Goal: Information Seeking & Learning: Check status

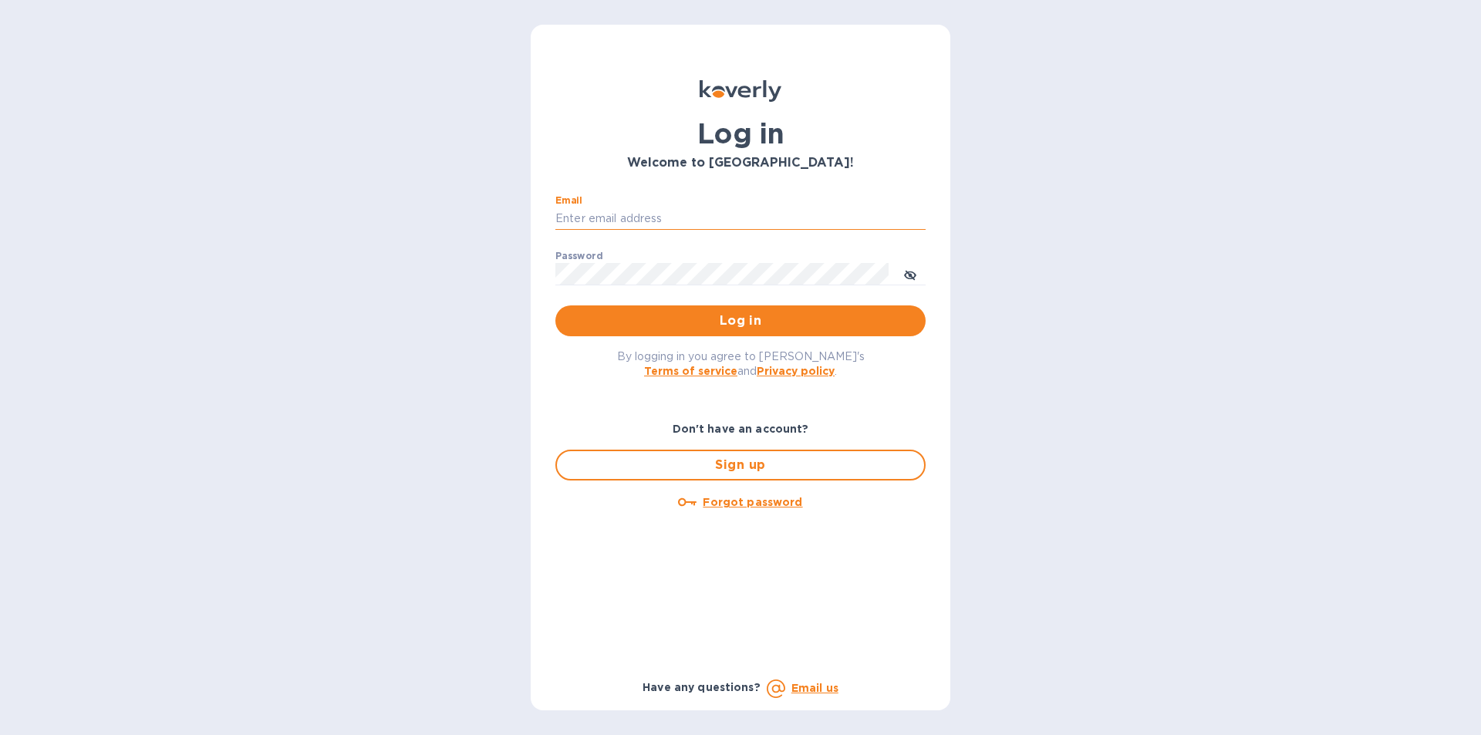
click at [614, 215] on input "Email" at bounding box center [741, 219] width 370 height 23
type input "[EMAIL_ADDRESS][DOMAIN_NAME]"
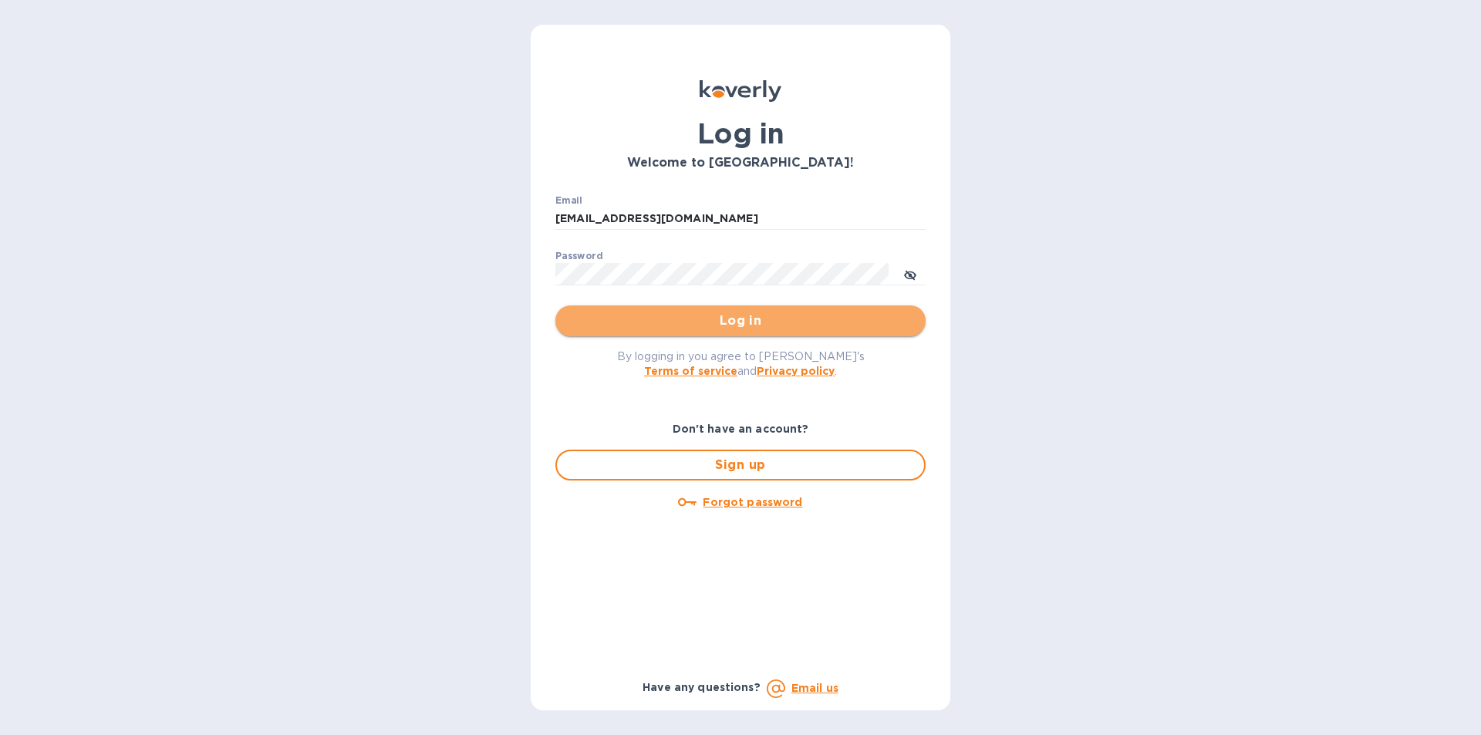
click at [758, 319] on span "Log in" at bounding box center [741, 321] width 346 height 19
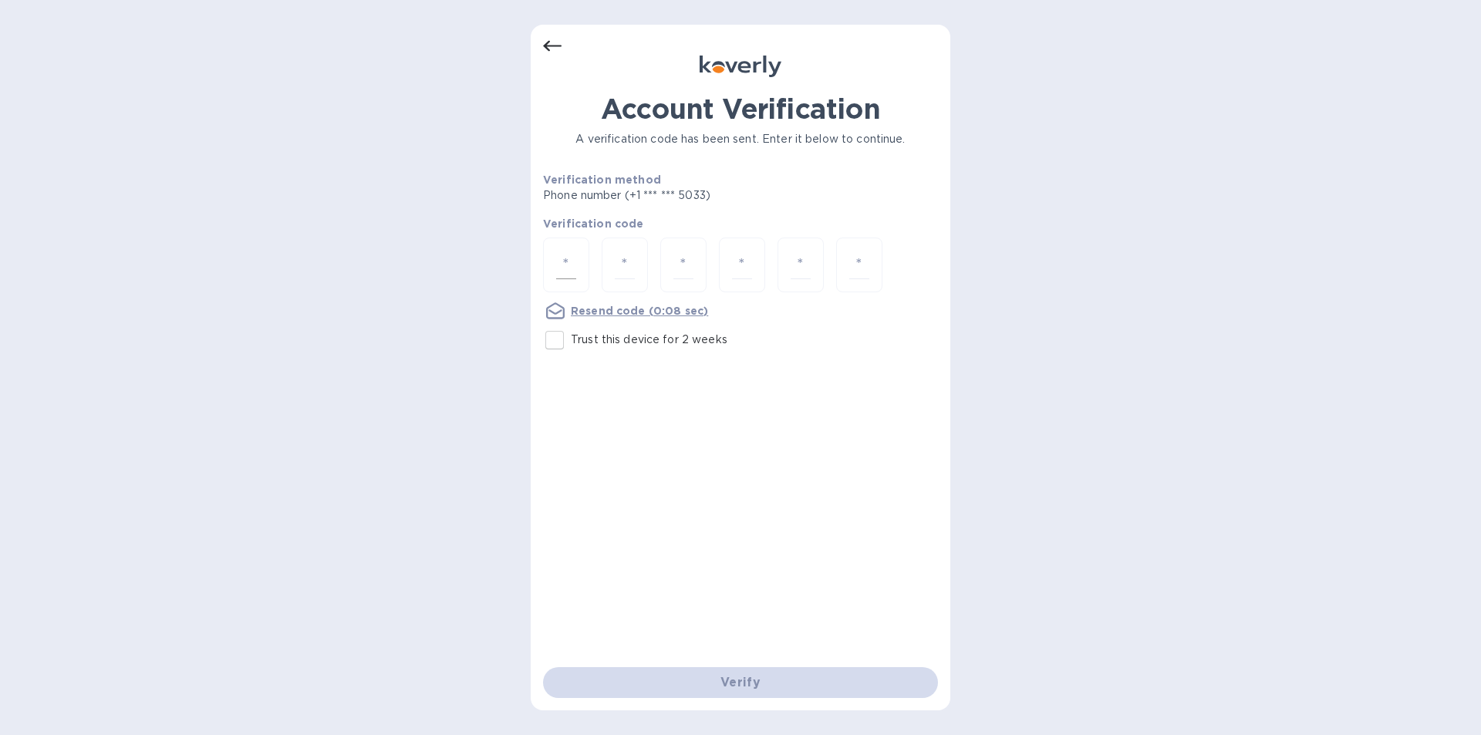
click at [588, 264] on div at bounding box center [566, 265] width 46 height 55
type input "8"
type input "9"
type input "3"
type input "7"
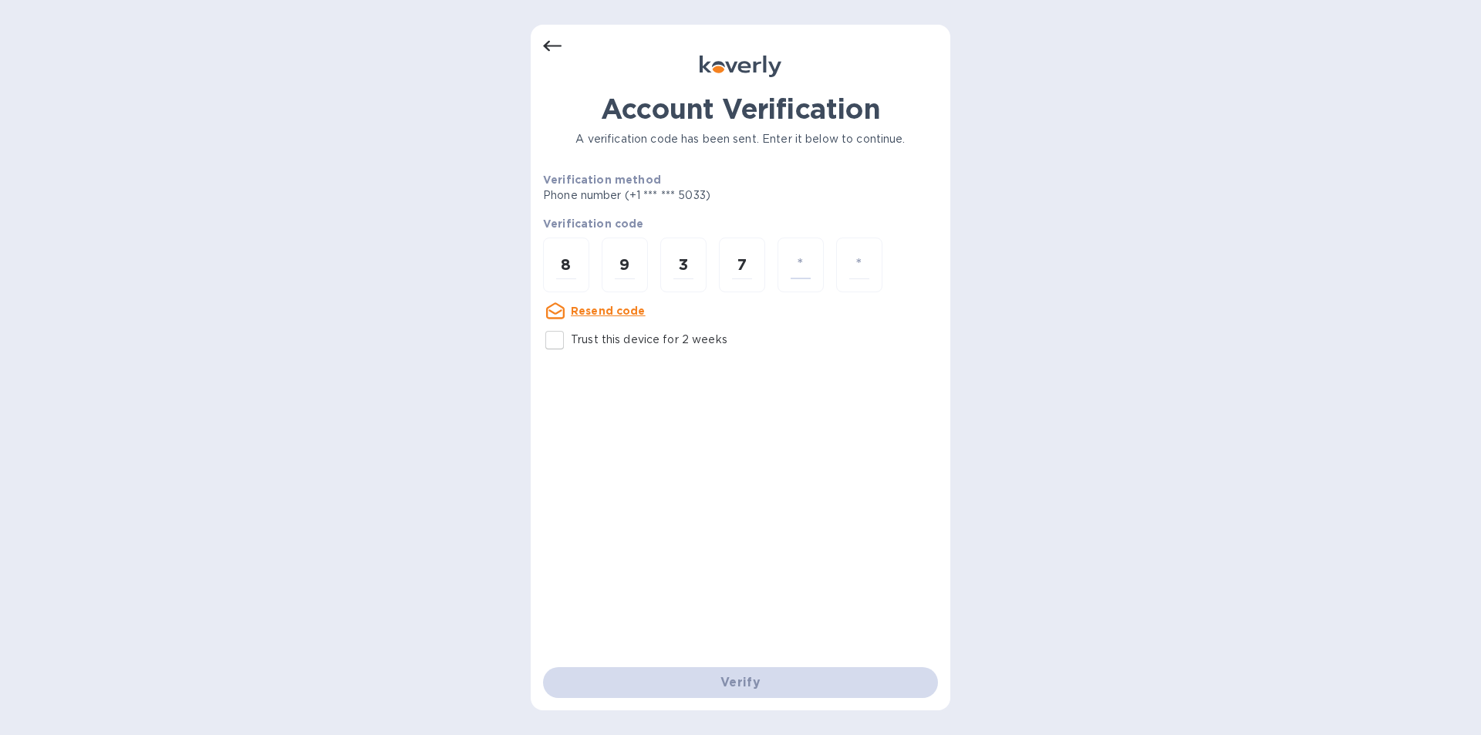
type input "2"
type input "7"
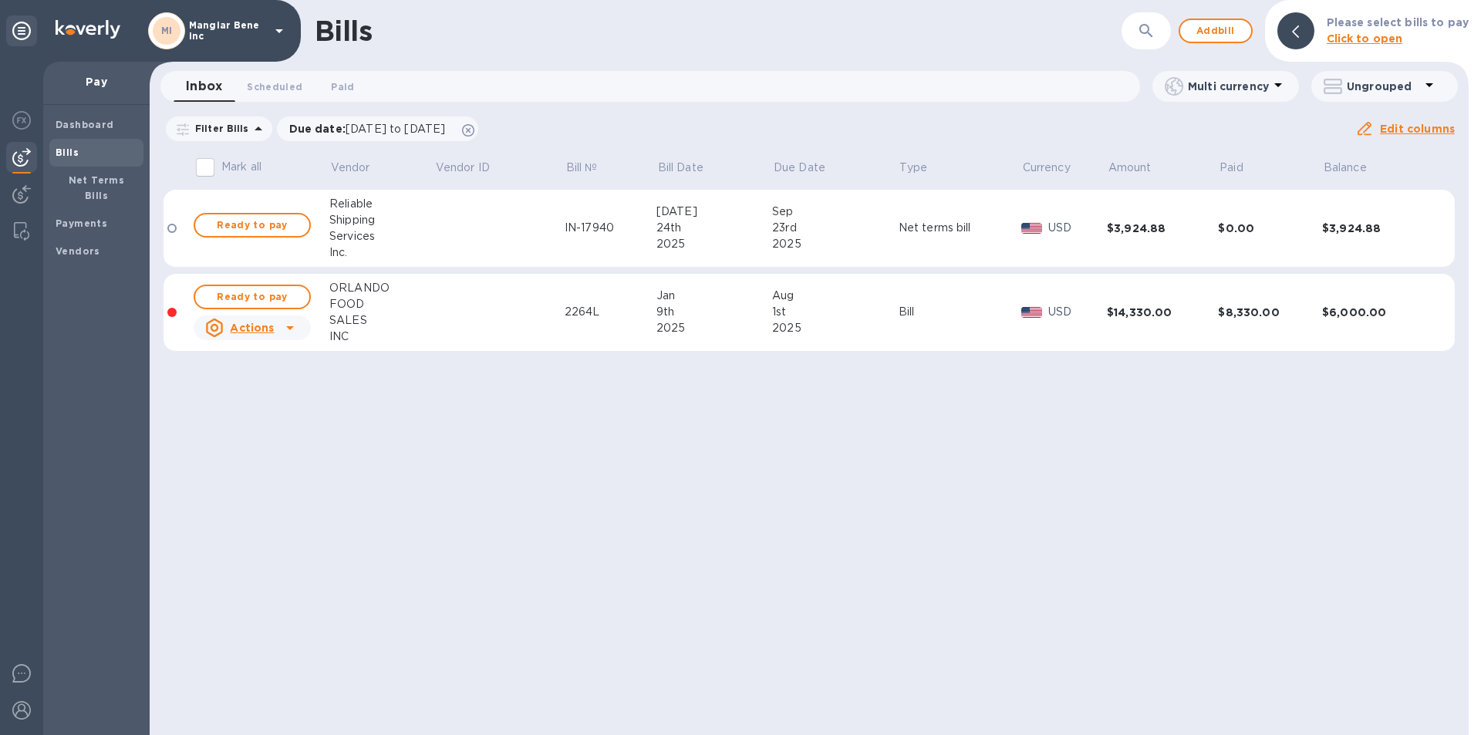
click at [279, 32] on icon at bounding box center [279, 31] width 8 height 4
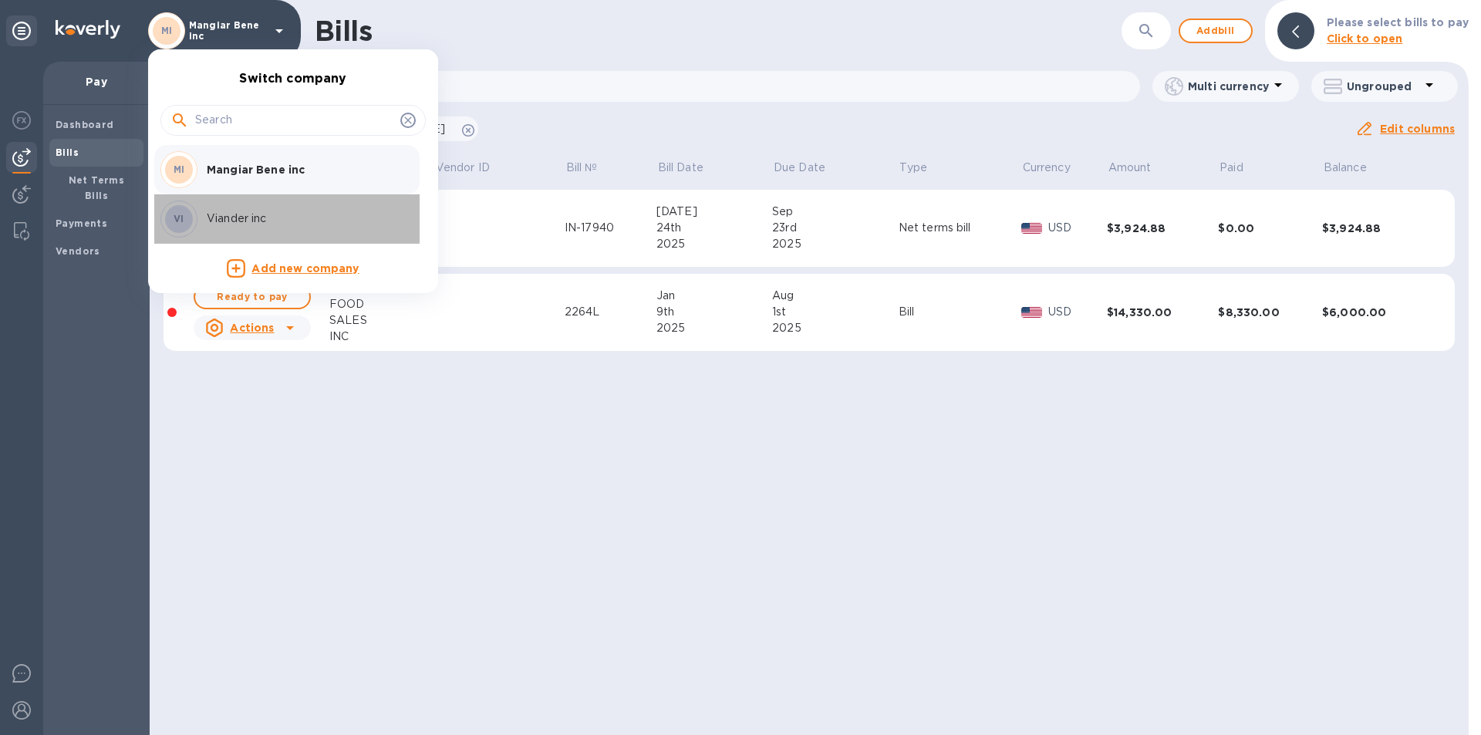
click at [258, 223] on p "Viander inc" at bounding box center [304, 219] width 194 height 16
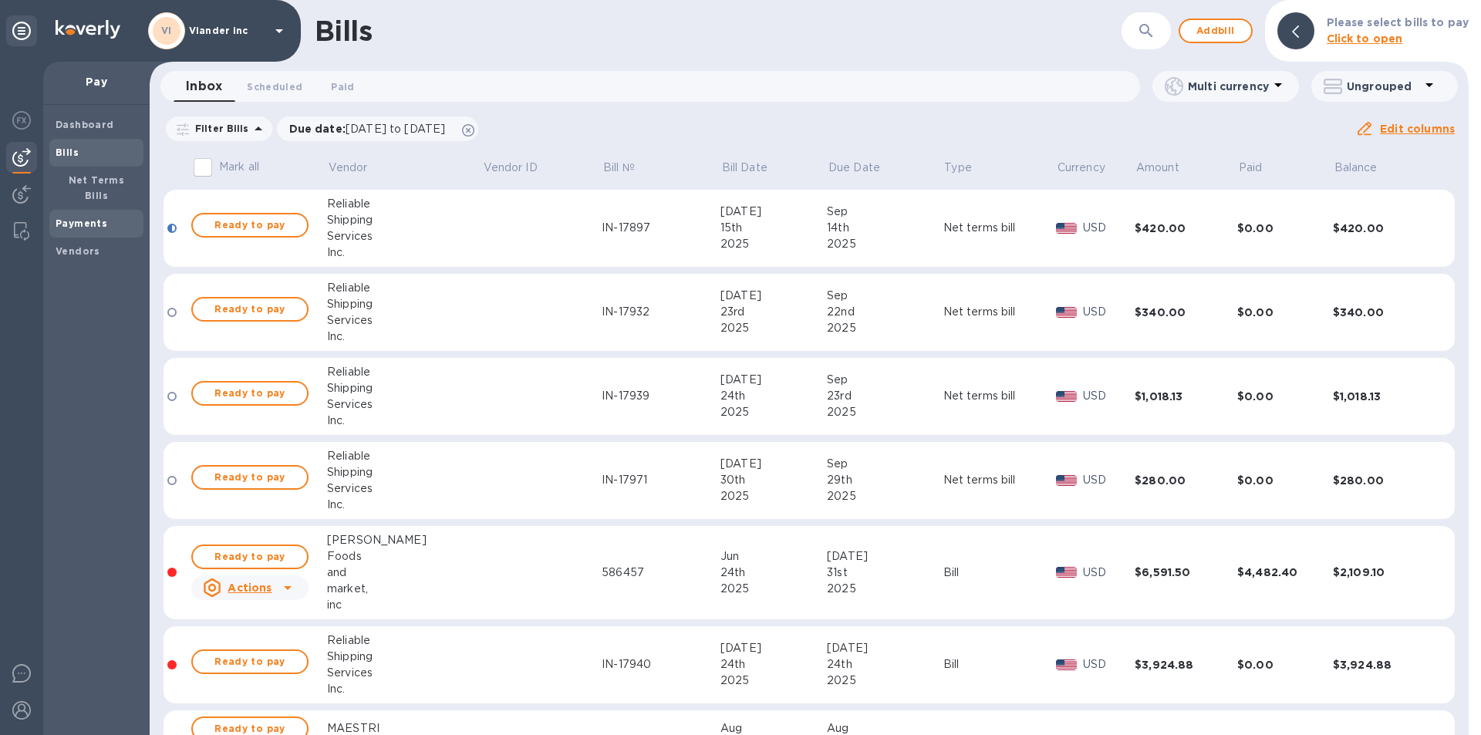
click at [93, 218] on b "Payments" at bounding box center [82, 224] width 52 height 12
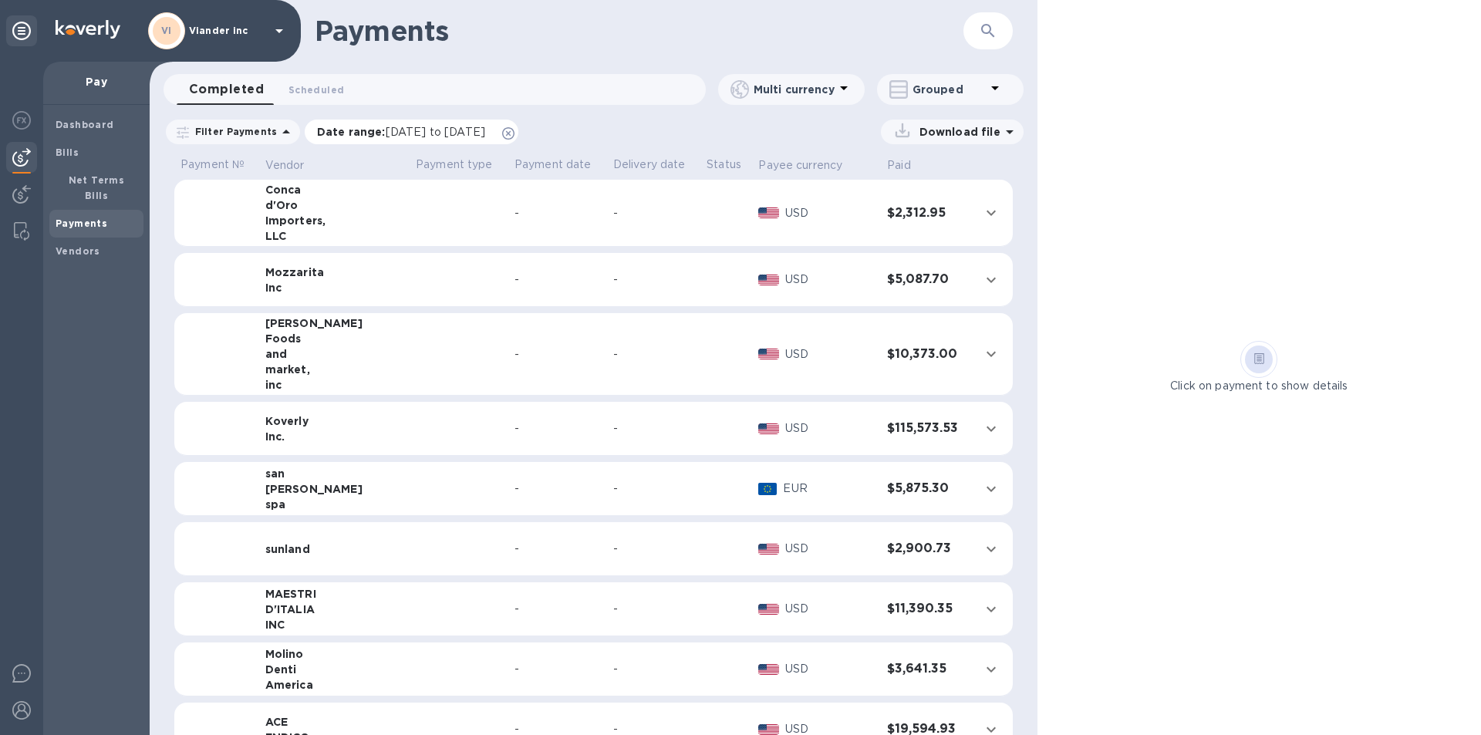
click at [427, 134] on span "[DATE] to [DATE]" at bounding box center [436, 132] width 100 height 12
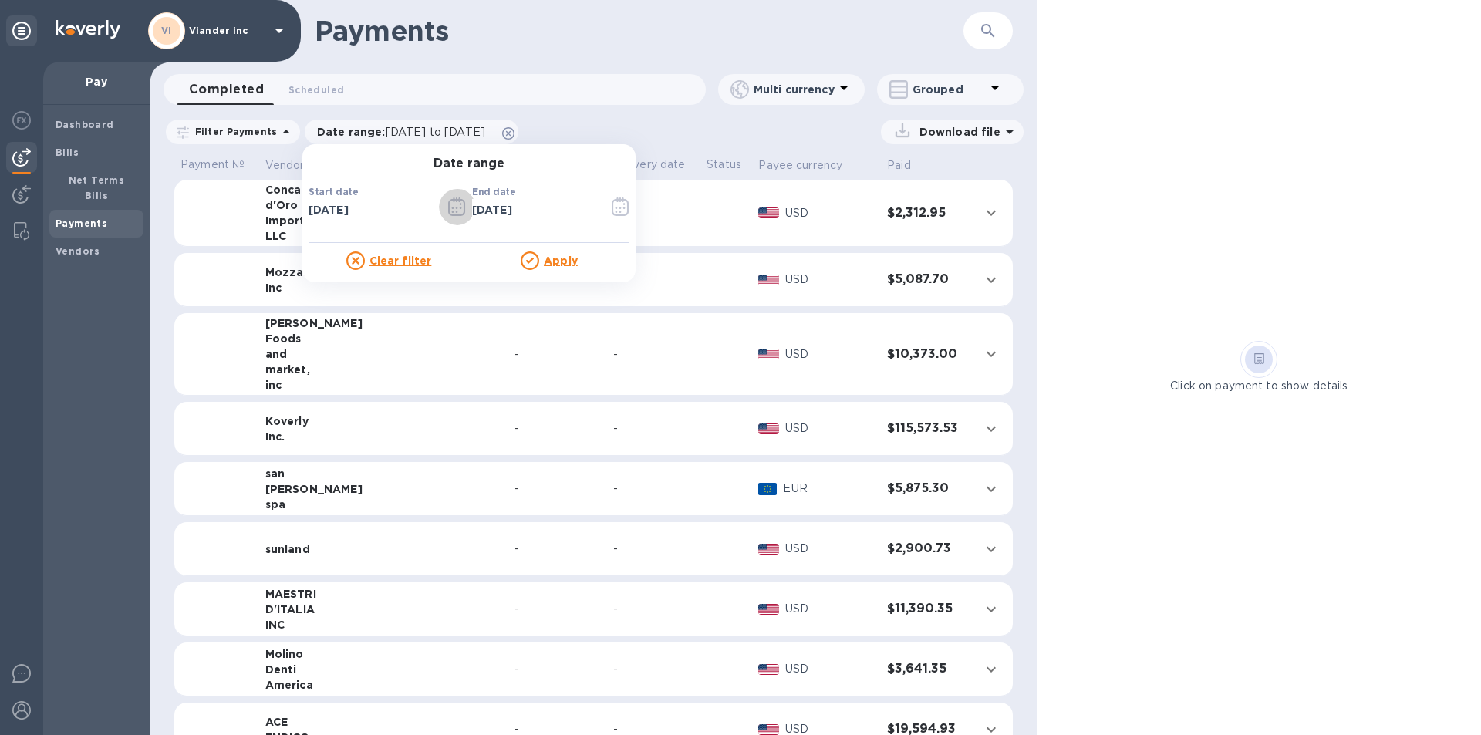
click at [456, 208] on icon "button" at bounding box center [457, 209] width 2 height 2
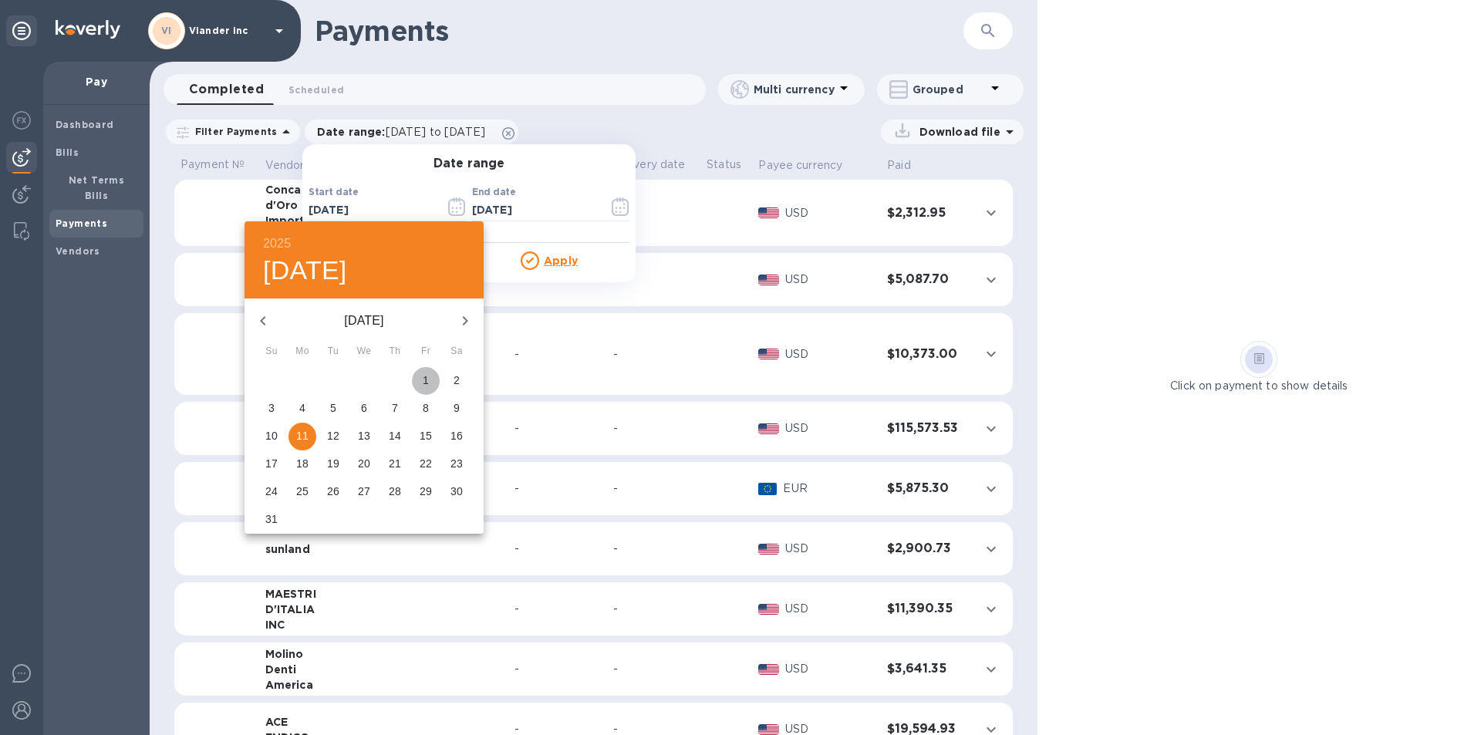
click at [426, 379] on p "1" at bounding box center [426, 380] width 6 height 15
type input "08/01/2025"
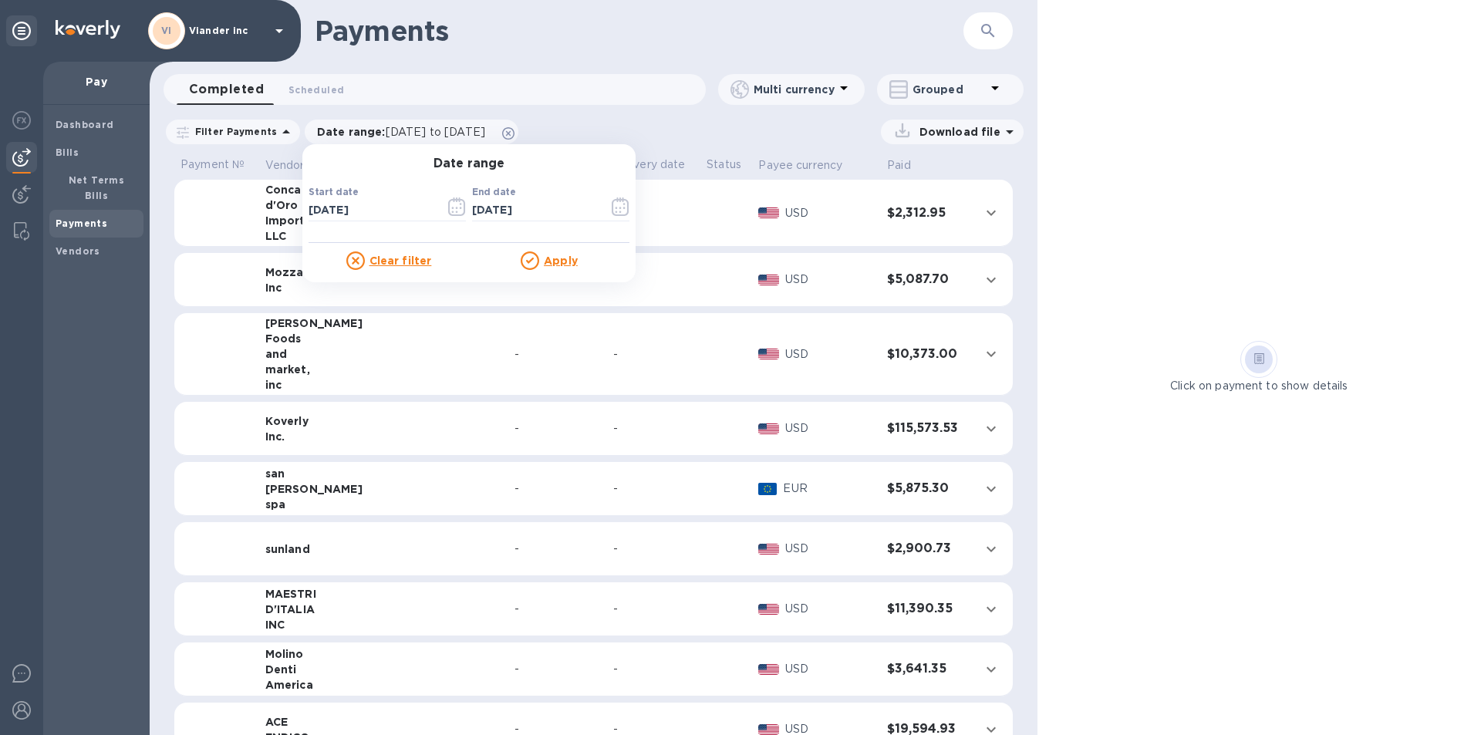
click at [555, 259] on u "Apply" at bounding box center [561, 261] width 34 height 12
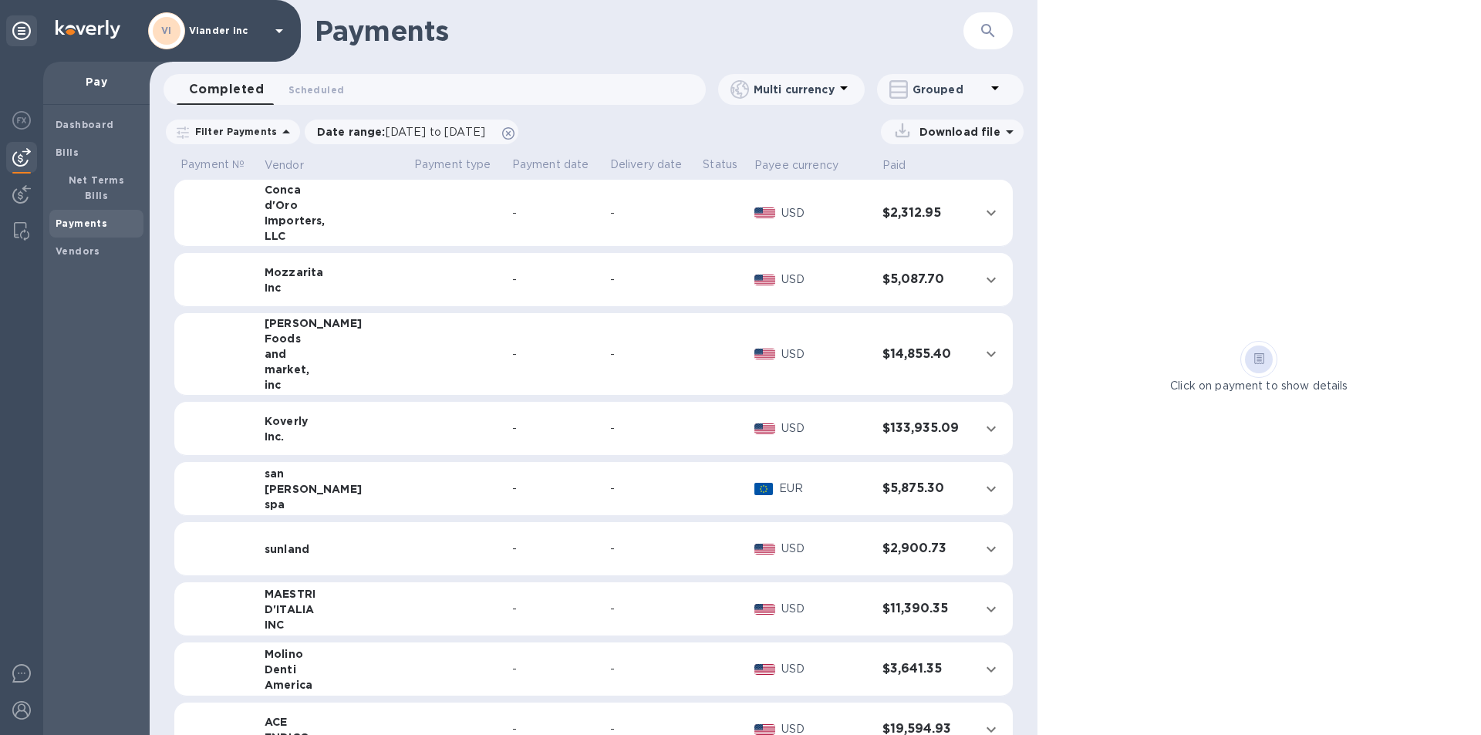
click at [610, 221] on div "-" at bounding box center [650, 213] width 81 height 16
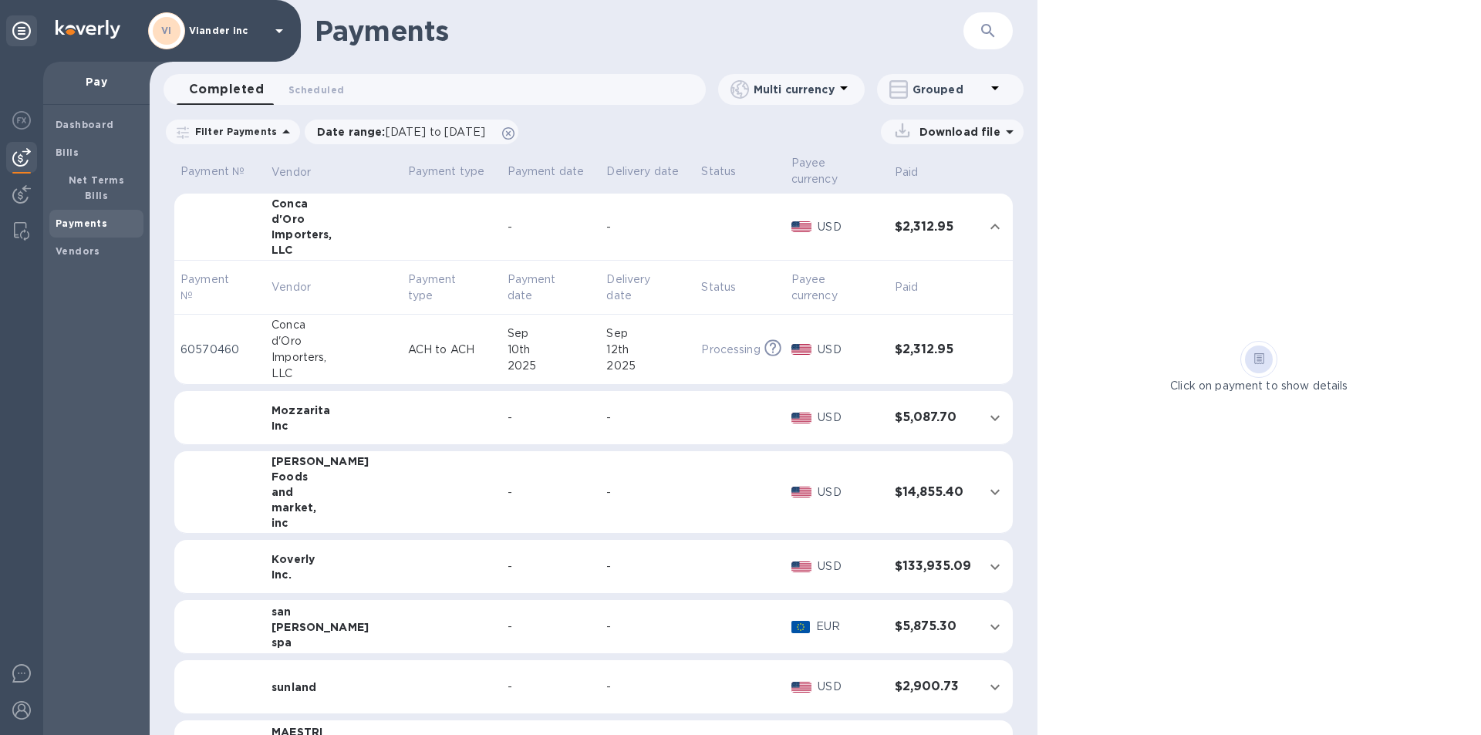
click at [402, 474] on td at bounding box center [452, 492] width 100 height 83
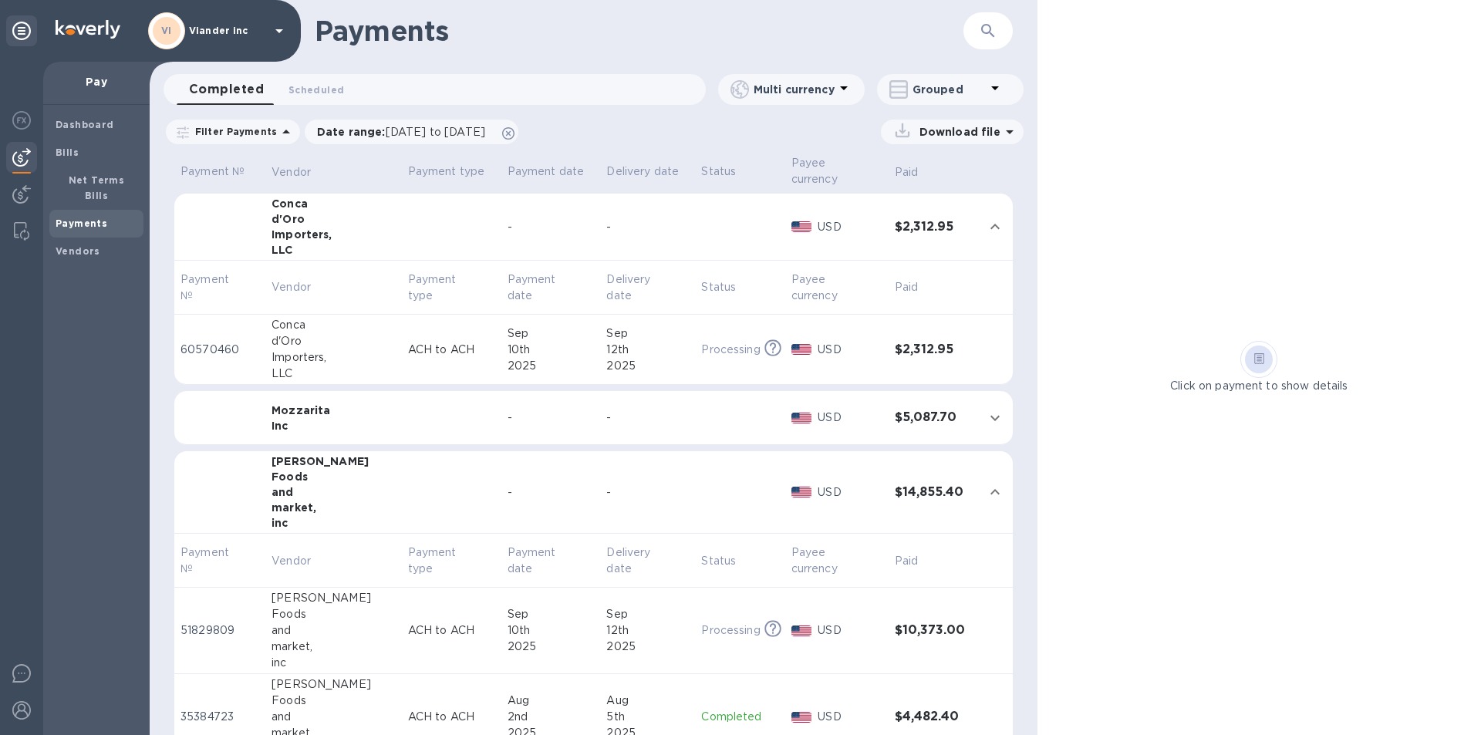
scroll to position [77, 0]
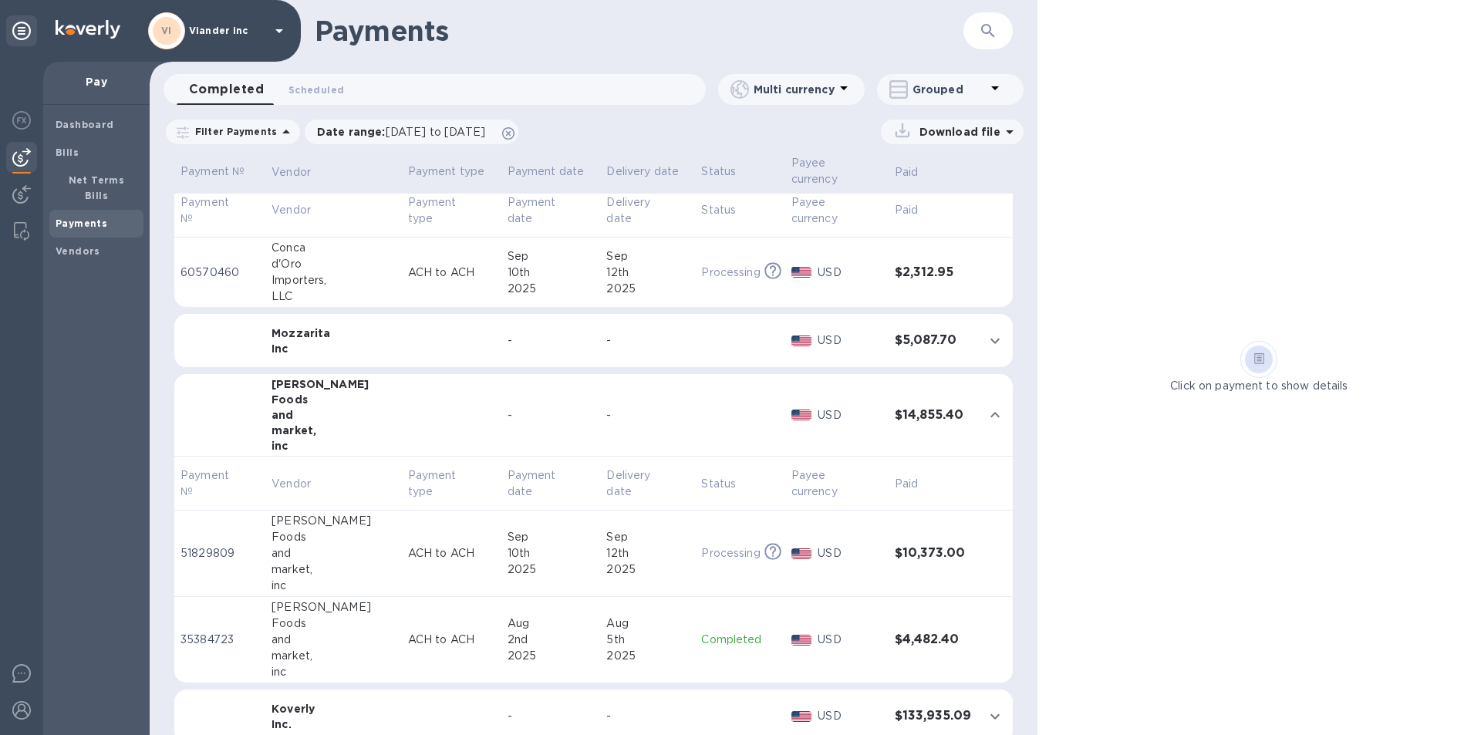
click at [710, 632] on p "Completed" at bounding box center [739, 640] width 77 height 16
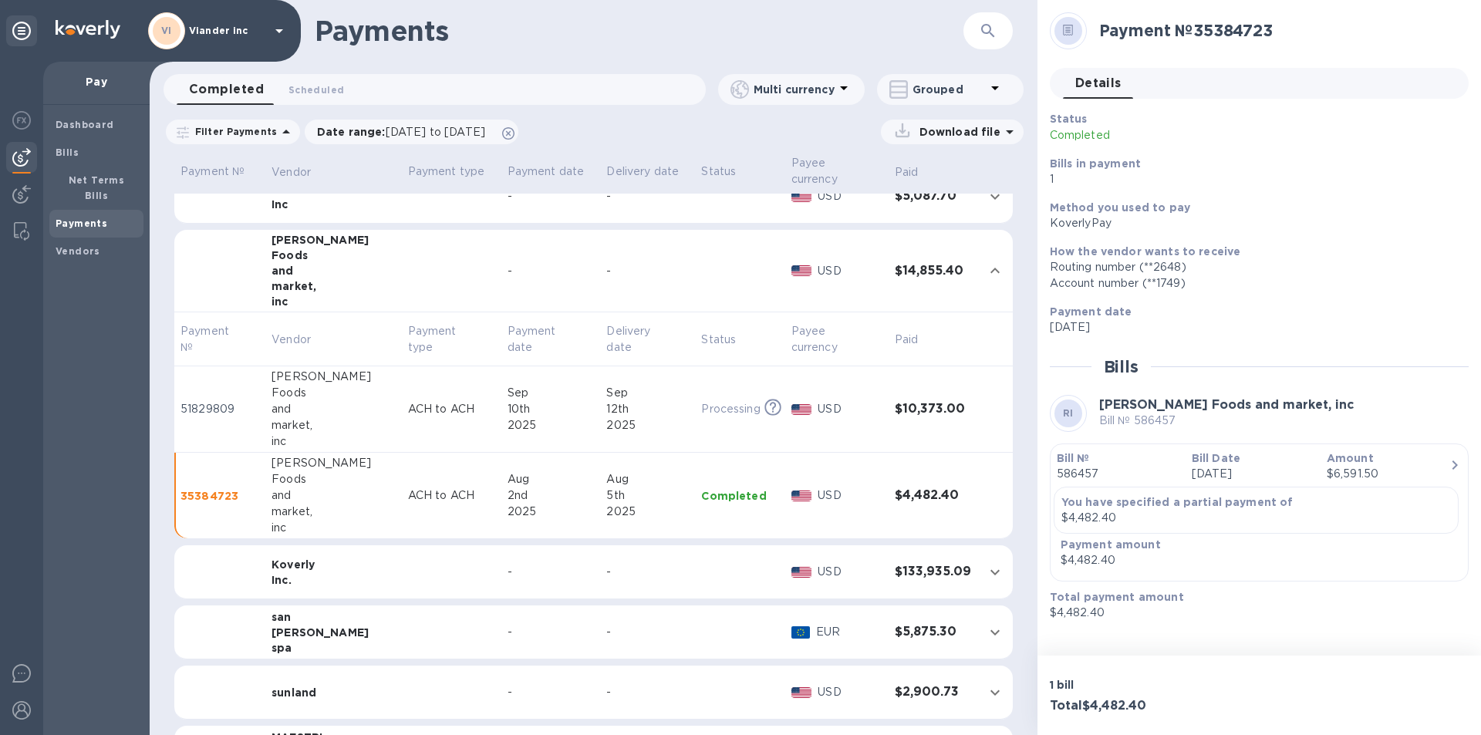
scroll to position [231, 0]
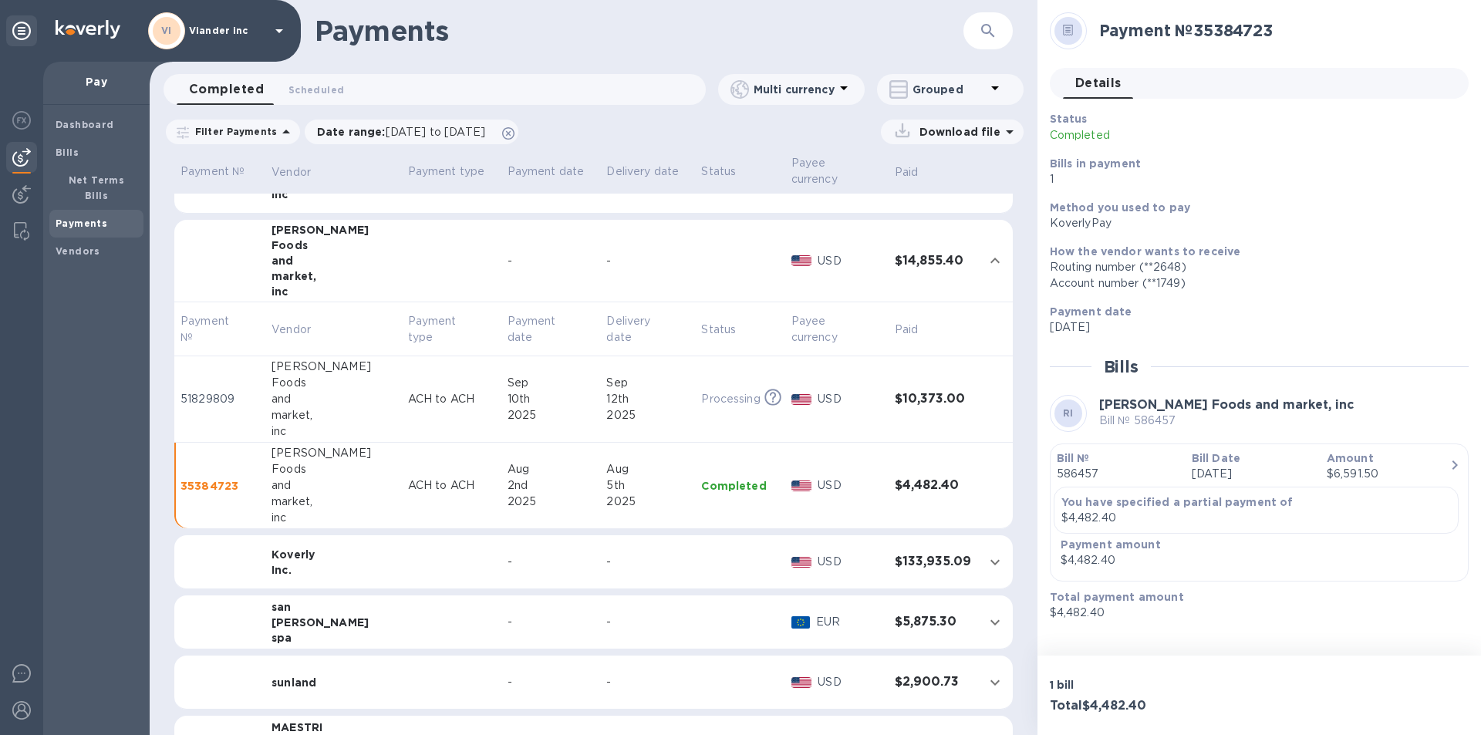
click at [600, 624] on td "-" at bounding box center [647, 623] width 95 height 54
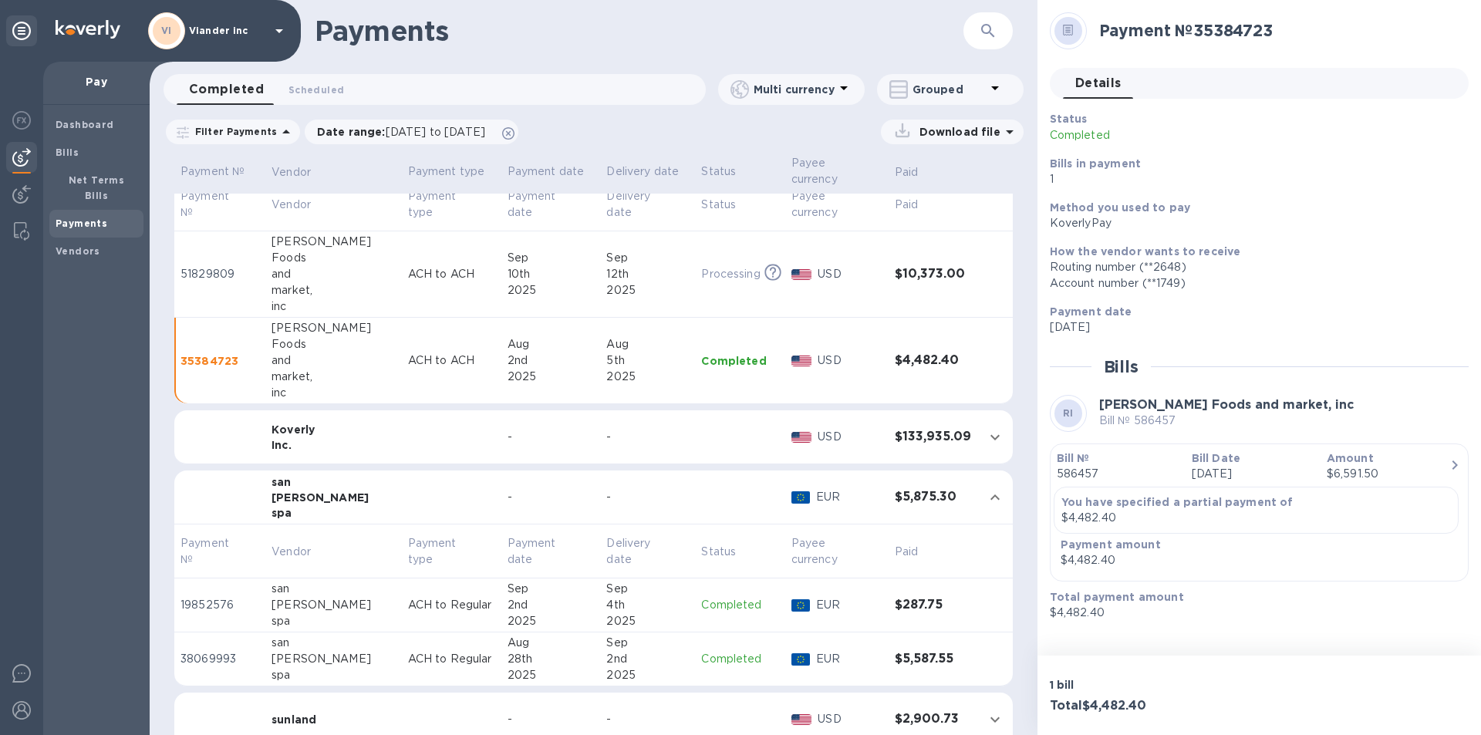
scroll to position [309, 0]
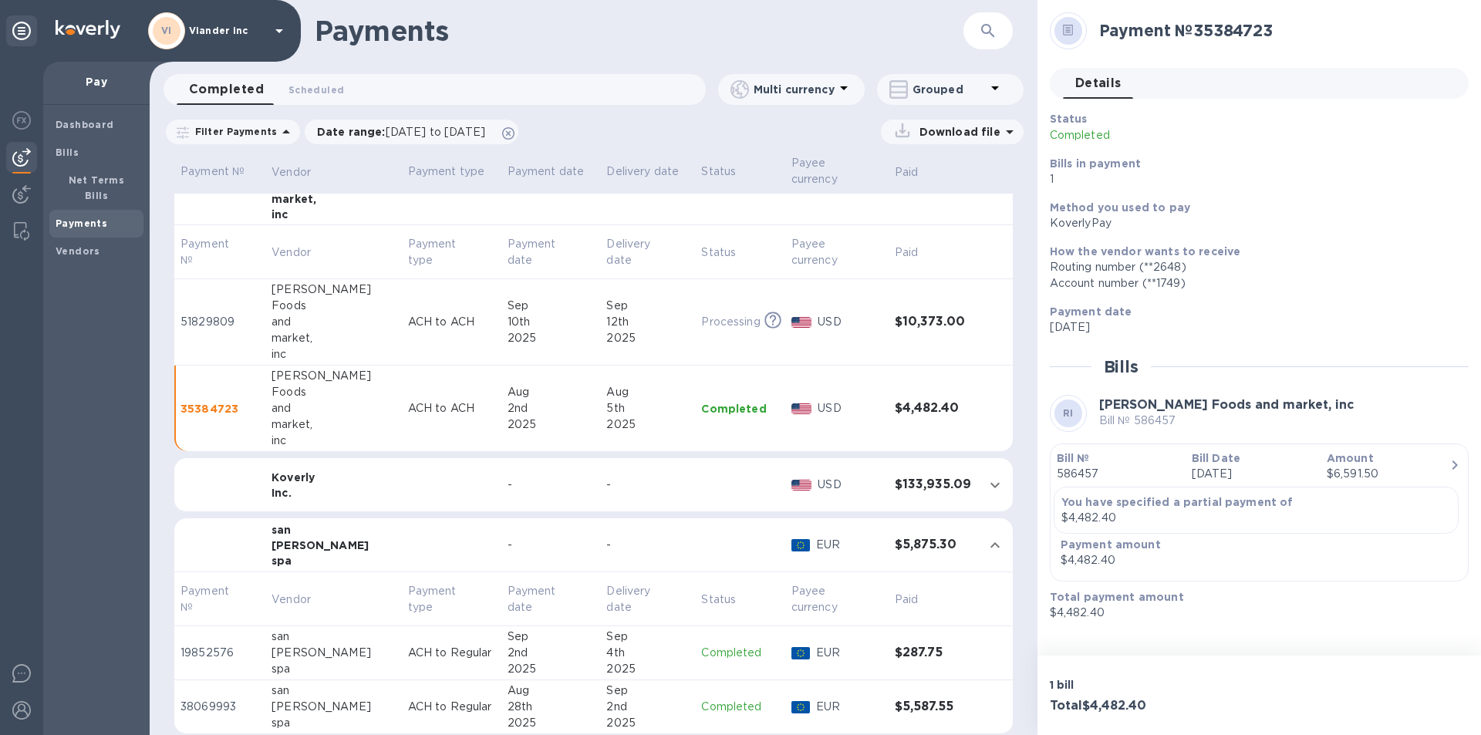
click at [644, 537] on div "-" at bounding box center [647, 545] width 83 height 16
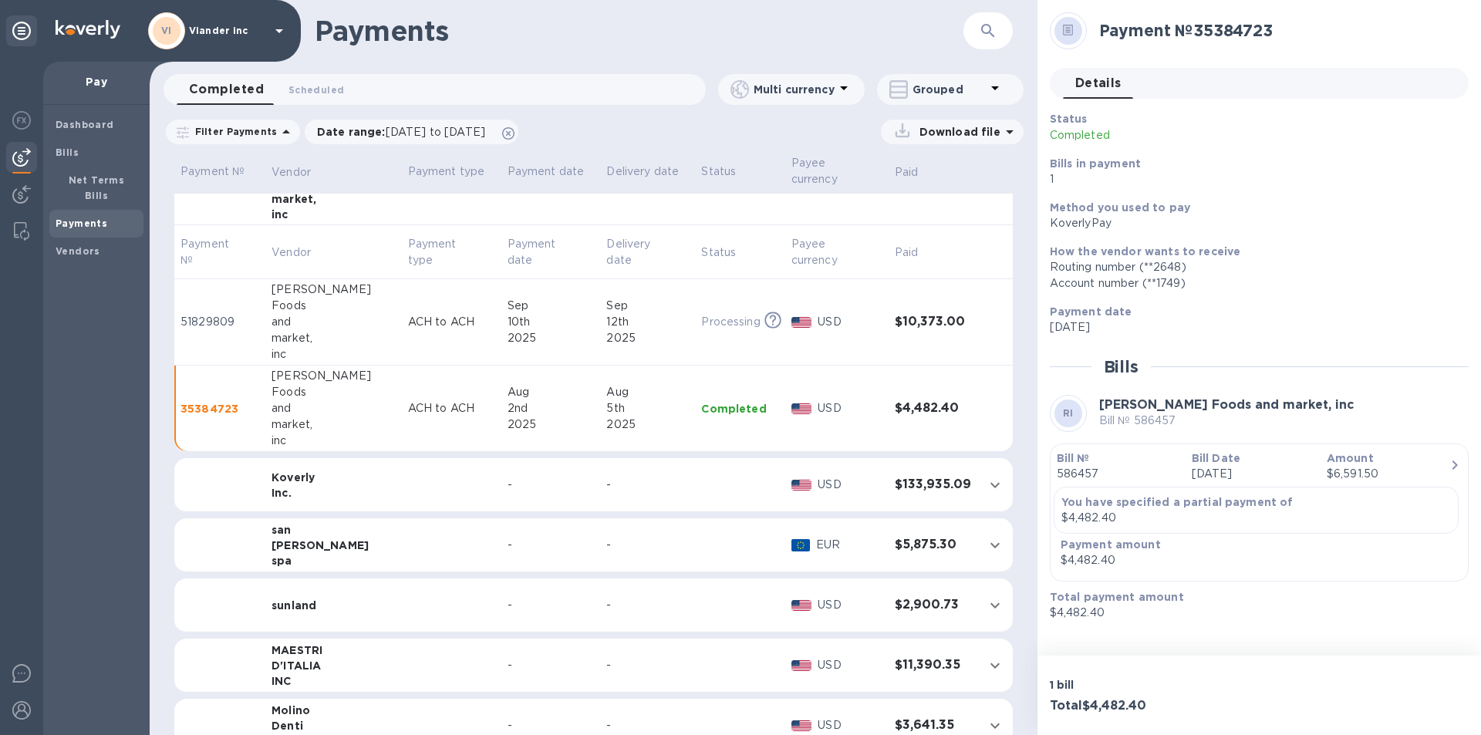
click at [402, 651] on td at bounding box center [452, 666] width 100 height 54
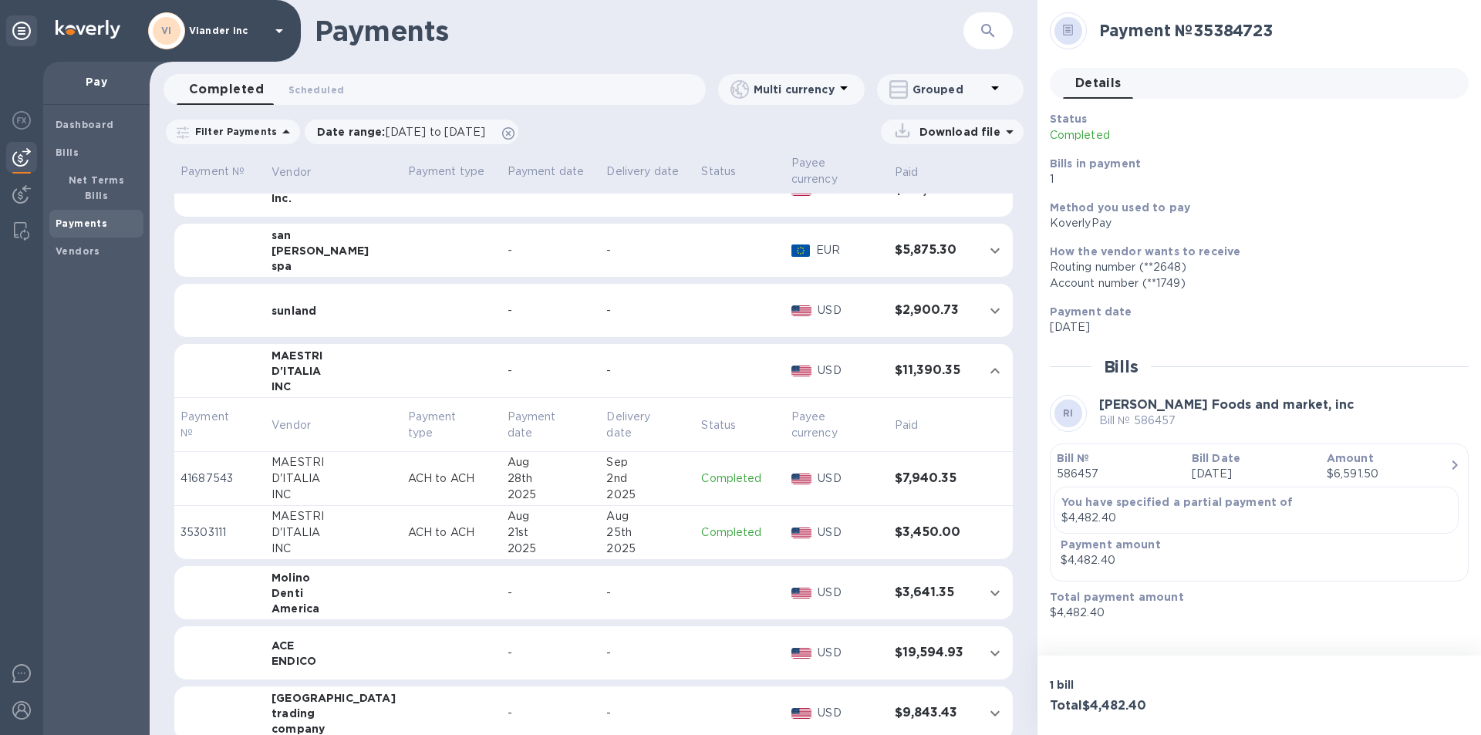
scroll to position [617, 0]
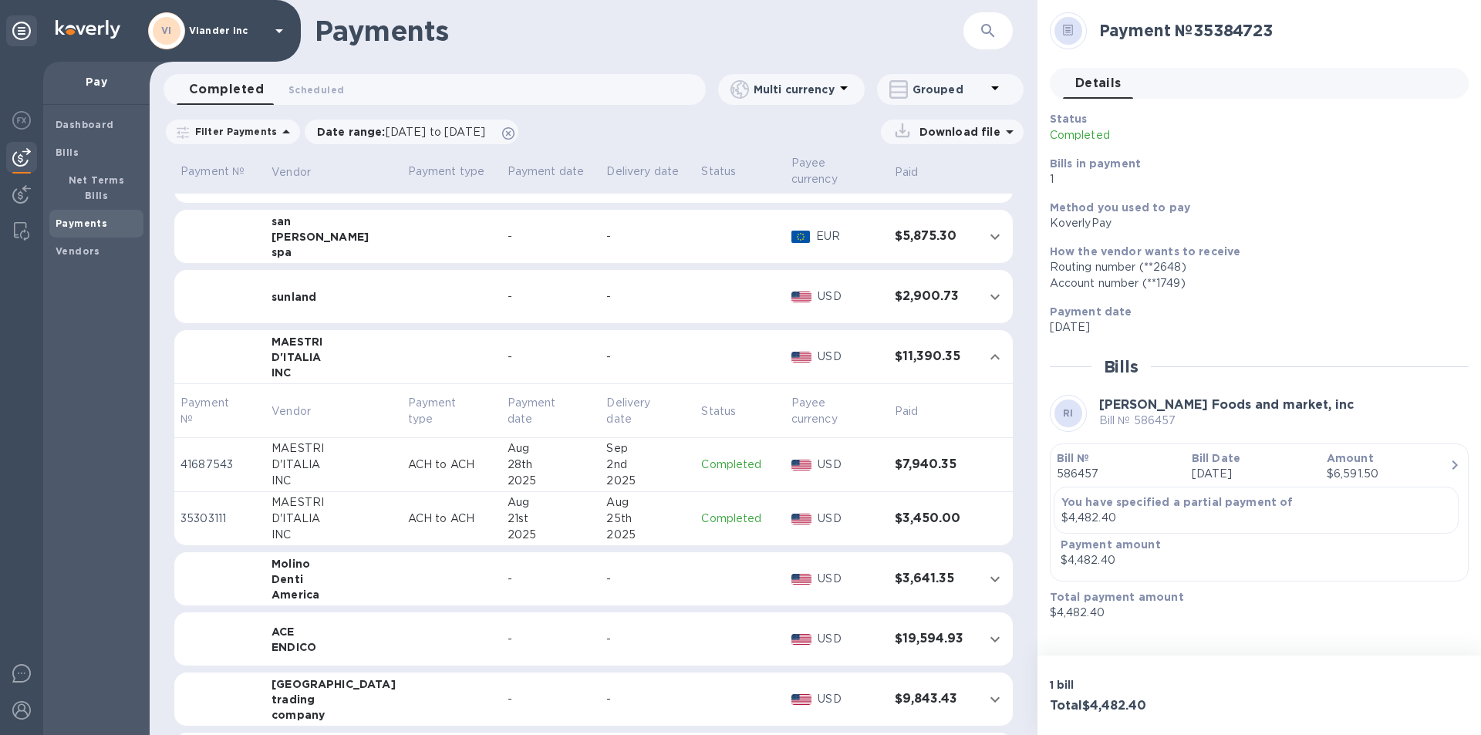
click at [429, 572] on td at bounding box center [452, 579] width 100 height 54
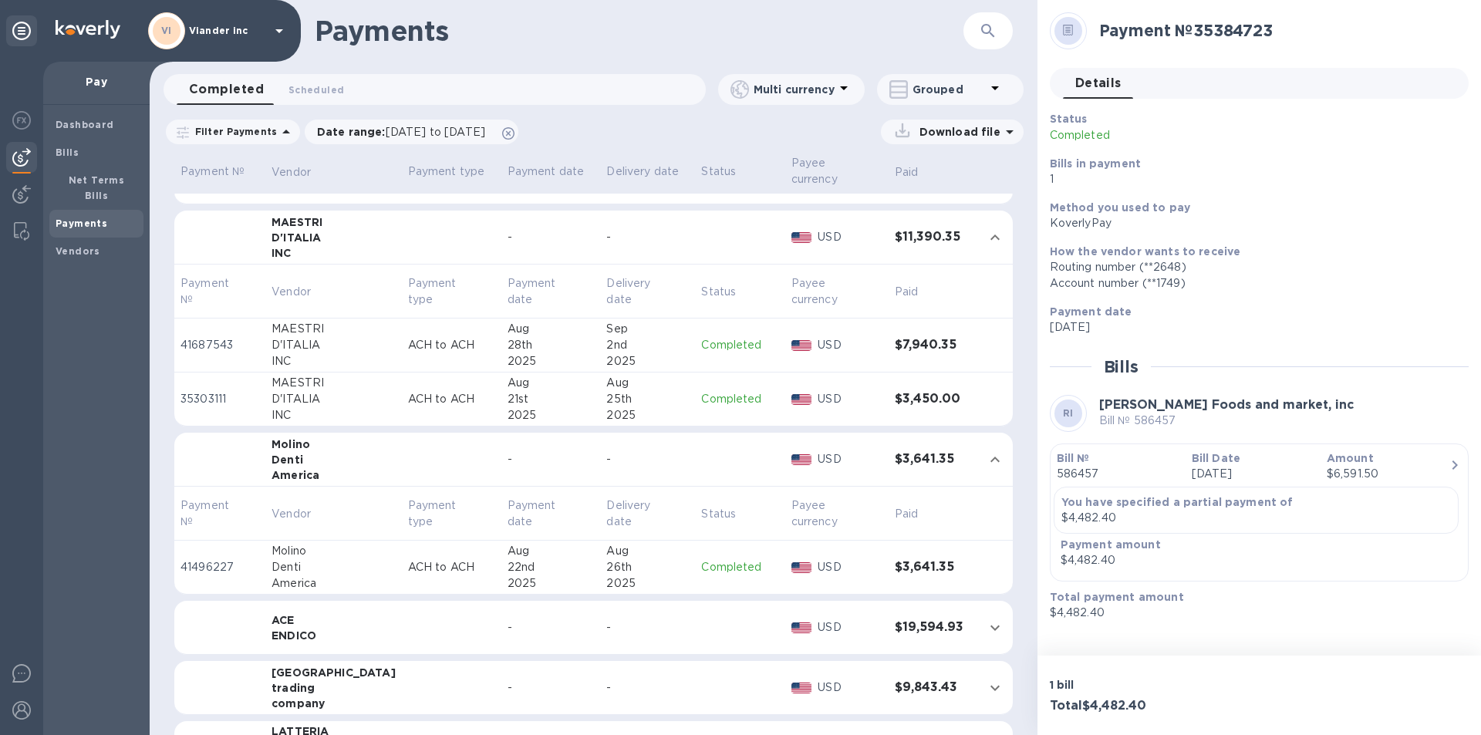
scroll to position [772, 0]
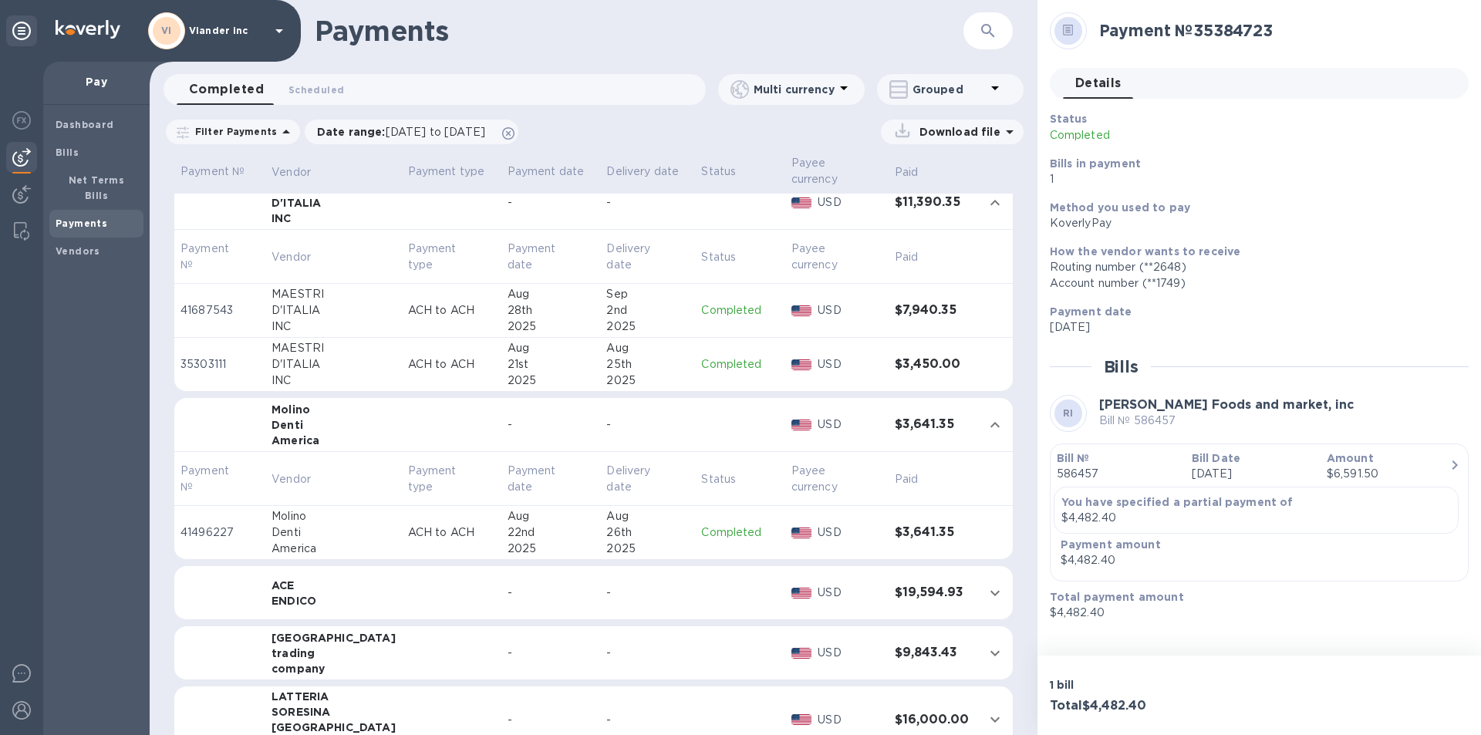
click at [730, 525] on p "Completed" at bounding box center [739, 533] width 77 height 16
click at [1070, 29] on icon at bounding box center [1068, 31] width 11 height 12
click at [402, 633] on td at bounding box center [452, 654] width 100 height 54
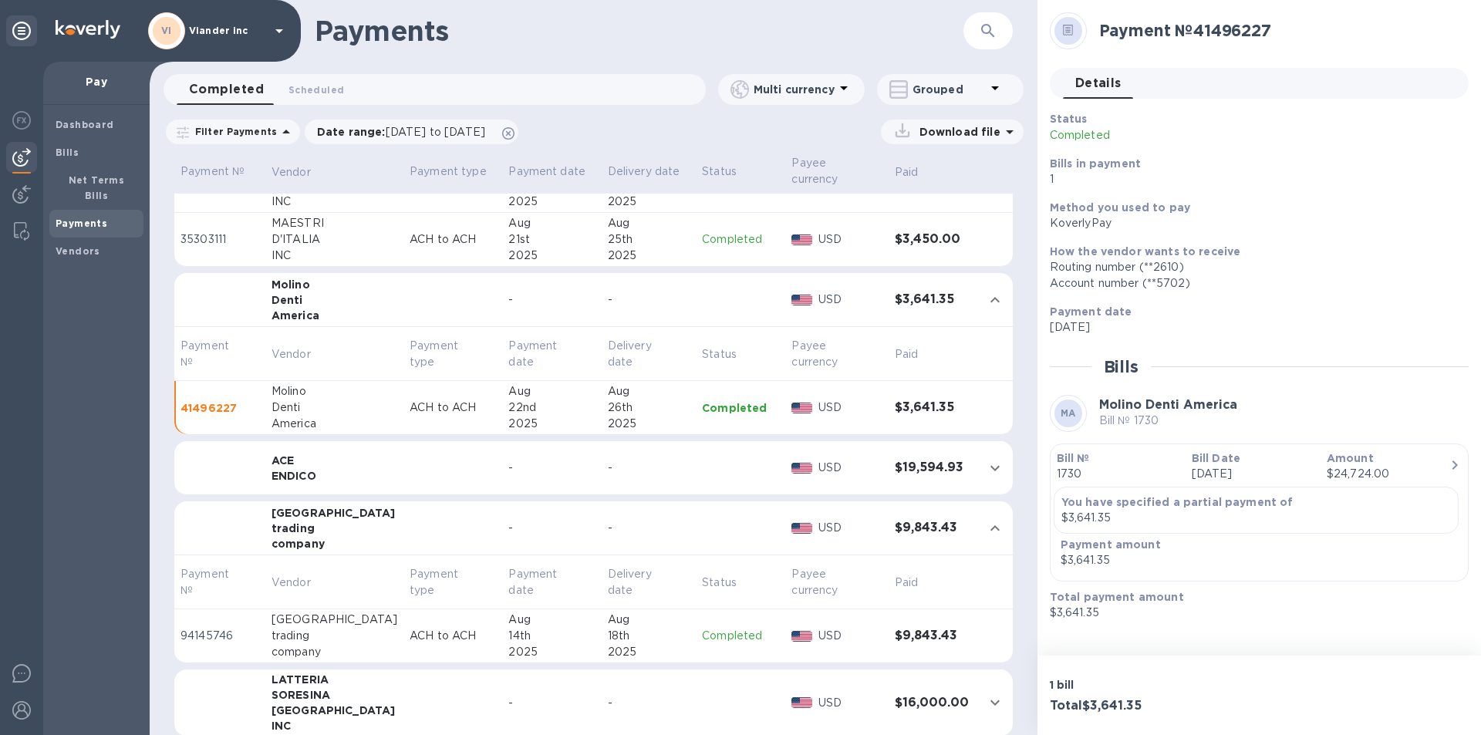
scroll to position [926, 0]
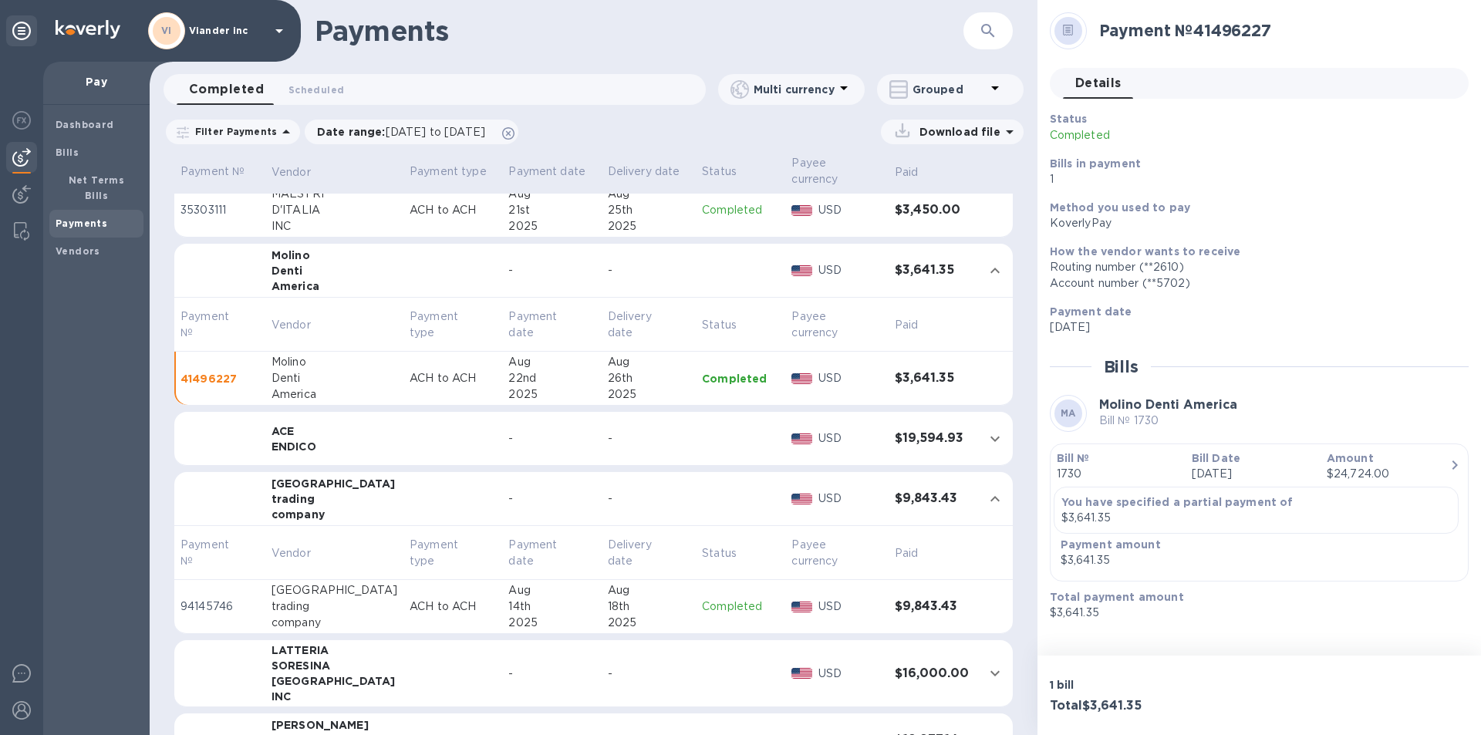
click at [407, 666] on td at bounding box center [453, 673] width 99 height 67
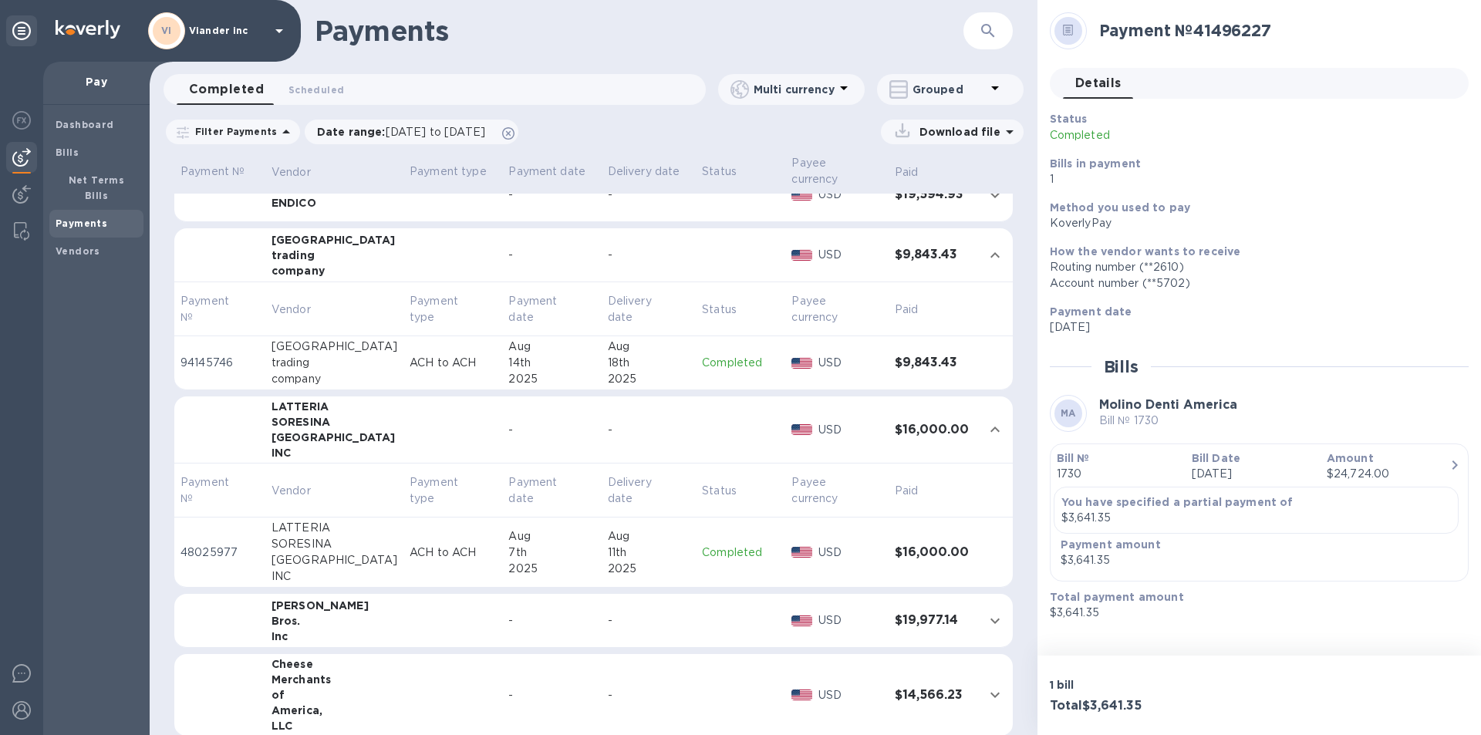
scroll to position [1171, 0]
click at [434, 613] on td at bounding box center [453, 620] width 99 height 54
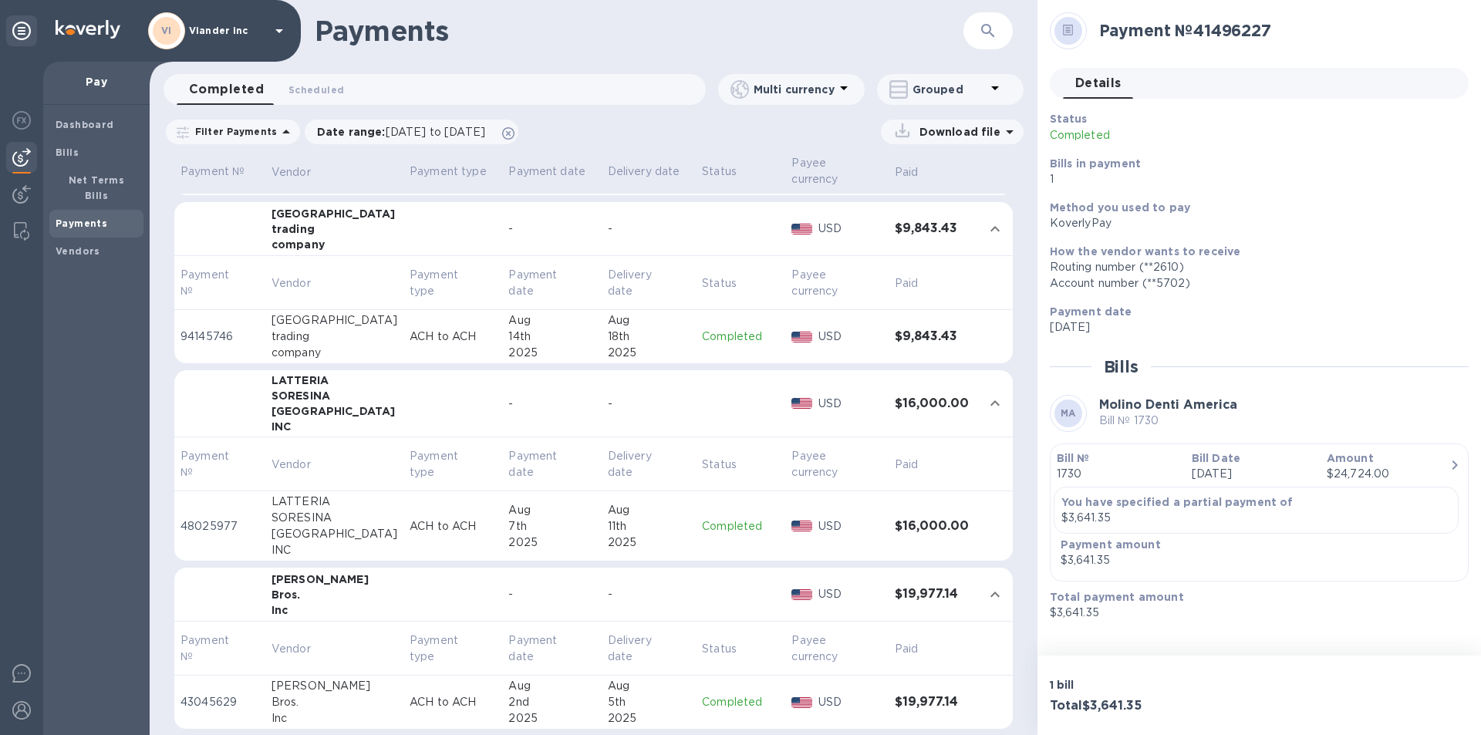
scroll to position [1279, 0]
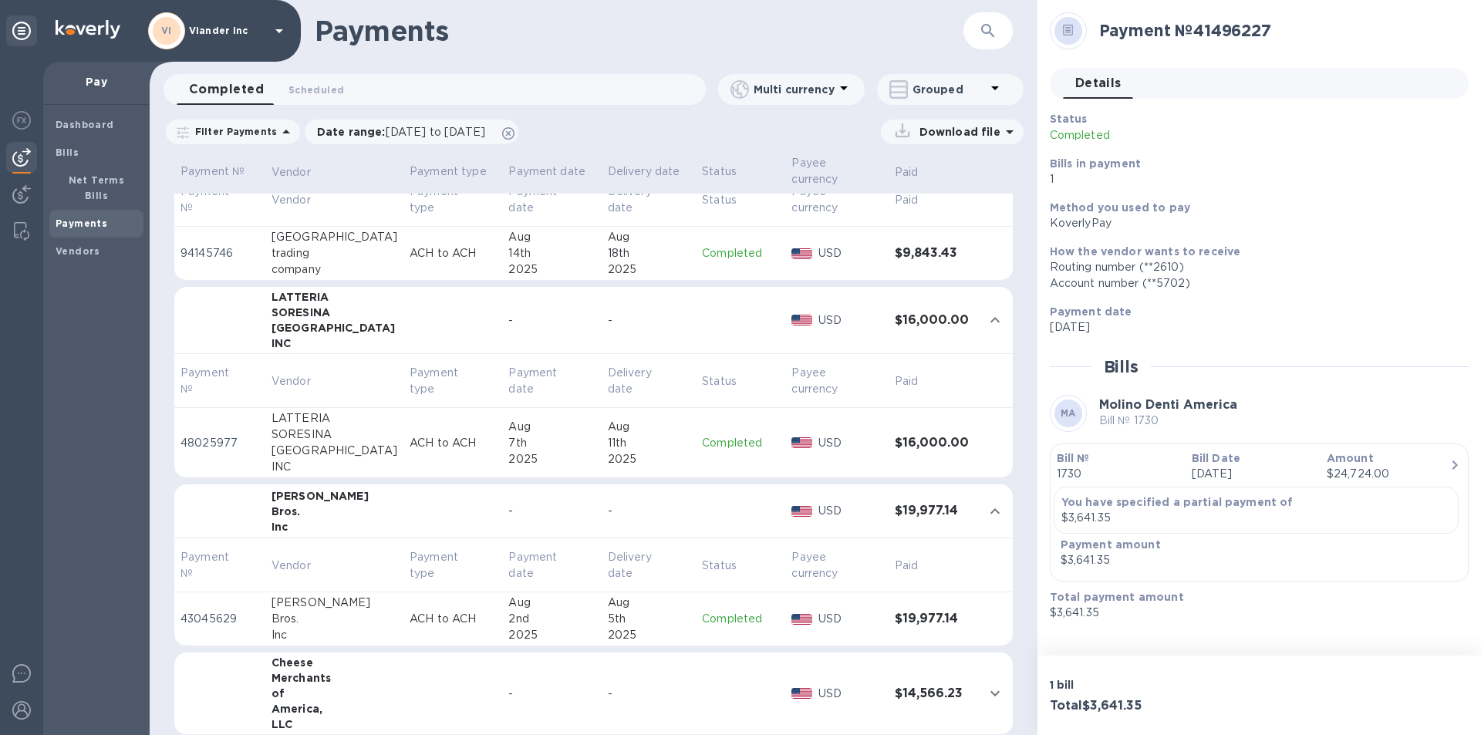
click at [404, 687] on td at bounding box center [453, 694] width 99 height 83
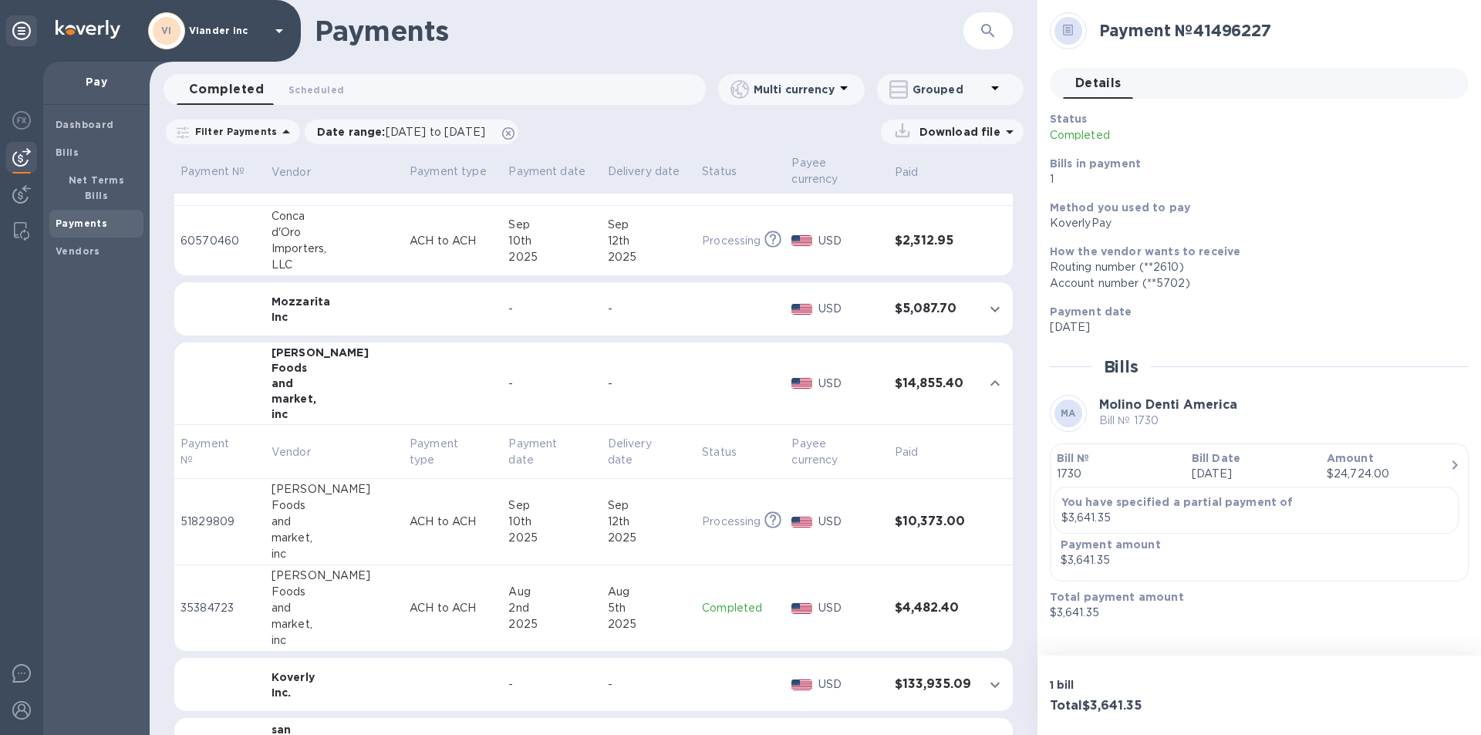
scroll to position [108, 0]
click at [101, 218] on b "Payments" at bounding box center [82, 224] width 52 height 12
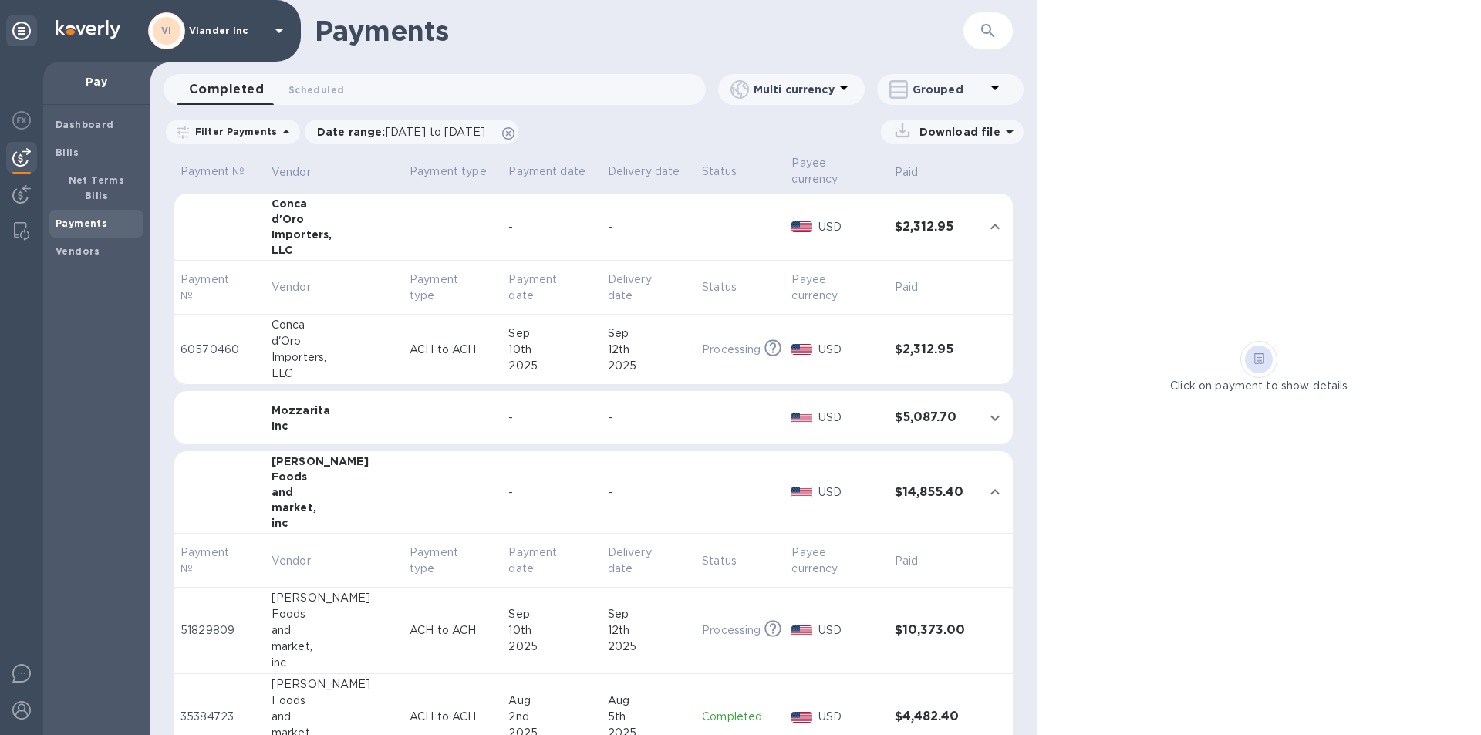
click at [404, 412] on td at bounding box center [453, 418] width 99 height 54
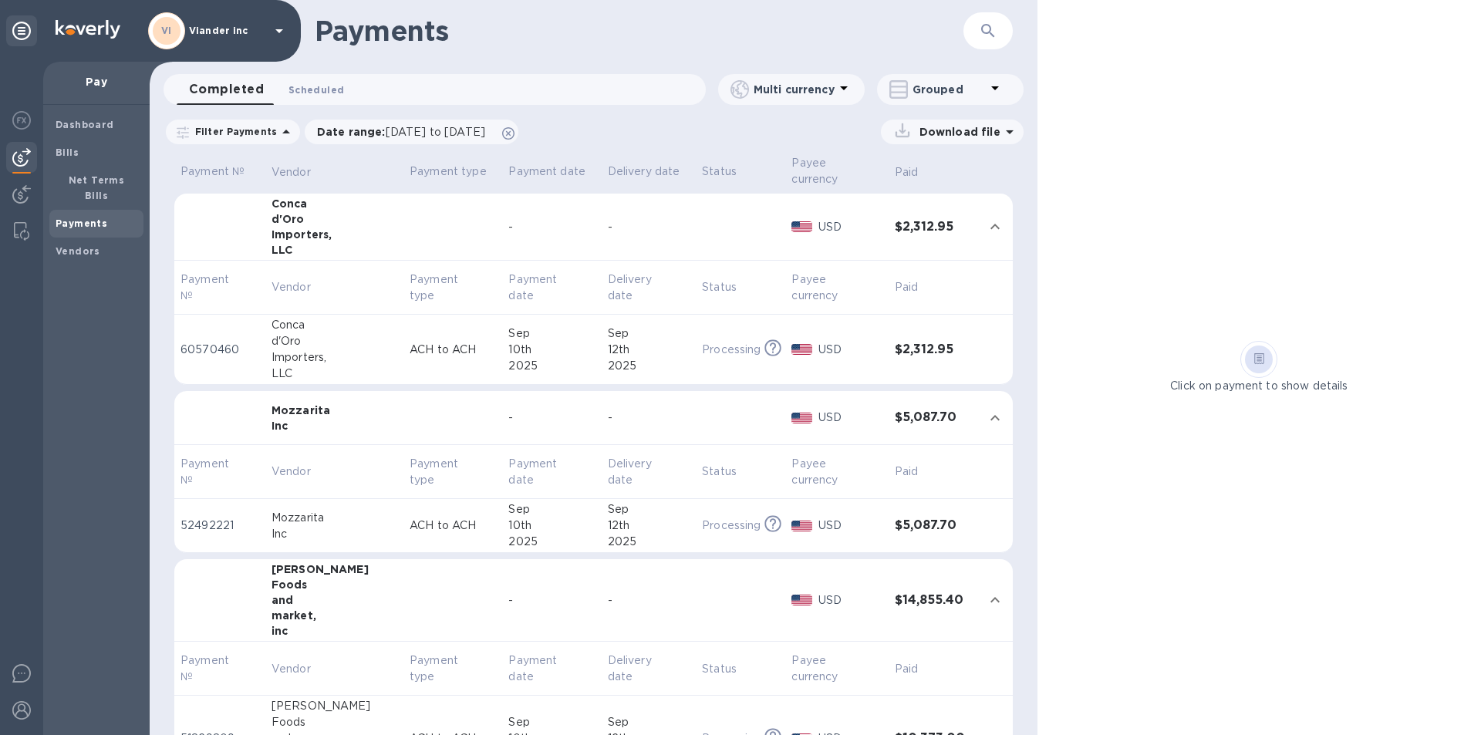
click at [313, 92] on span "Scheduled 0" at bounding box center [317, 90] width 56 height 16
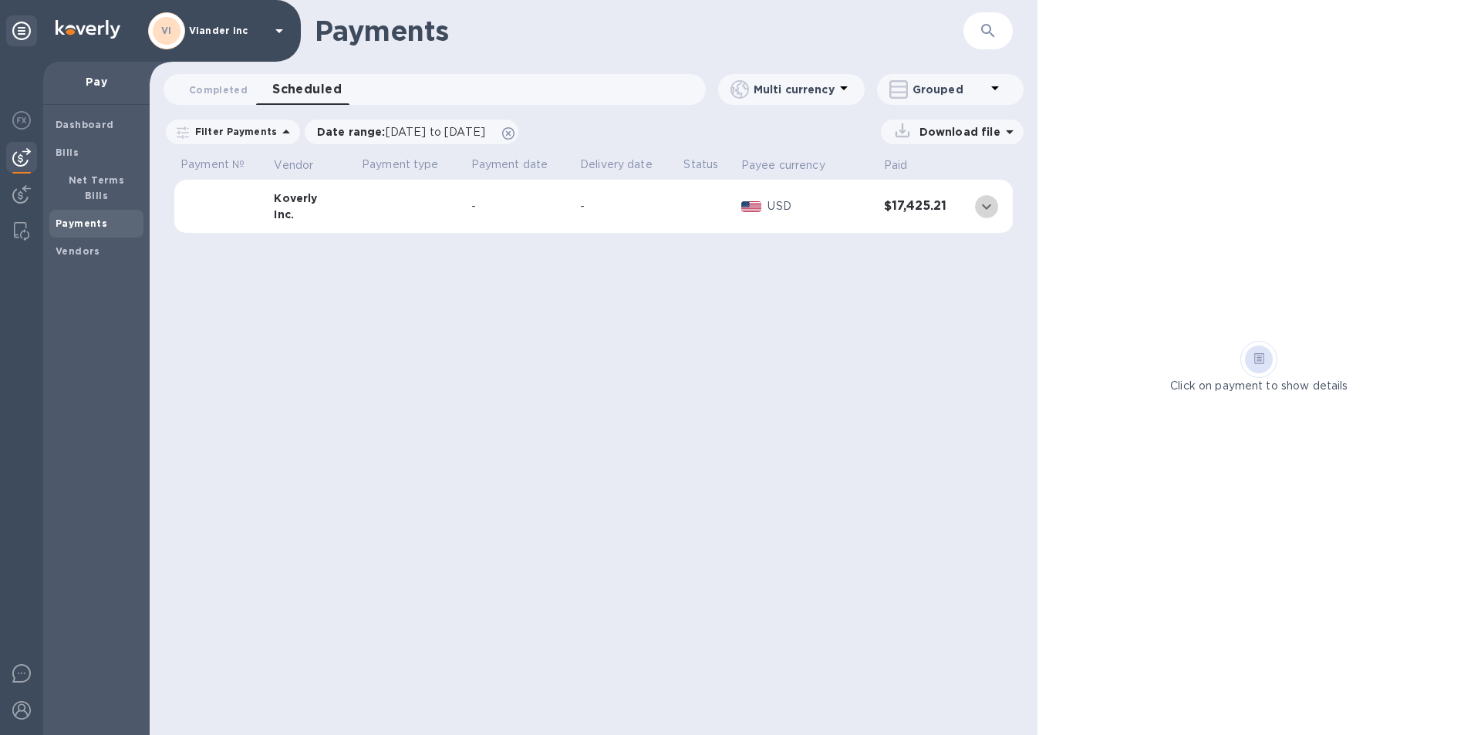
click at [985, 203] on icon "expand row" at bounding box center [987, 207] width 19 height 19
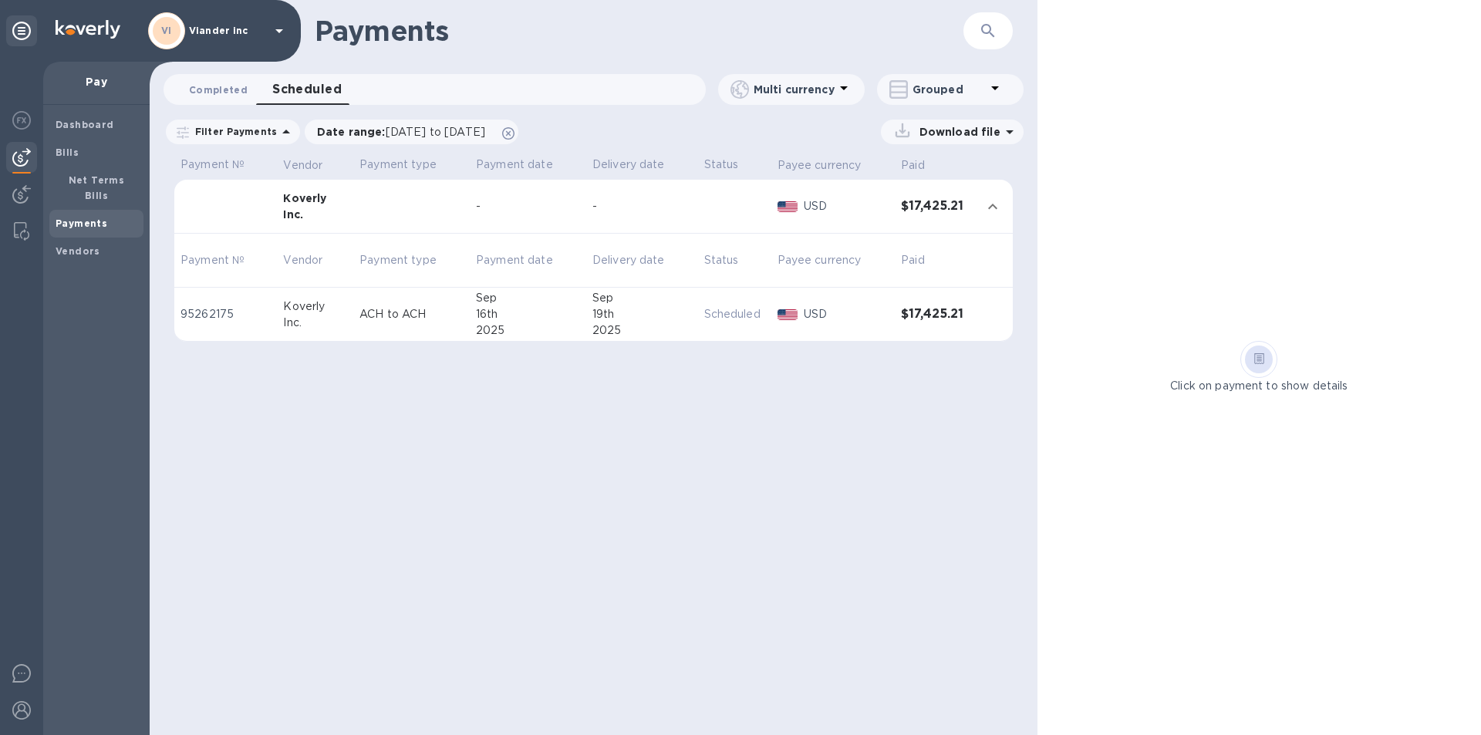
click at [221, 95] on span "Completed 0" at bounding box center [218, 90] width 59 height 16
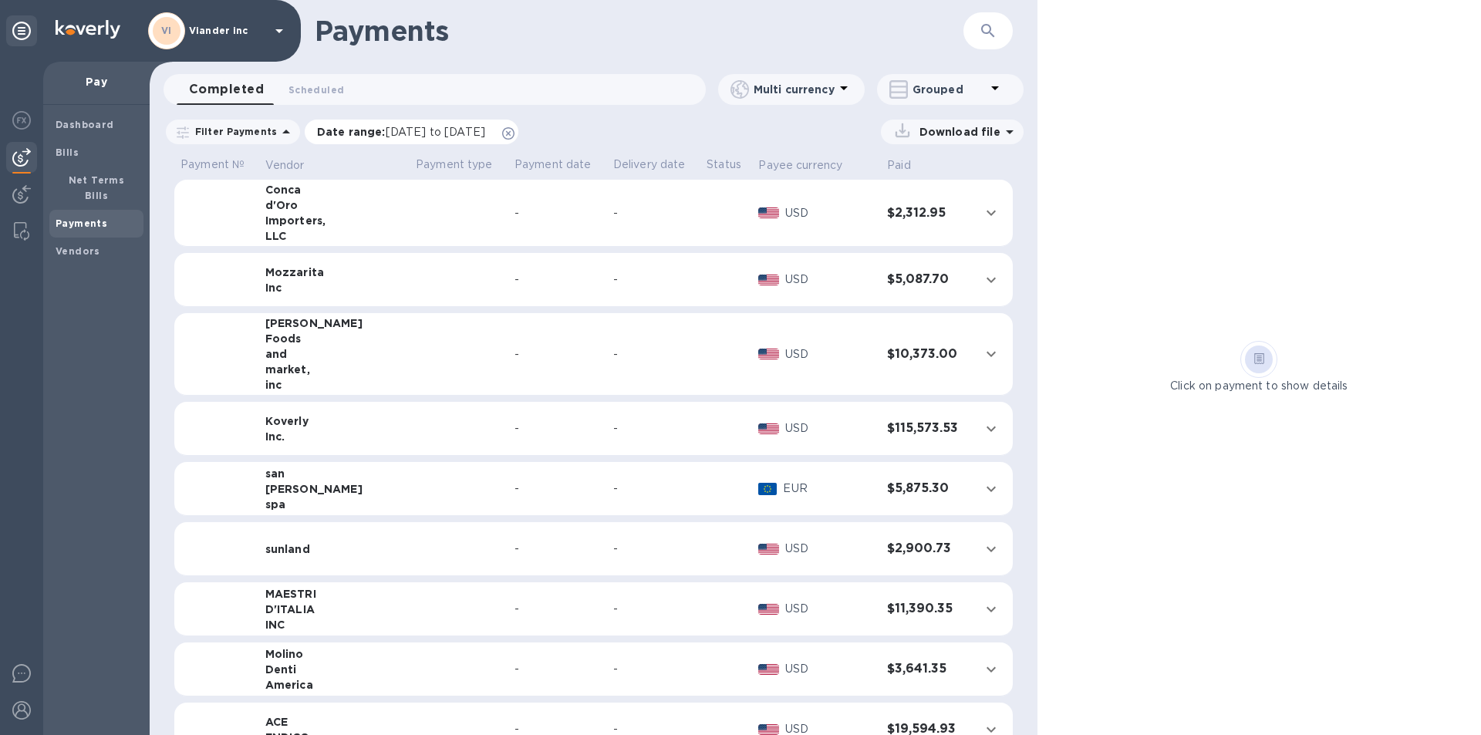
click at [418, 132] on span "[DATE] to [DATE]" at bounding box center [436, 132] width 100 height 12
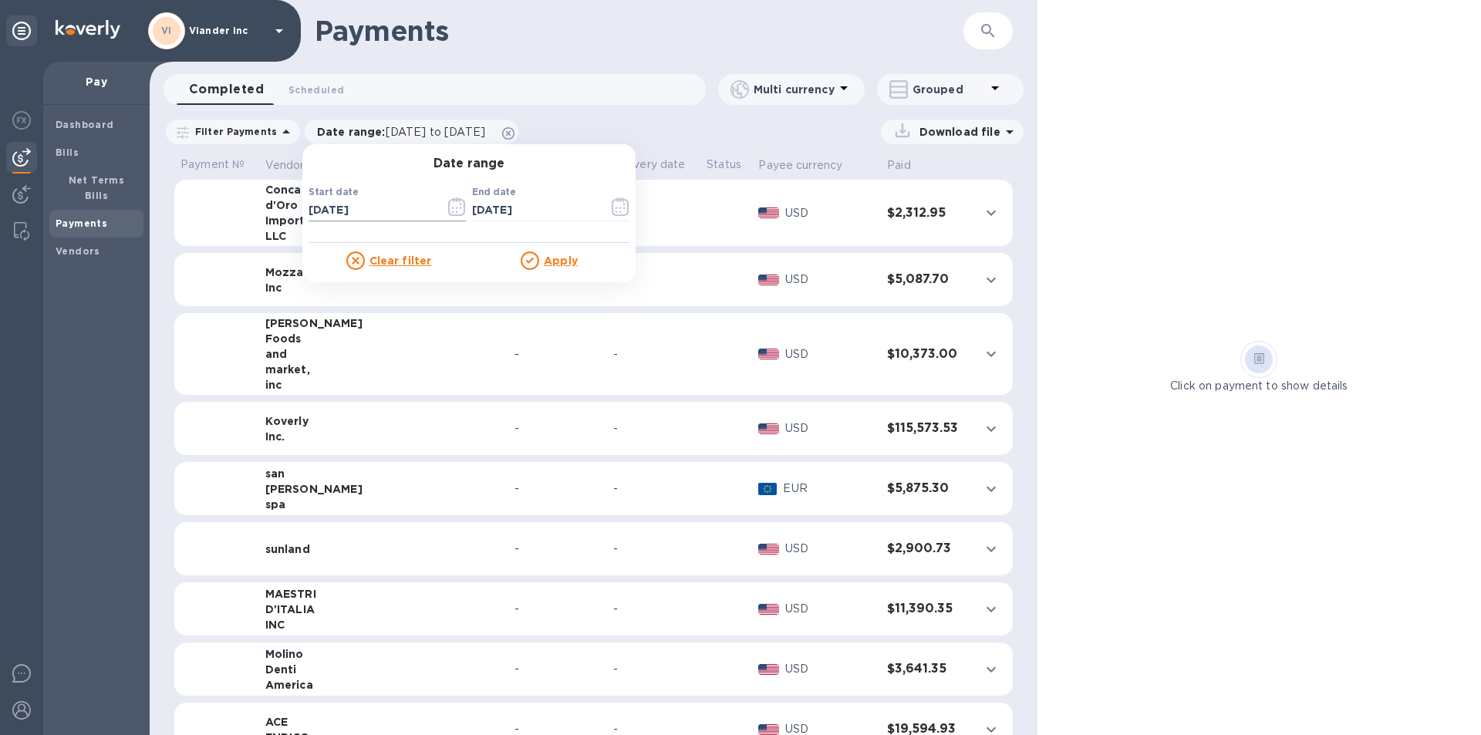
click at [370, 208] on input "[DATE]" at bounding box center [371, 210] width 124 height 23
click at [449, 207] on icon "button" at bounding box center [457, 207] width 18 height 19
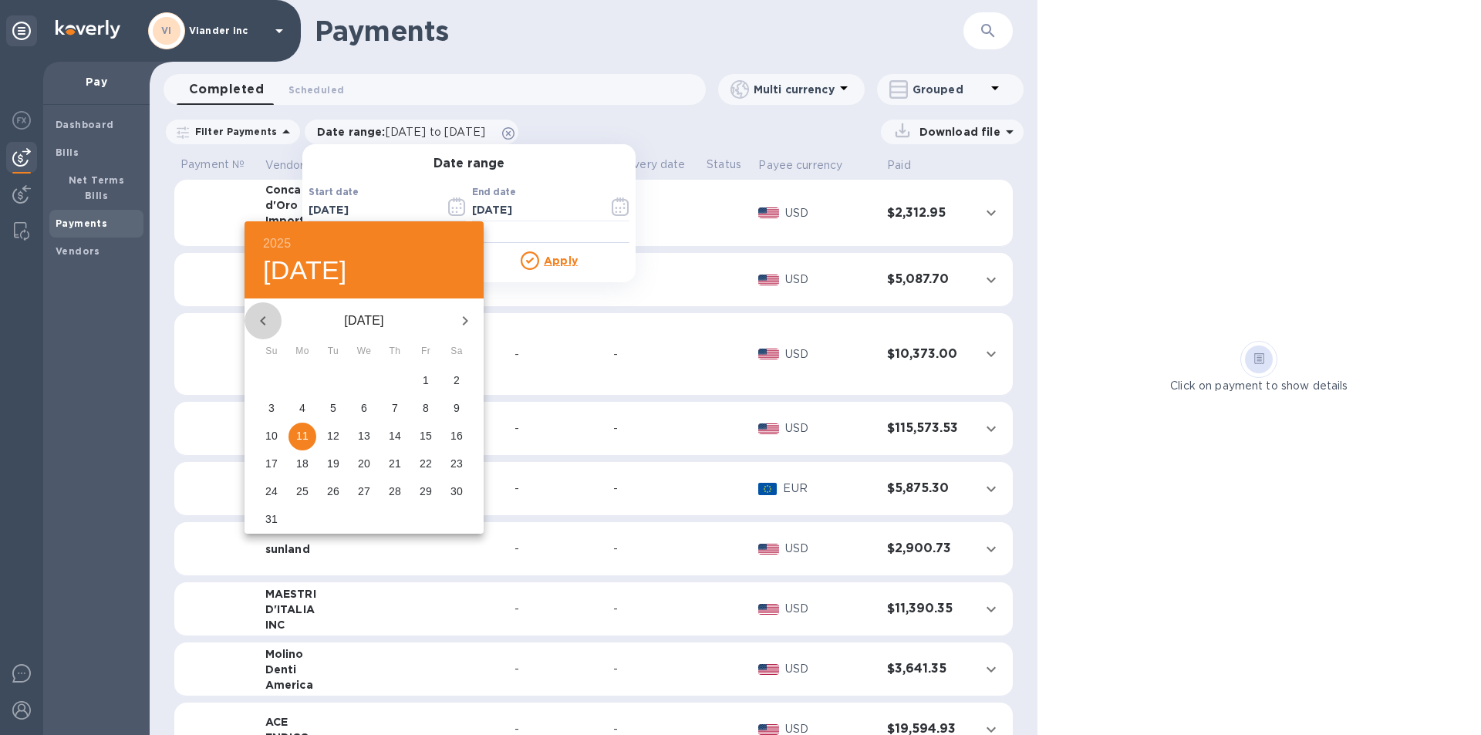
click at [266, 323] on icon "button" at bounding box center [263, 321] width 19 height 19
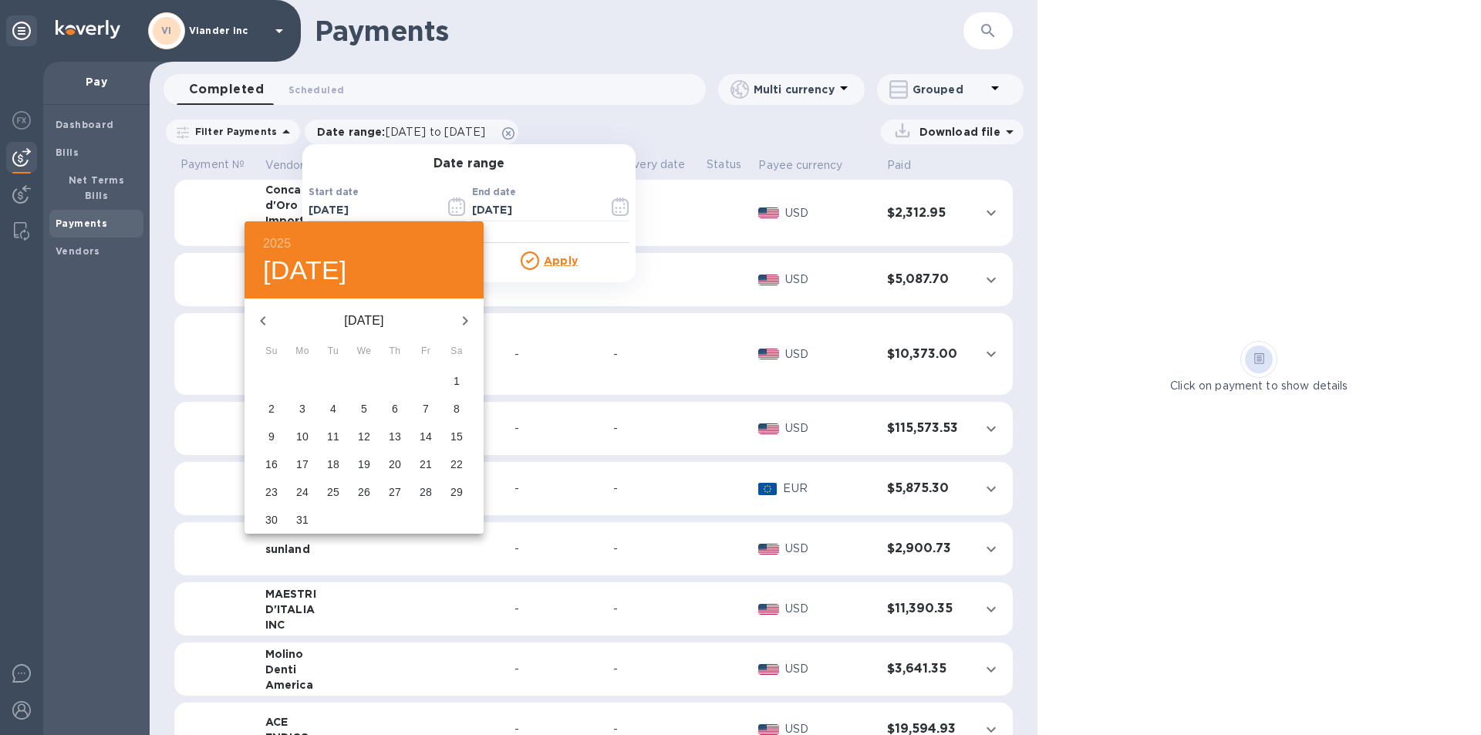
click at [266, 323] on icon "button" at bounding box center [263, 321] width 19 height 19
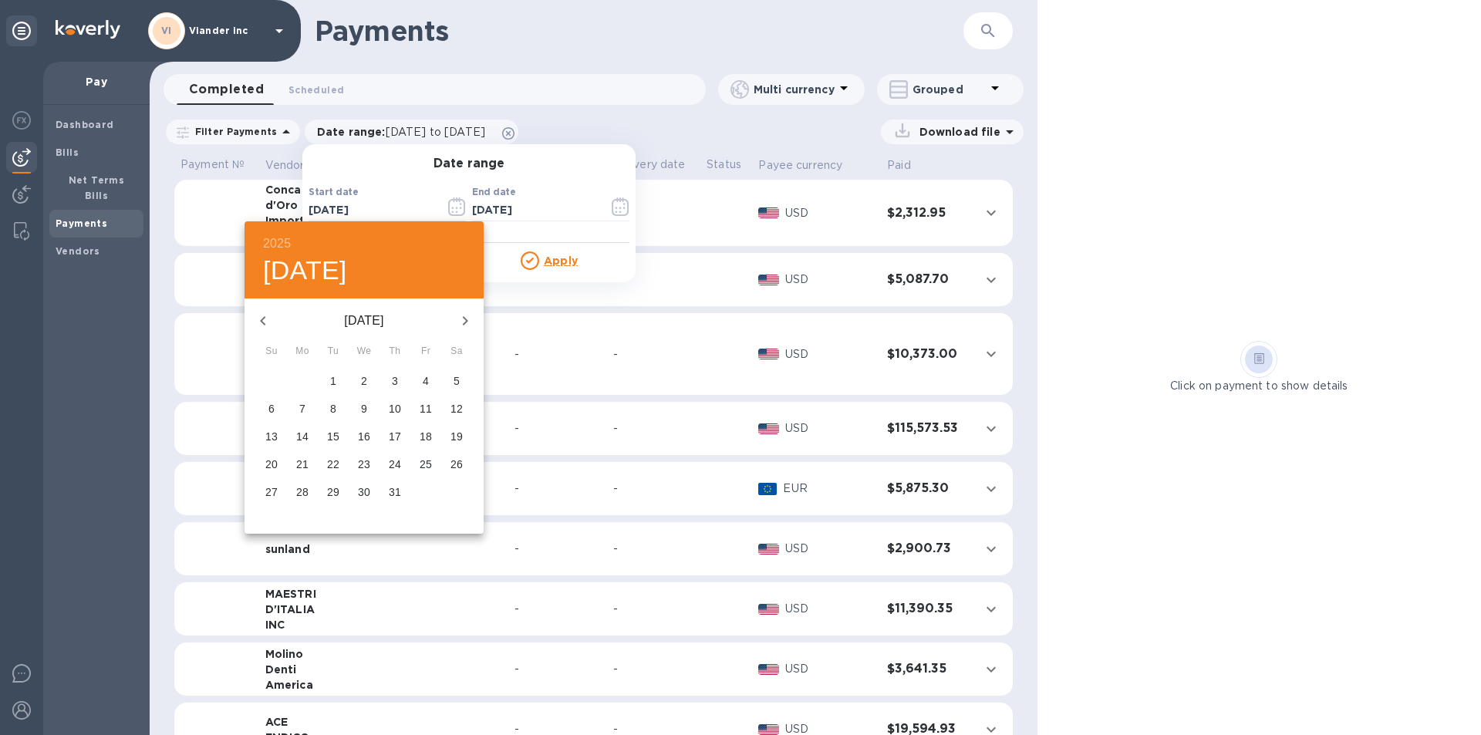
click at [266, 323] on icon "button" at bounding box center [263, 321] width 19 height 19
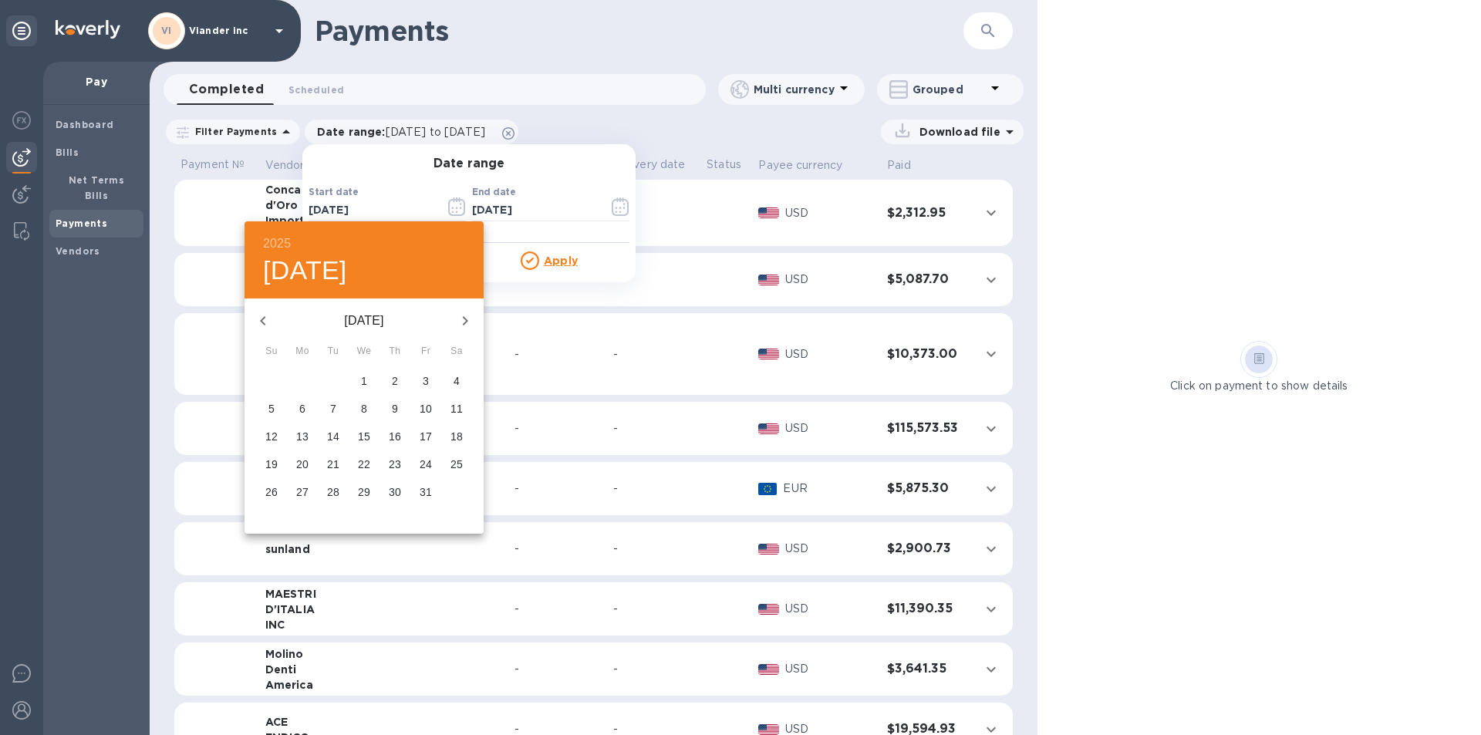
click at [266, 323] on icon "button" at bounding box center [263, 321] width 19 height 19
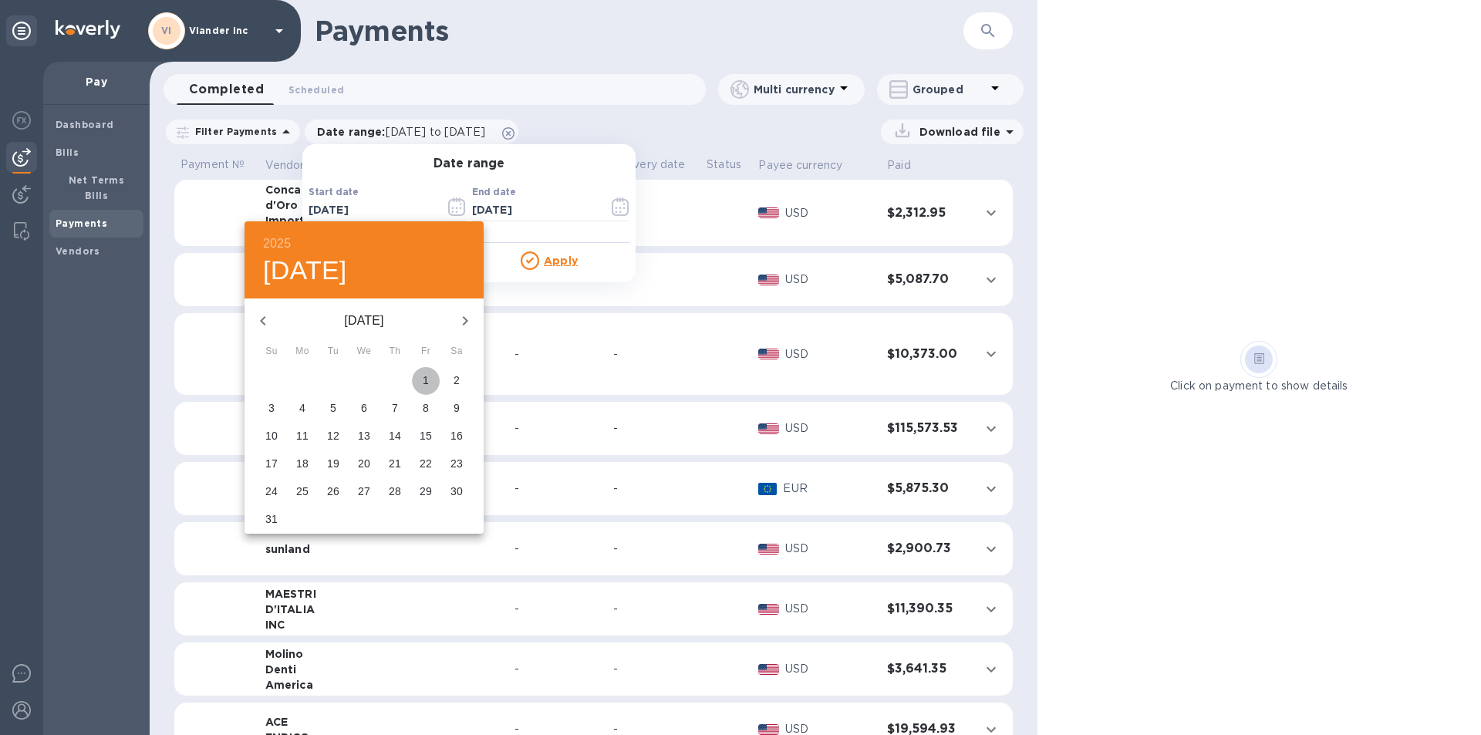
click at [427, 379] on p "1" at bounding box center [426, 380] width 6 height 15
type input "[DATE]"
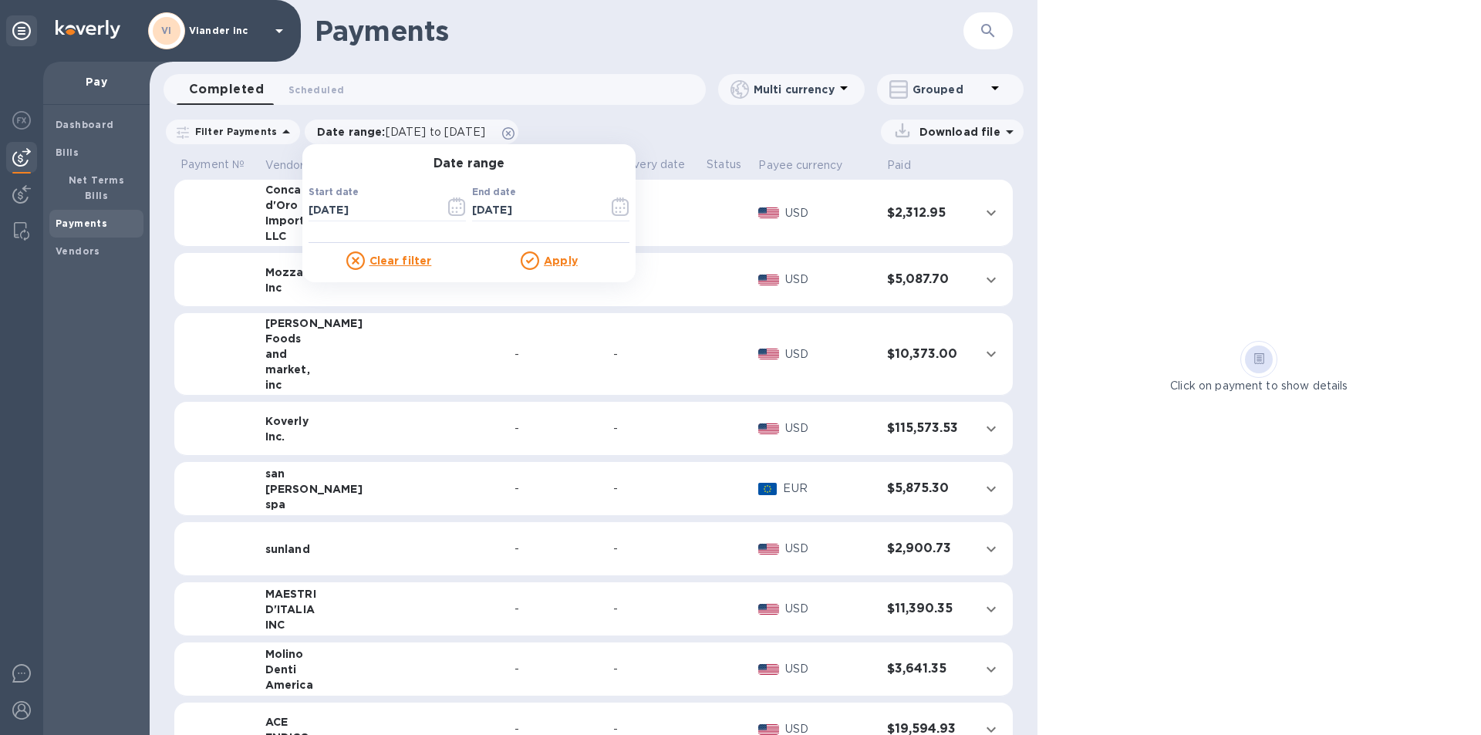
click at [559, 259] on u "Apply" at bounding box center [561, 261] width 34 height 12
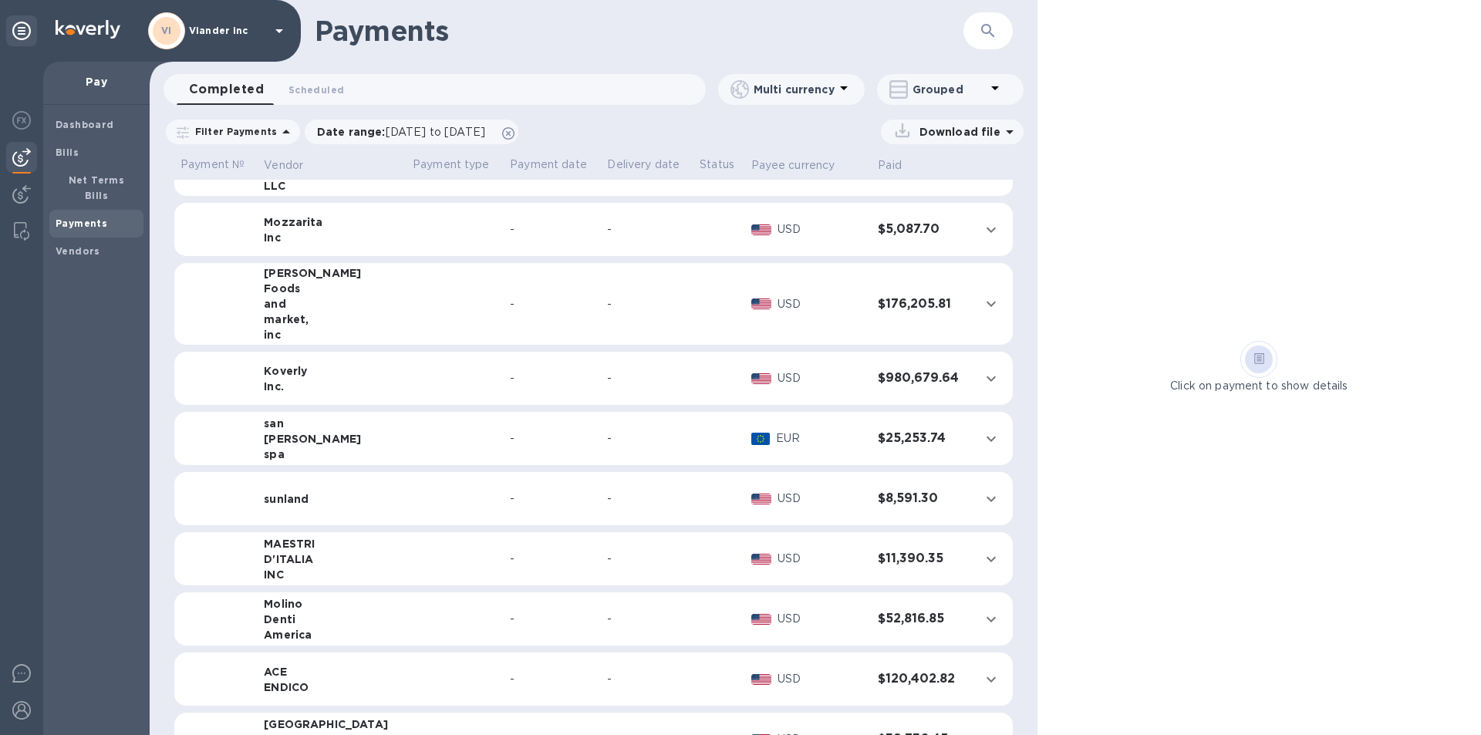
scroll to position [77, 0]
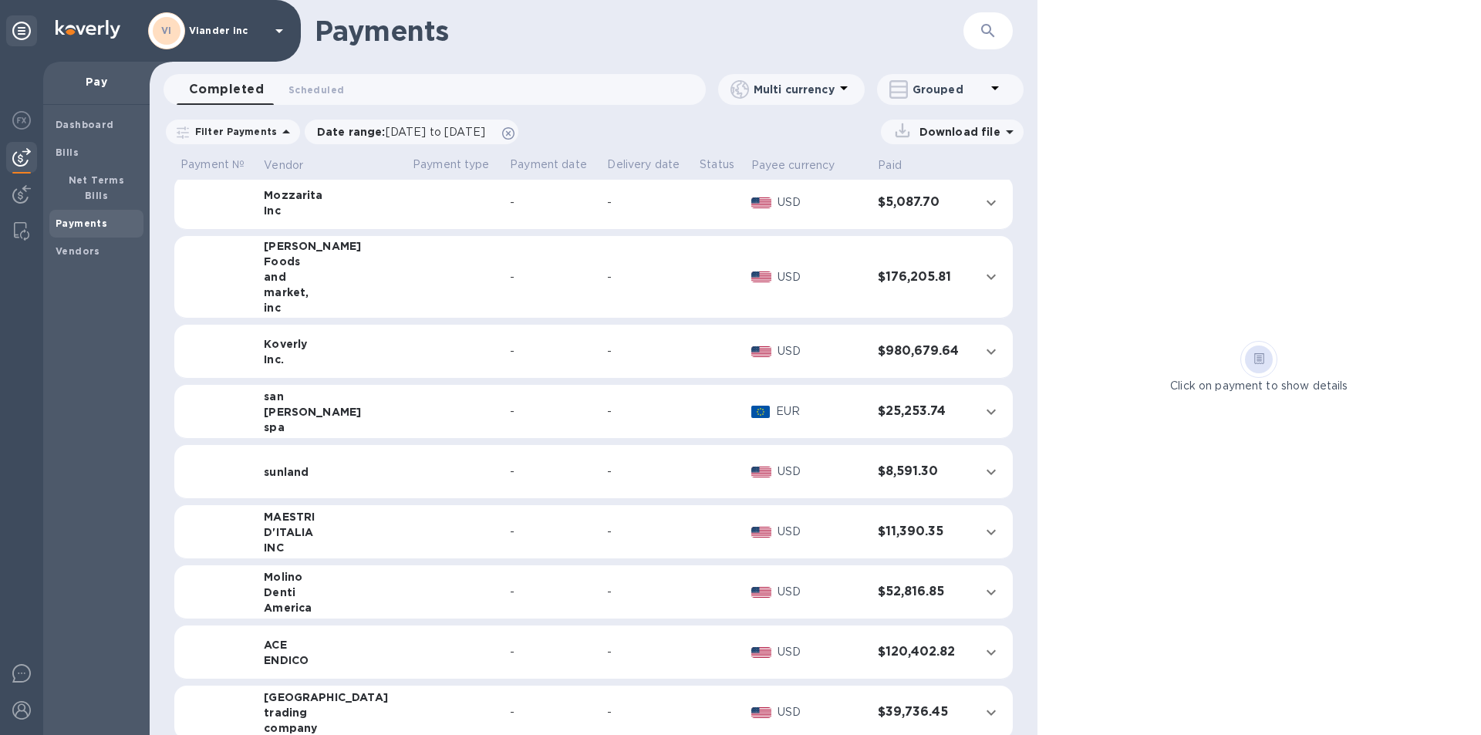
click at [1007, 128] on icon at bounding box center [1010, 132] width 19 height 19
click at [792, 198] on p "XLSX file" at bounding box center [791, 199] width 52 height 15
click at [802, 225] on p "PDF file" at bounding box center [792, 227] width 46 height 15
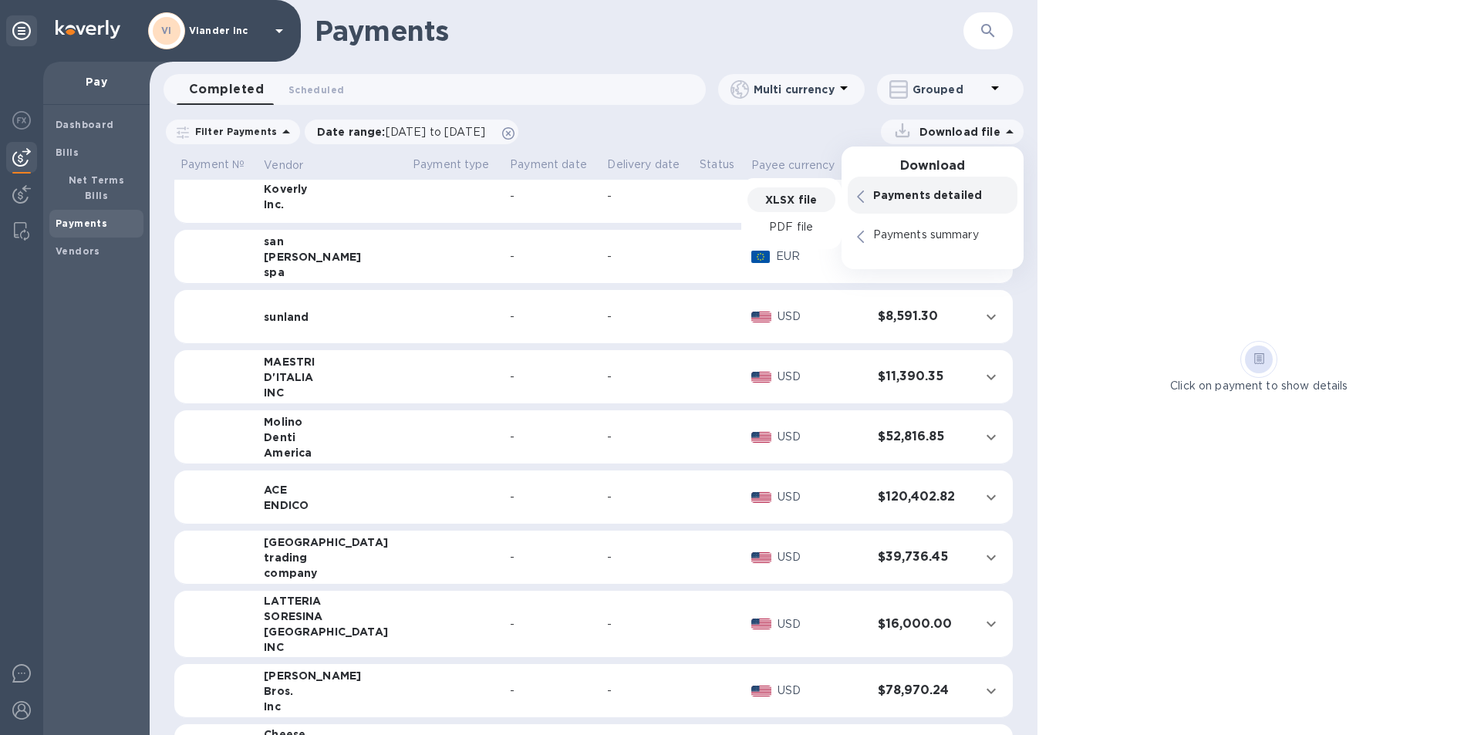
scroll to position [309, 0]
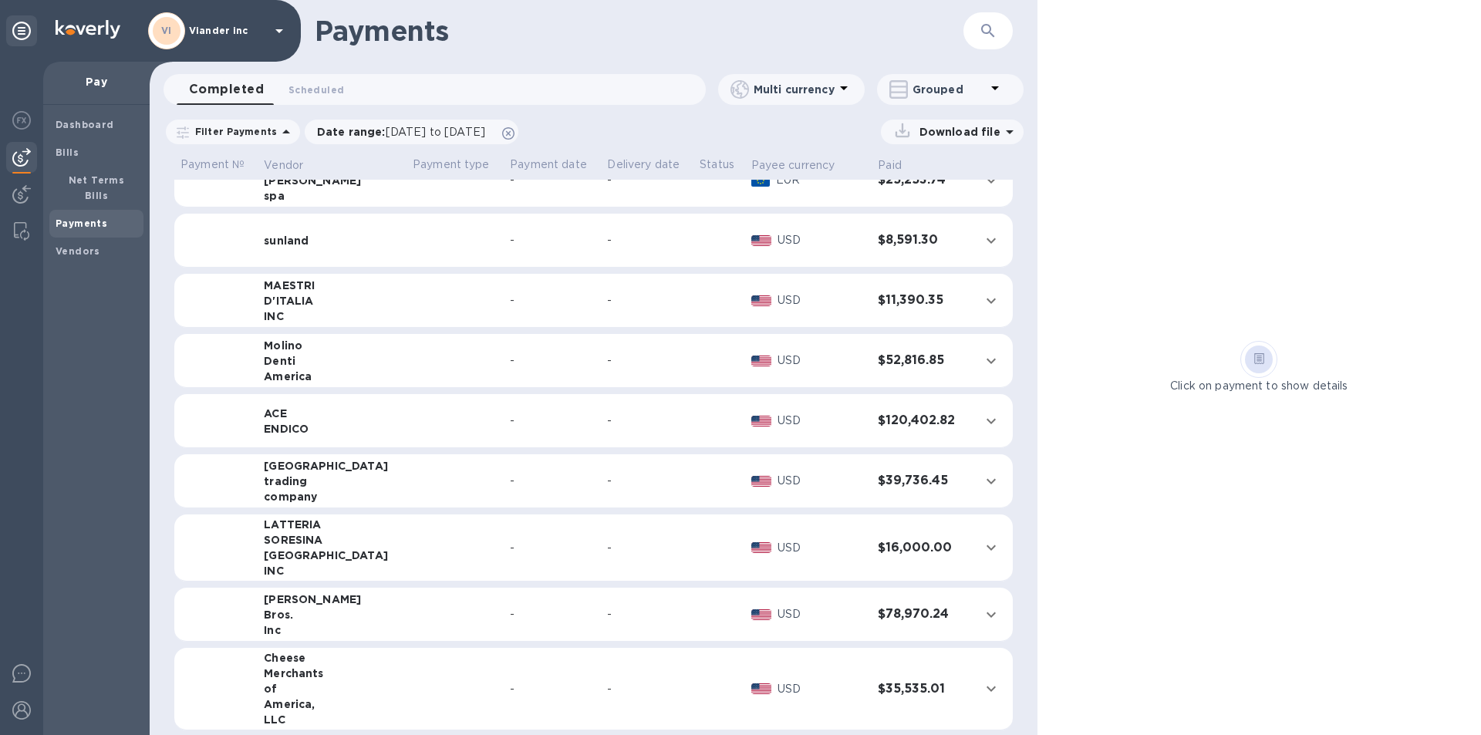
click at [407, 485] on td at bounding box center [455, 481] width 97 height 54
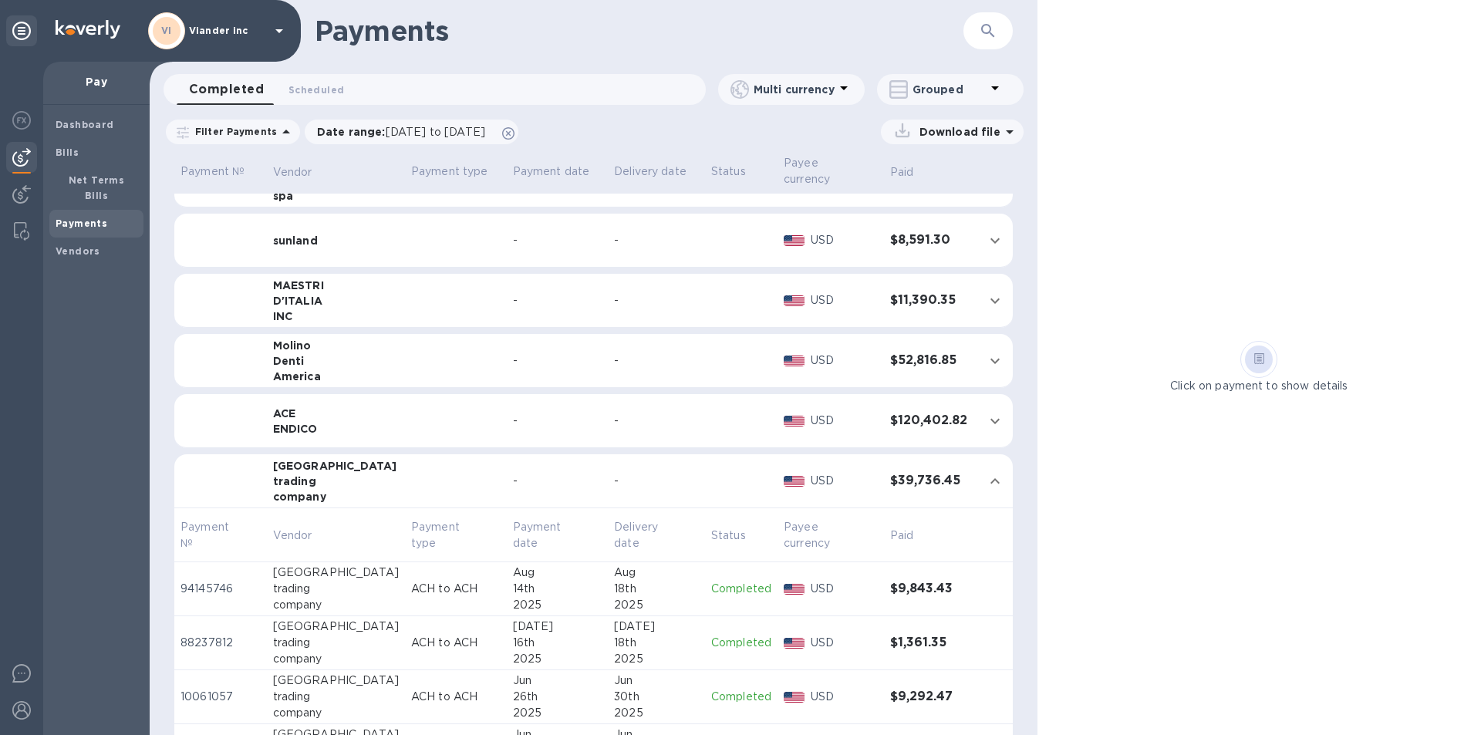
click at [716, 589] on p "Completed" at bounding box center [741, 589] width 60 height 16
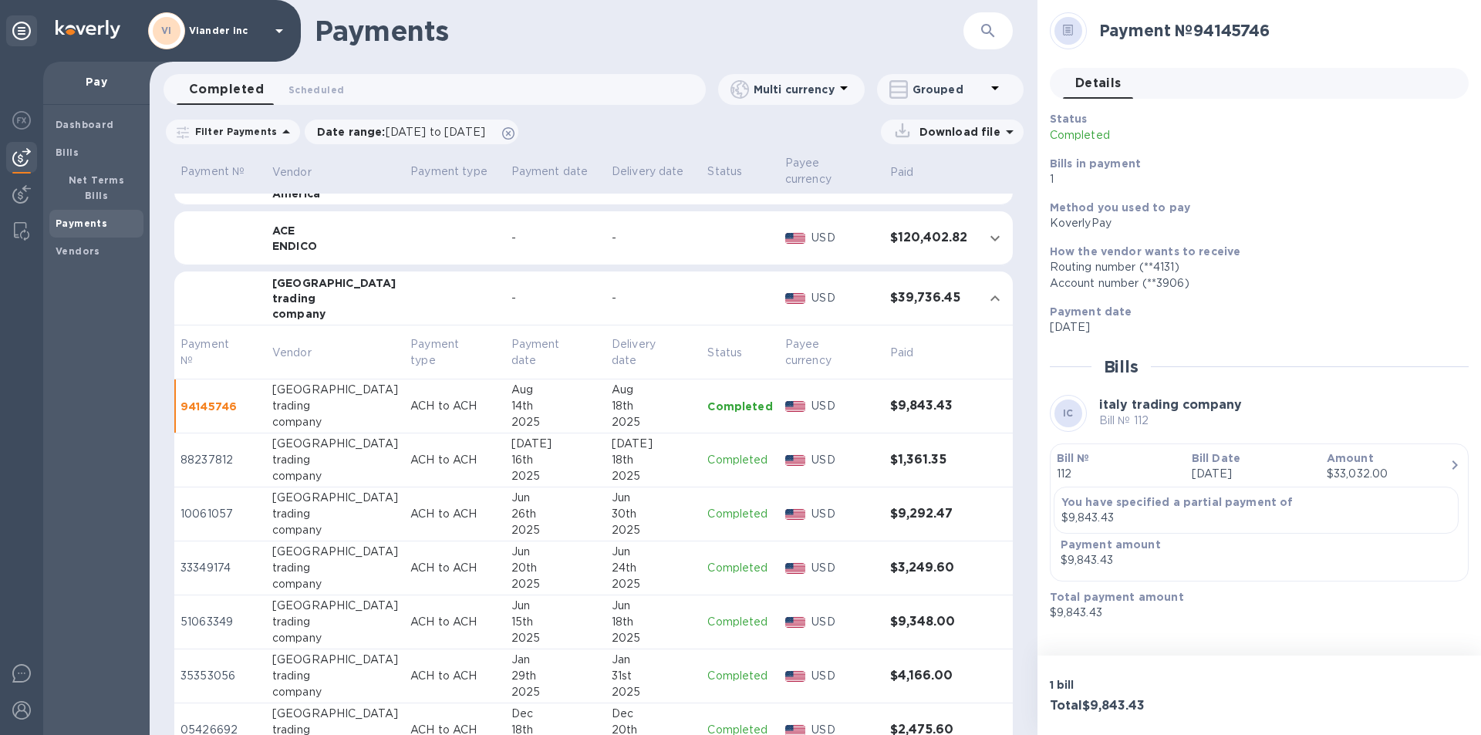
scroll to position [554, 0]
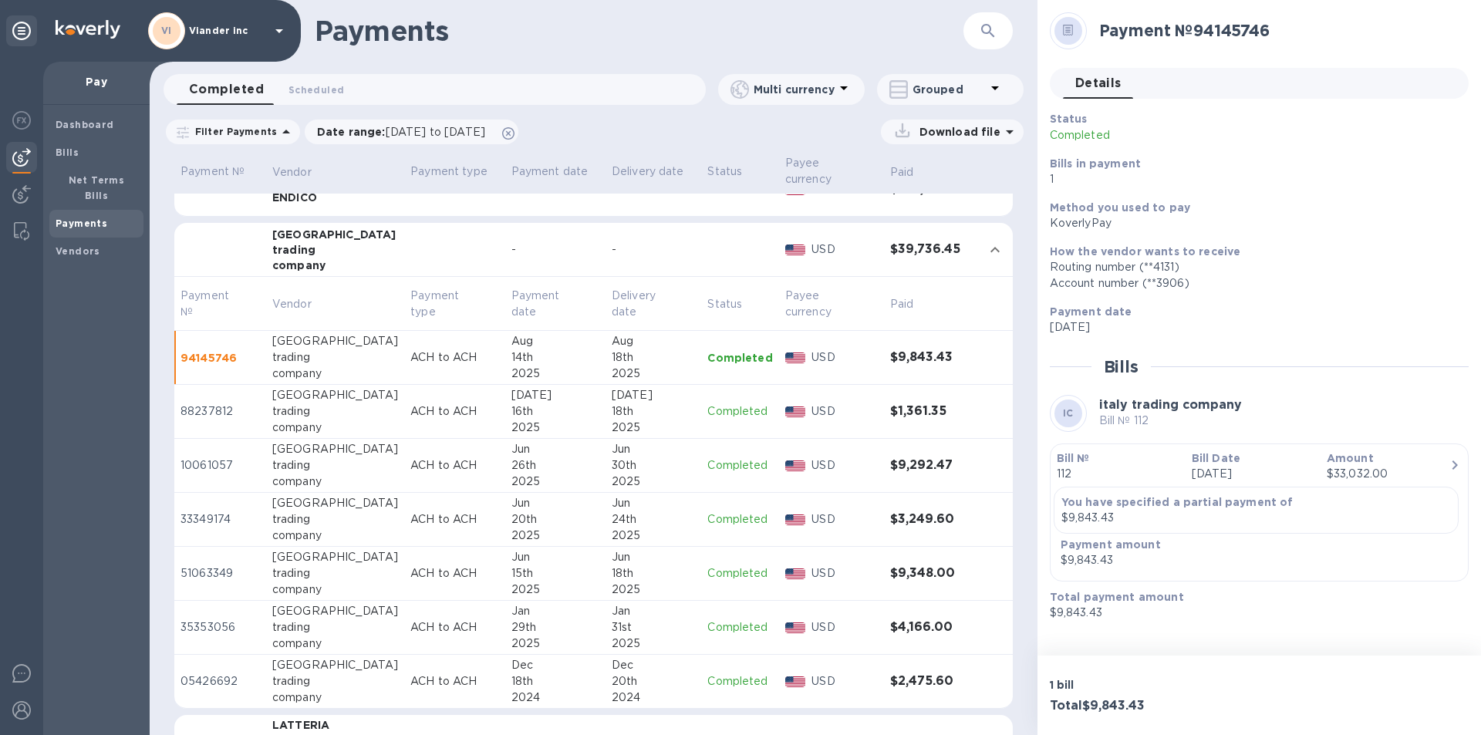
click at [680, 584] on div "2025" at bounding box center [653, 590] width 83 height 16
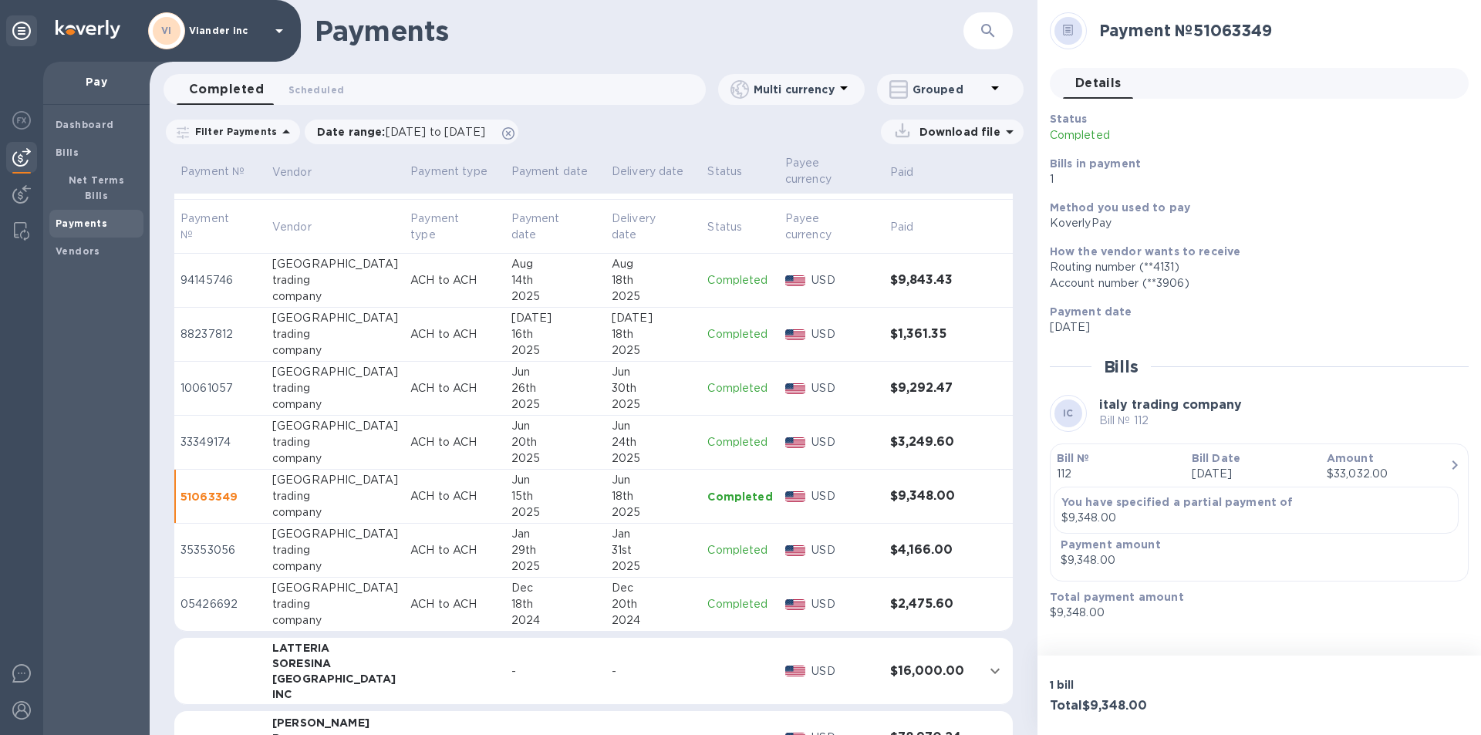
scroll to position [554, 0]
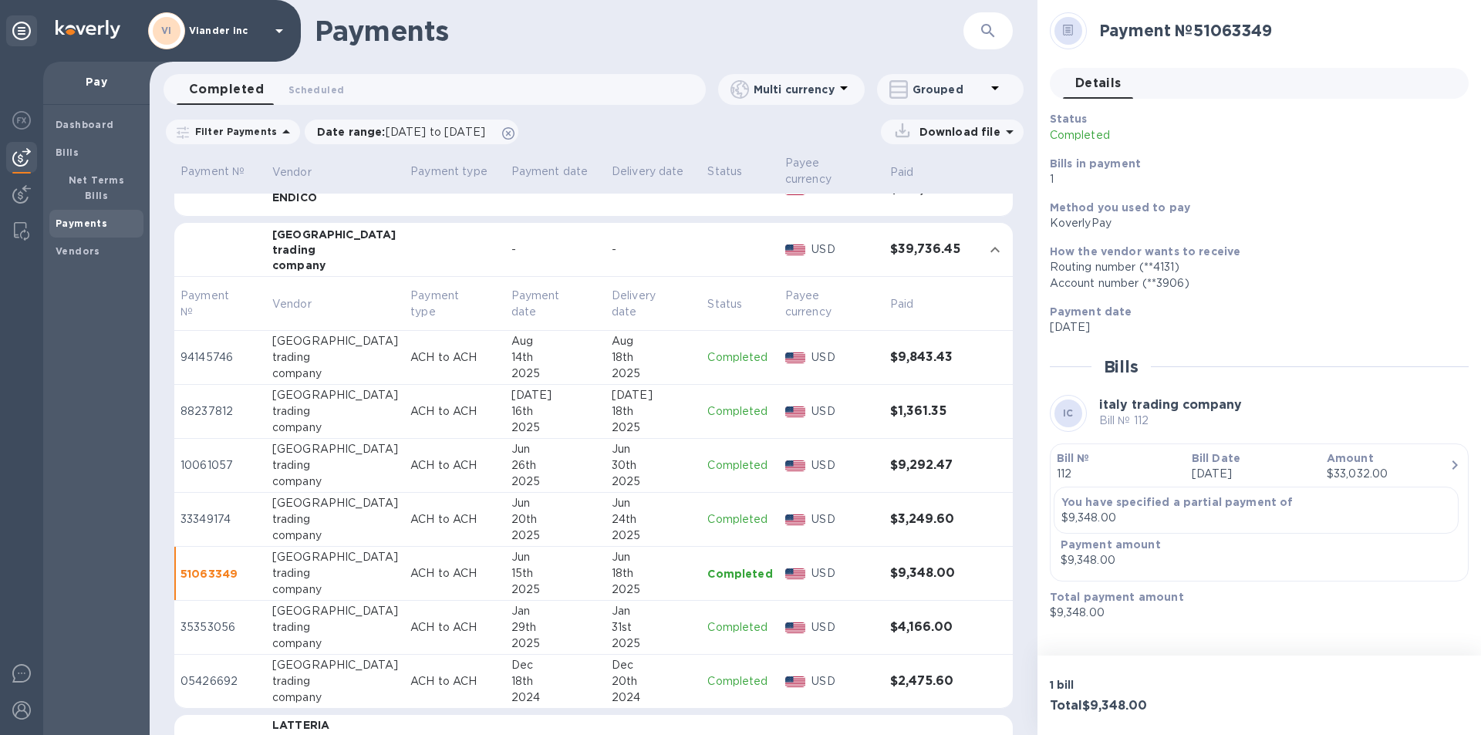
click at [665, 467] on div "30th" at bounding box center [653, 466] width 83 height 16
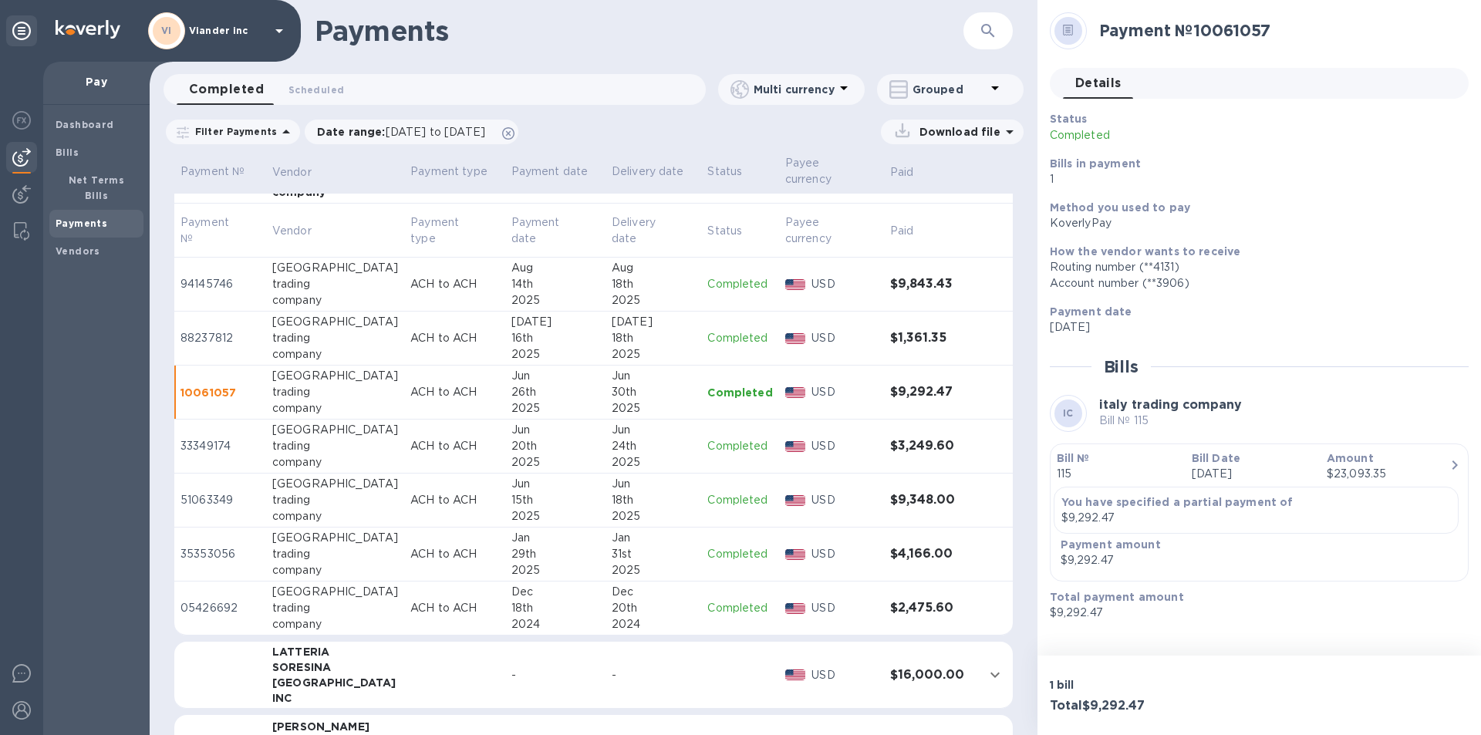
scroll to position [477, 0]
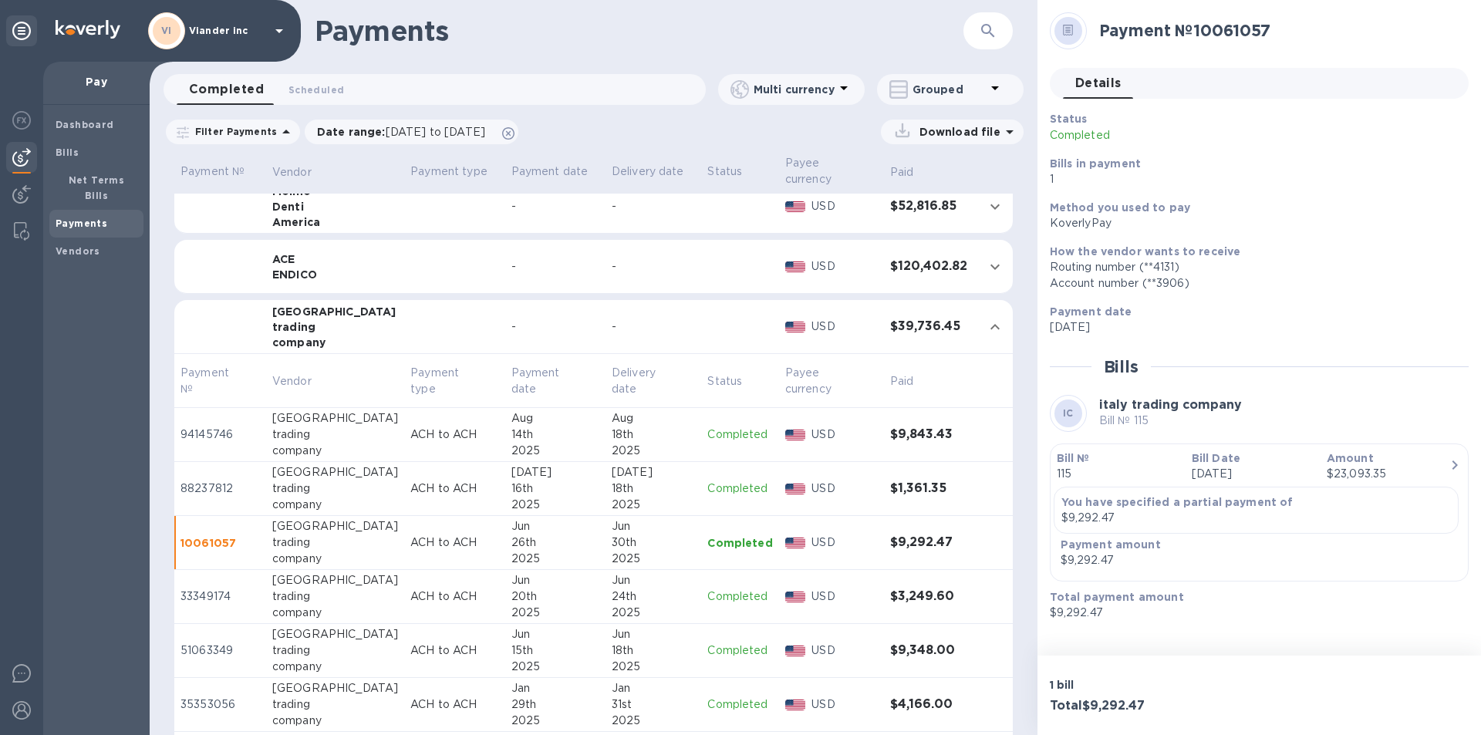
click at [1006, 133] on icon at bounding box center [1010, 132] width 19 height 19
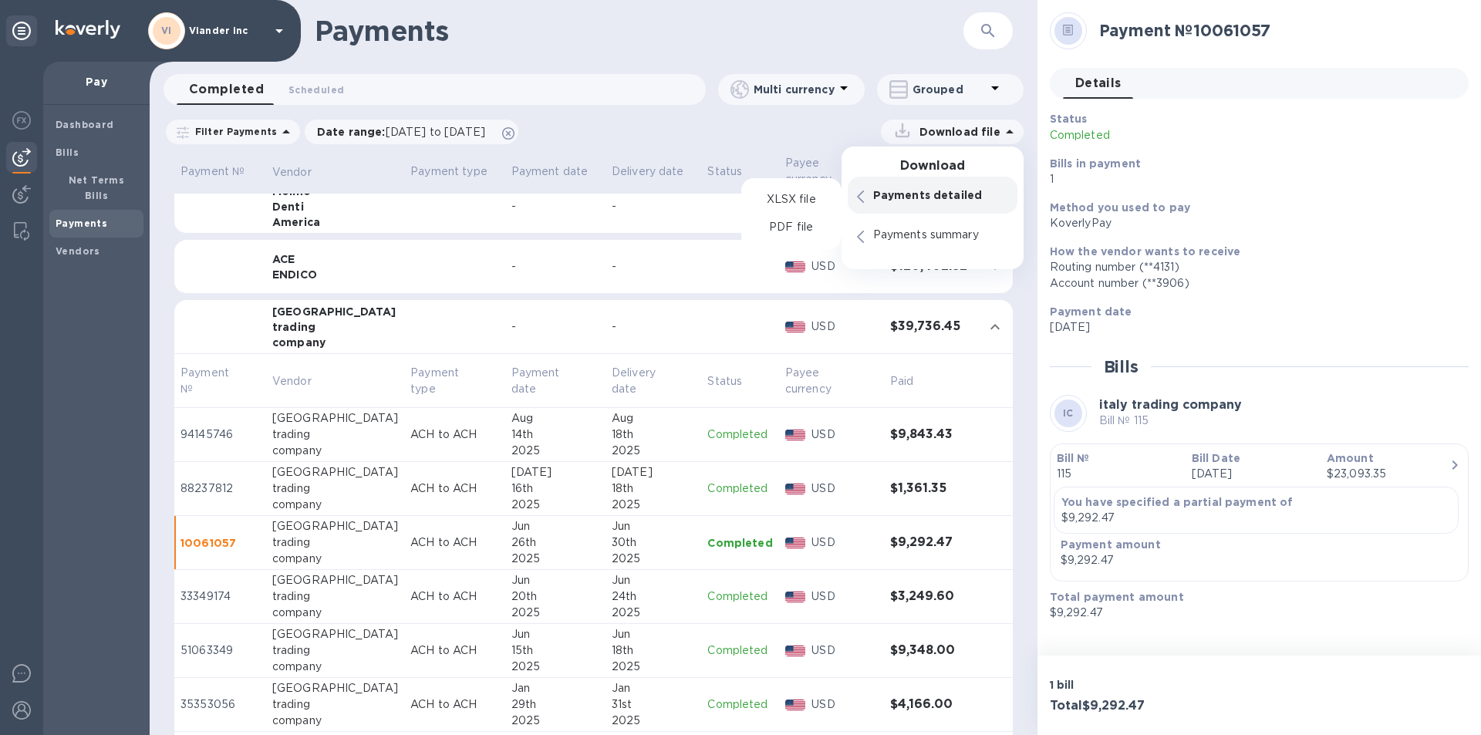
click at [954, 196] on p "Payments detailed" at bounding box center [940, 194] width 135 height 15
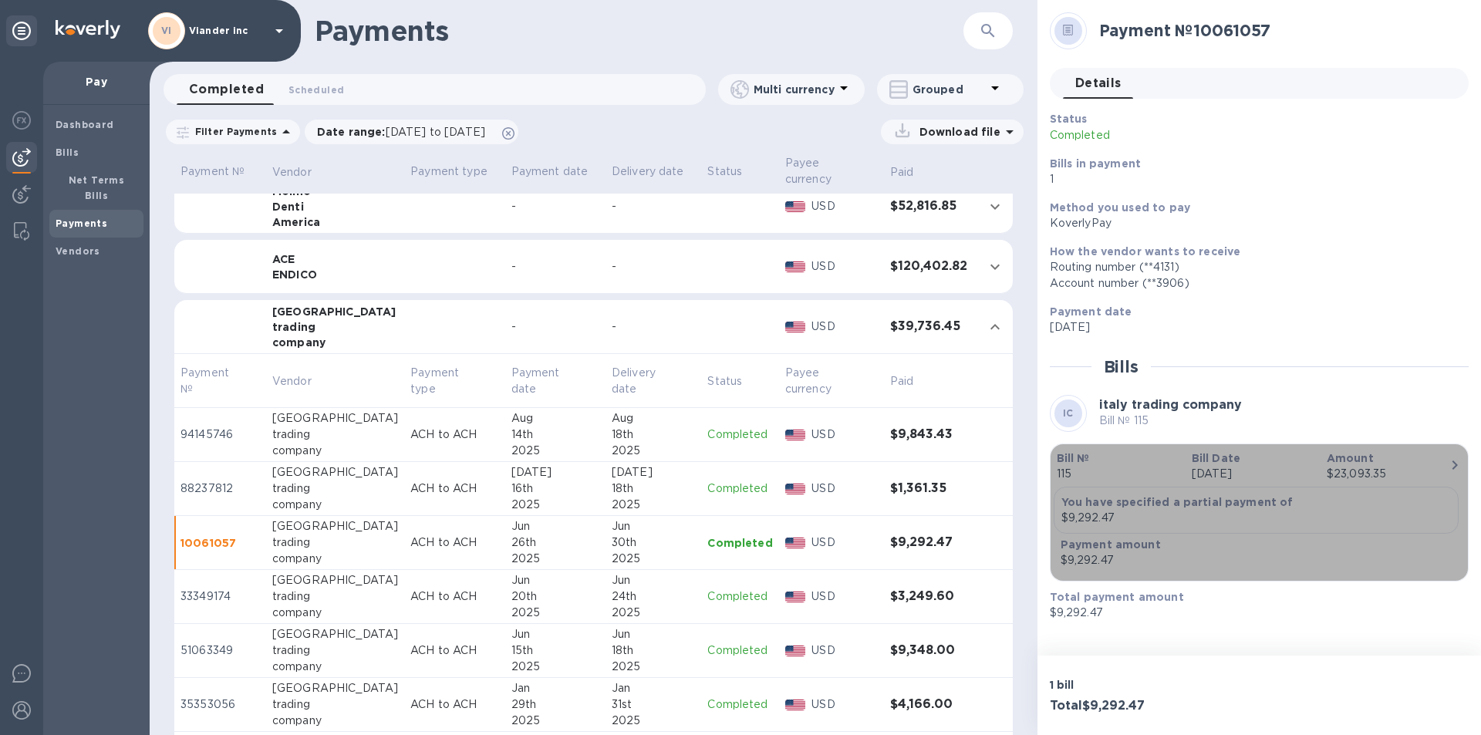
click at [1250, 581] on button "Bill № 115 Bill Date Jun 20th 2025 Amount $23,093.35 You have specified a parti…" at bounding box center [1259, 513] width 419 height 138
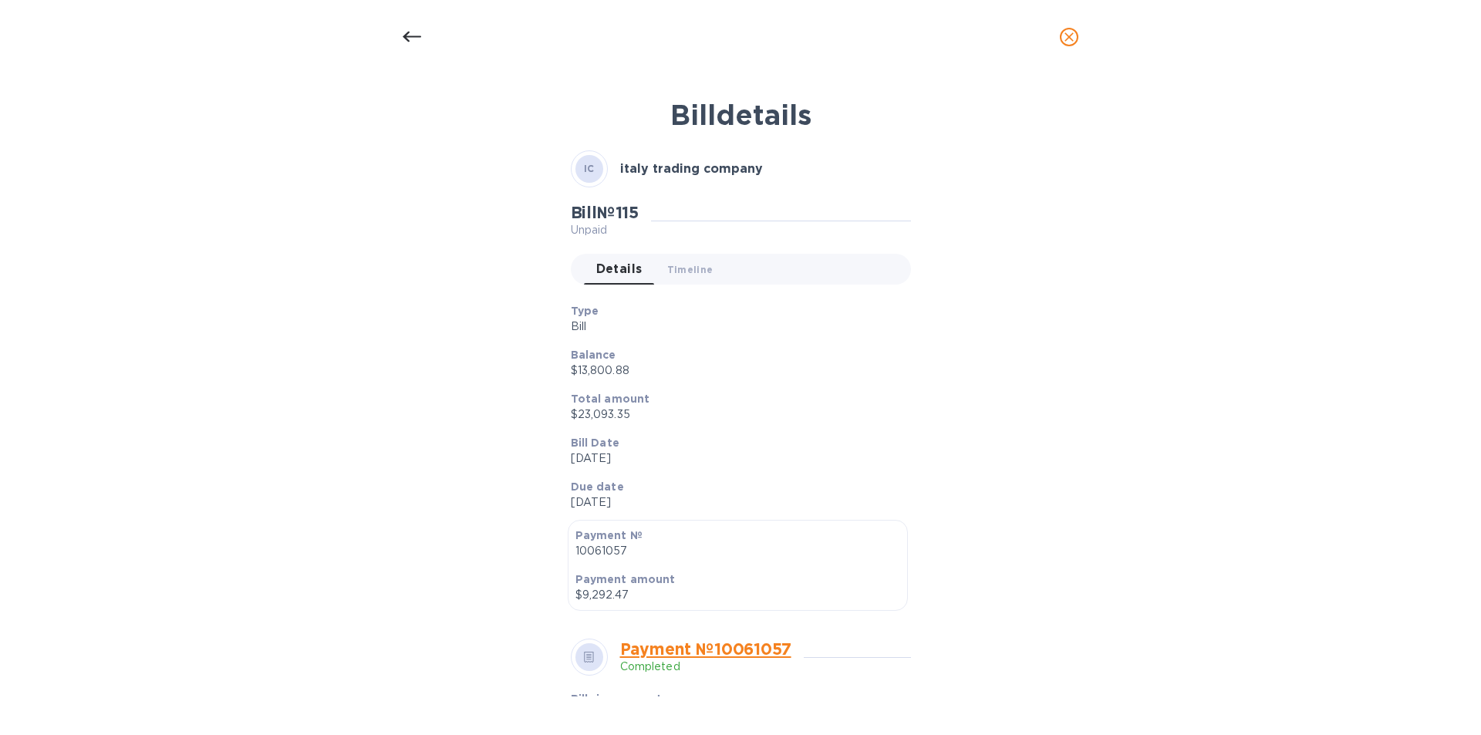
scroll to position [0, 0]
click at [1070, 33] on icon "close" at bounding box center [1069, 36] width 15 height 15
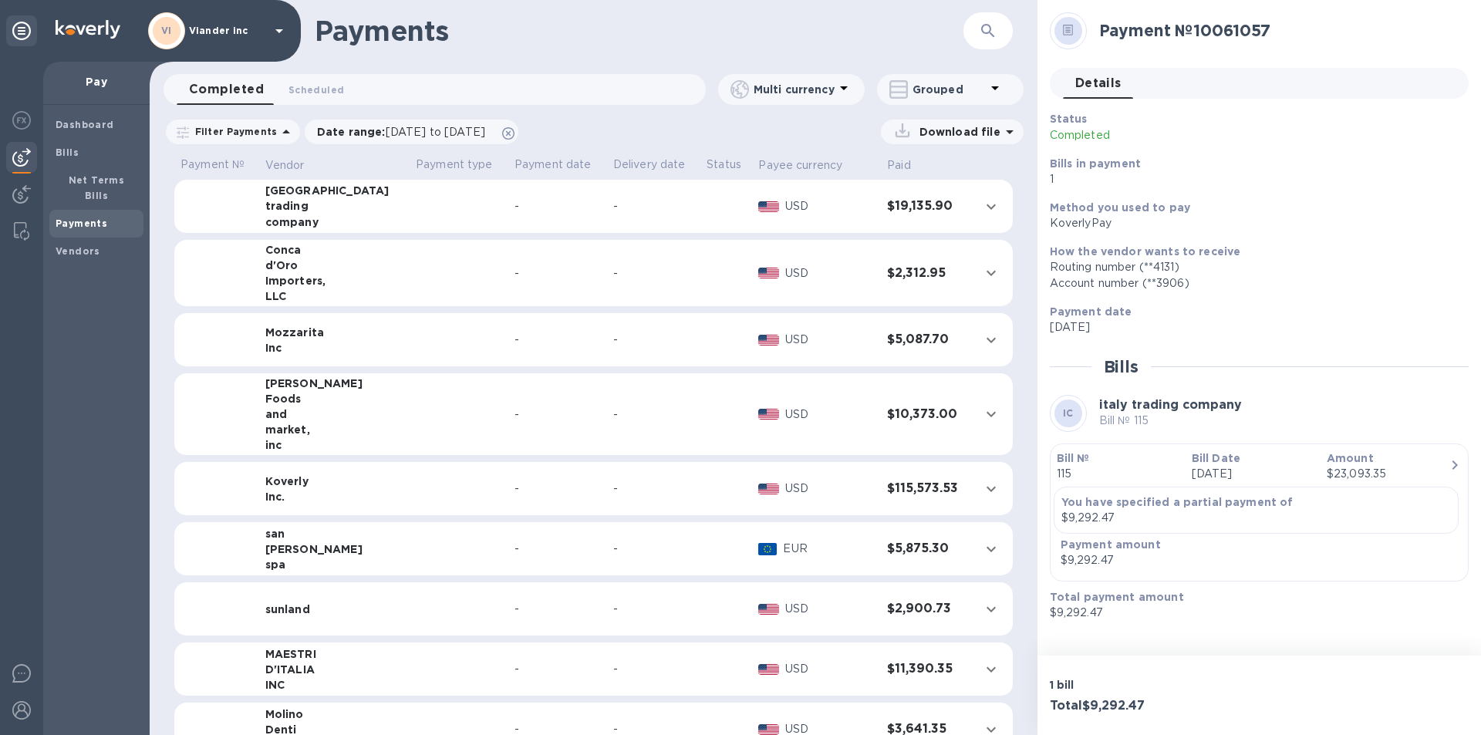
click at [410, 199] on td at bounding box center [459, 207] width 99 height 54
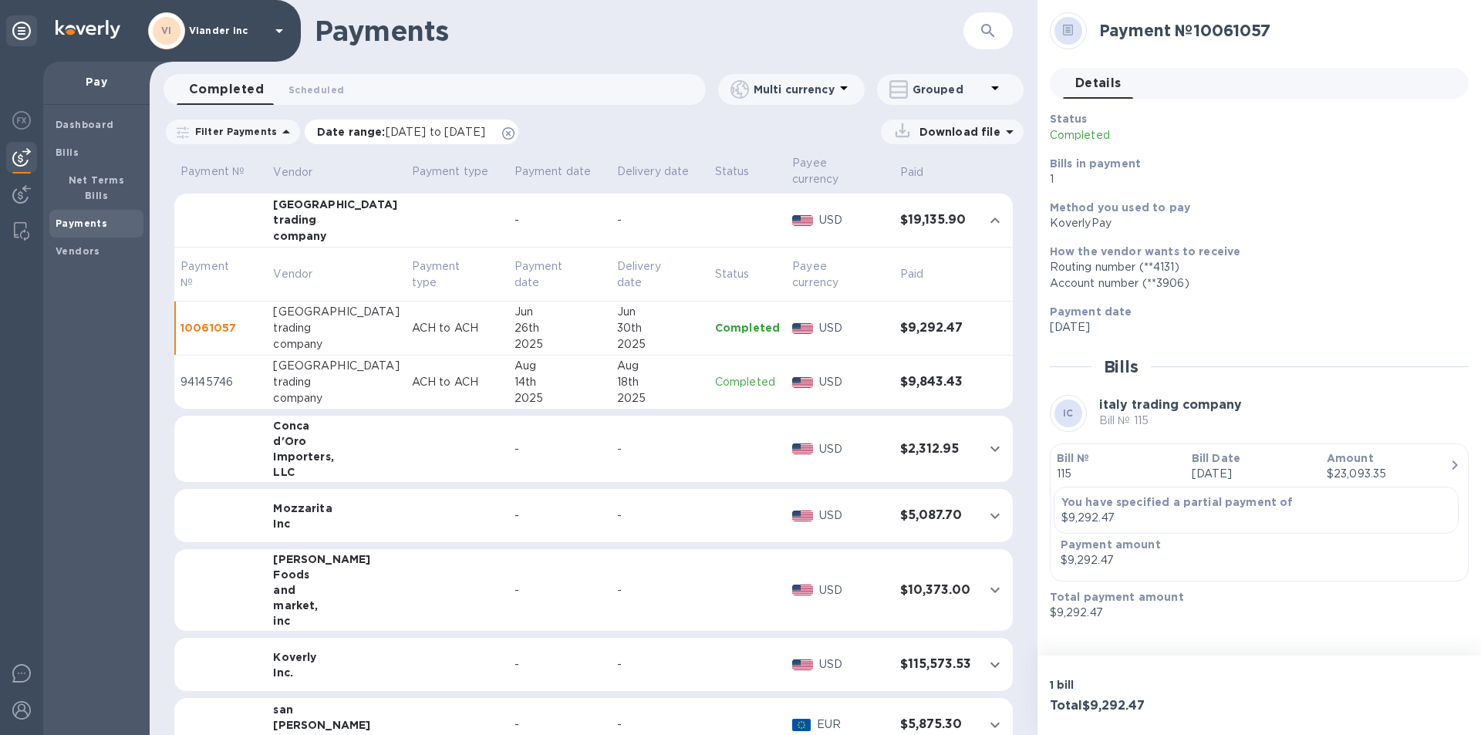
click at [408, 130] on span "[DATE] to [DATE]" at bounding box center [436, 132] width 100 height 12
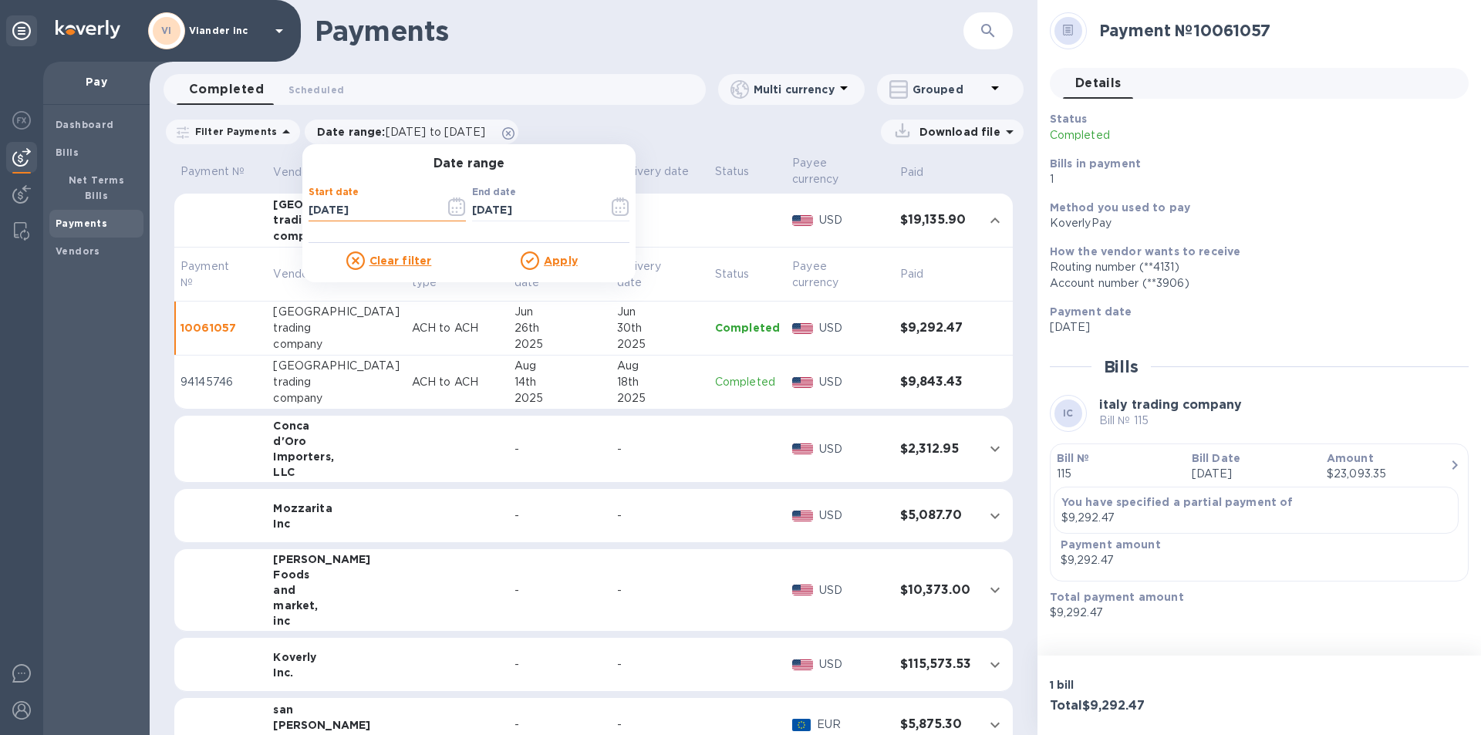
click at [363, 215] on input "[DATE]" at bounding box center [371, 210] width 124 height 23
click at [453, 206] on icon "button" at bounding box center [457, 207] width 18 height 19
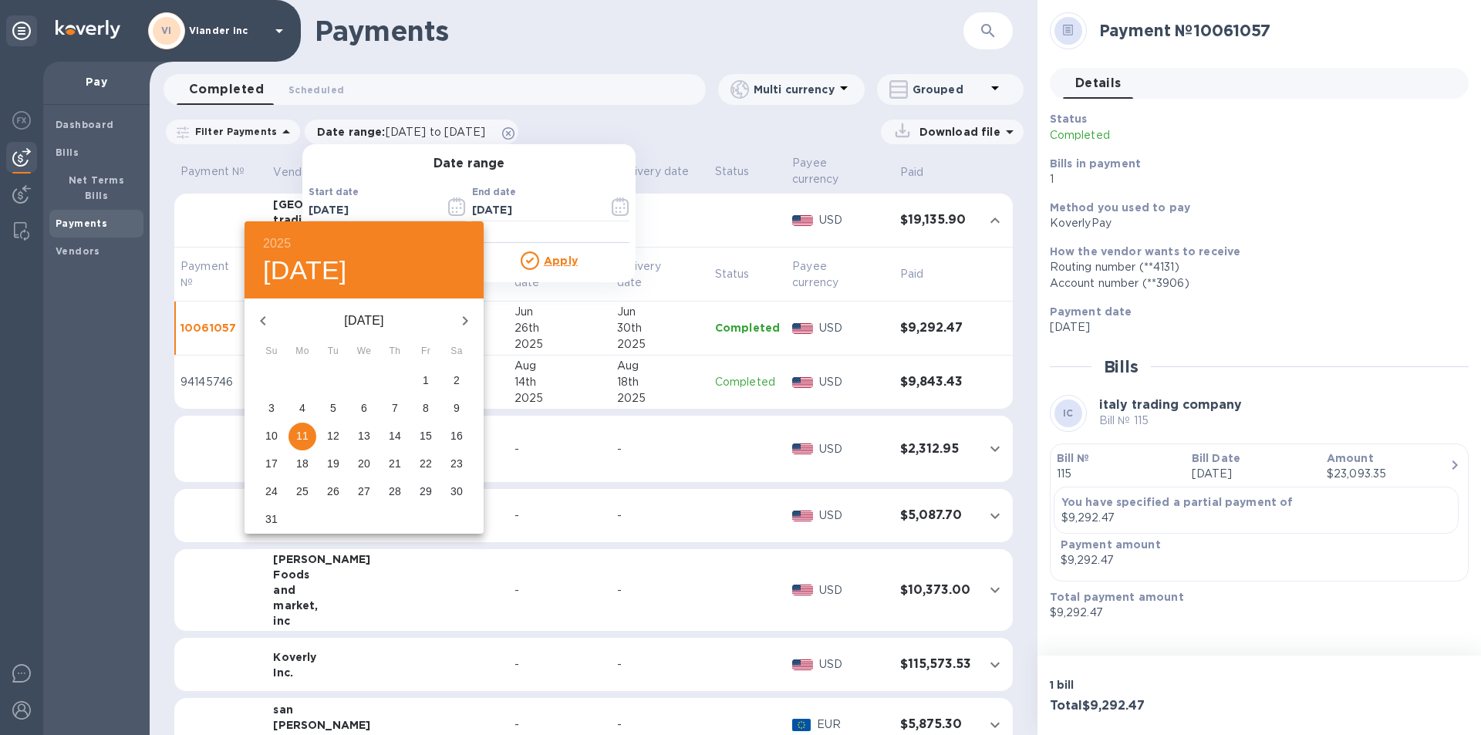
click at [268, 319] on icon "button" at bounding box center [263, 321] width 19 height 19
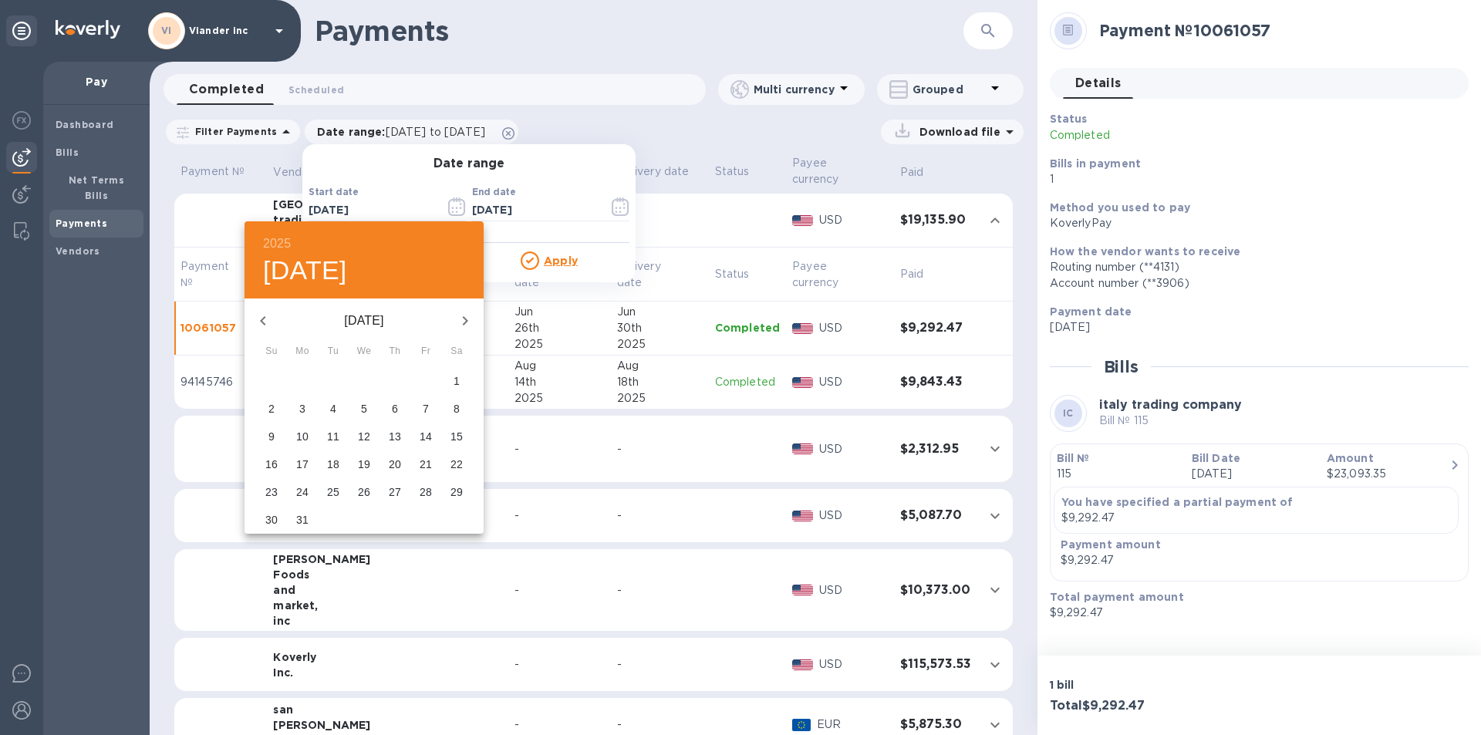
click at [268, 319] on icon "button" at bounding box center [263, 321] width 19 height 19
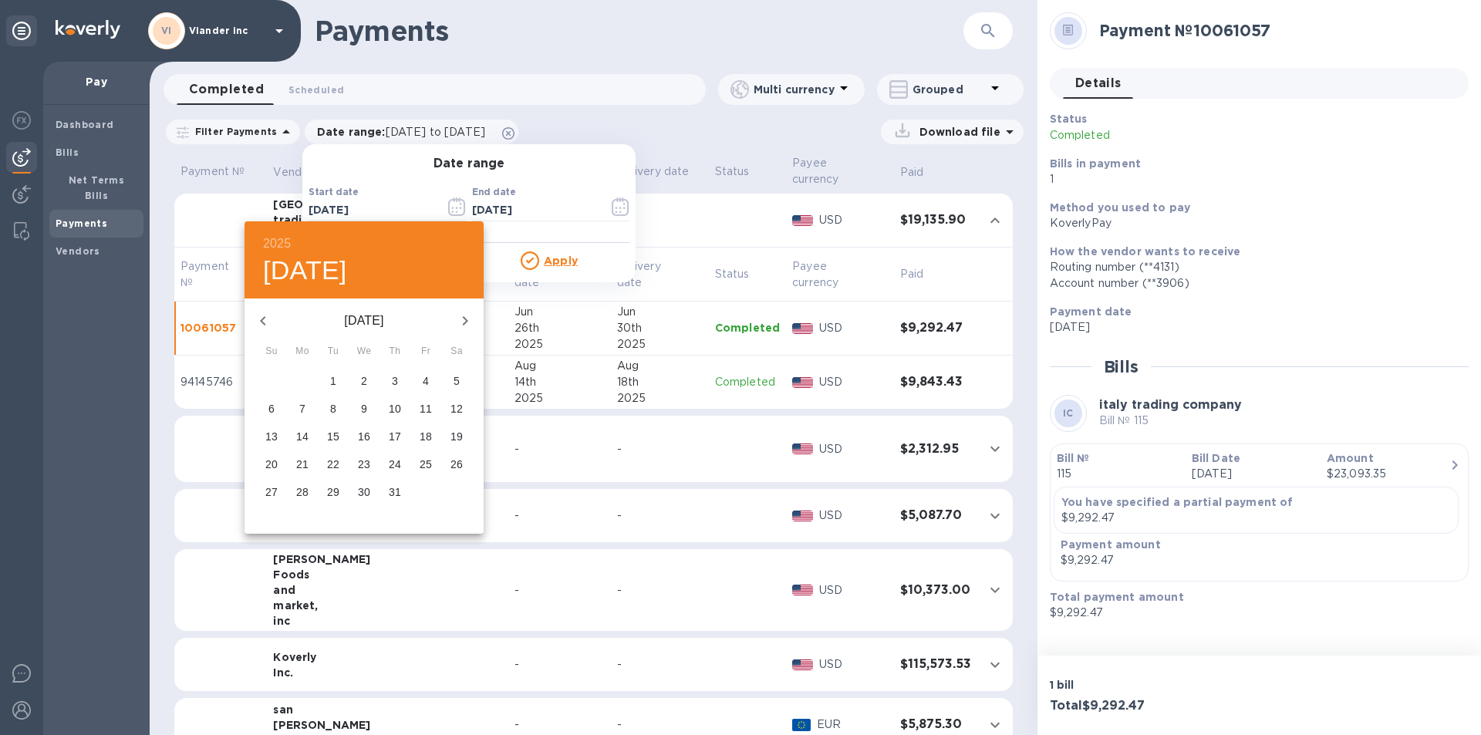
click at [268, 319] on icon "button" at bounding box center [263, 321] width 19 height 19
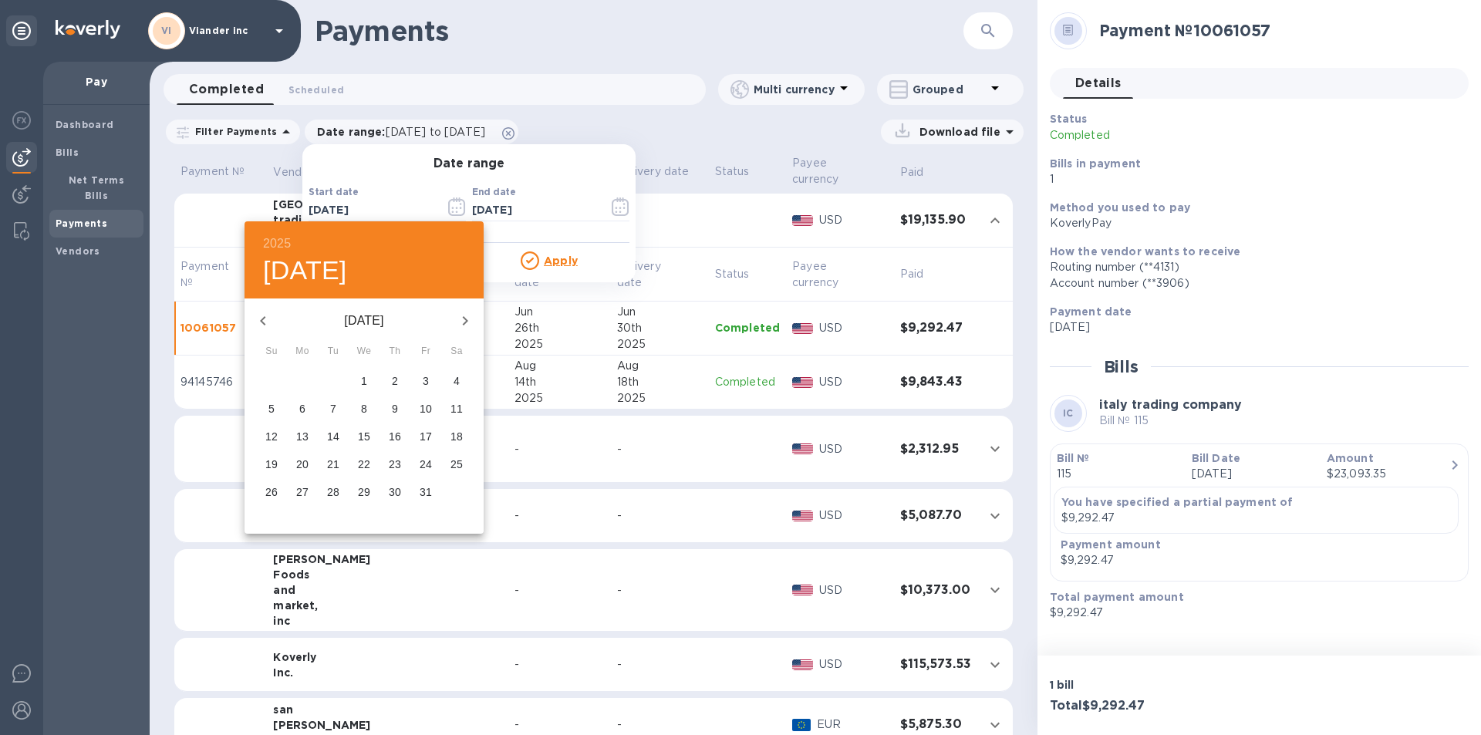
click at [268, 319] on icon "button" at bounding box center [263, 321] width 19 height 19
click at [267, 321] on icon "button" at bounding box center [263, 321] width 19 height 19
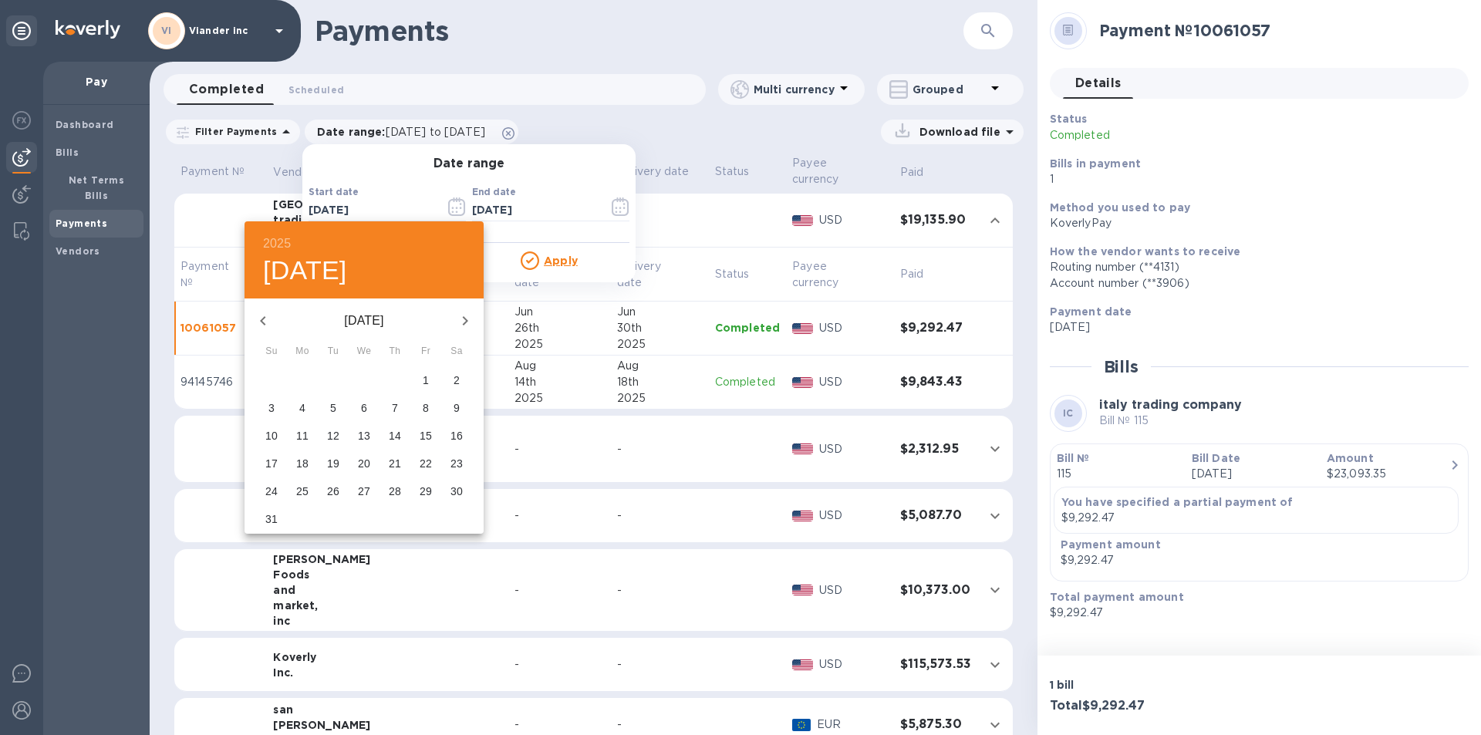
click at [430, 378] on span "1" at bounding box center [426, 380] width 28 height 15
type input "[DATE]"
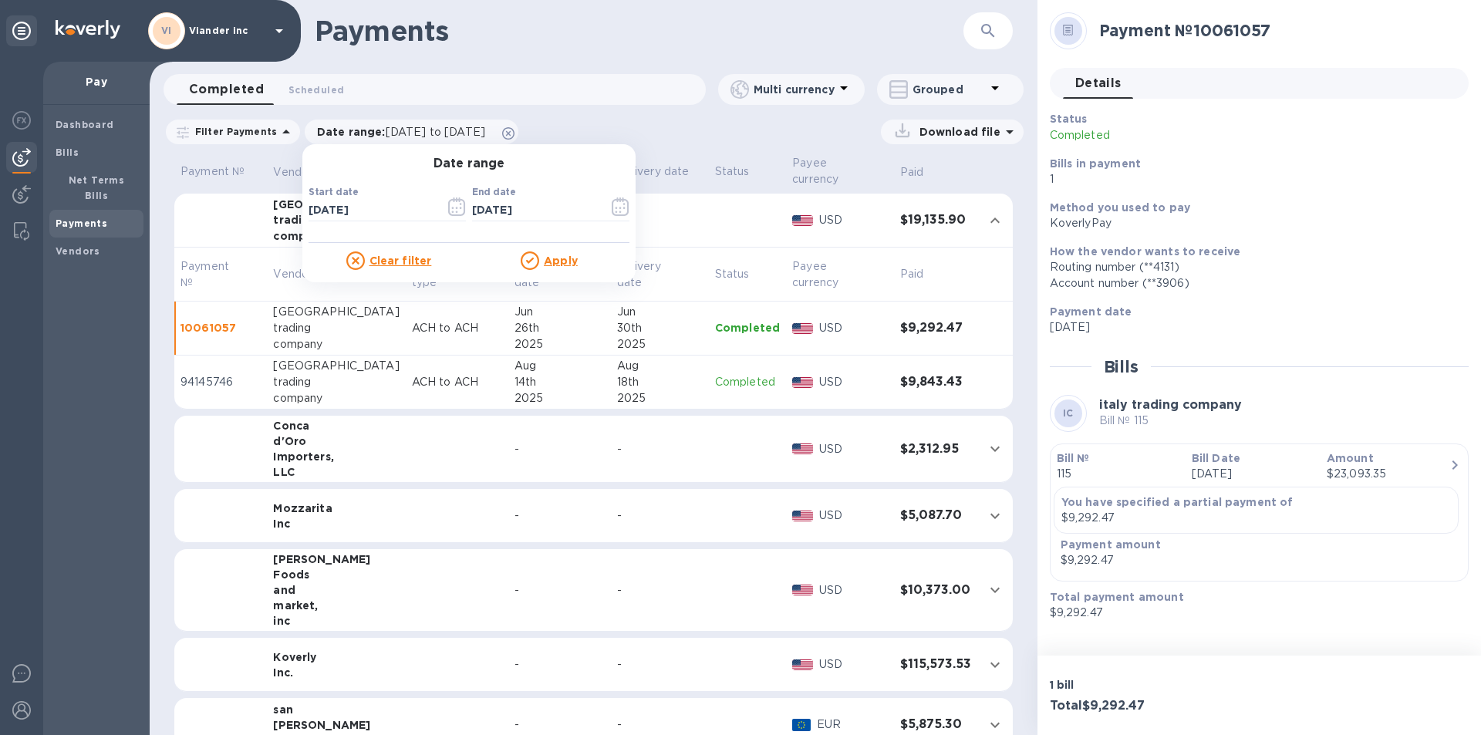
click at [558, 260] on u "Apply" at bounding box center [561, 261] width 34 height 12
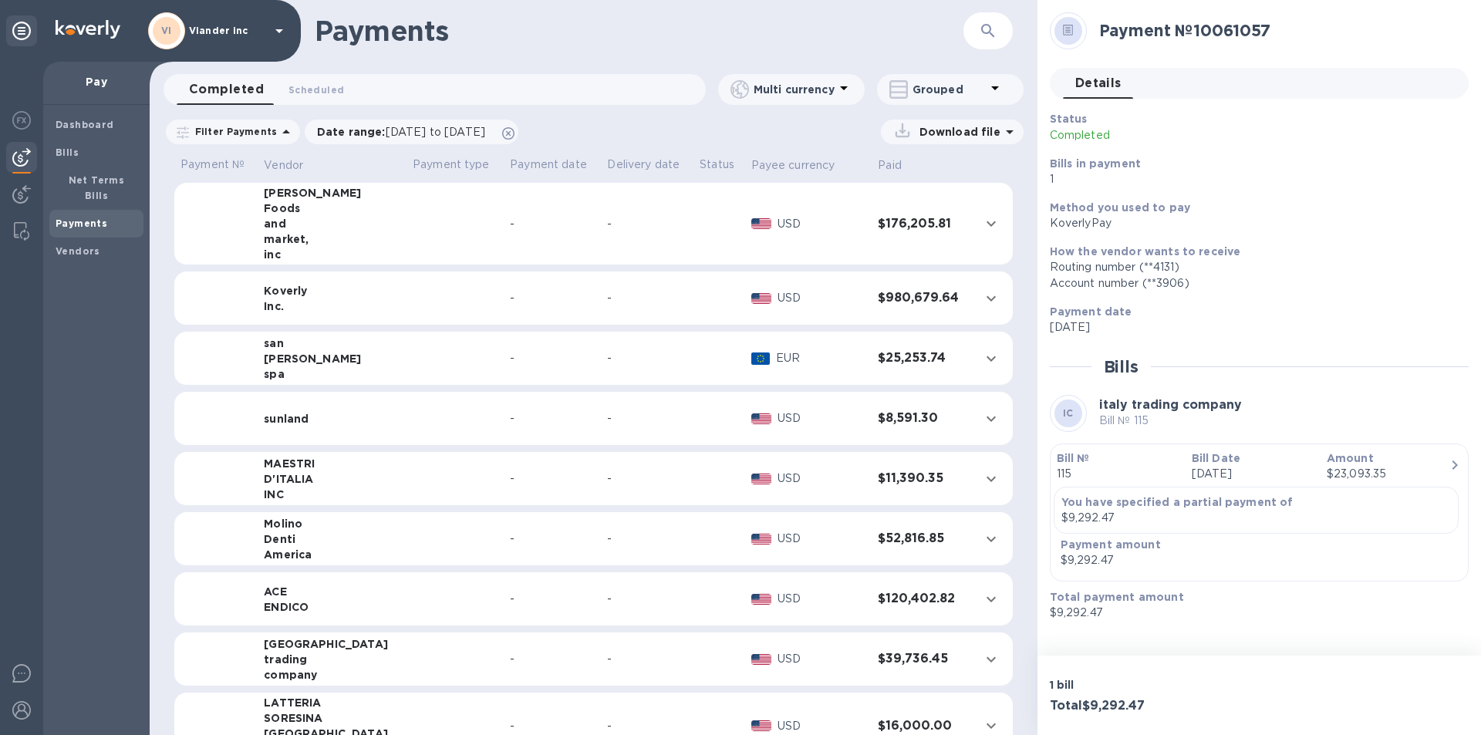
scroll to position [154, 0]
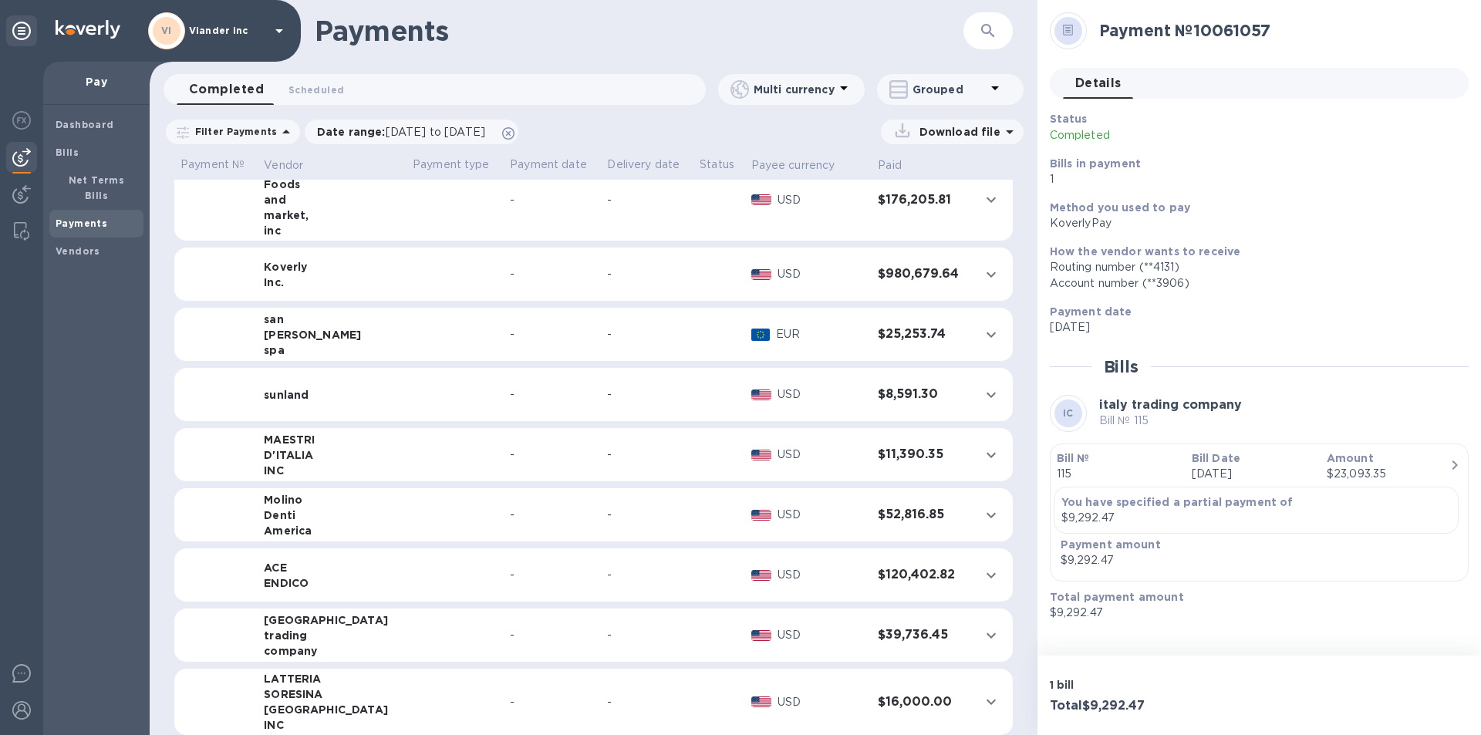
click at [407, 632] on td at bounding box center [455, 636] width 97 height 54
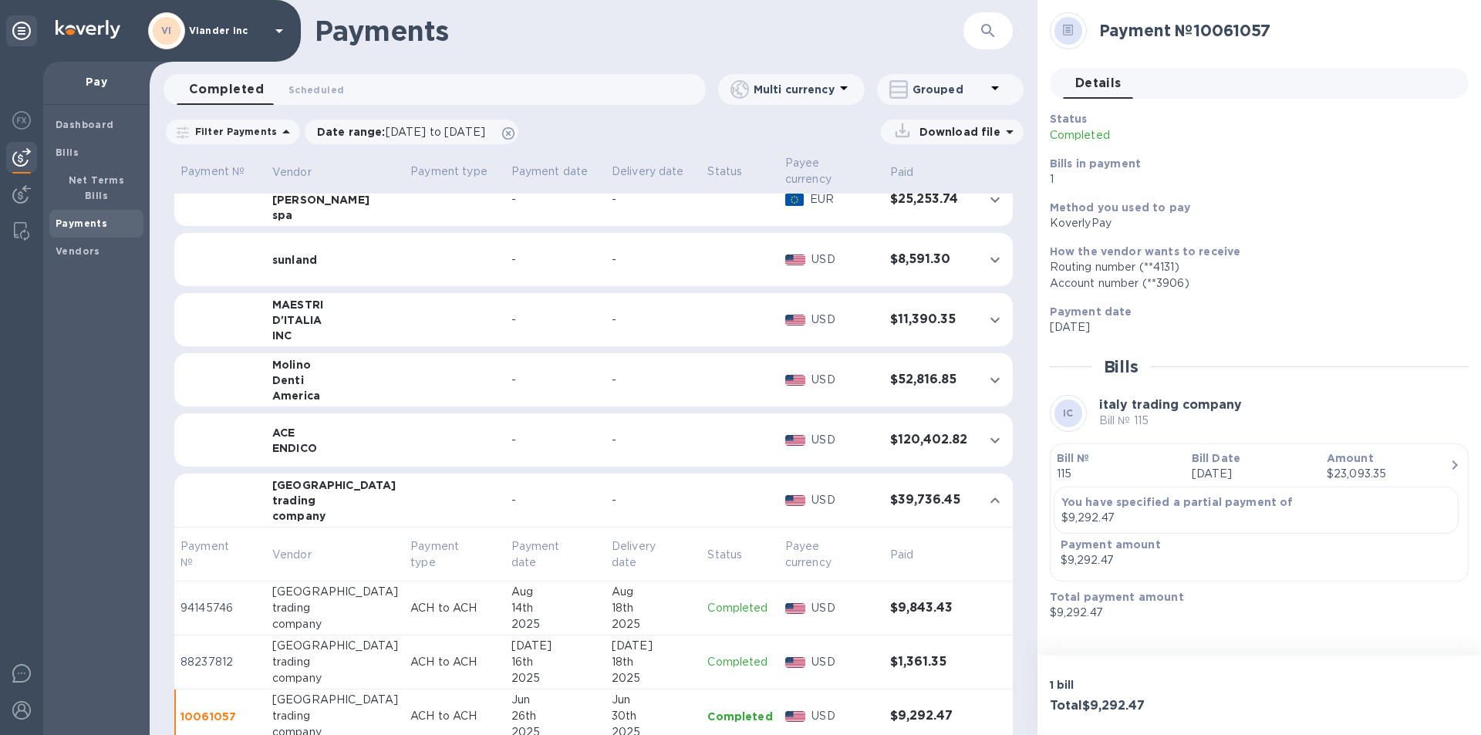
scroll to position [323, 0]
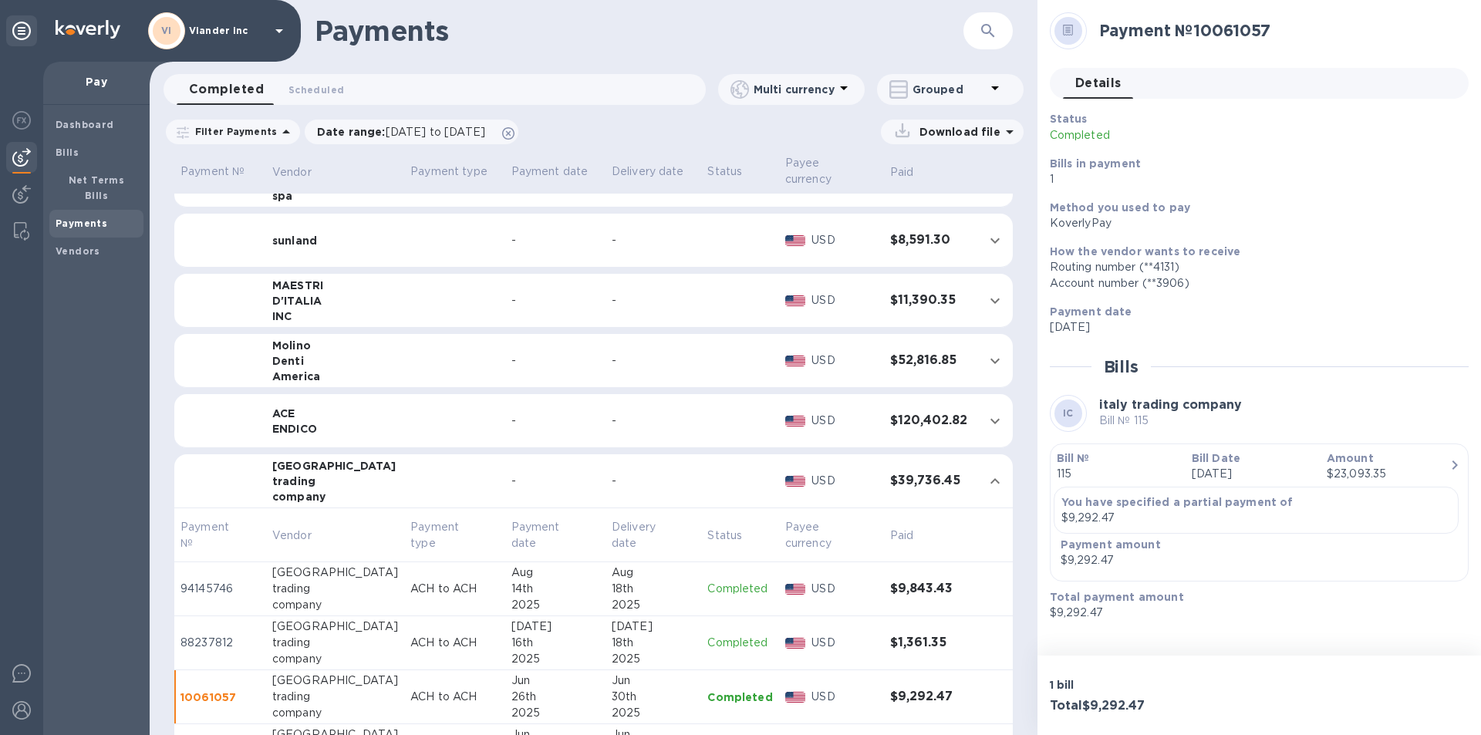
click at [731, 589] on p "Completed" at bounding box center [740, 589] width 65 height 16
click at [1241, 363] on div "Bills" at bounding box center [1259, 366] width 419 height 19
click at [1287, 278] on div "Account number (**3906)" at bounding box center [1253, 283] width 407 height 16
click at [1069, 26] on icon at bounding box center [1068, 31] width 11 height 12
click at [1070, 28] on icon at bounding box center [1068, 27] width 5 height 1
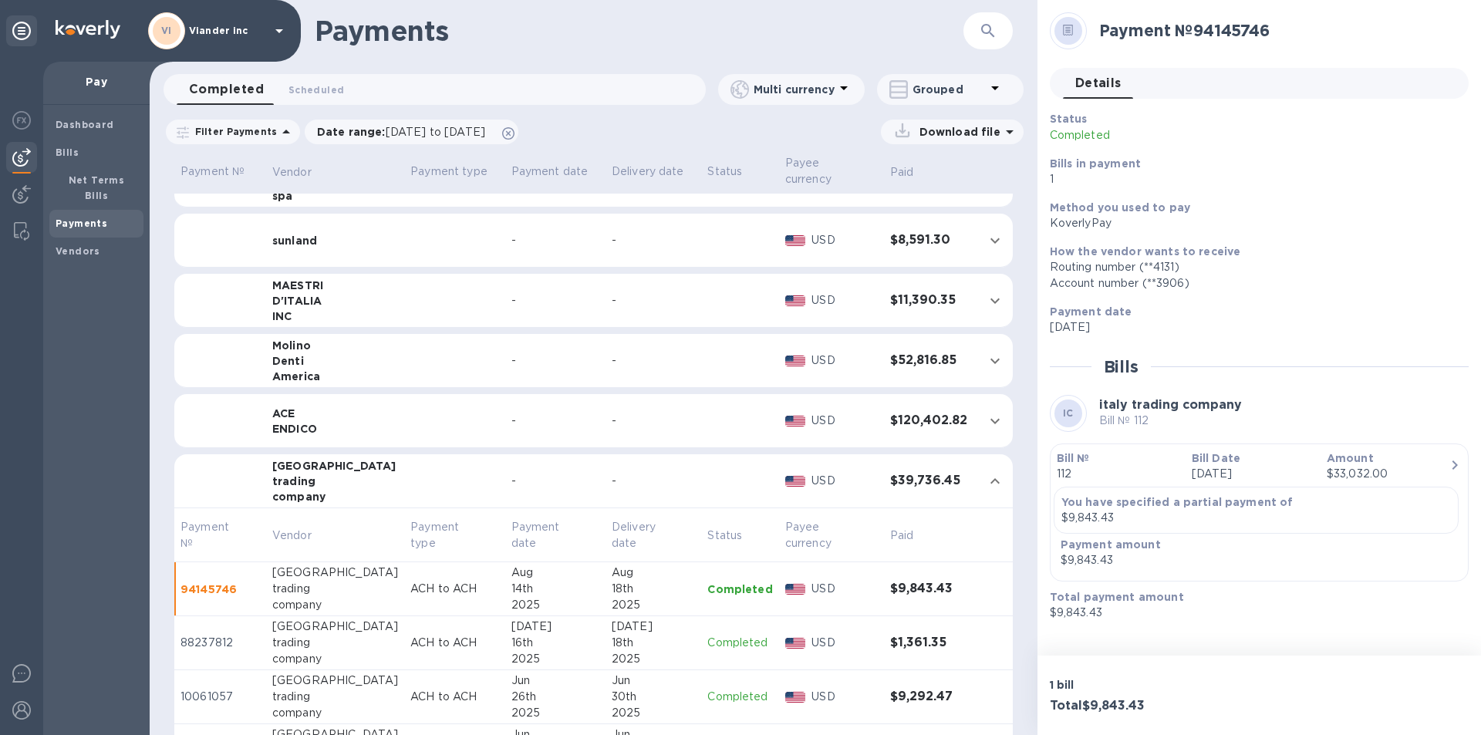
click at [1165, 660] on div "1 bill Total $9,843.43" at bounding box center [1260, 695] width 444 height 79
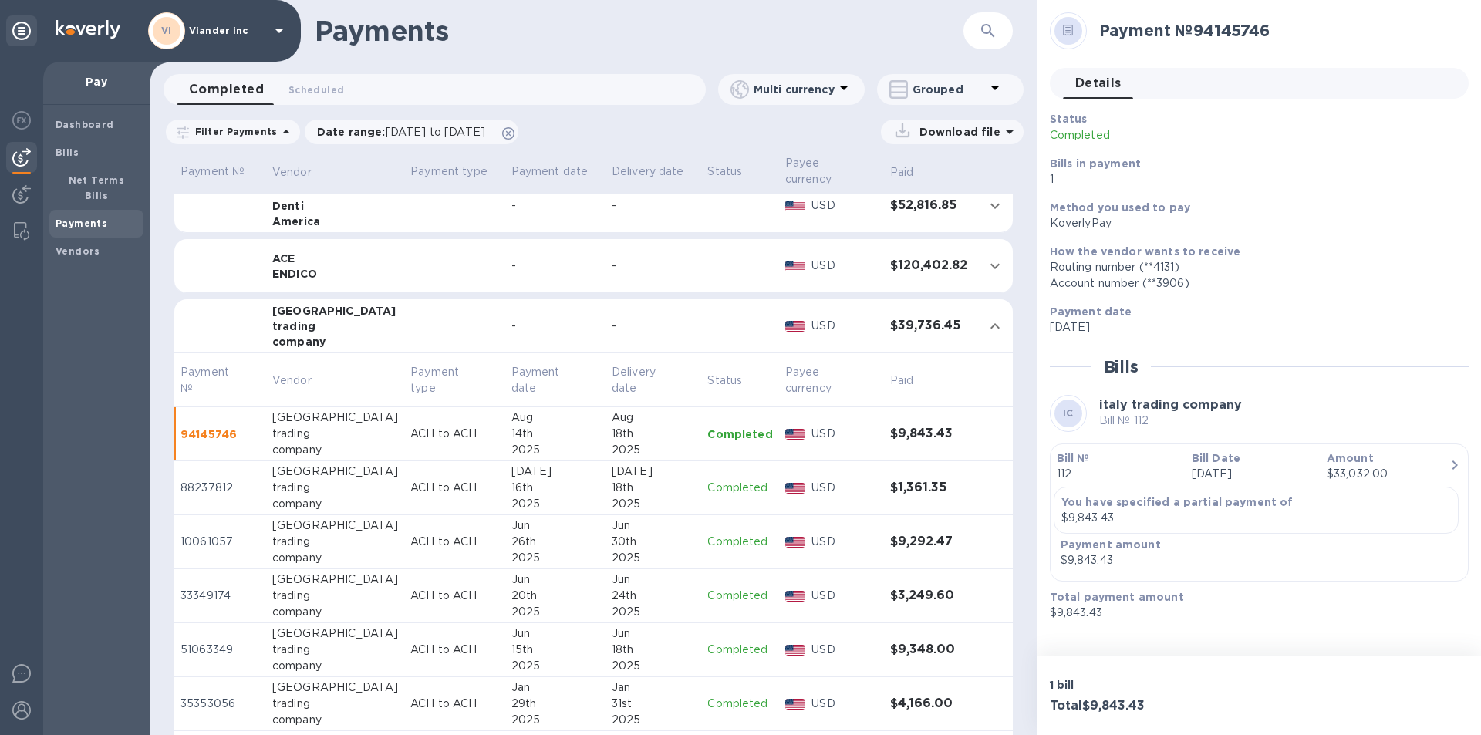
scroll to position [477, 0]
click at [1226, 318] on p "Payment date" at bounding box center [1253, 311] width 407 height 15
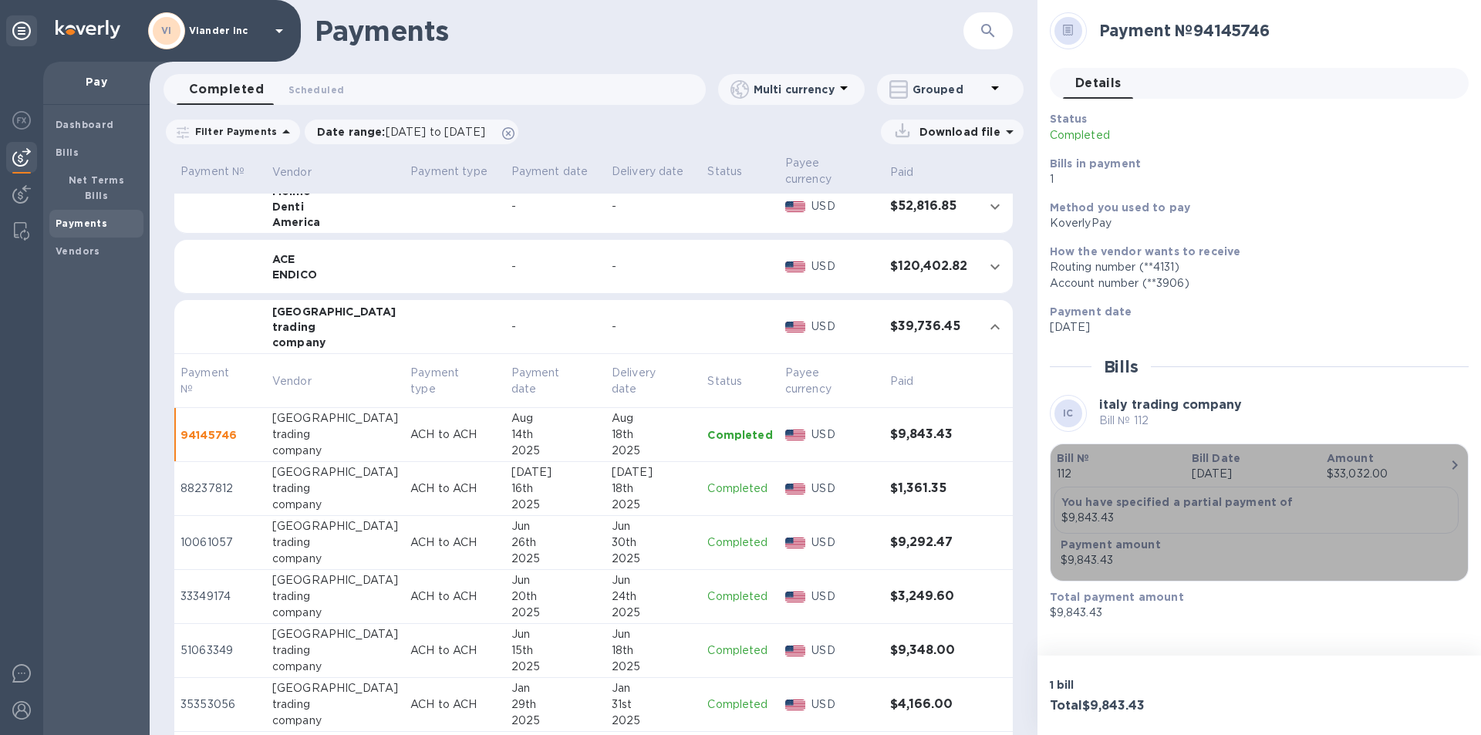
click at [1075, 469] on p "112" at bounding box center [1118, 474] width 123 height 16
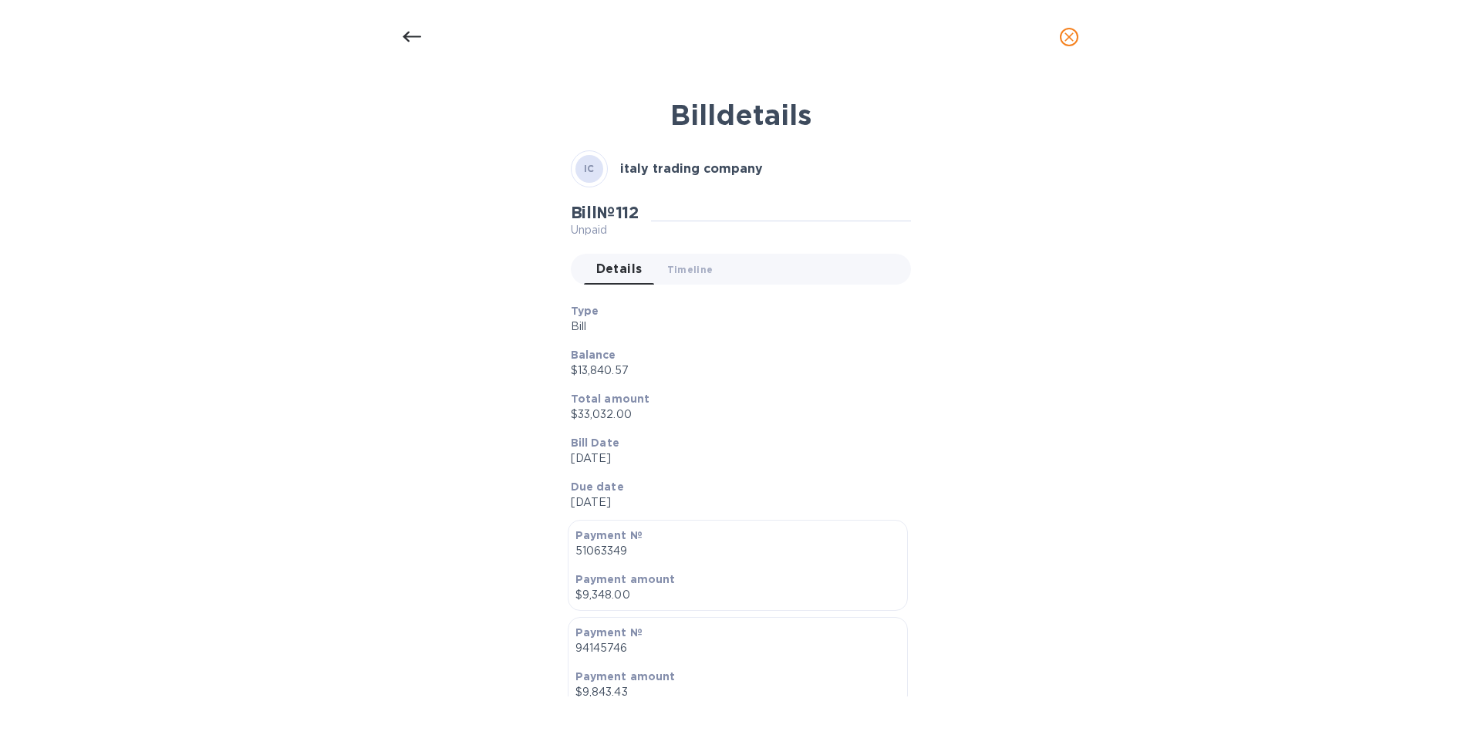
scroll to position [0, 0]
click at [1069, 31] on icon "close" at bounding box center [1069, 36] width 15 height 15
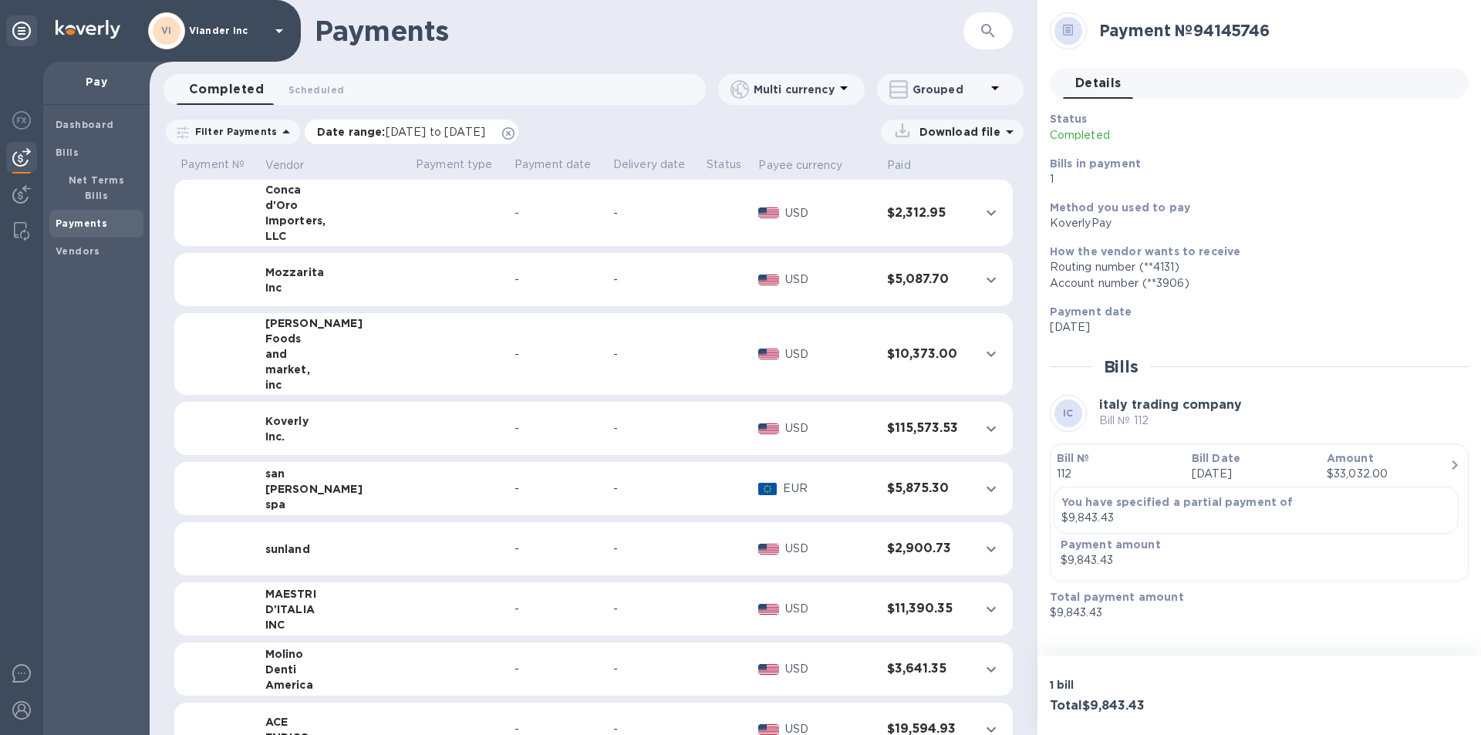
click at [427, 134] on span "[DATE] to [DATE]" at bounding box center [436, 132] width 100 height 12
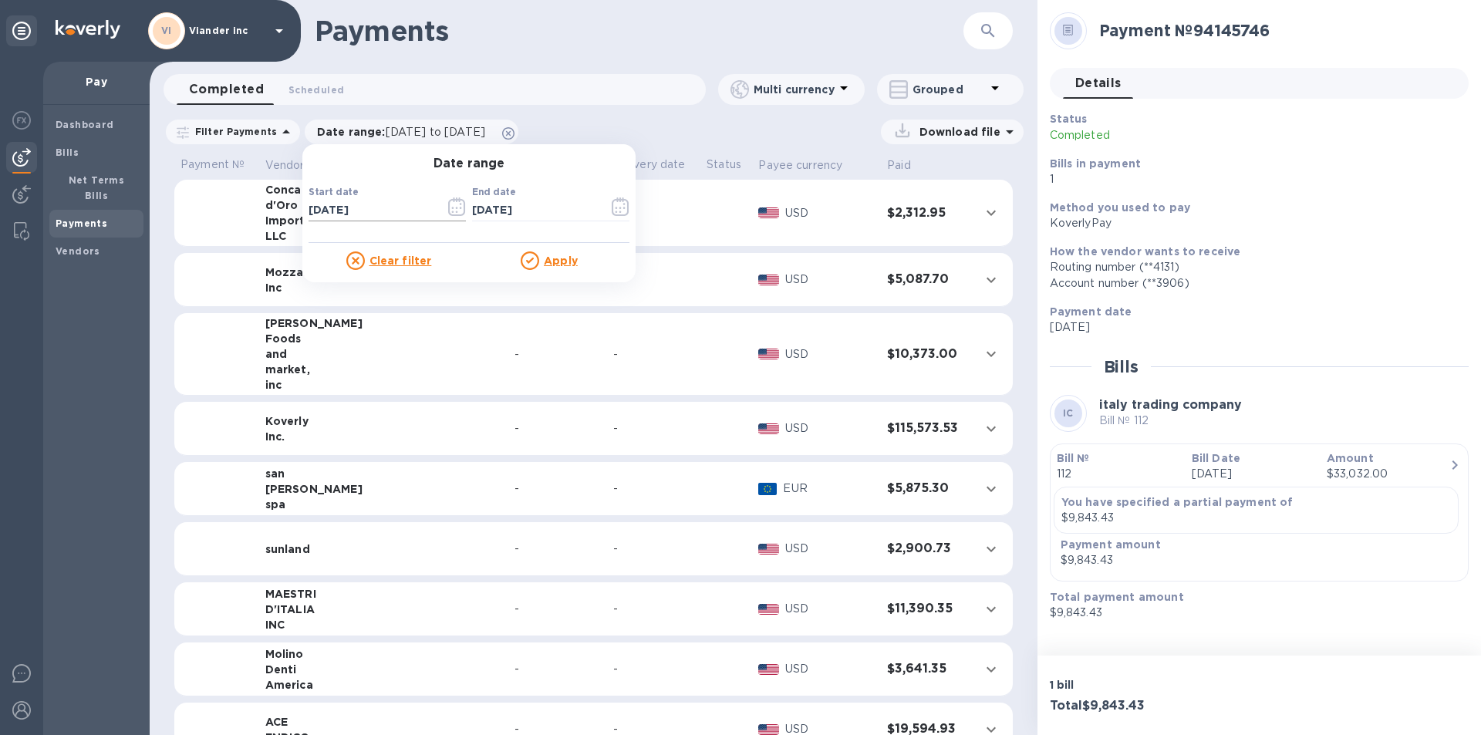
click at [453, 209] on icon "button" at bounding box center [457, 207] width 18 height 19
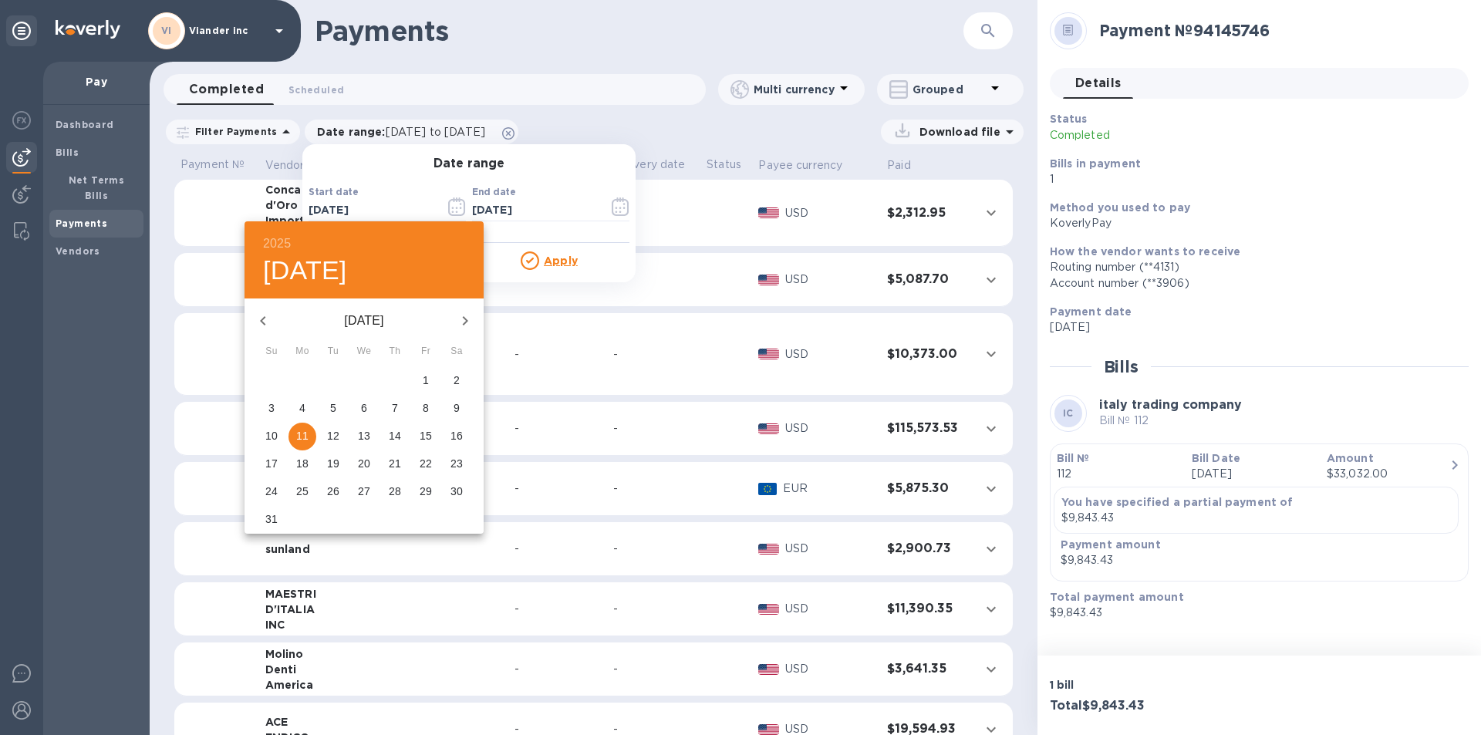
click at [266, 321] on icon "button" at bounding box center [263, 321] width 19 height 19
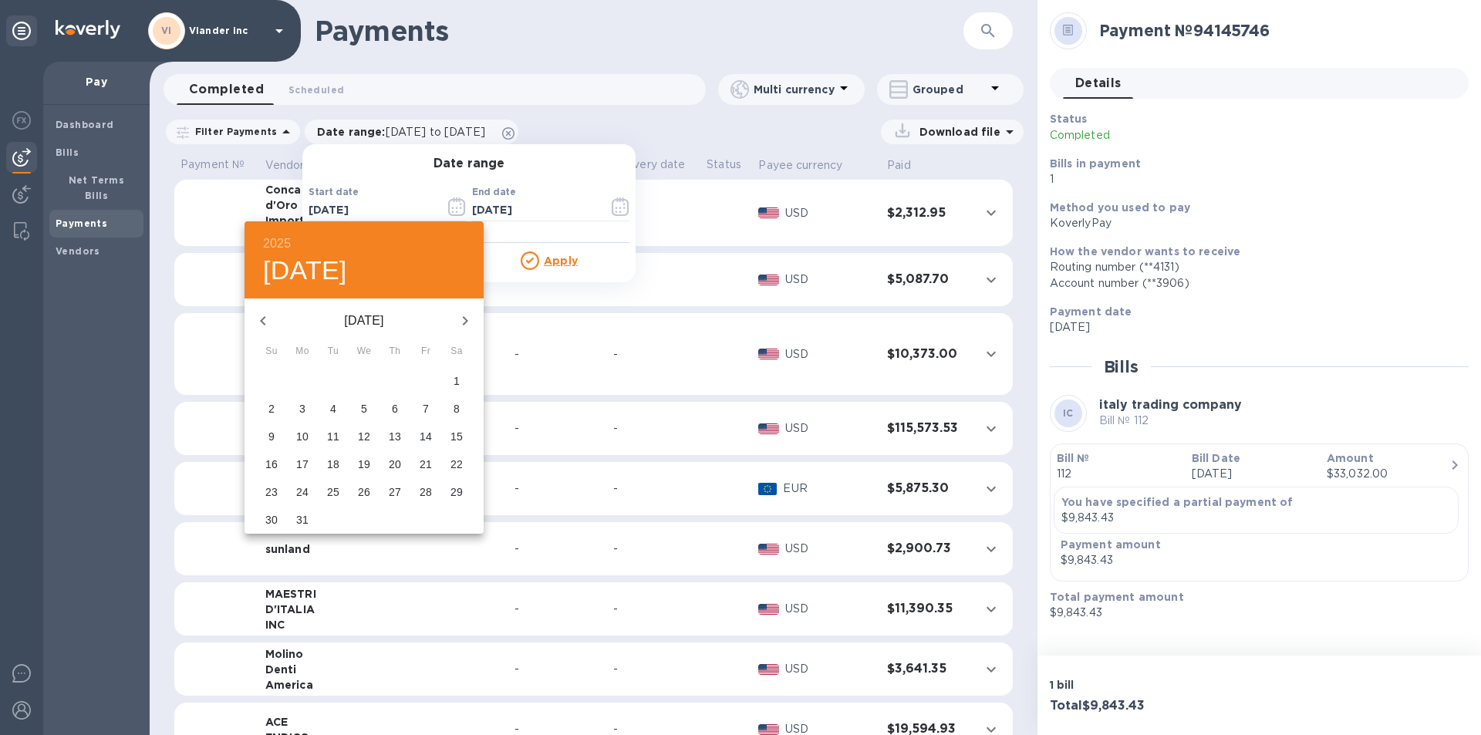
click at [266, 321] on icon "button" at bounding box center [263, 321] width 19 height 19
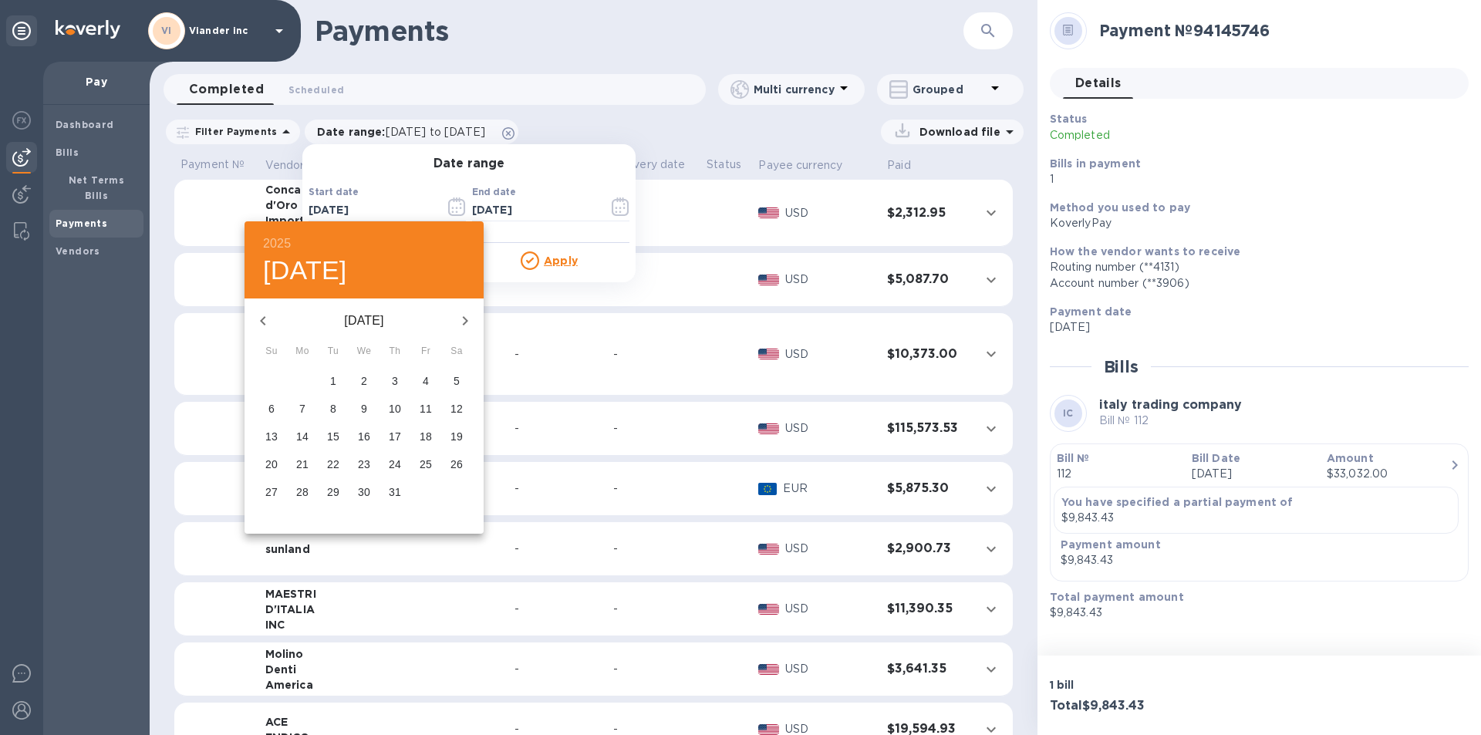
click at [266, 321] on icon "button" at bounding box center [263, 321] width 19 height 19
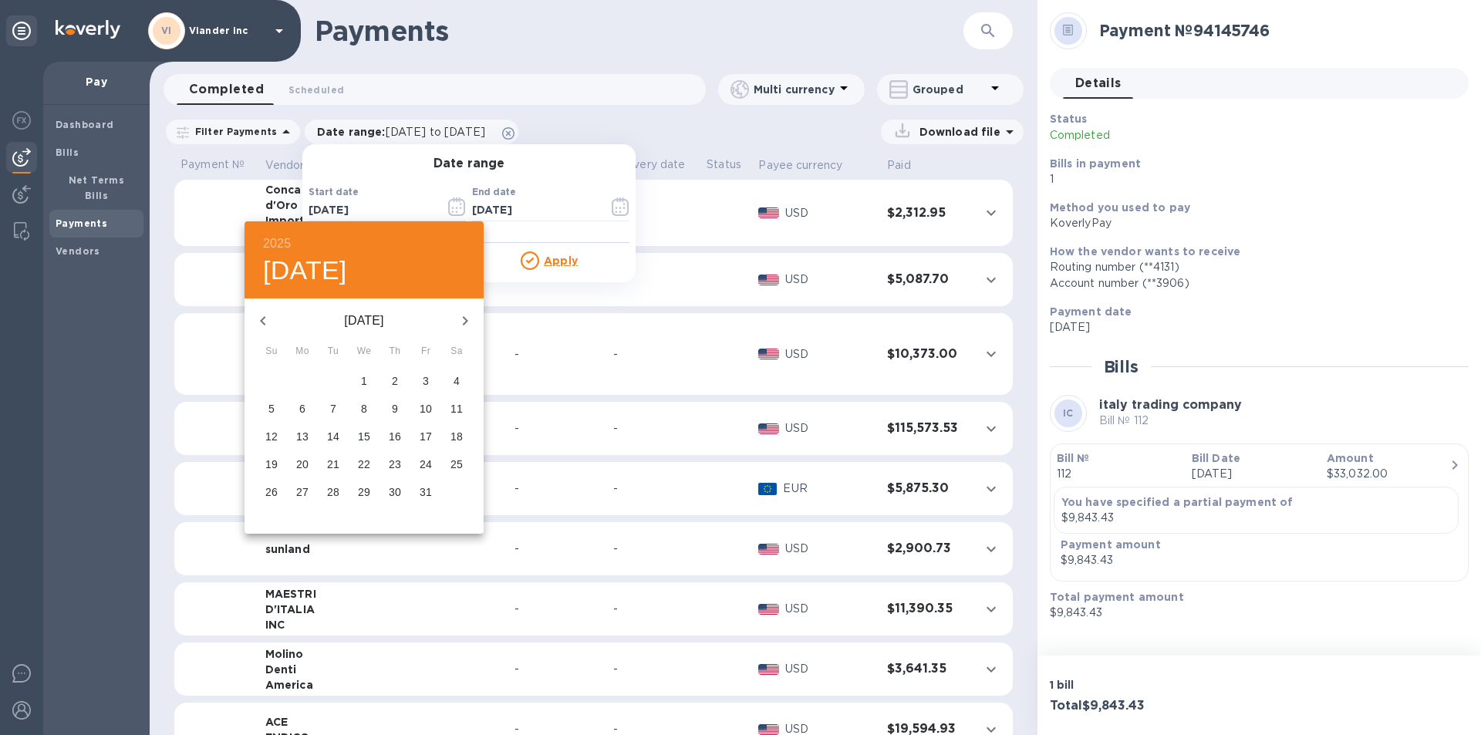
click at [266, 321] on icon "button" at bounding box center [263, 321] width 19 height 19
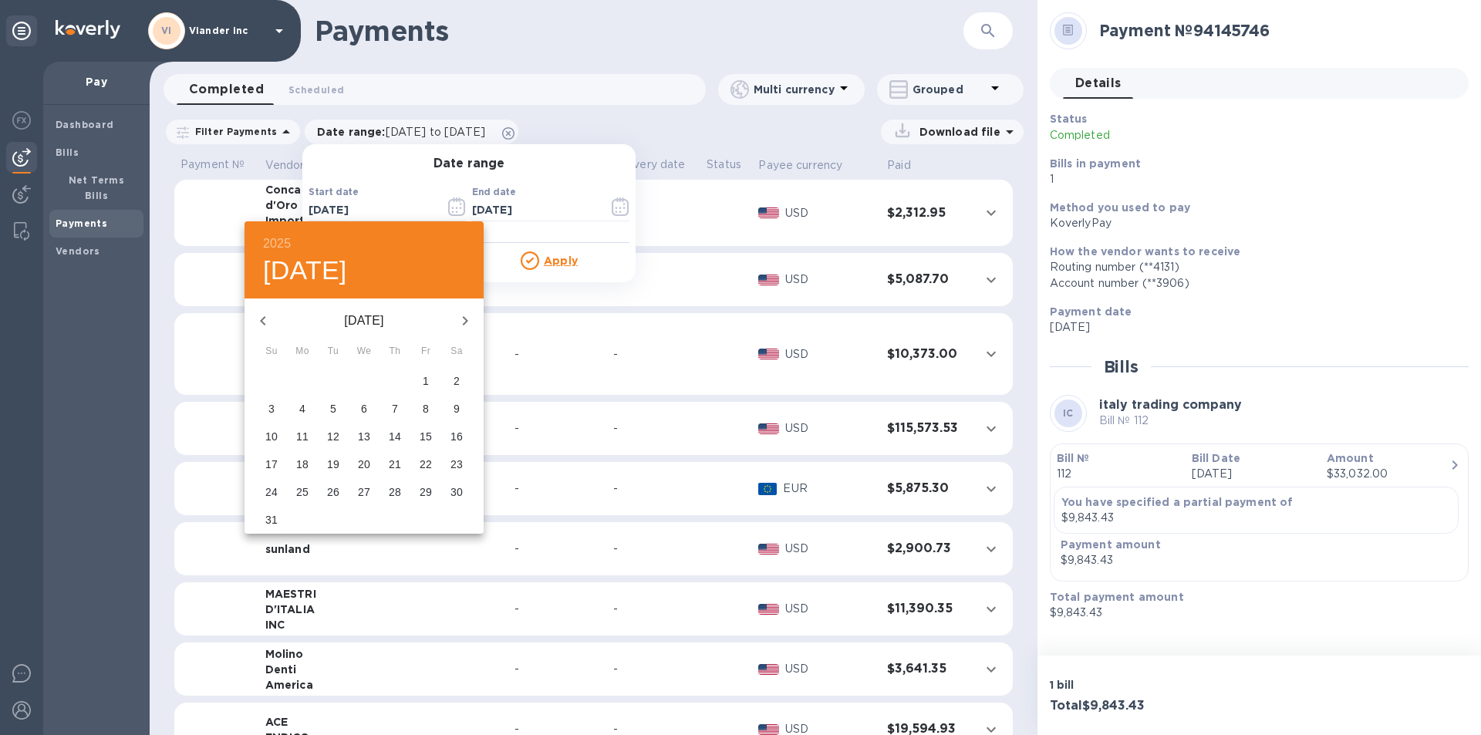
click at [266, 321] on icon "button" at bounding box center [263, 321] width 19 height 19
click at [459, 320] on icon "button" at bounding box center [465, 321] width 19 height 19
click at [427, 380] on p "1" at bounding box center [426, 380] width 6 height 15
type input "[DATE]"
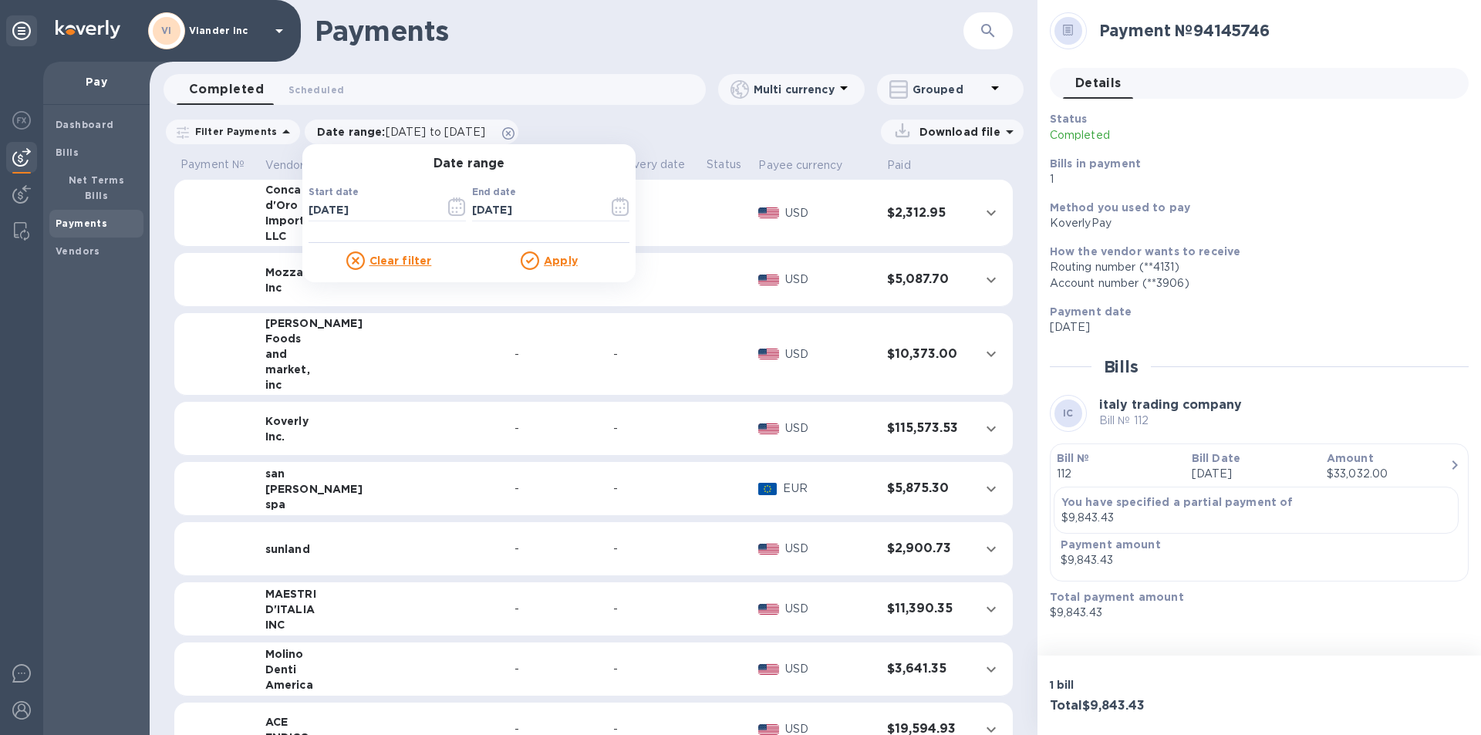
click at [560, 262] on u "Apply" at bounding box center [561, 261] width 34 height 12
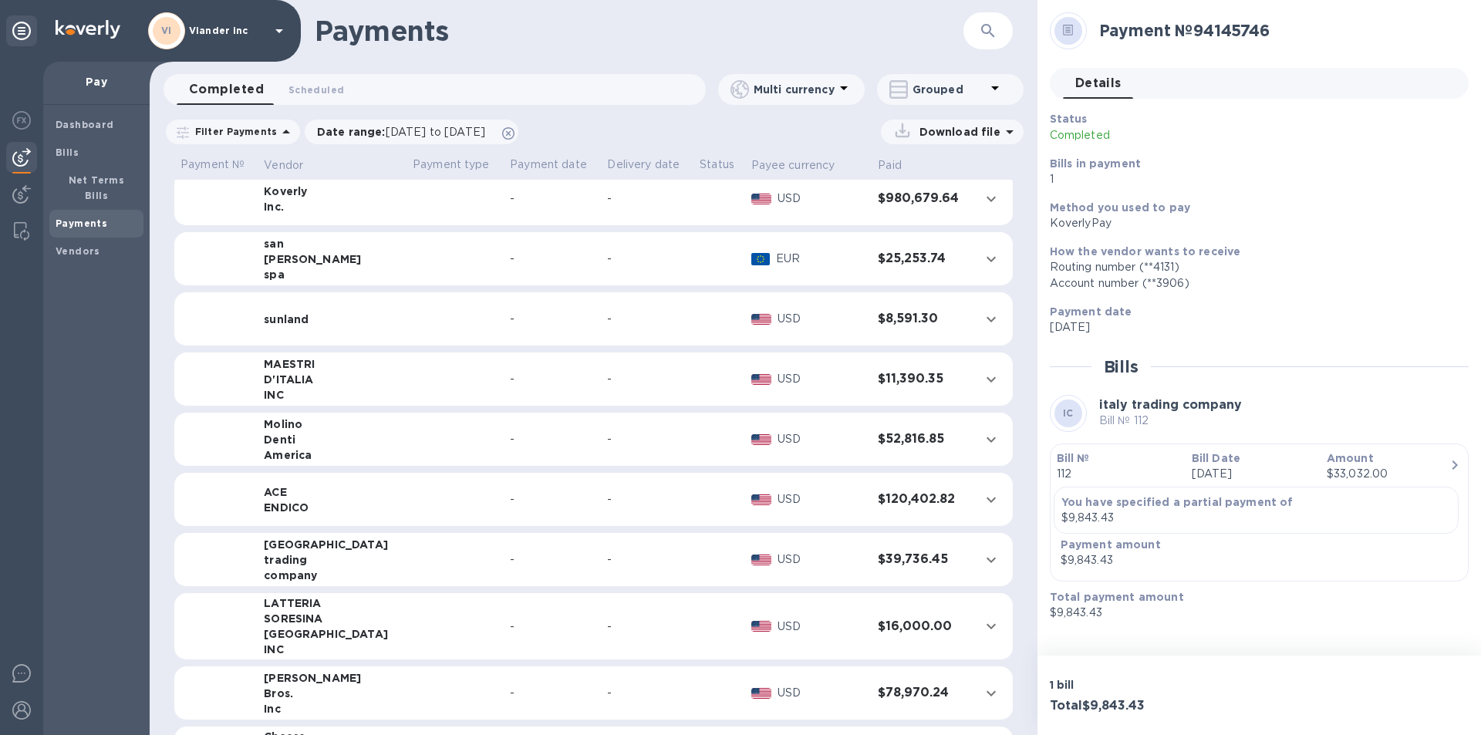
scroll to position [231, 0]
click at [375, 556] on td "italy trading company" at bounding box center [332, 559] width 149 height 54
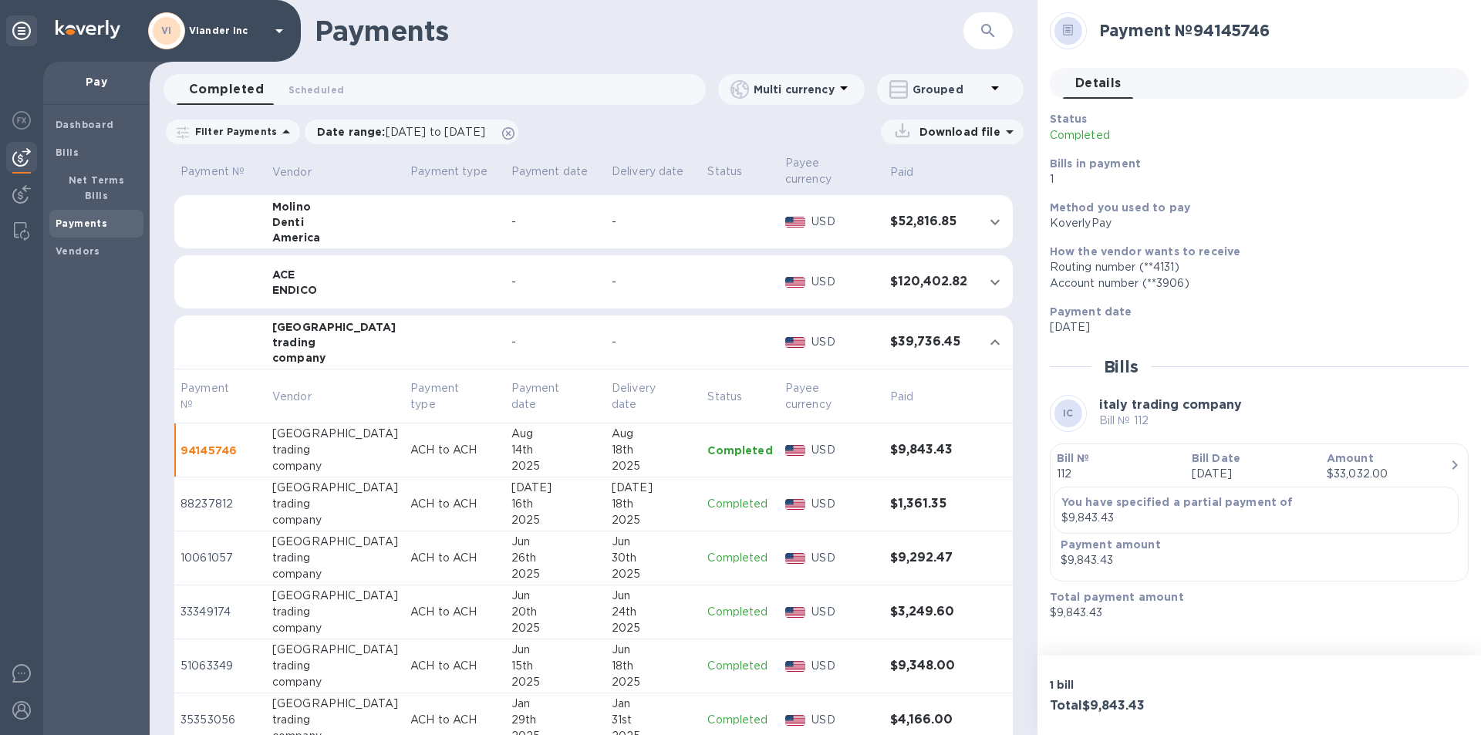
scroll to position [477, 0]
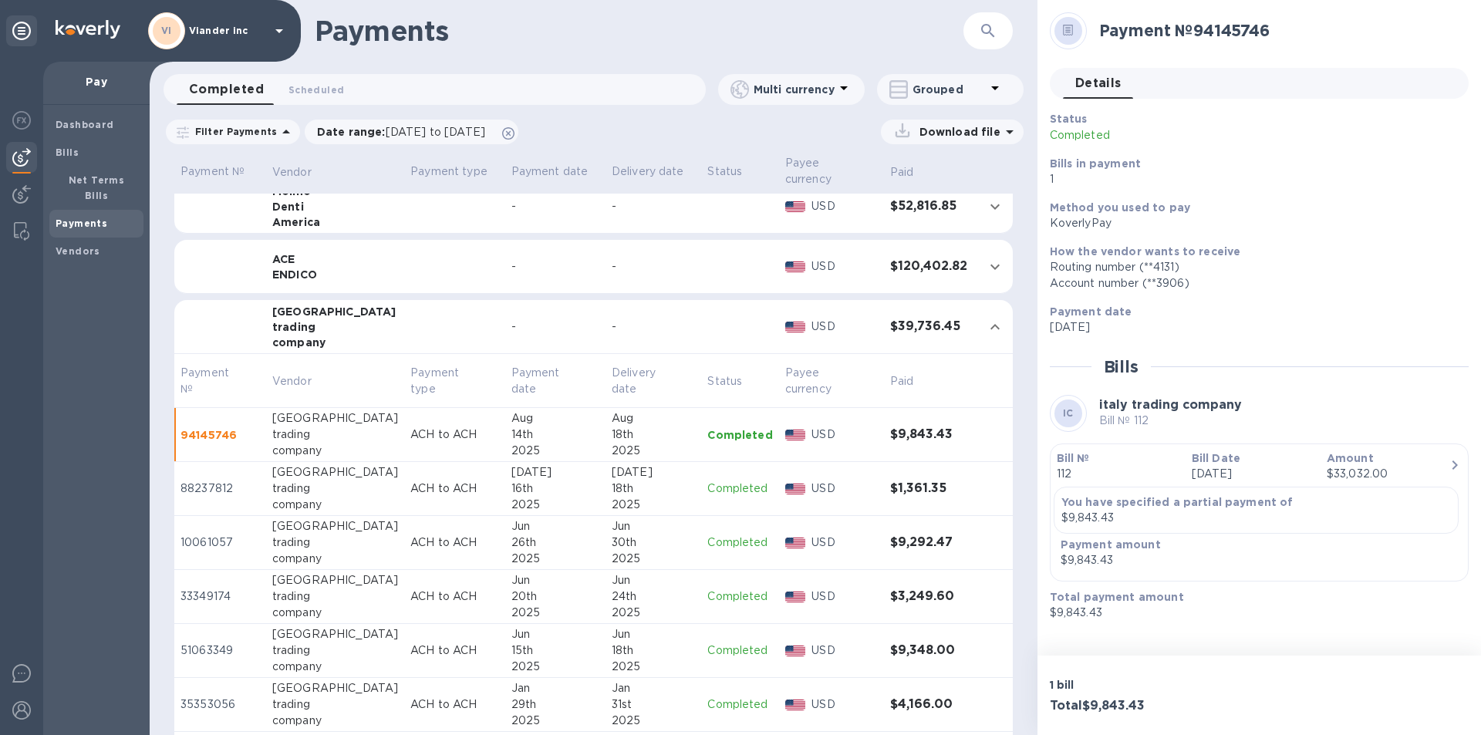
click at [732, 440] on p "Completed" at bounding box center [740, 434] width 65 height 15
click at [1243, 312] on p "Payment date" at bounding box center [1253, 311] width 407 height 15
click at [1069, 471] on p "112" at bounding box center [1118, 474] width 123 height 16
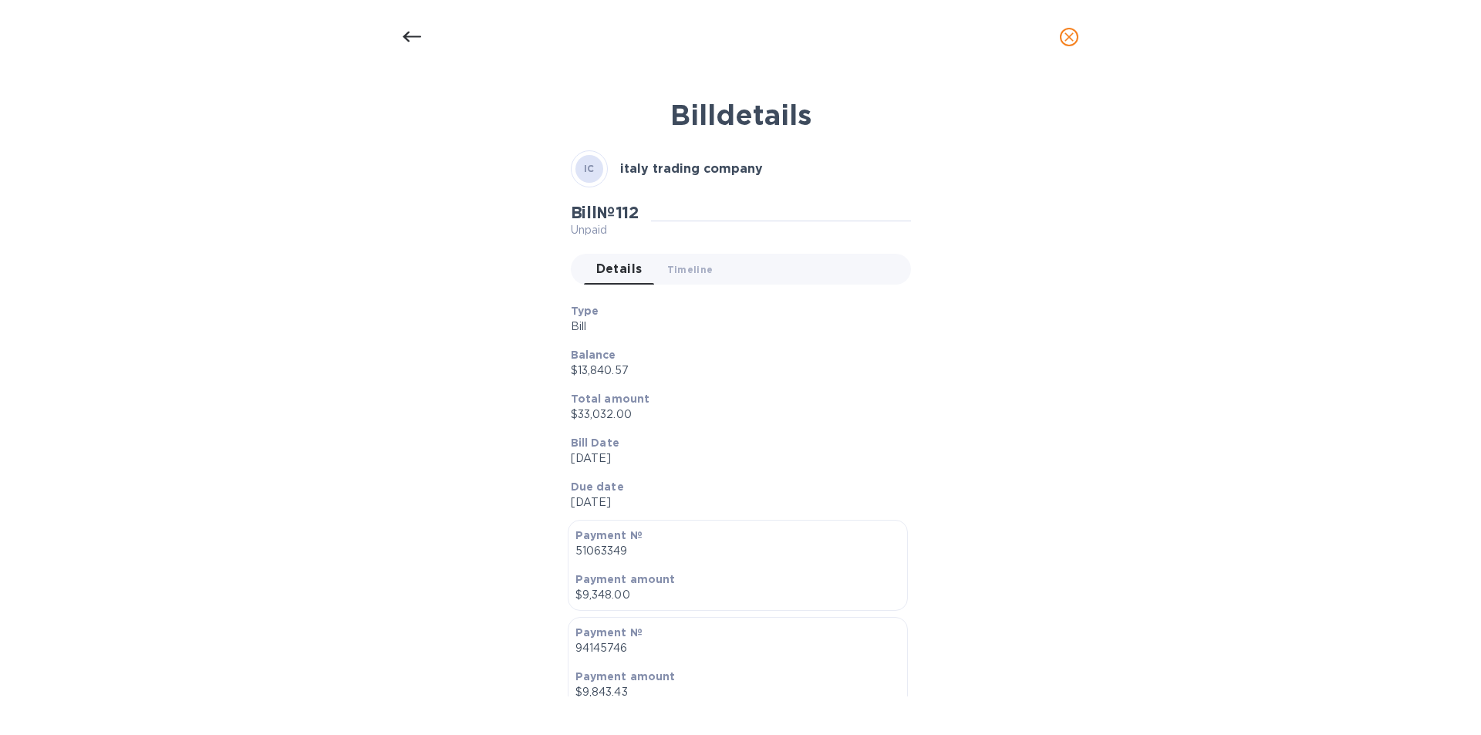
scroll to position [0, 0]
click at [410, 35] on icon at bounding box center [412, 37] width 19 height 19
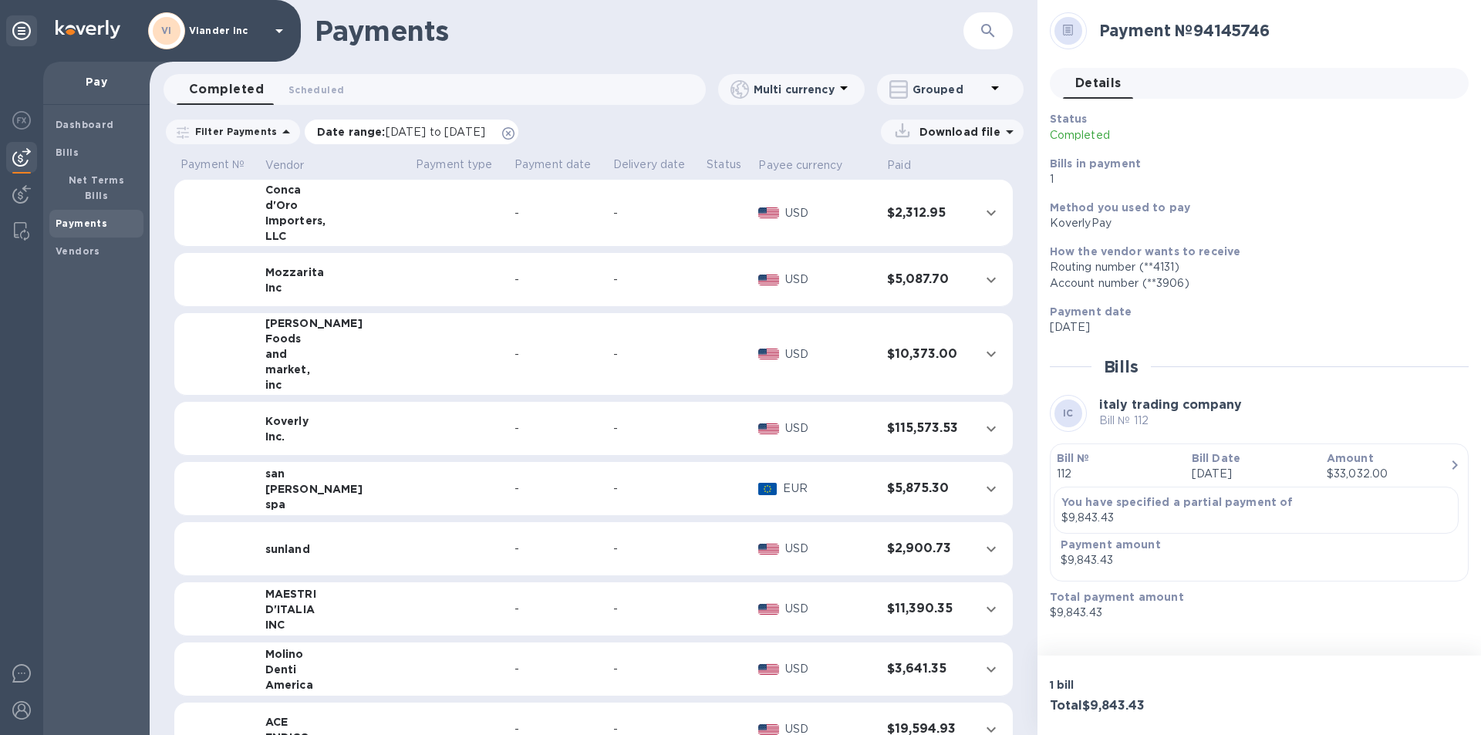
click at [410, 130] on span "[DATE] to [DATE]" at bounding box center [436, 132] width 100 height 12
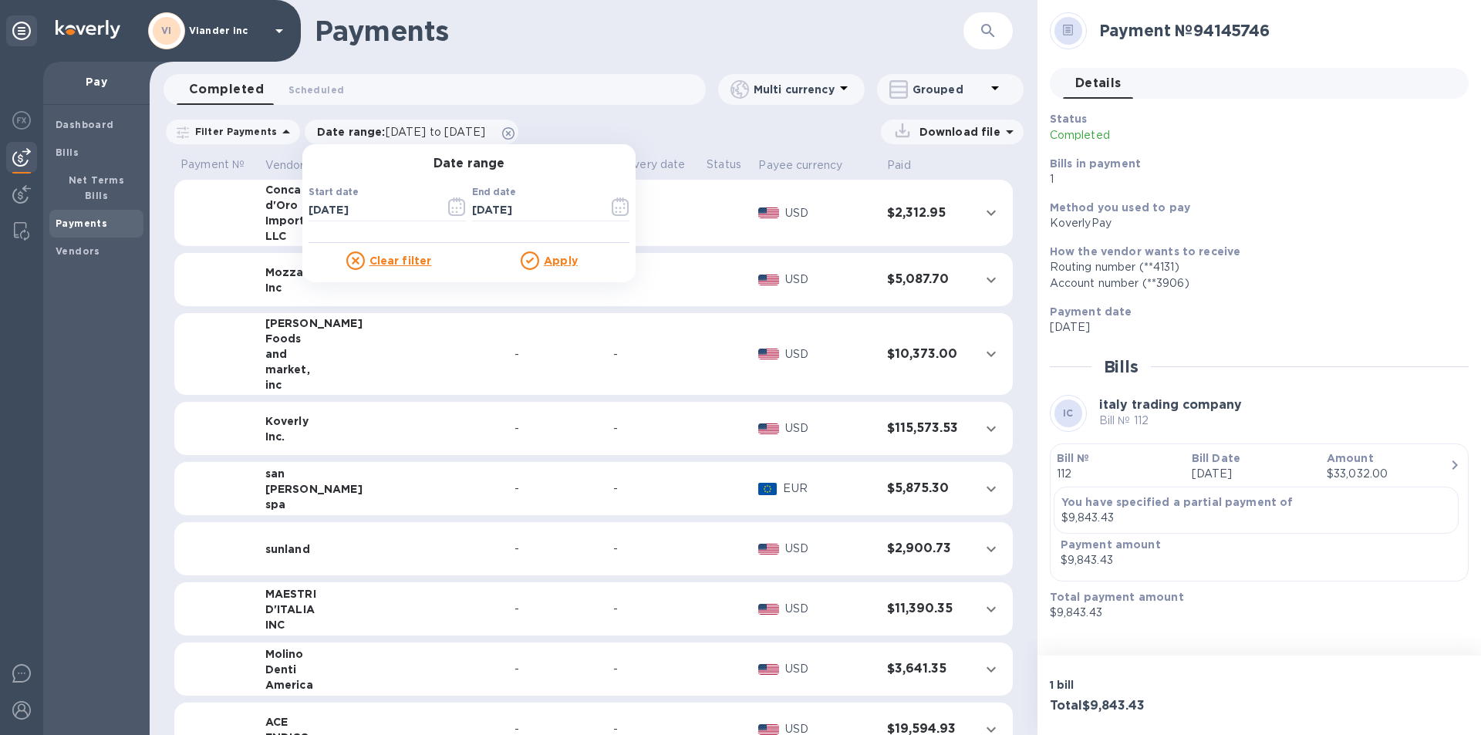
click at [405, 258] on u "Clear filter" at bounding box center [401, 261] width 62 height 12
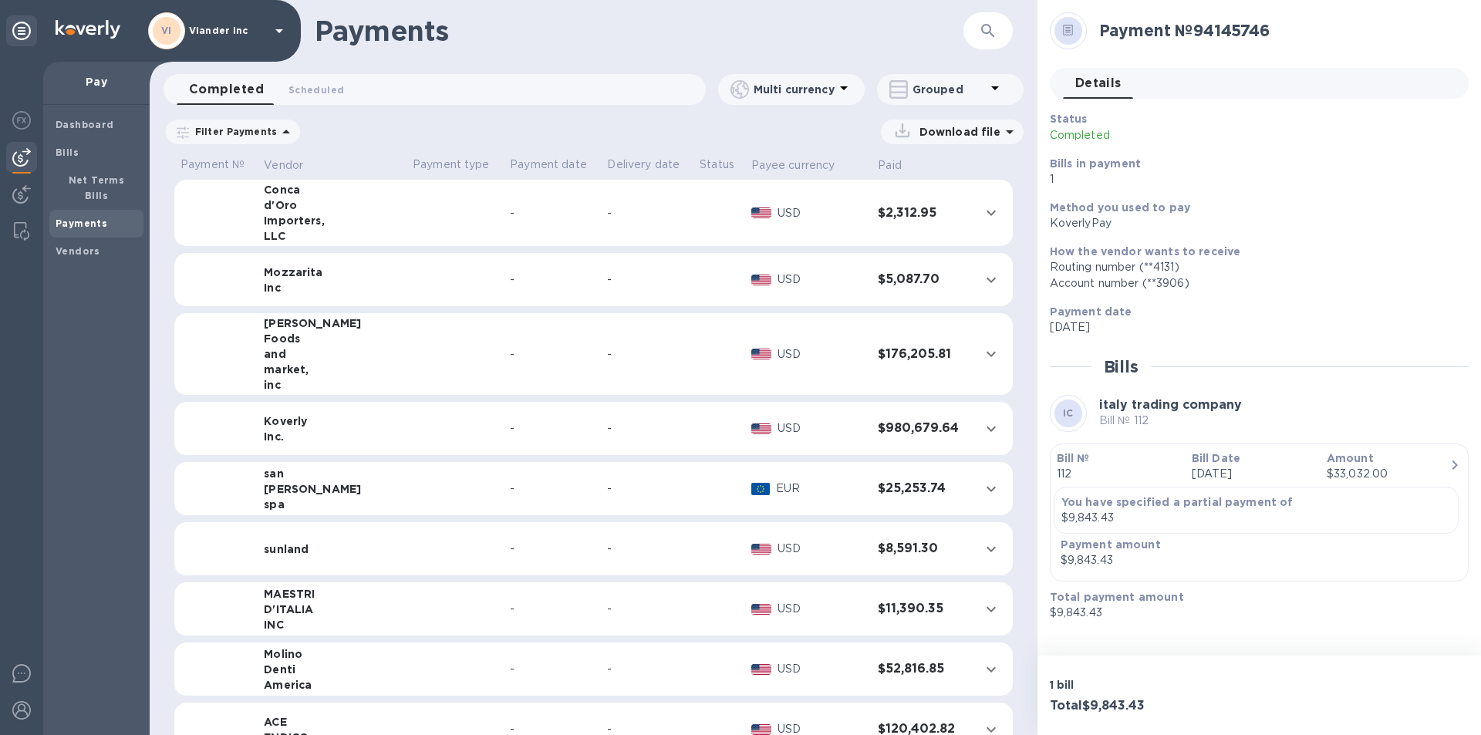
click at [277, 130] on icon at bounding box center [286, 132] width 19 height 19
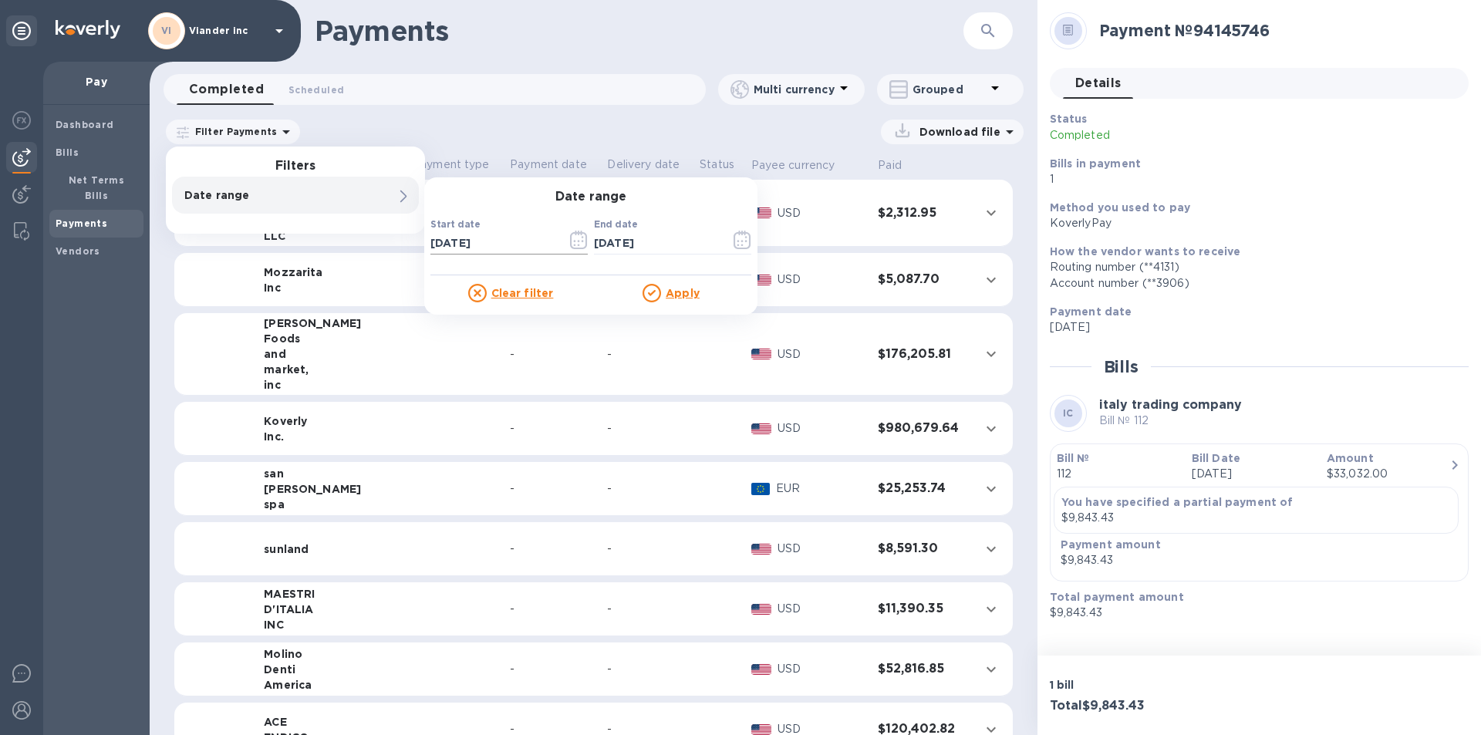
click at [525, 242] on input "09/11/2025" at bounding box center [493, 242] width 124 height 23
click at [575, 238] on icon "button" at bounding box center [579, 240] width 18 height 19
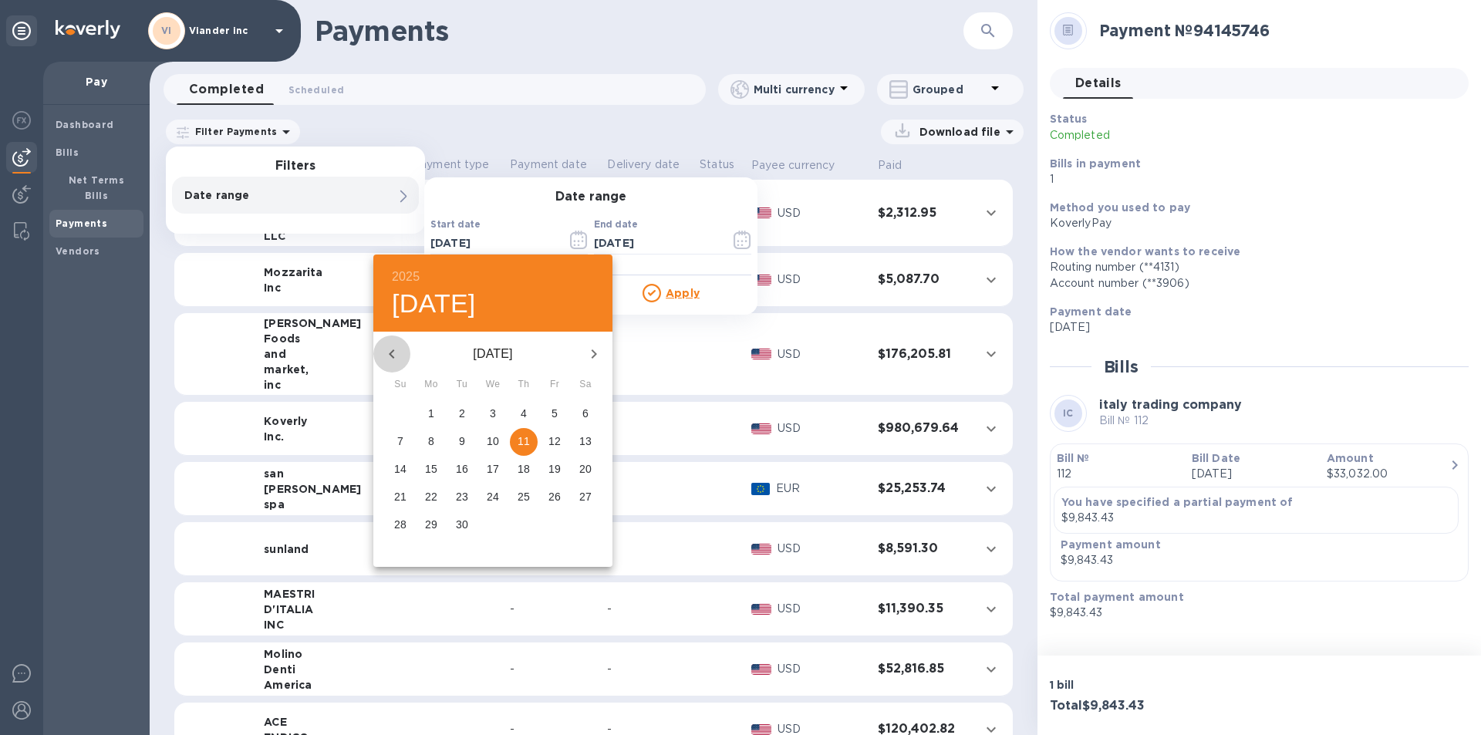
click at [397, 351] on icon "button" at bounding box center [392, 354] width 19 height 19
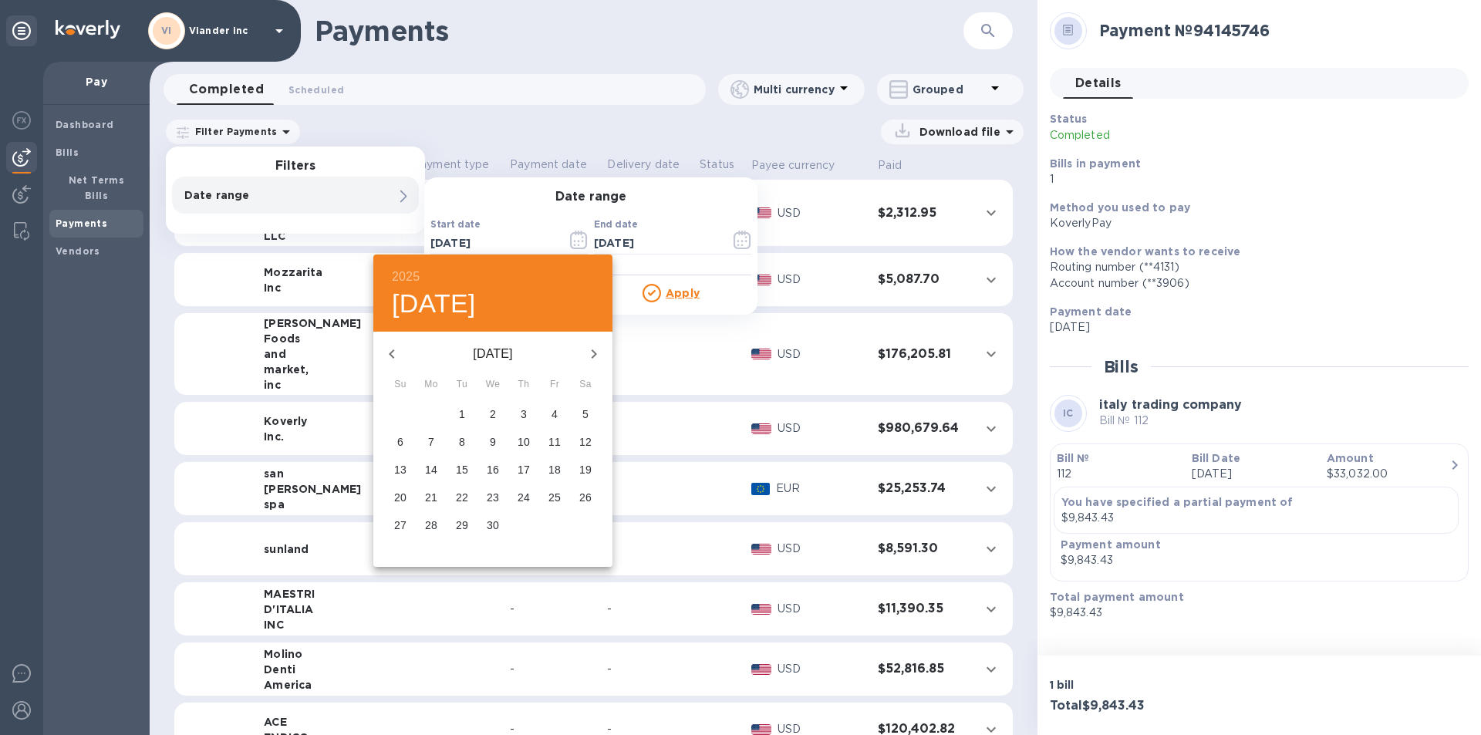
click at [397, 351] on icon "button" at bounding box center [392, 354] width 19 height 19
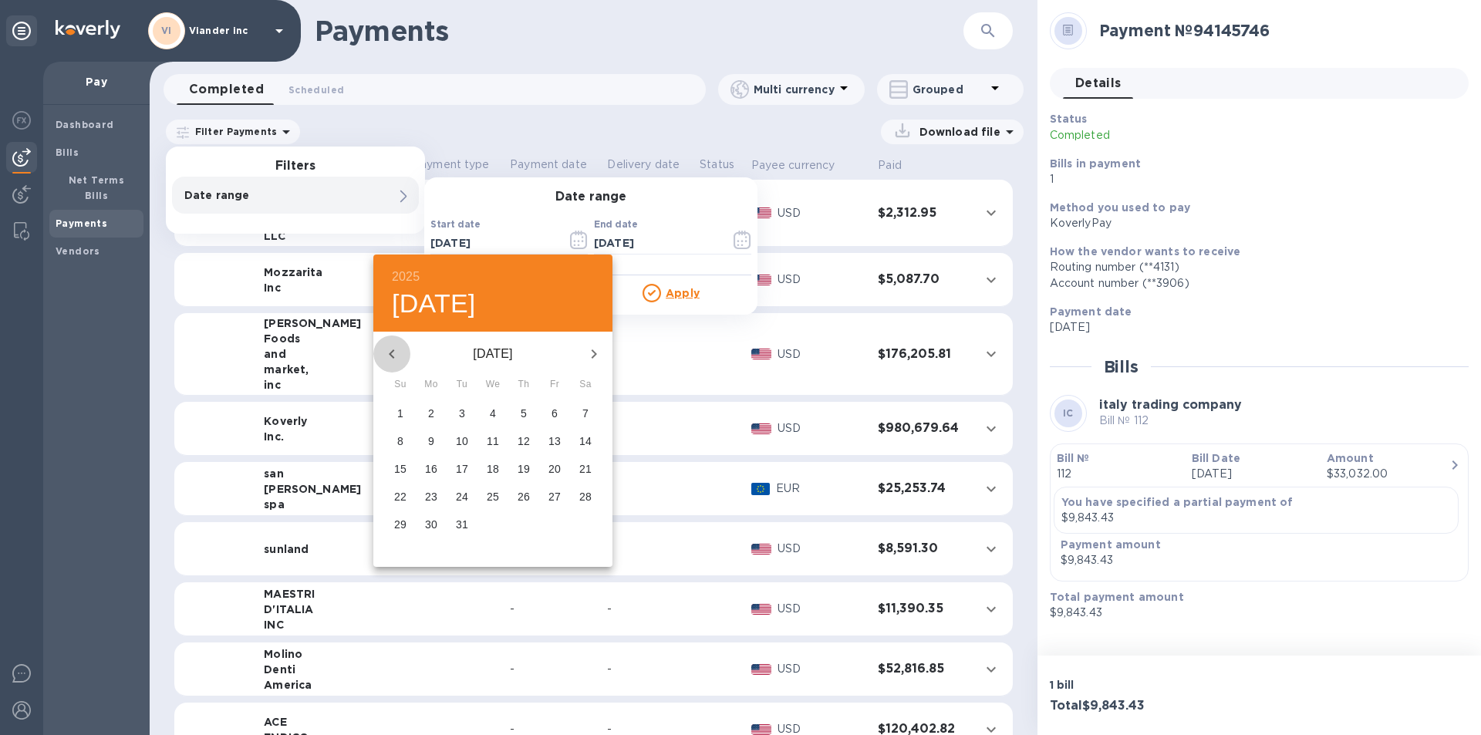
click at [397, 351] on icon "button" at bounding box center [392, 354] width 19 height 19
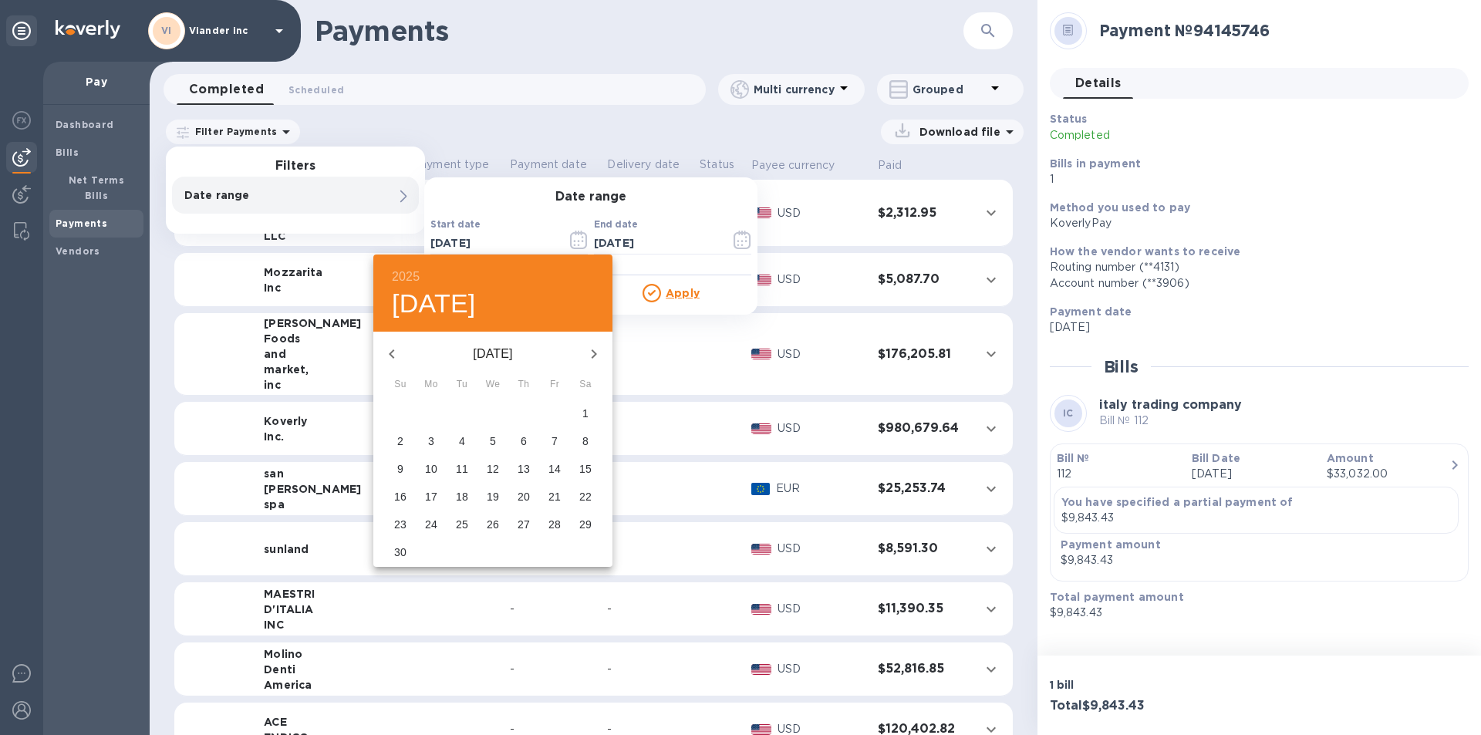
click at [397, 351] on icon "button" at bounding box center [392, 354] width 19 height 19
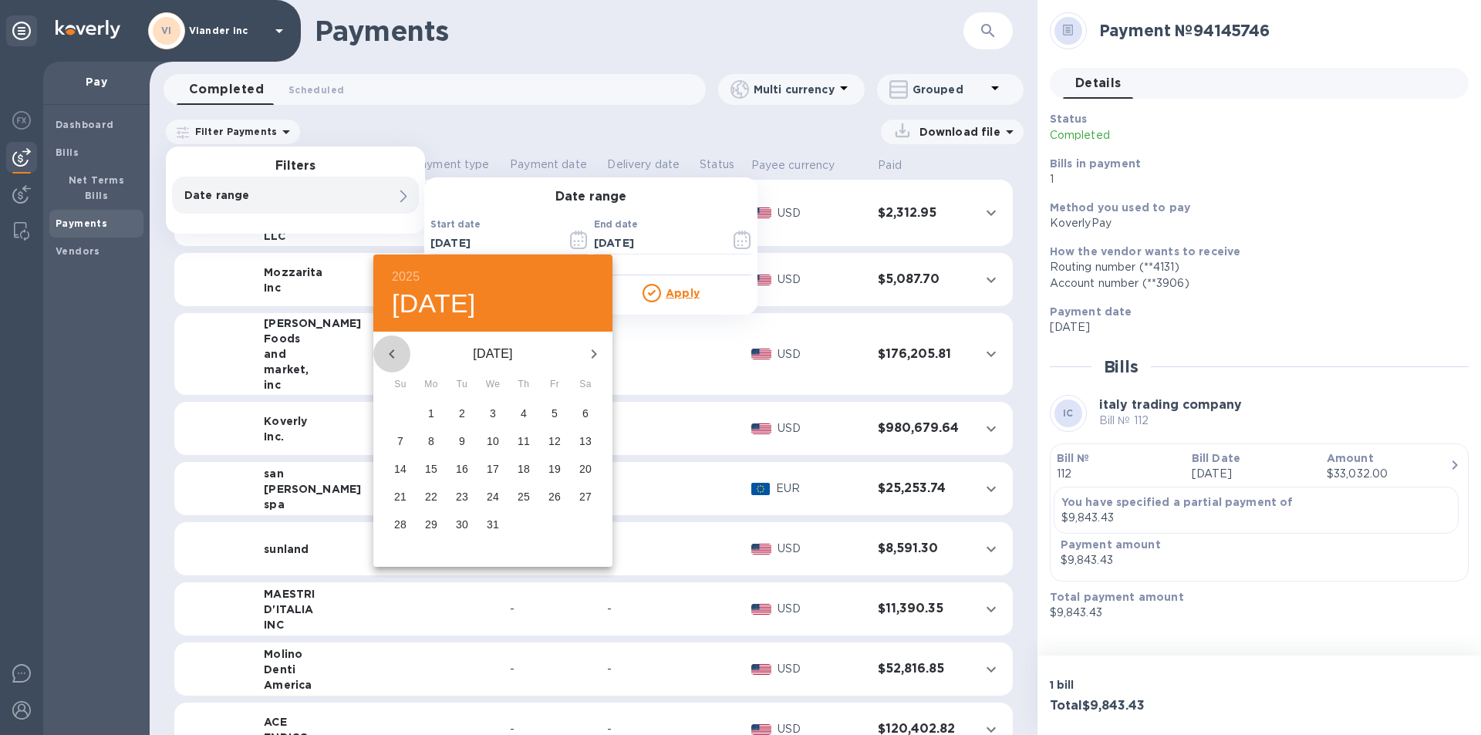
click at [397, 351] on icon "button" at bounding box center [392, 354] width 19 height 19
click at [556, 414] on p "1" at bounding box center [555, 413] width 6 height 15
type input "[DATE]"
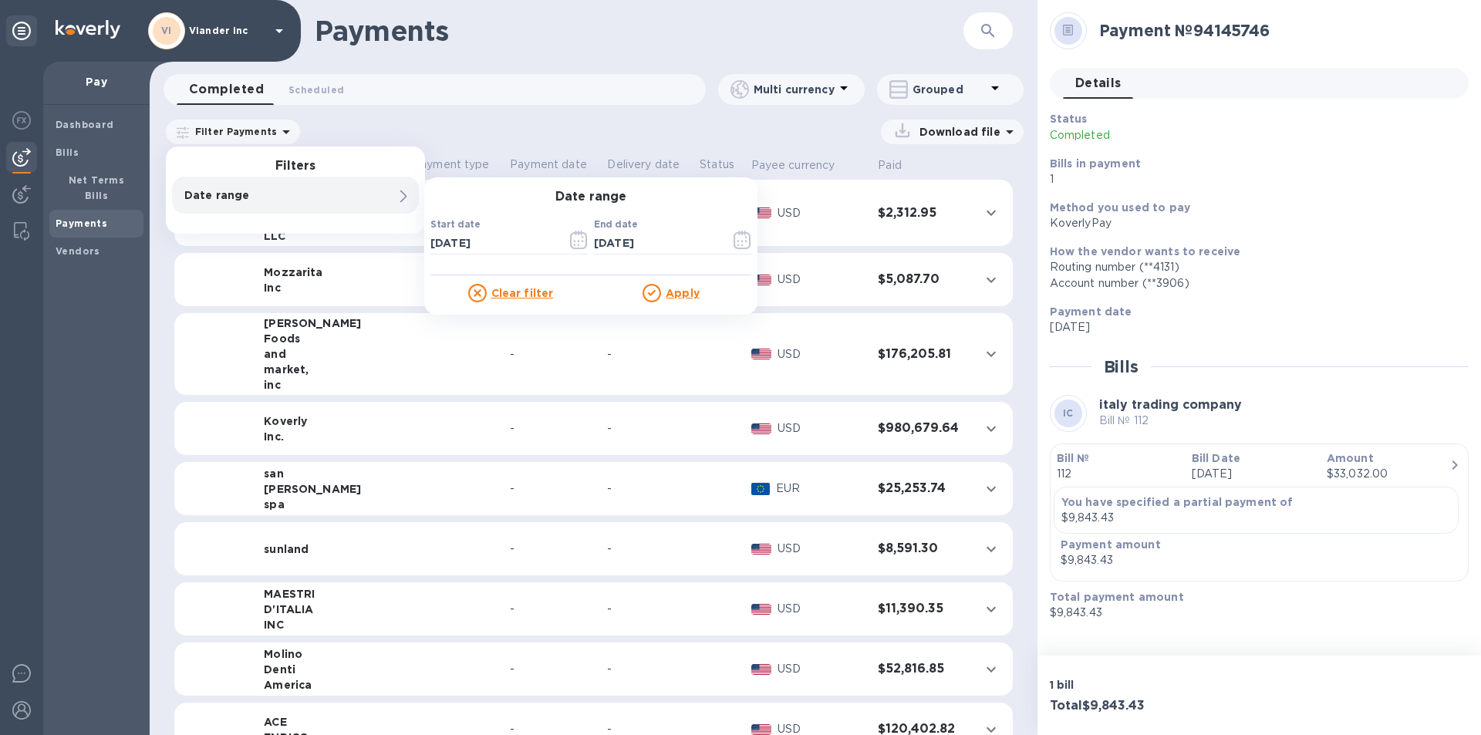
click at [683, 292] on u "Apply" at bounding box center [683, 293] width 34 height 12
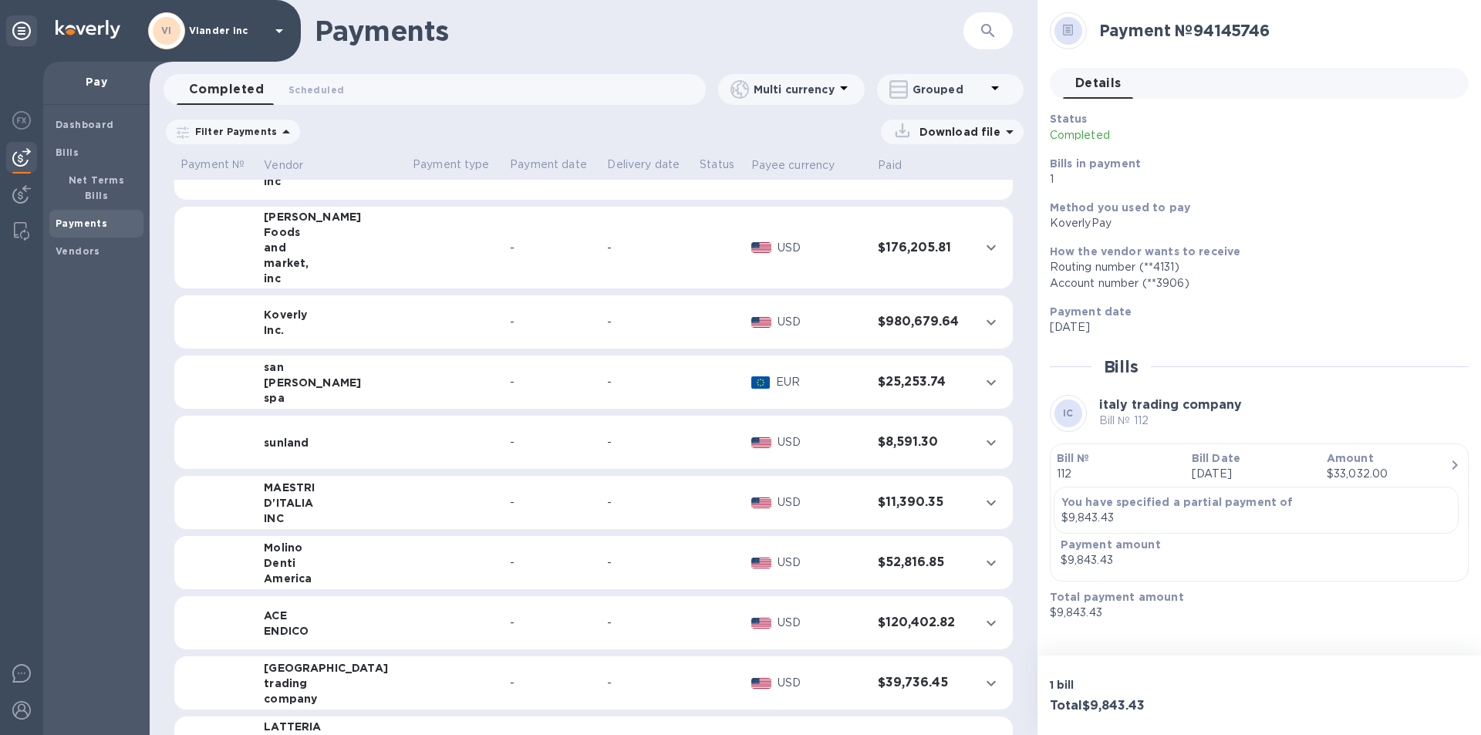
scroll to position [154, 0]
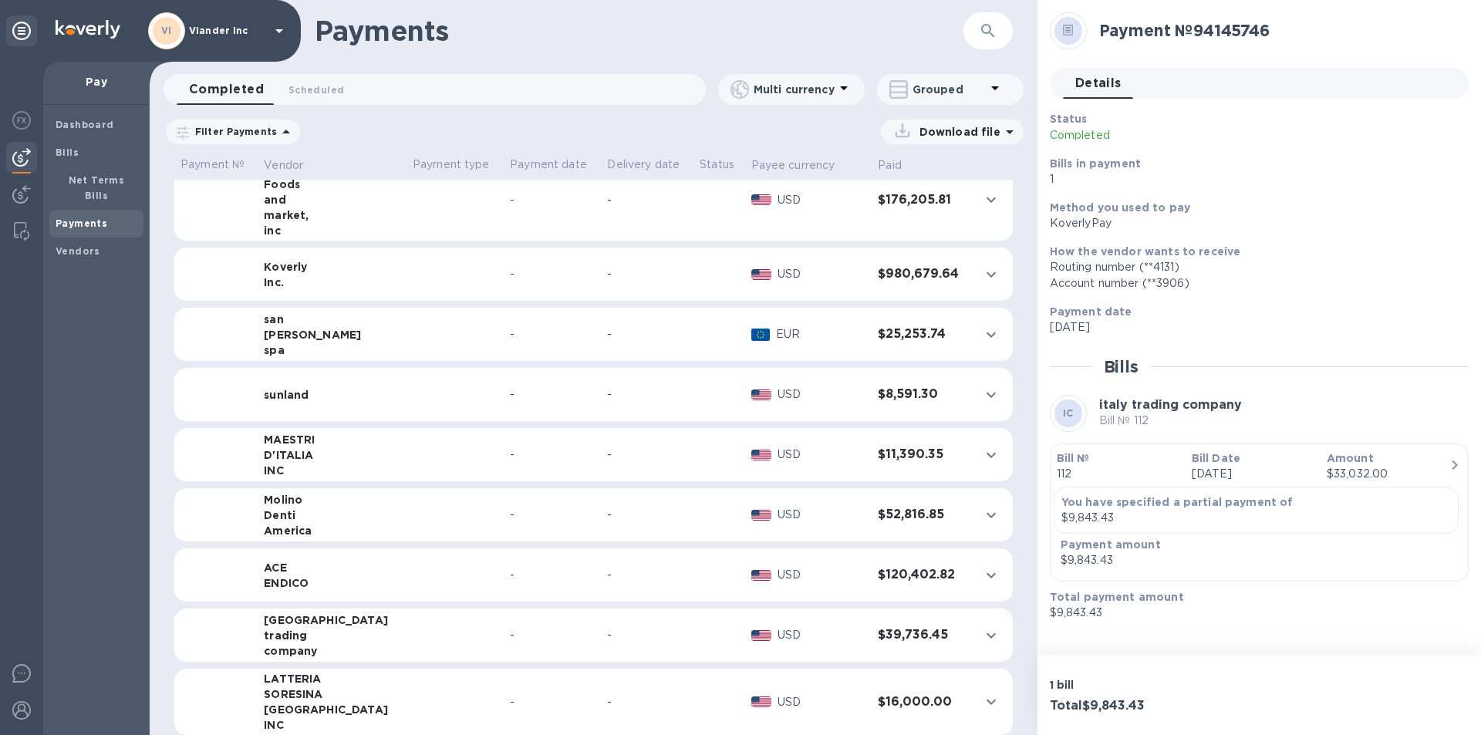
click at [360, 641] on div "trading" at bounding box center [332, 635] width 137 height 15
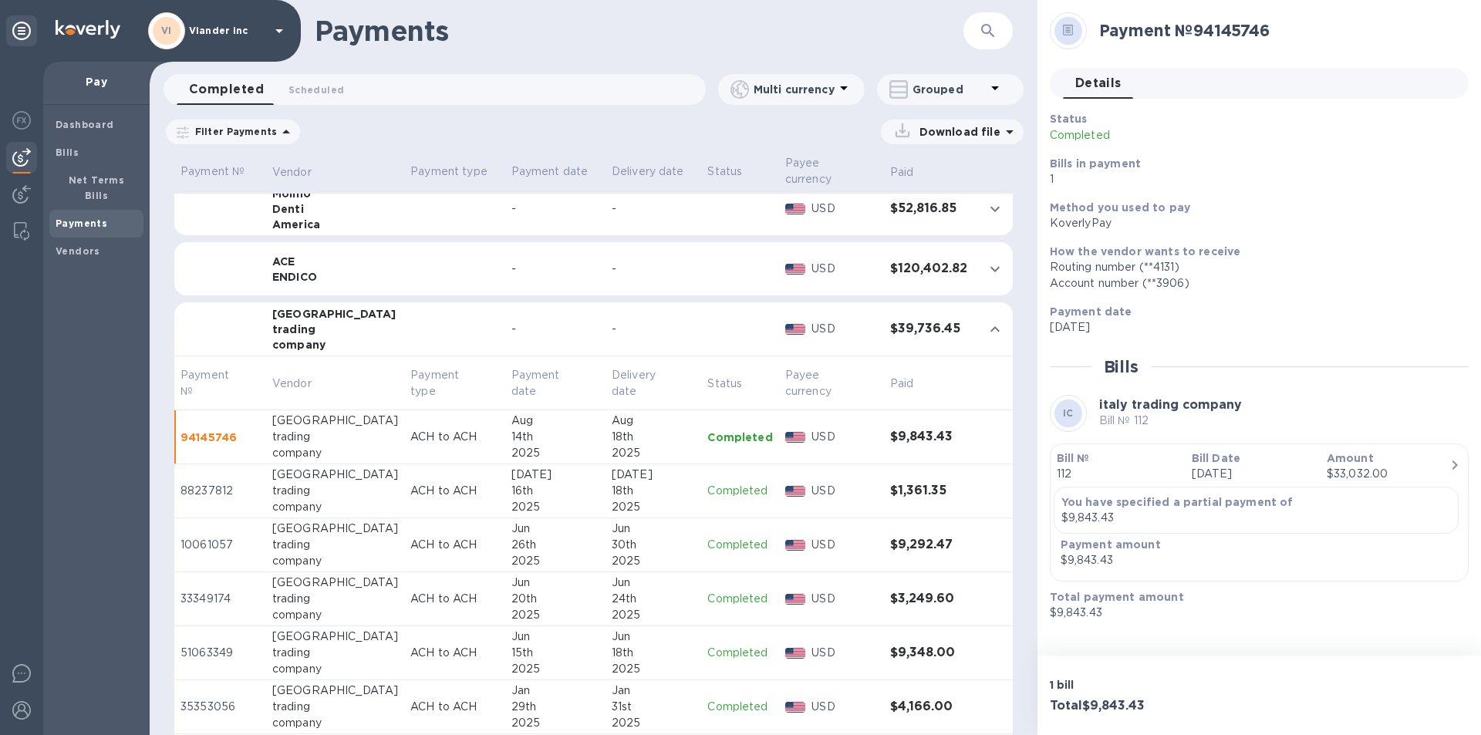
scroll to position [477, 0]
click at [651, 439] on div "18th" at bounding box center [653, 435] width 83 height 16
click at [1075, 458] on b "Bill №" at bounding box center [1073, 458] width 33 height 12
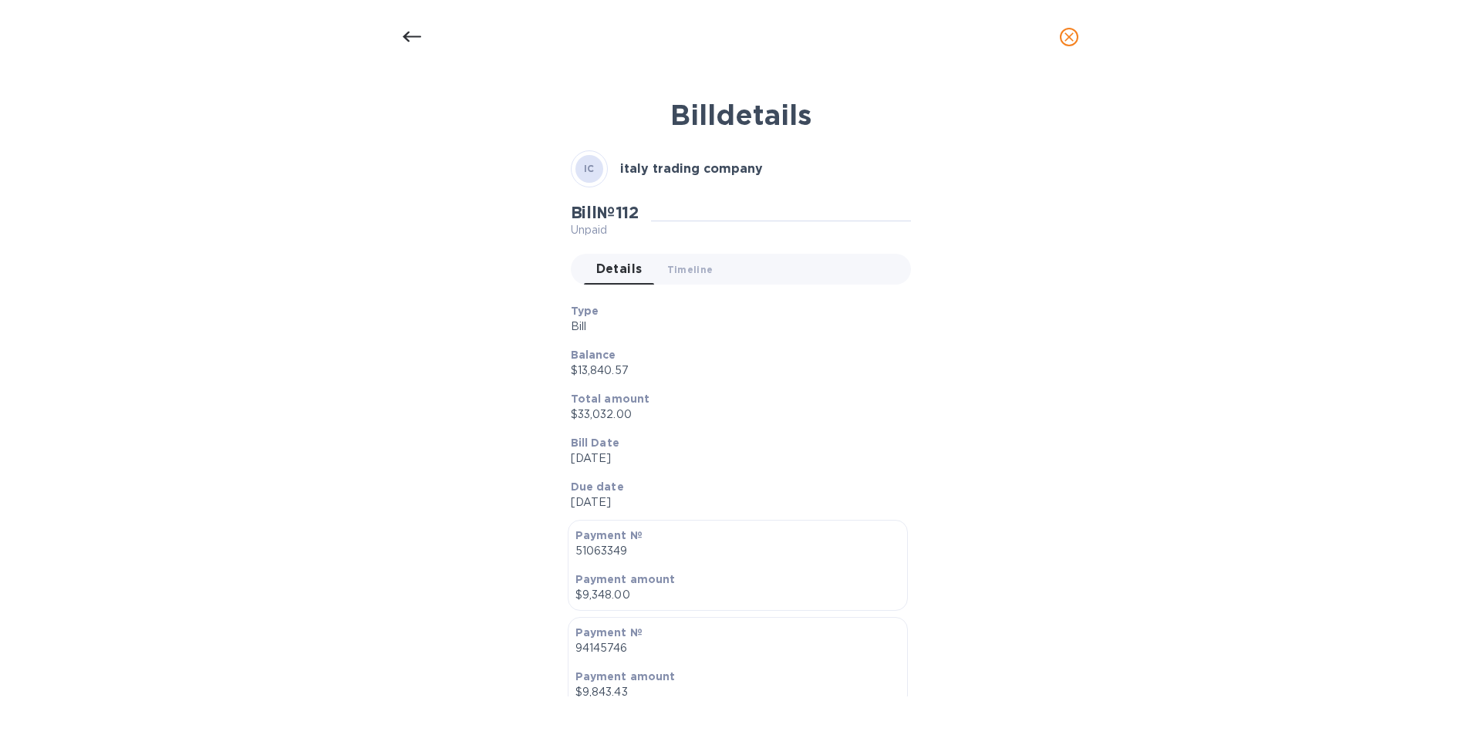
scroll to position [0, 0]
click at [1073, 35] on icon "close" at bounding box center [1069, 36] width 9 height 9
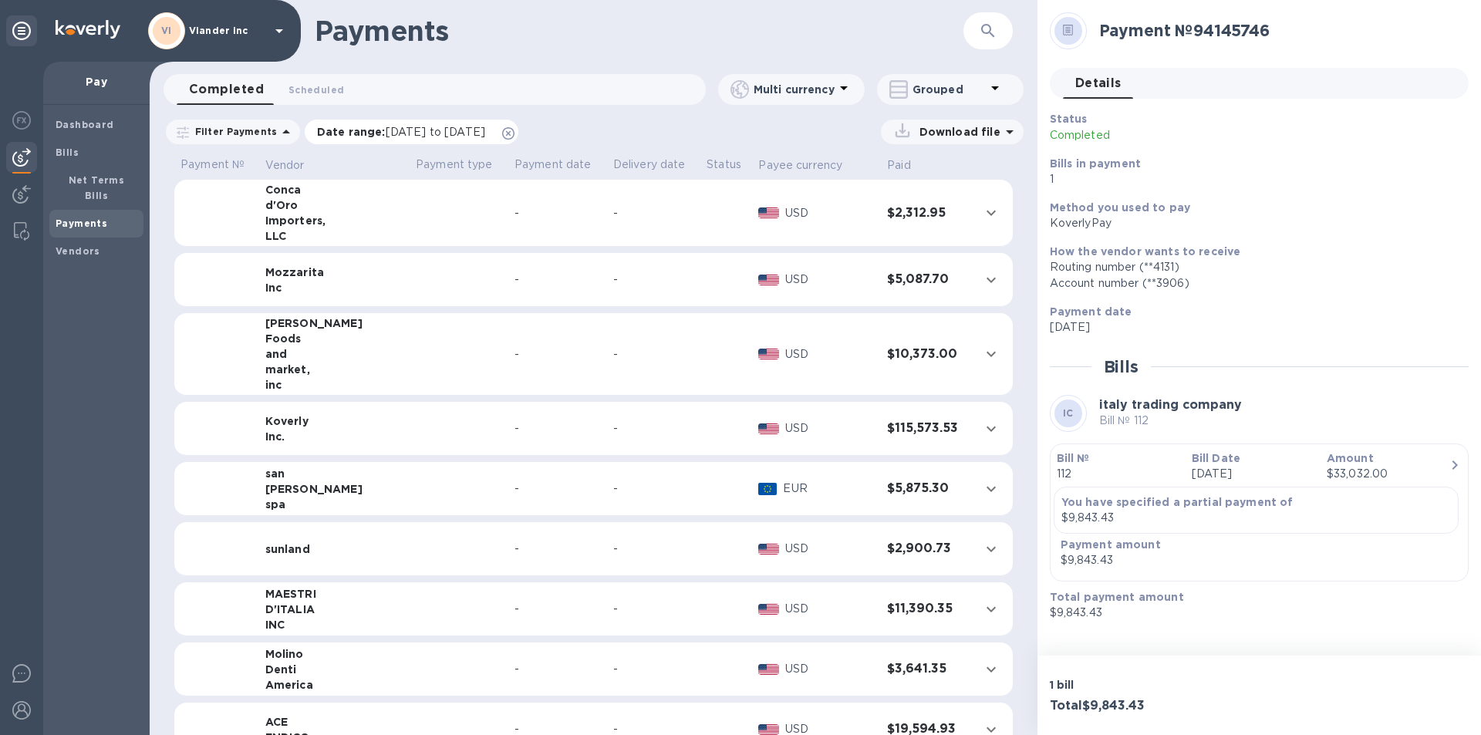
click at [442, 135] on span "[DATE] to [DATE]" at bounding box center [436, 132] width 100 height 12
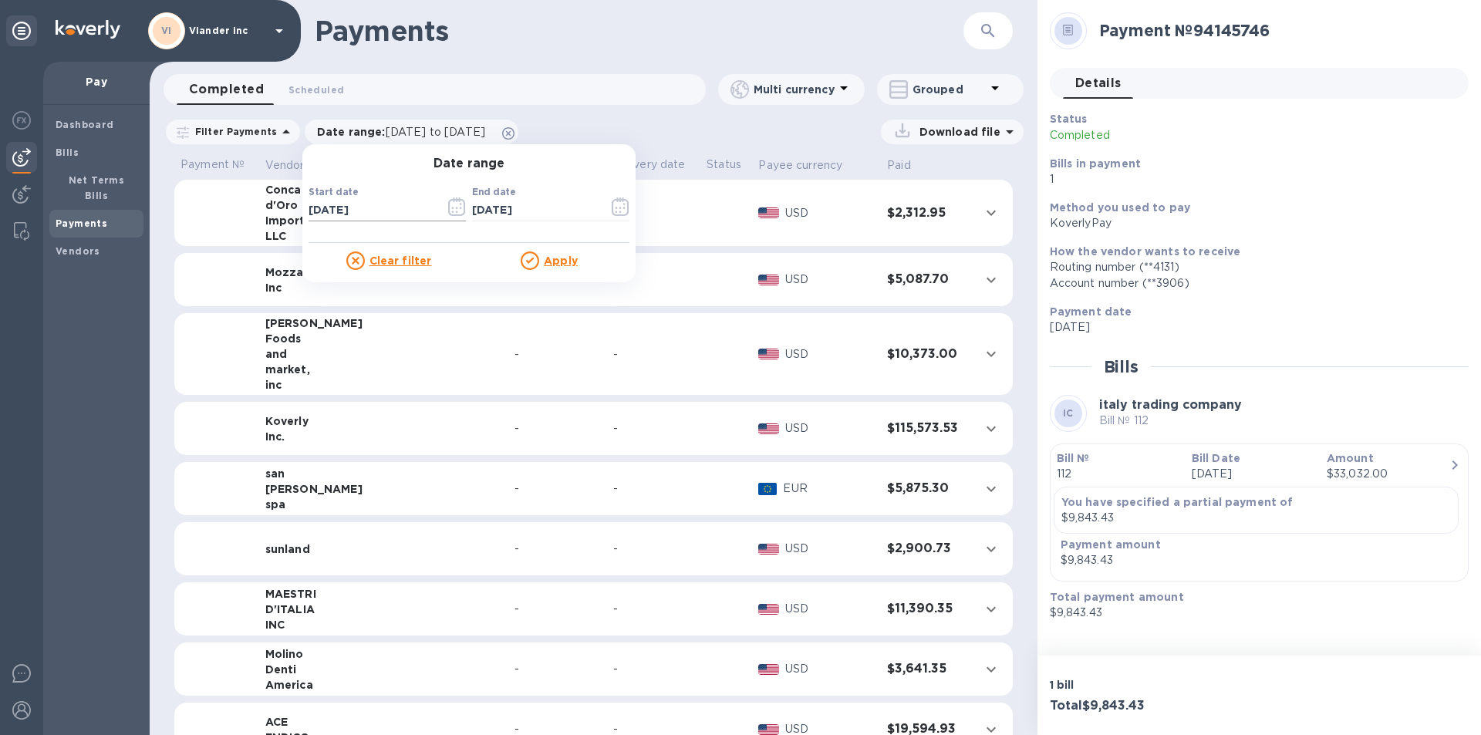
click at [448, 206] on icon "button" at bounding box center [457, 207] width 18 height 19
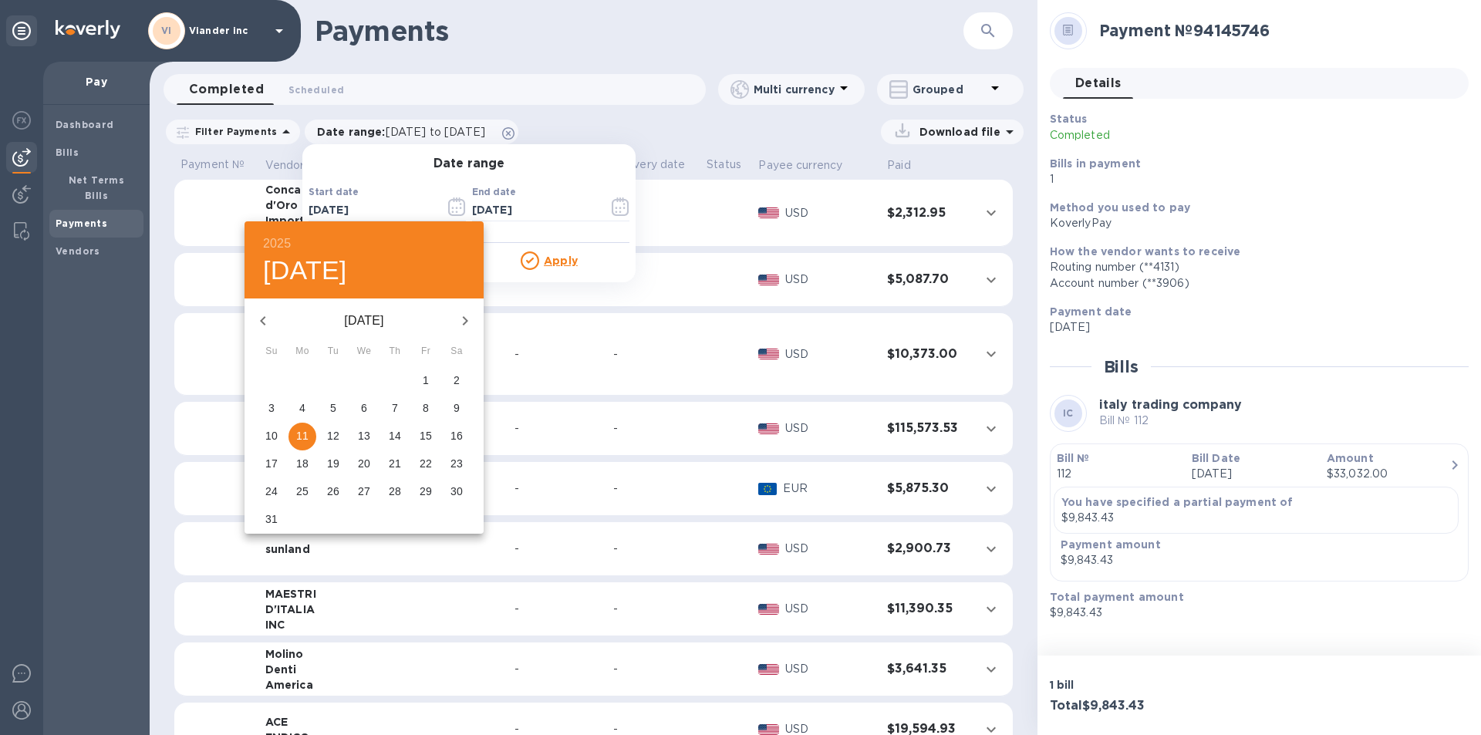
click at [262, 322] on icon "button" at bounding box center [262, 320] width 5 height 9
click at [267, 323] on icon "button" at bounding box center [263, 321] width 19 height 19
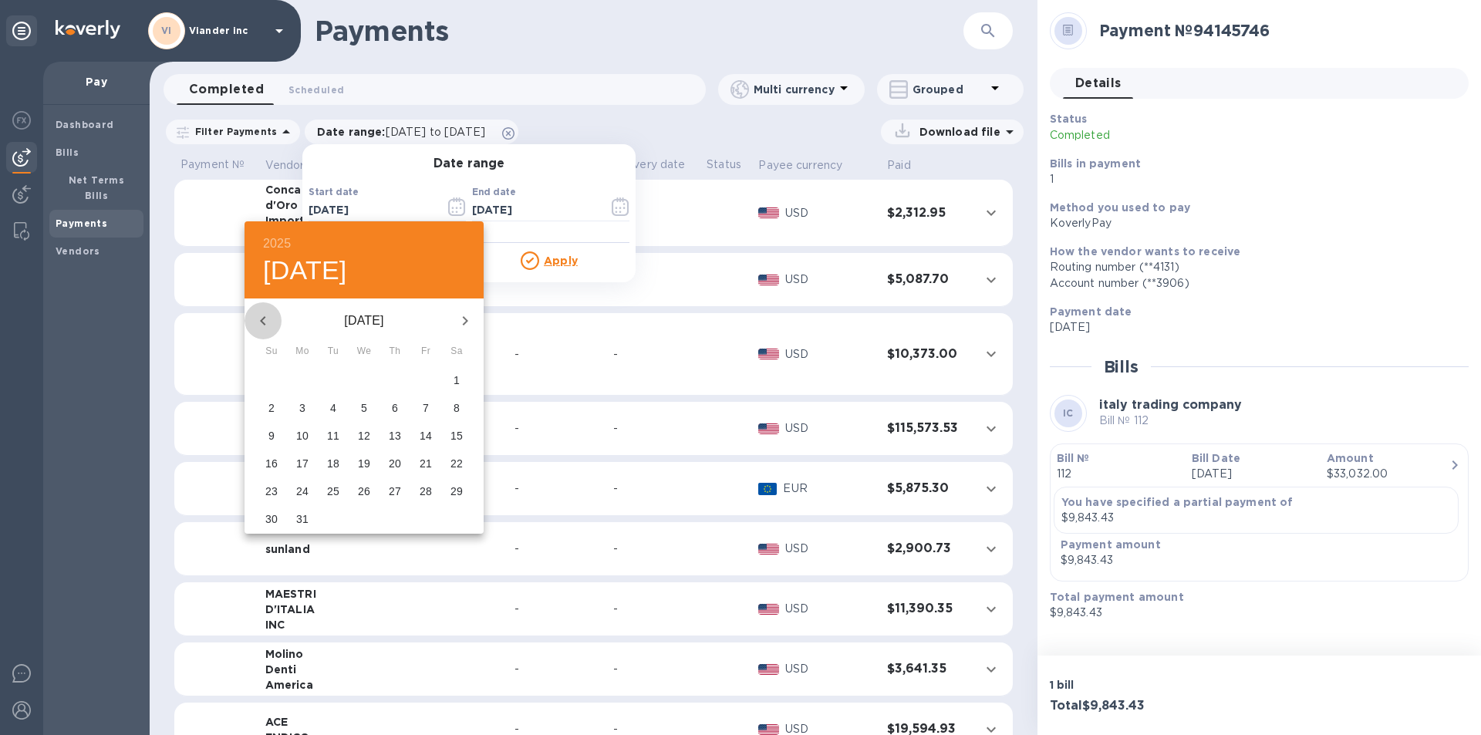
click at [269, 323] on icon "button" at bounding box center [263, 321] width 19 height 19
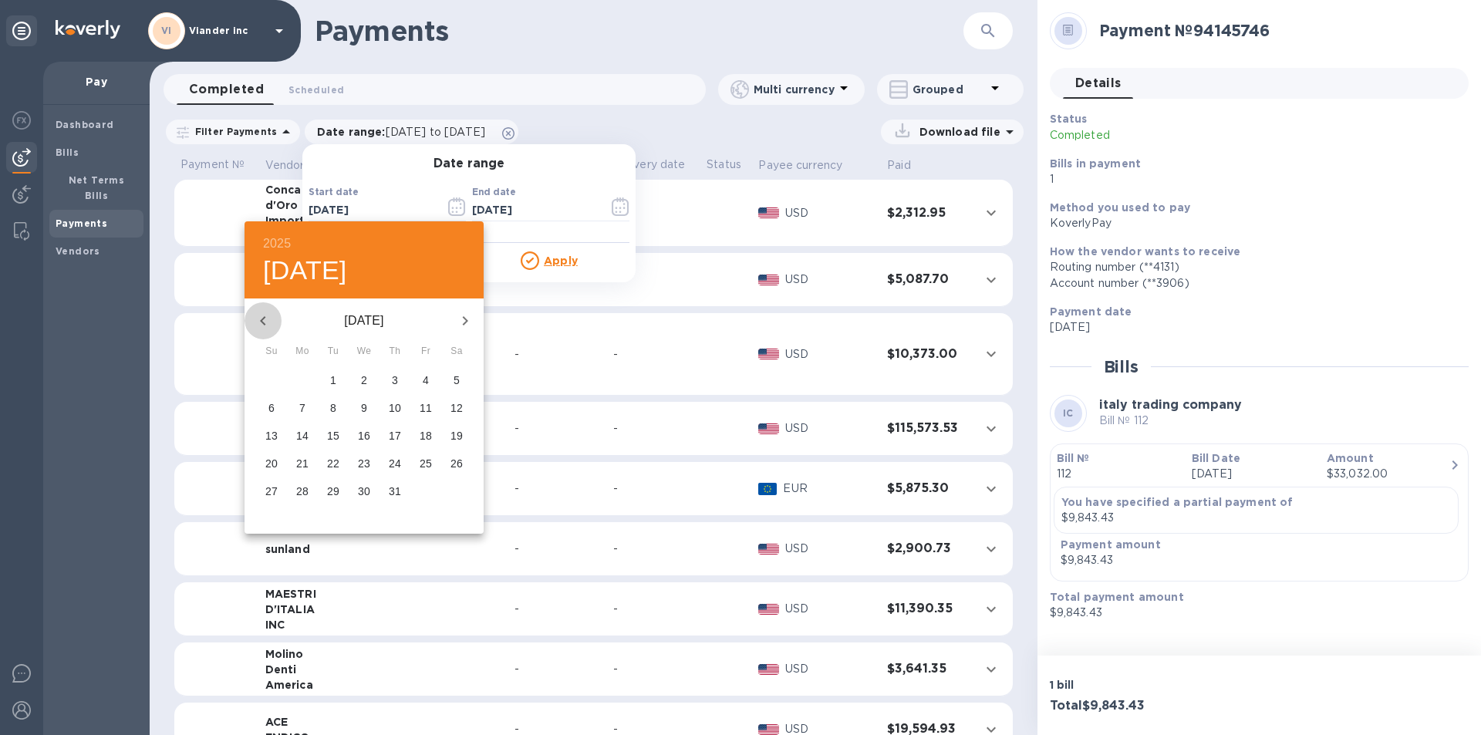
click at [269, 323] on icon "button" at bounding box center [263, 321] width 19 height 19
click at [268, 319] on icon "button" at bounding box center [263, 321] width 19 height 19
click at [265, 319] on icon "button" at bounding box center [263, 321] width 19 height 19
click at [266, 319] on icon "button" at bounding box center [263, 321] width 19 height 19
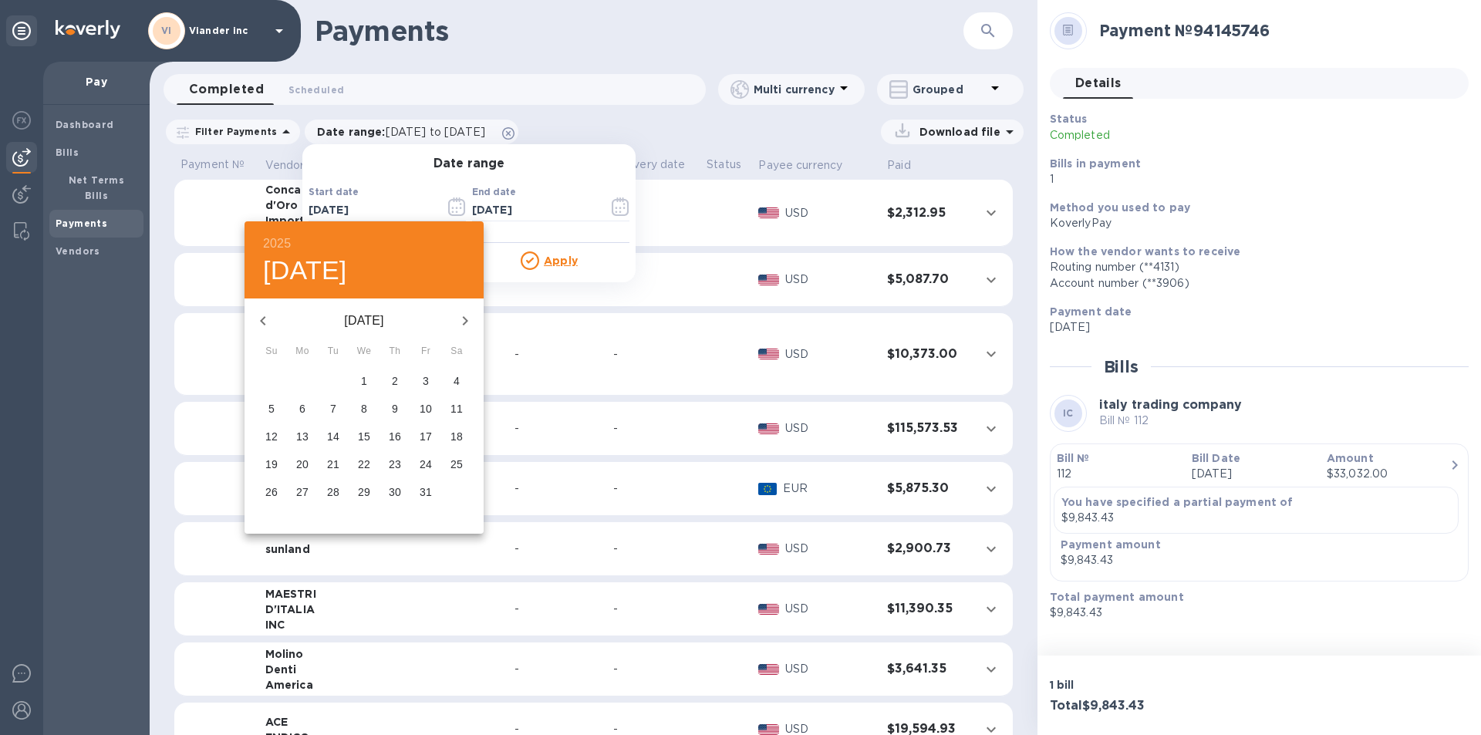
click at [266, 319] on icon "button" at bounding box center [263, 321] width 19 height 19
click at [267, 319] on icon "button" at bounding box center [263, 321] width 19 height 19
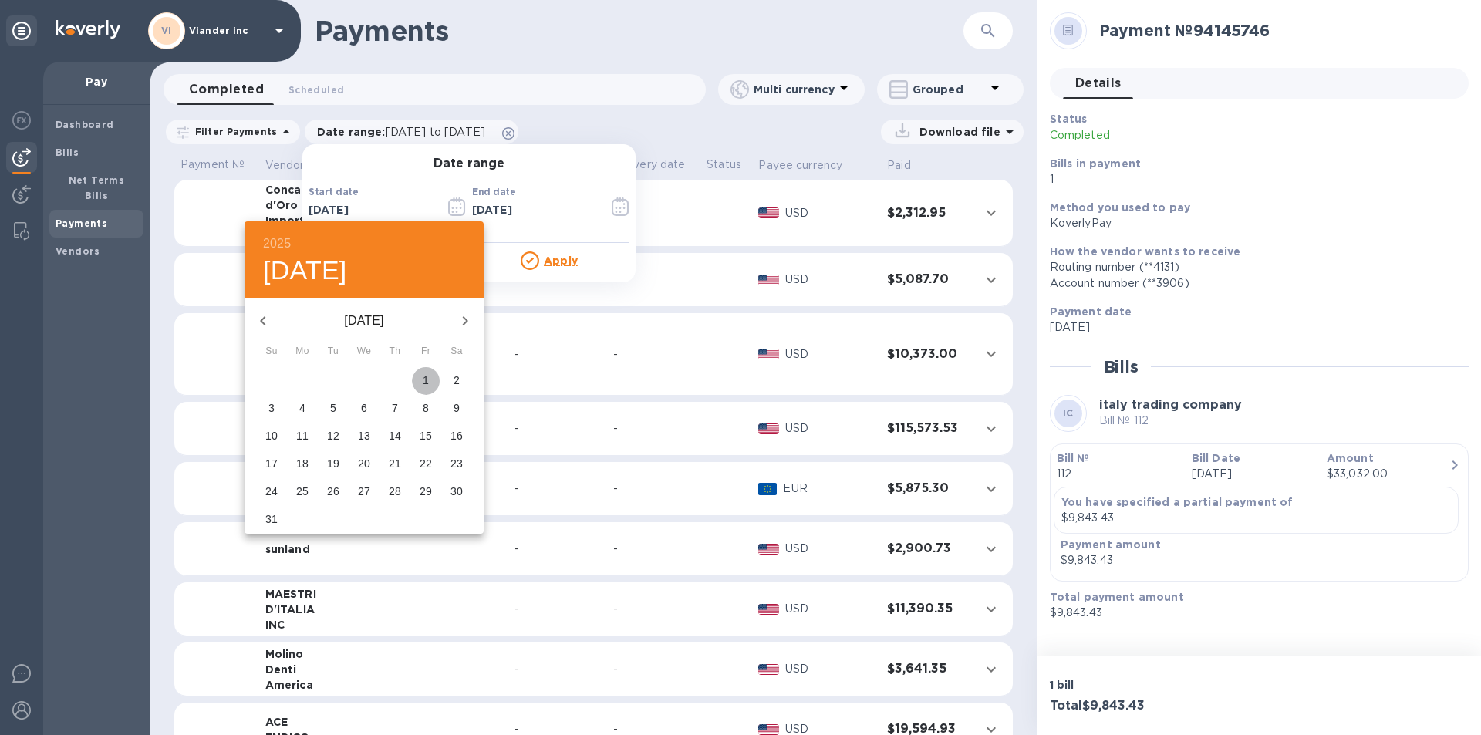
click at [427, 383] on p "1" at bounding box center [426, 380] width 6 height 15
type input "[DATE]"
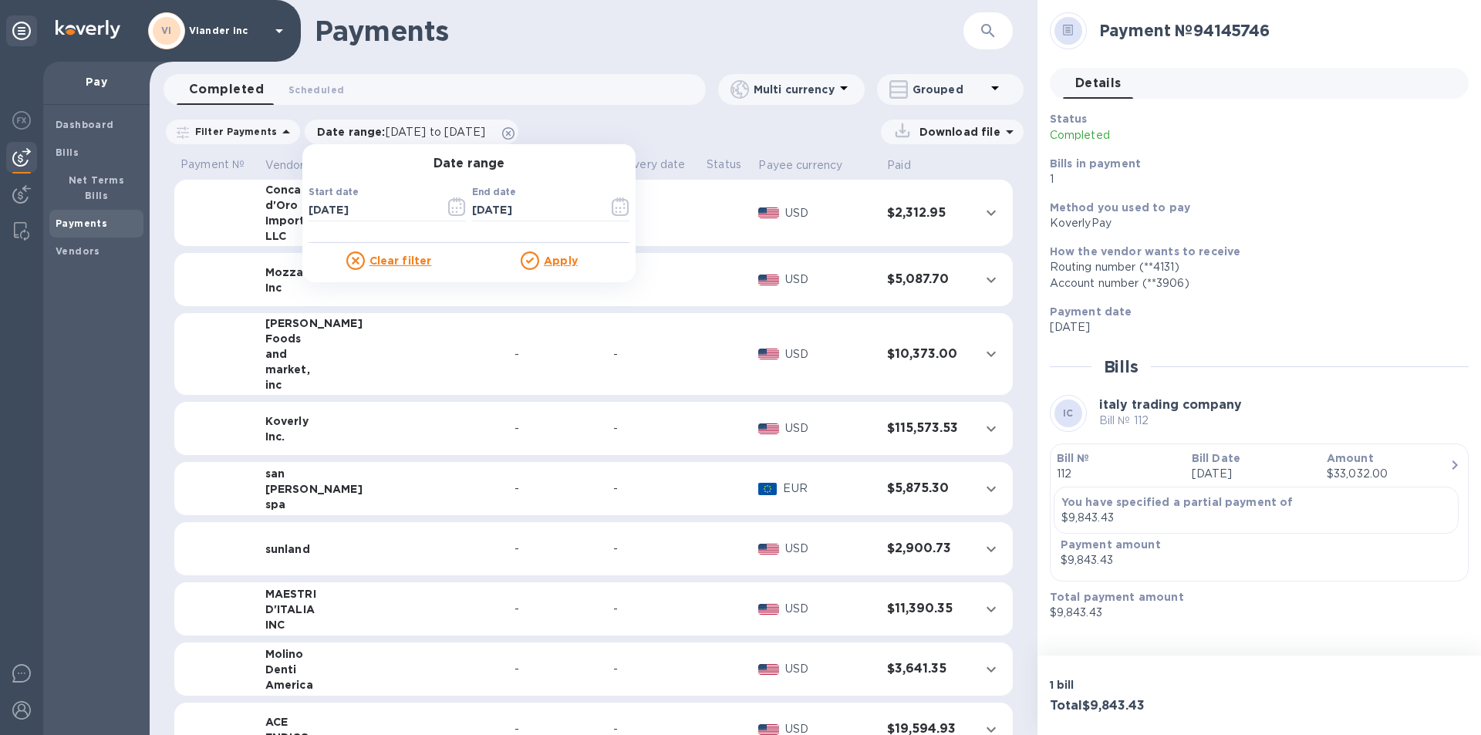
click at [558, 260] on u "Apply" at bounding box center [561, 261] width 34 height 12
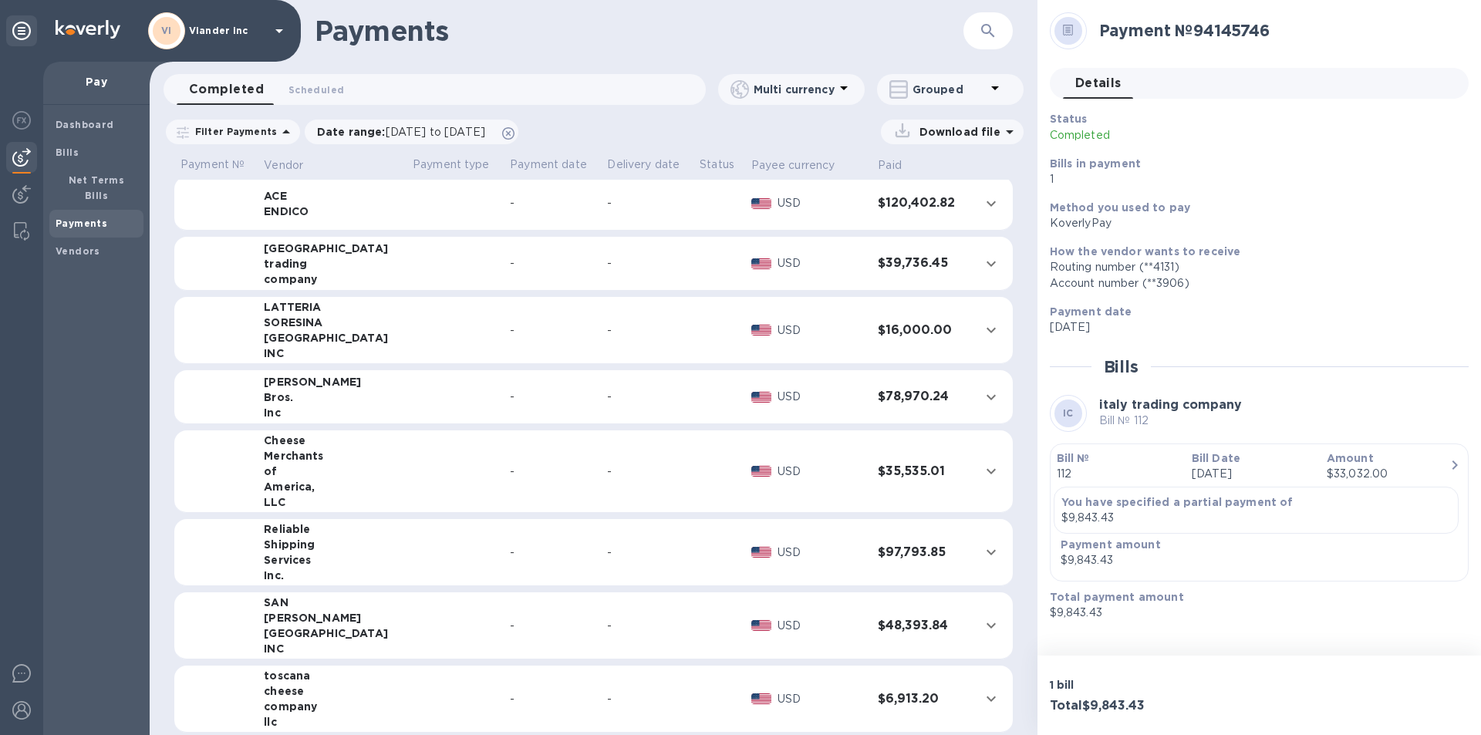
scroll to position [540, 0]
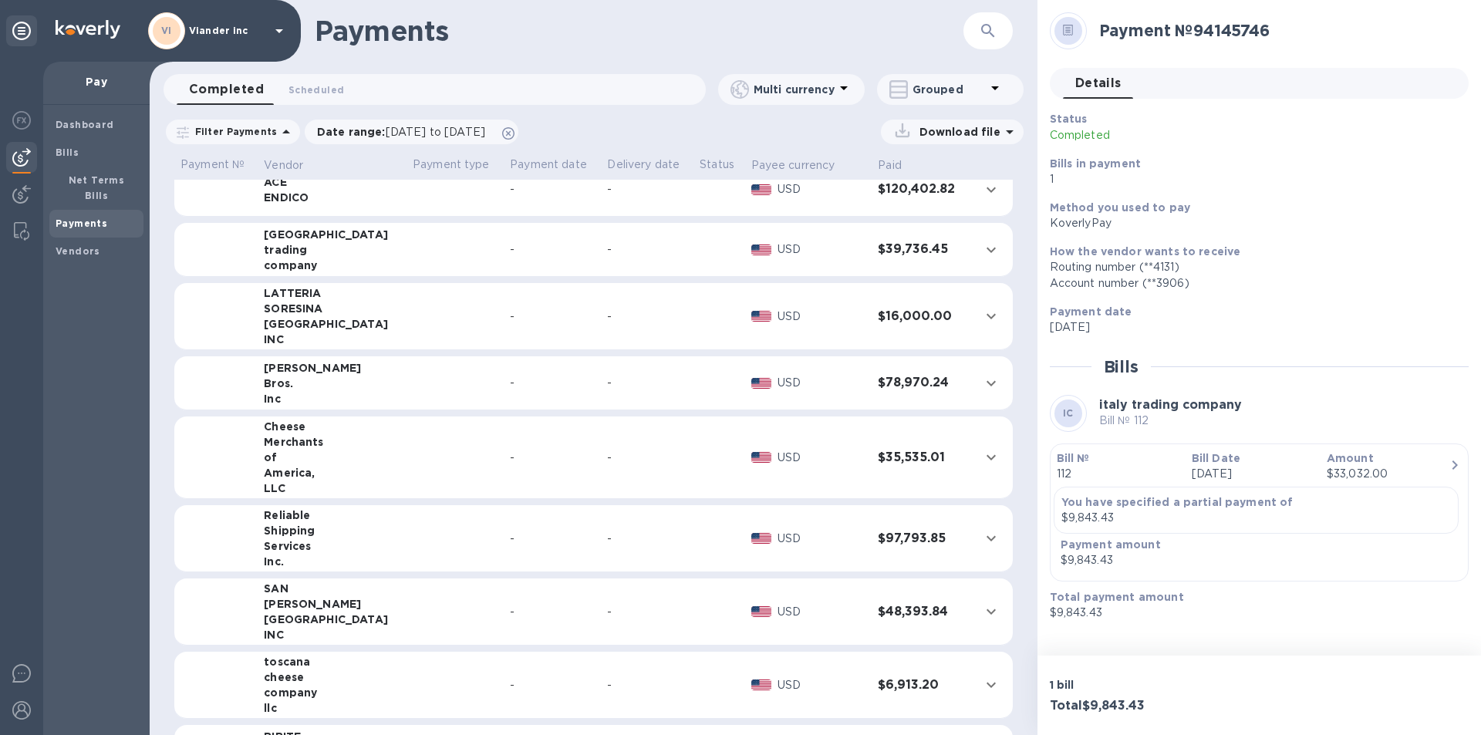
click at [407, 537] on td at bounding box center [455, 538] width 97 height 67
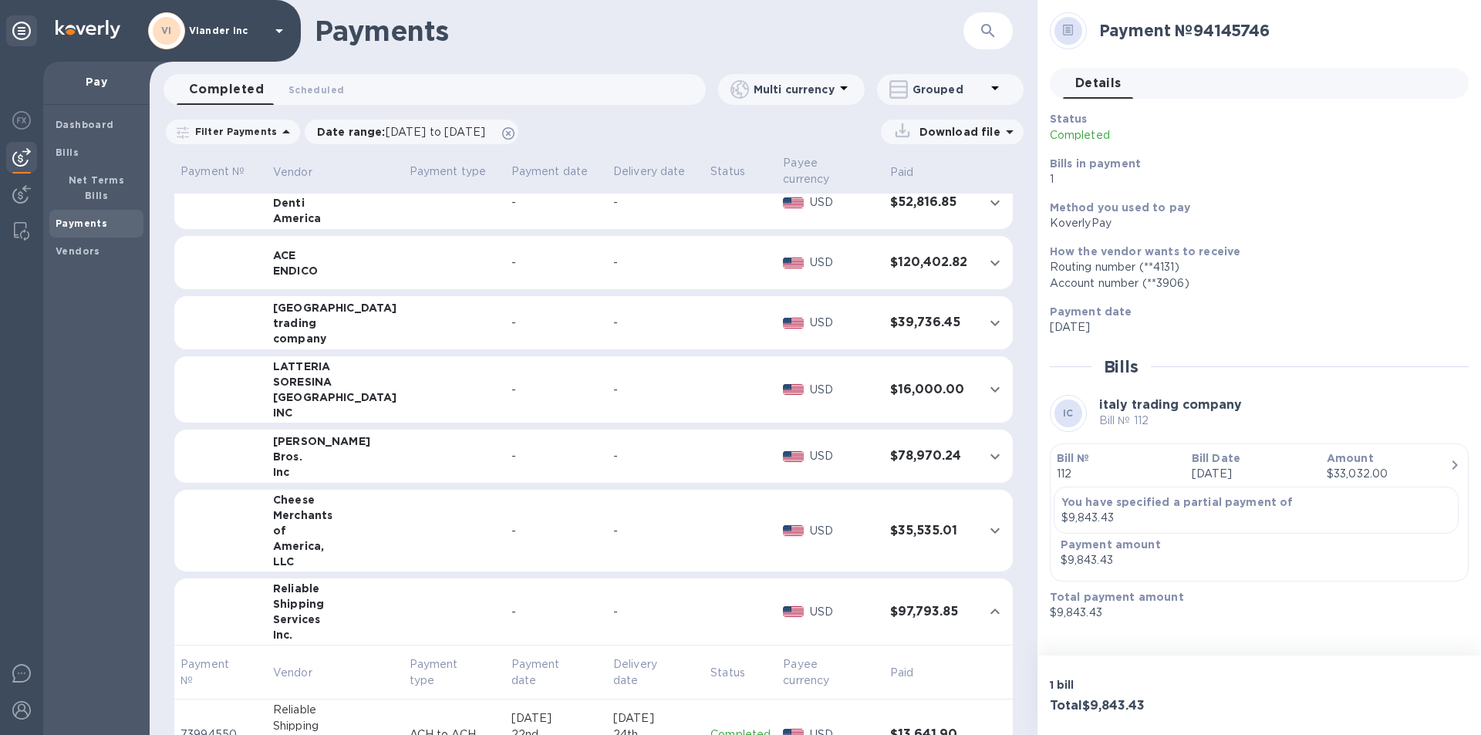
scroll to position [480, 0]
click at [404, 326] on td at bounding box center [455, 324] width 102 height 54
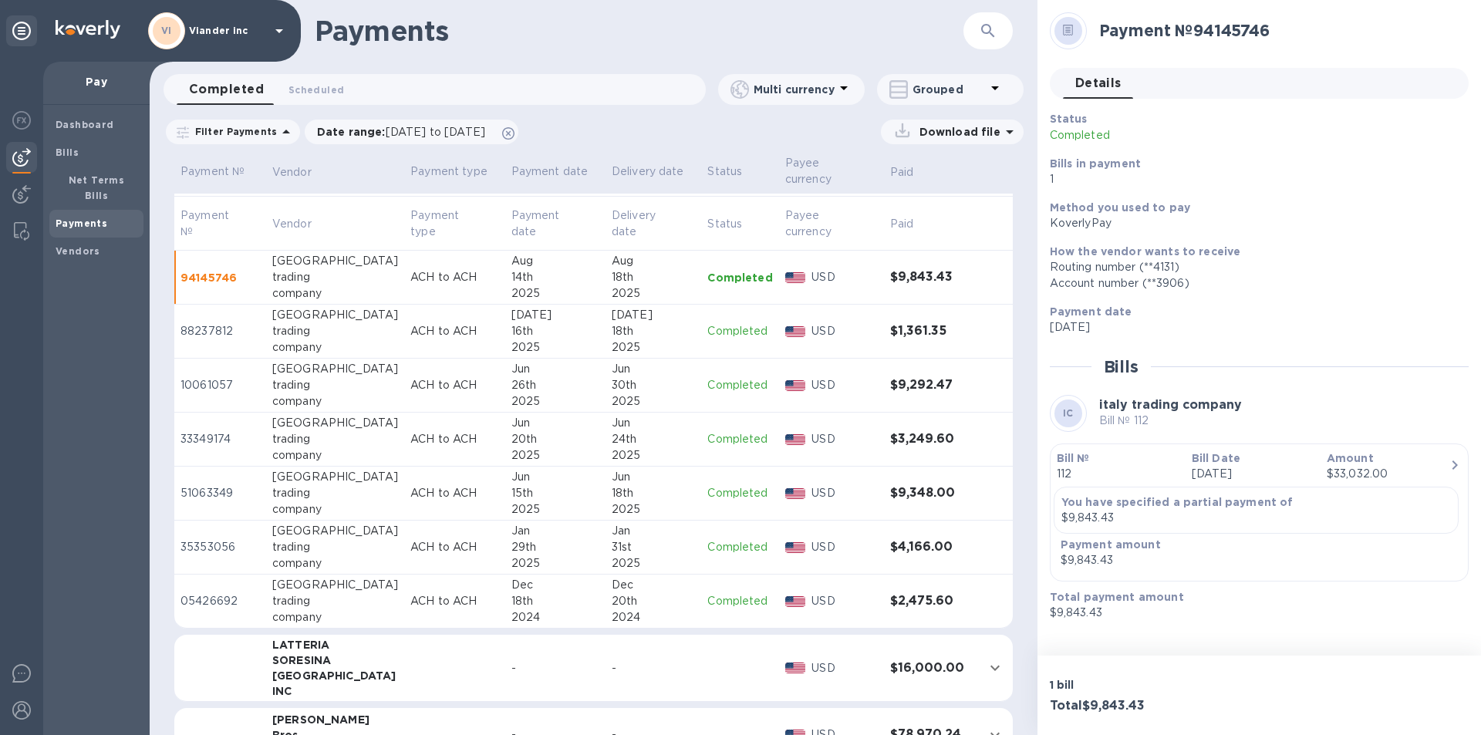
scroll to position [557, 0]
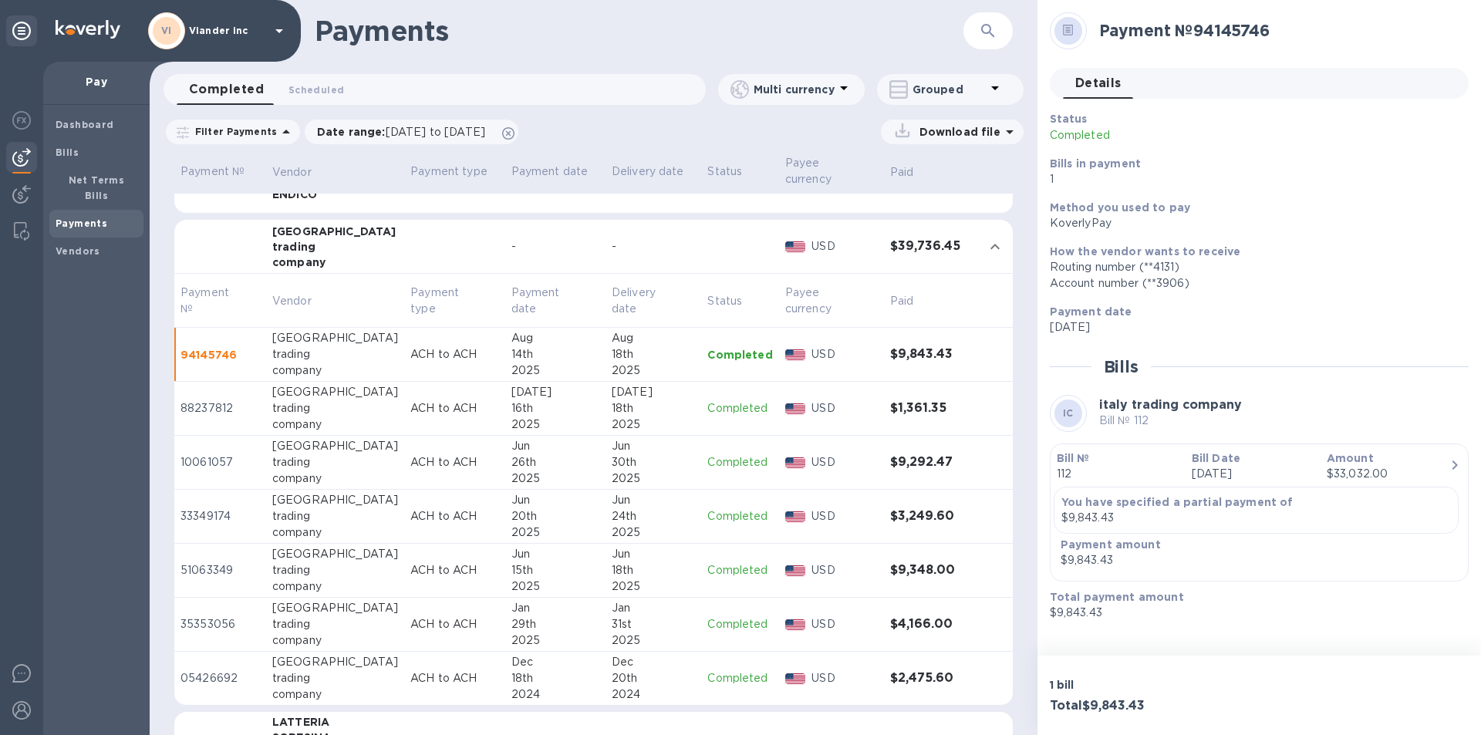
click at [731, 366] on td "Completed" at bounding box center [739, 355] width 77 height 54
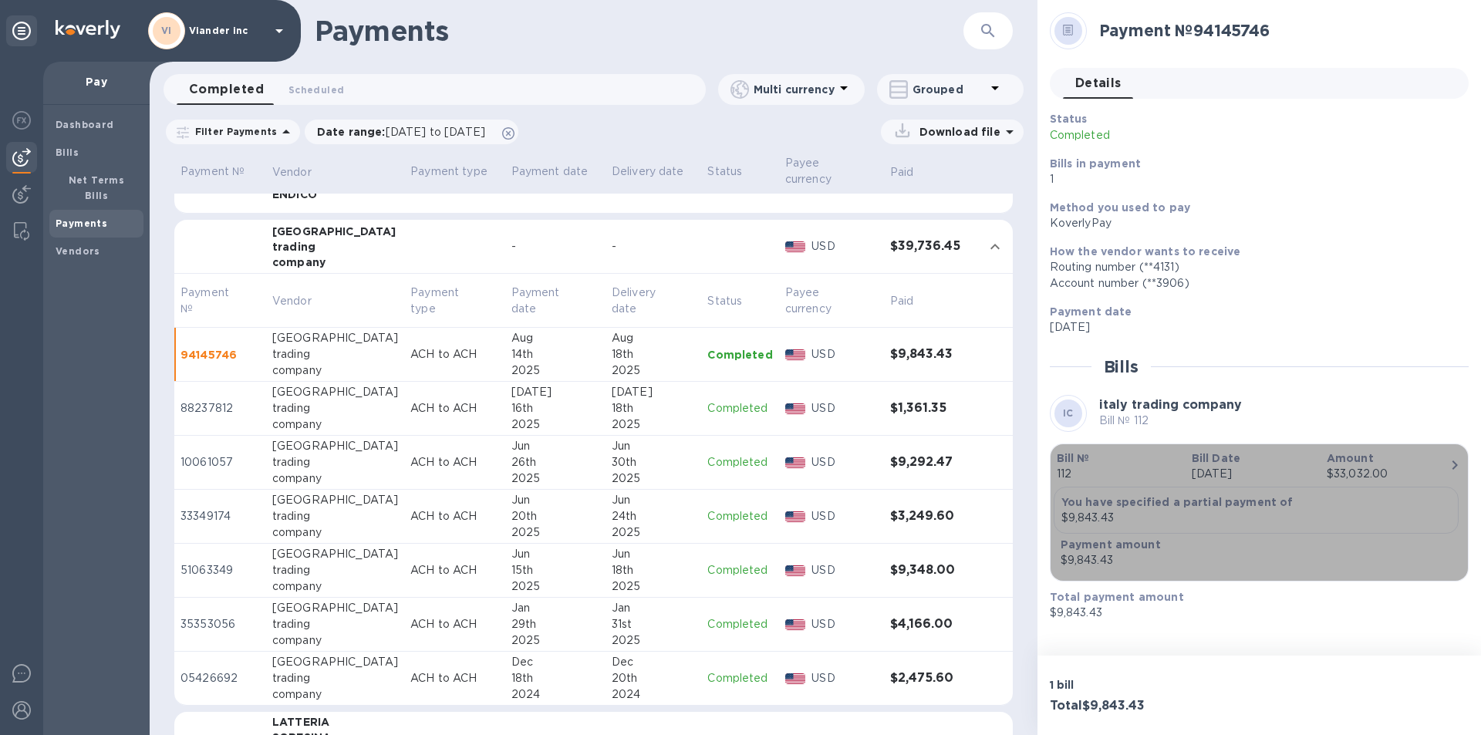
click at [1074, 470] on p "112" at bounding box center [1118, 474] width 123 height 16
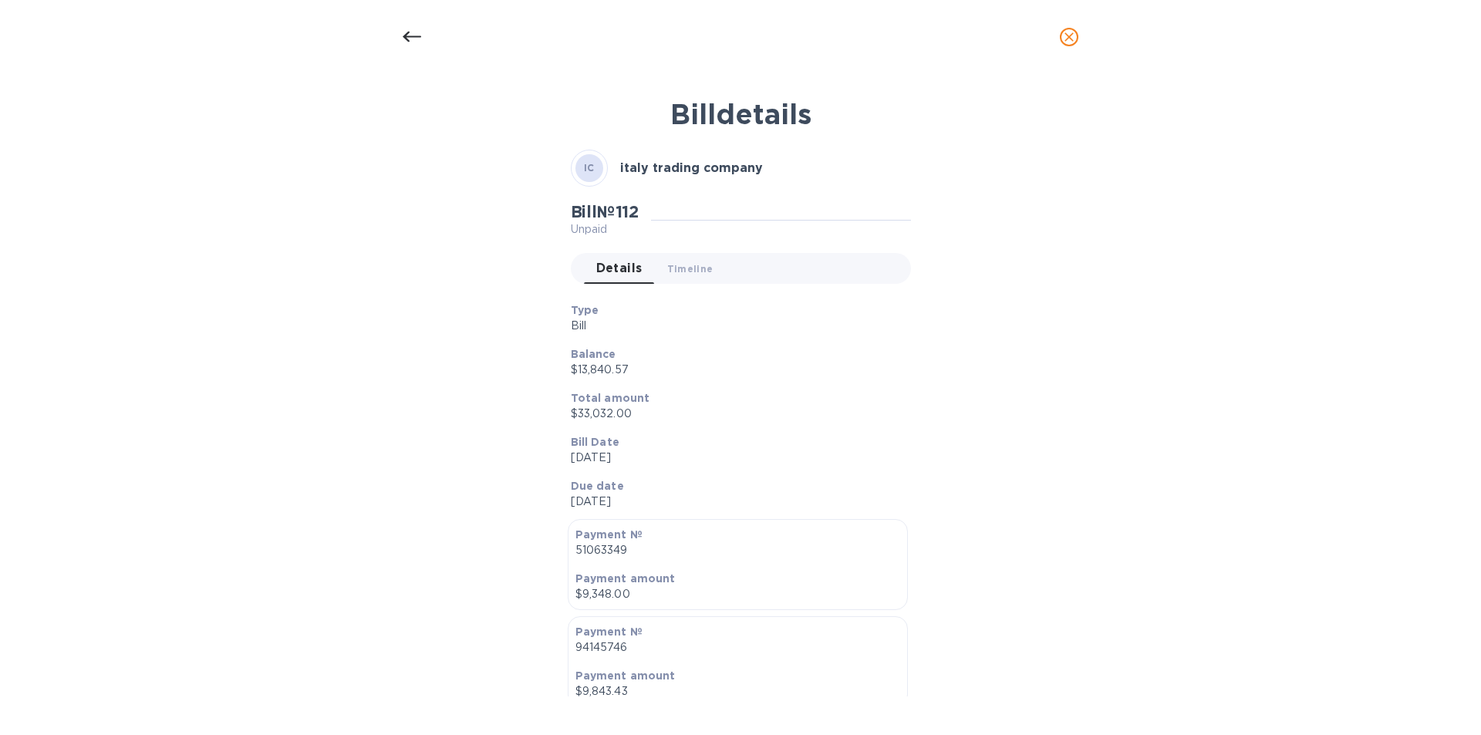
scroll to position [0, 0]
click at [1069, 34] on icon "close" at bounding box center [1069, 36] width 15 height 15
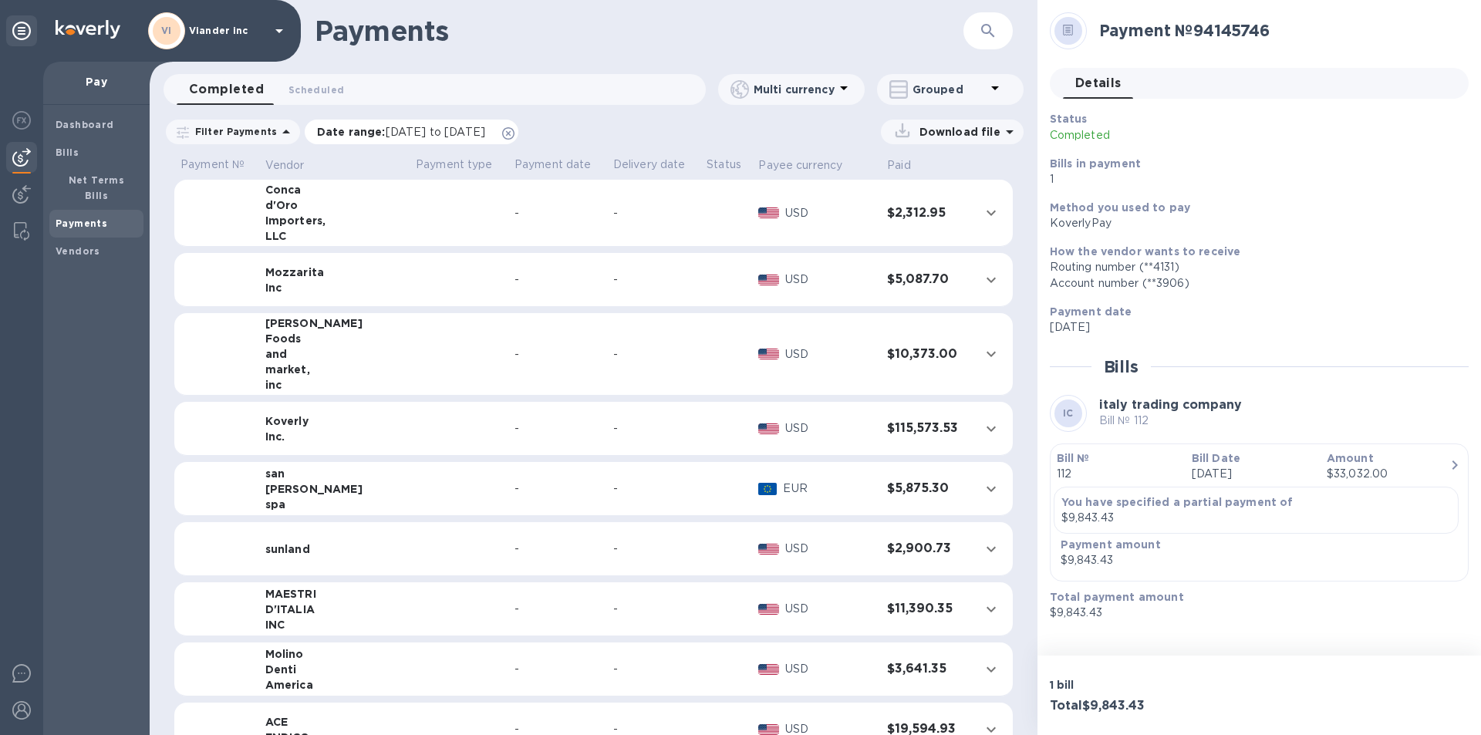
click at [430, 131] on span "[DATE] to [DATE]" at bounding box center [436, 132] width 100 height 12
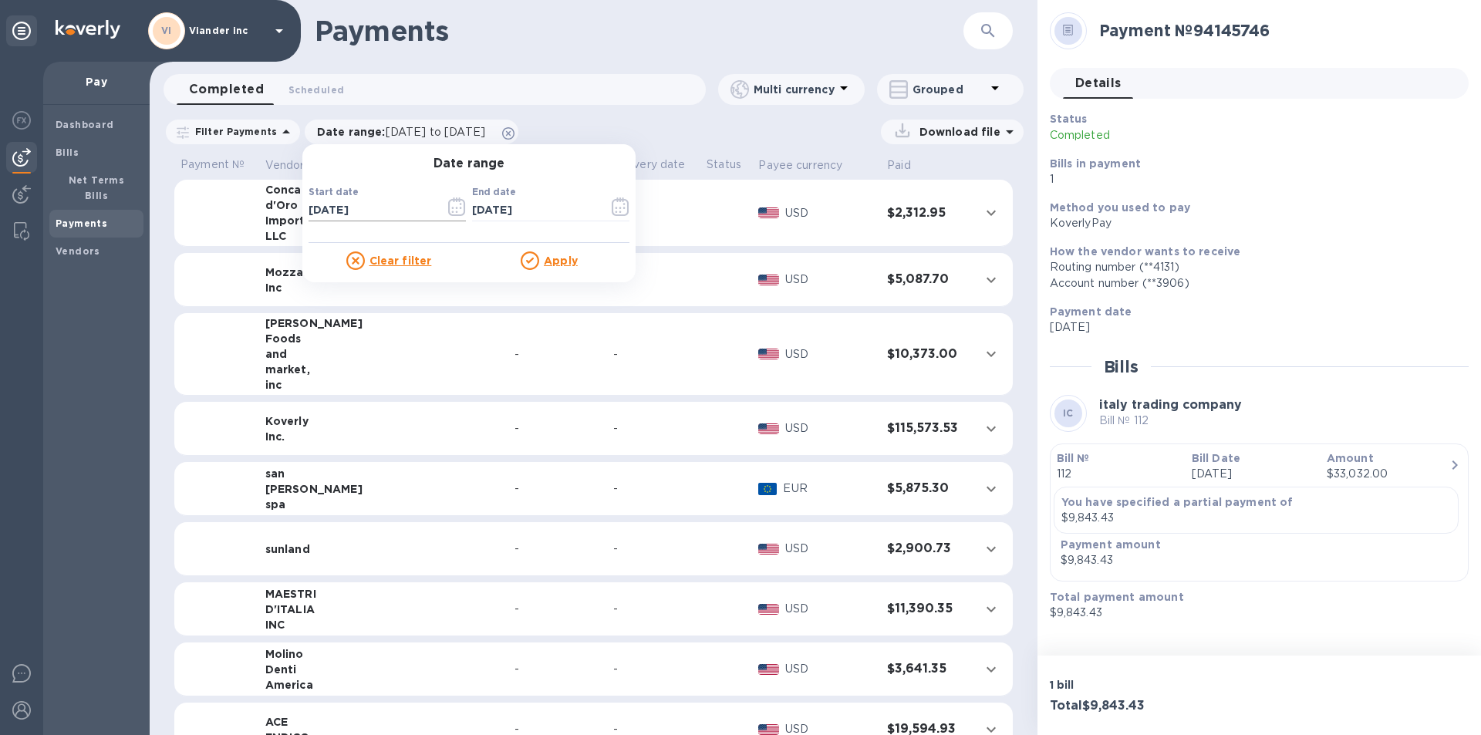
click at [448, 208] on icon "button" at bounding box center [457, 207] width 18 height 19
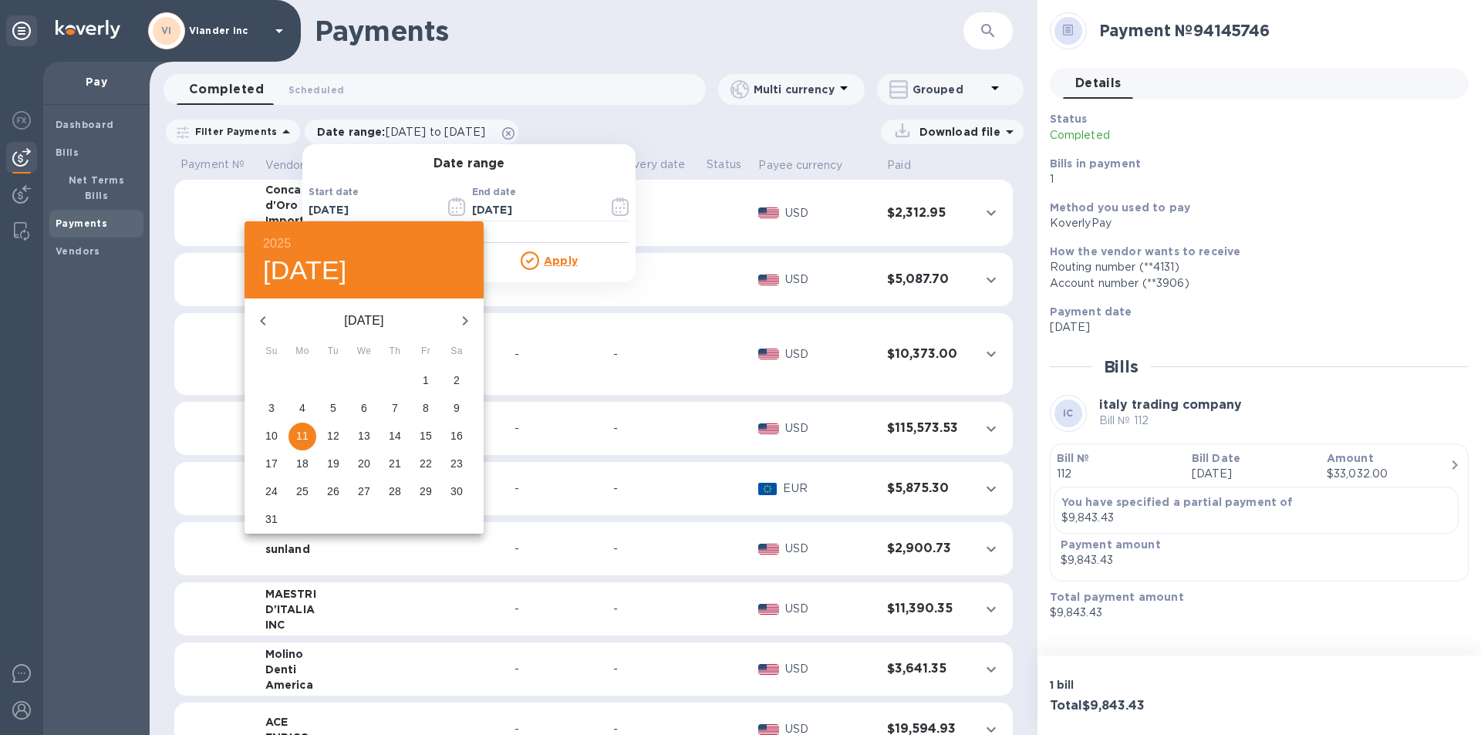
click at [265, 320] on icon "button" at bounding box center [263, 321] width 19 height 19
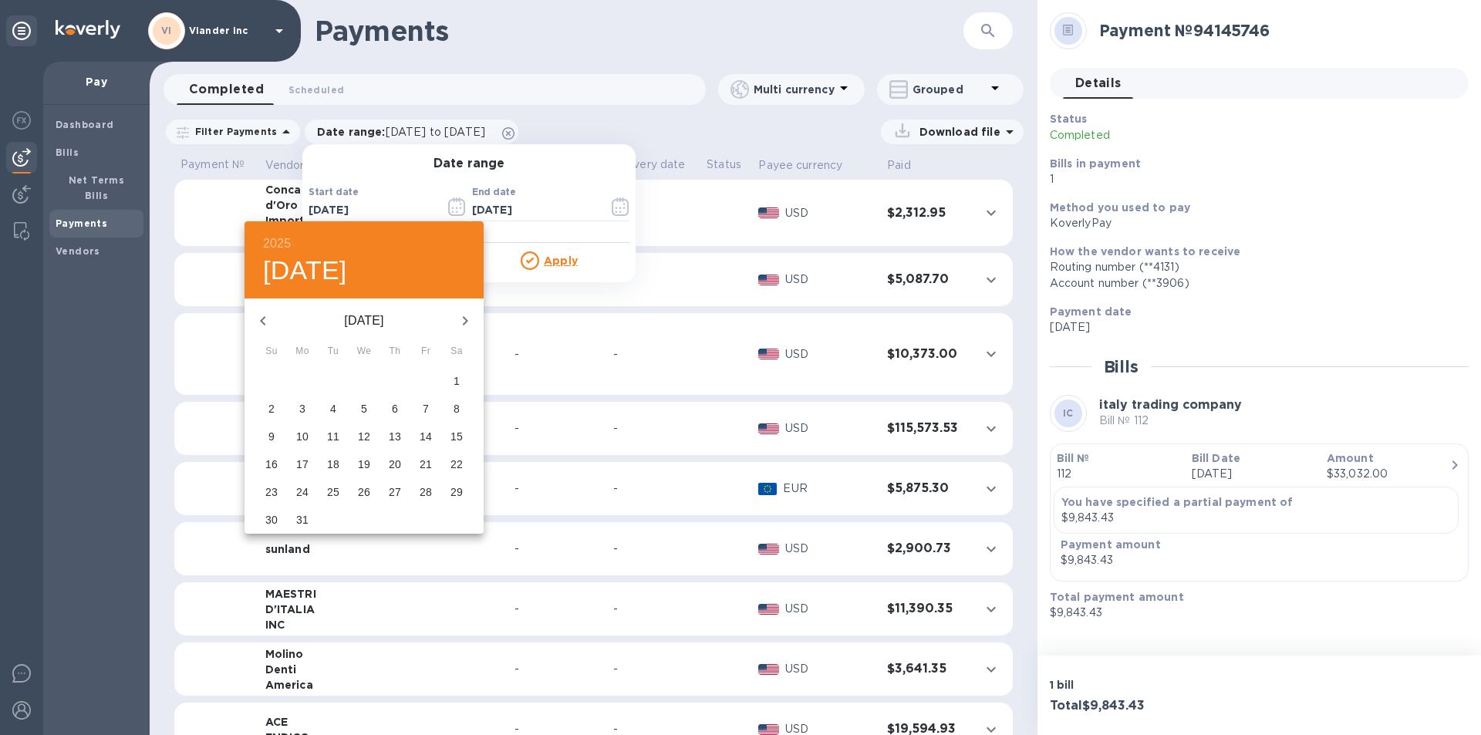
click at [265, 320] on icon "button" at bounding box center [263, 321] width 19 height 19
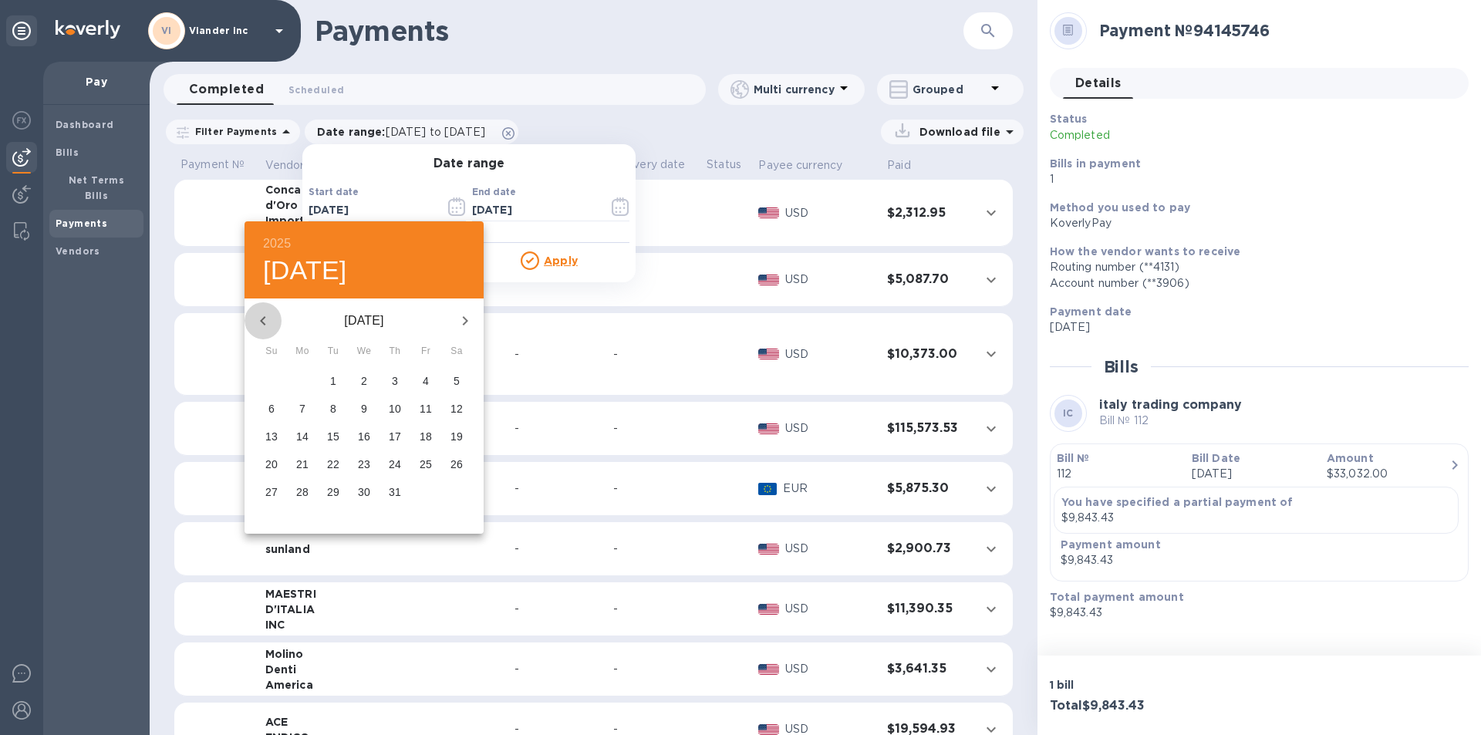
click at [265, 320] on icon "button" at bounding box center [263, 321] width 19 height 19
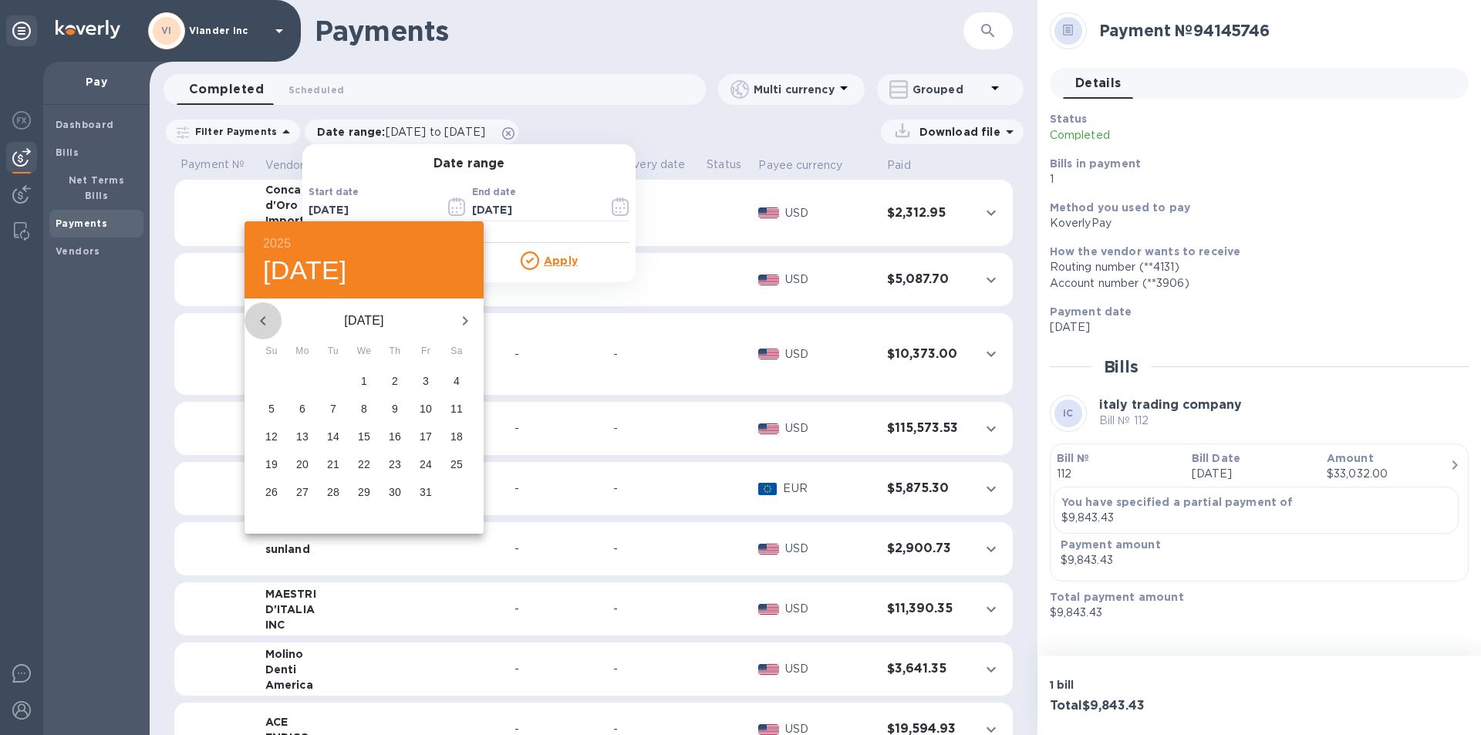
click at [265, 320] on icon "button" at bounding box center [263, 321] width 19 height 19
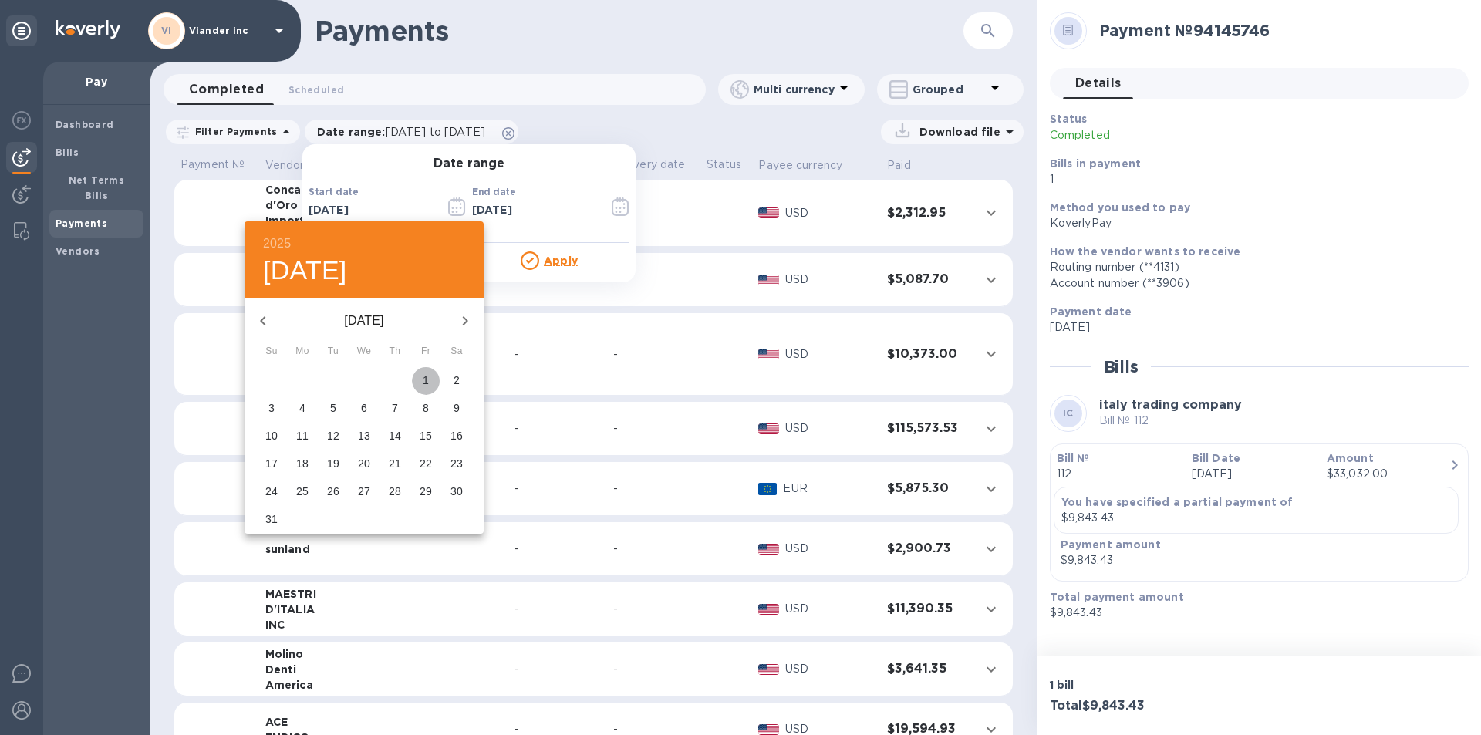
click at [433, 376] on span "1" at bounding box center [426, 380] width 28 height 15
type input "[DATE]"
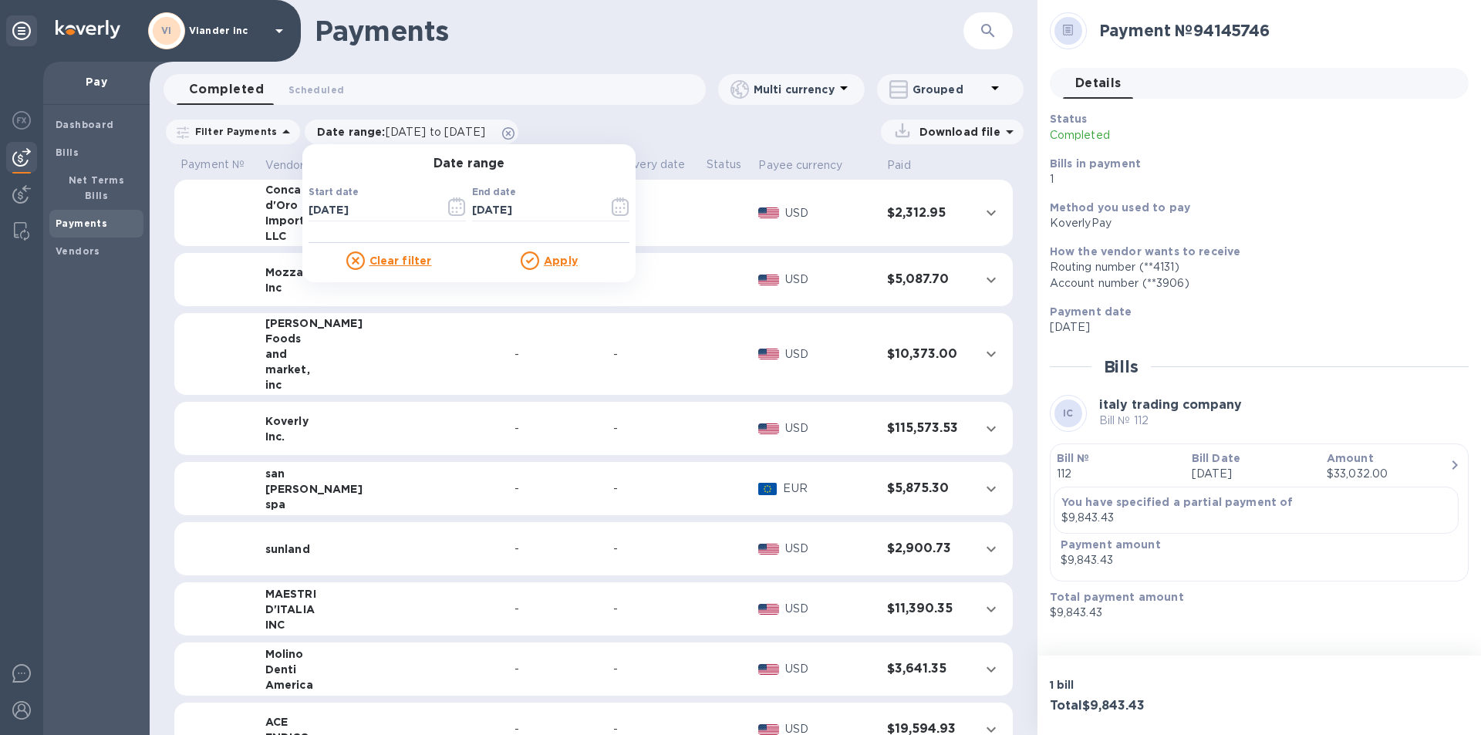
click at [554, 262] on u "Apply" at bounding box center [561, 261] width 34 height 12
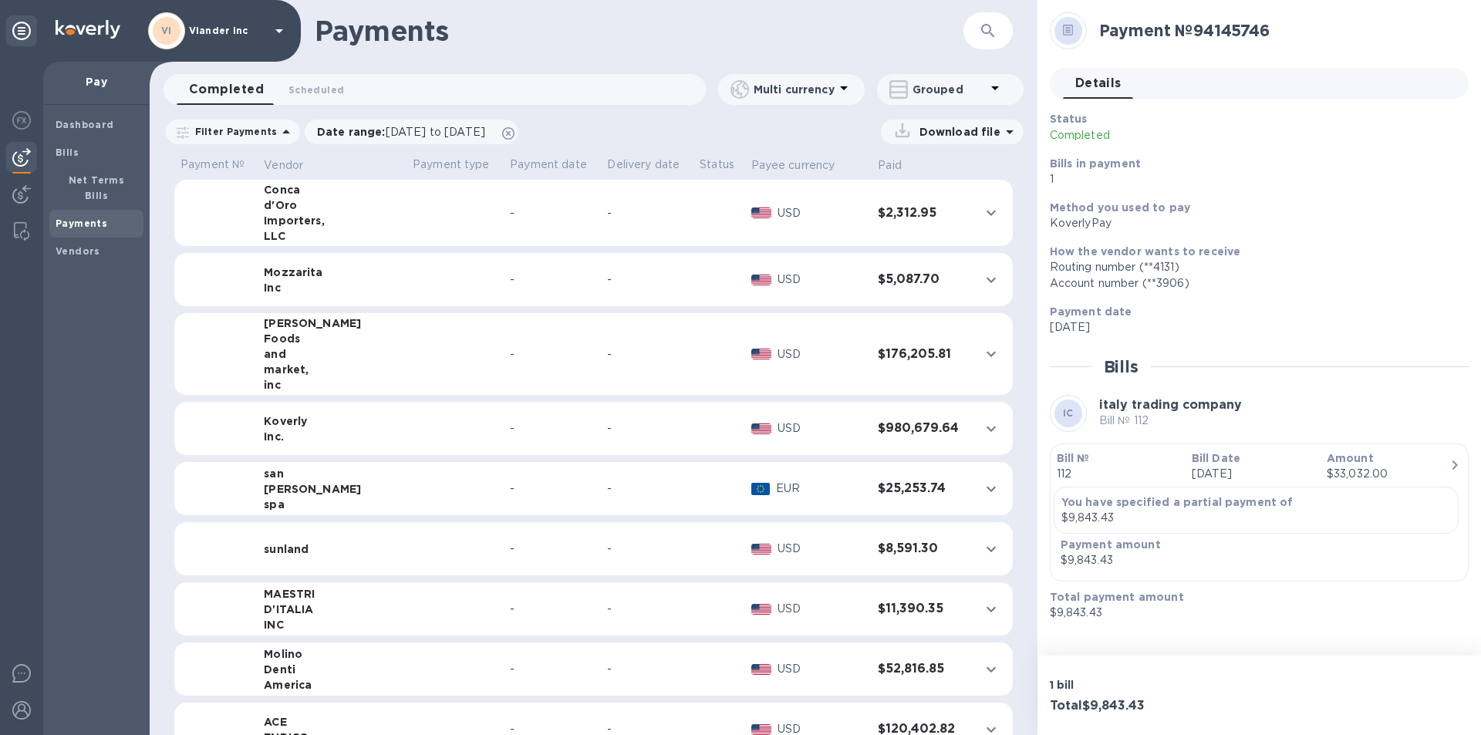
click at [277, 131] on icon at bounding box center [286, 132] width 19 height 19
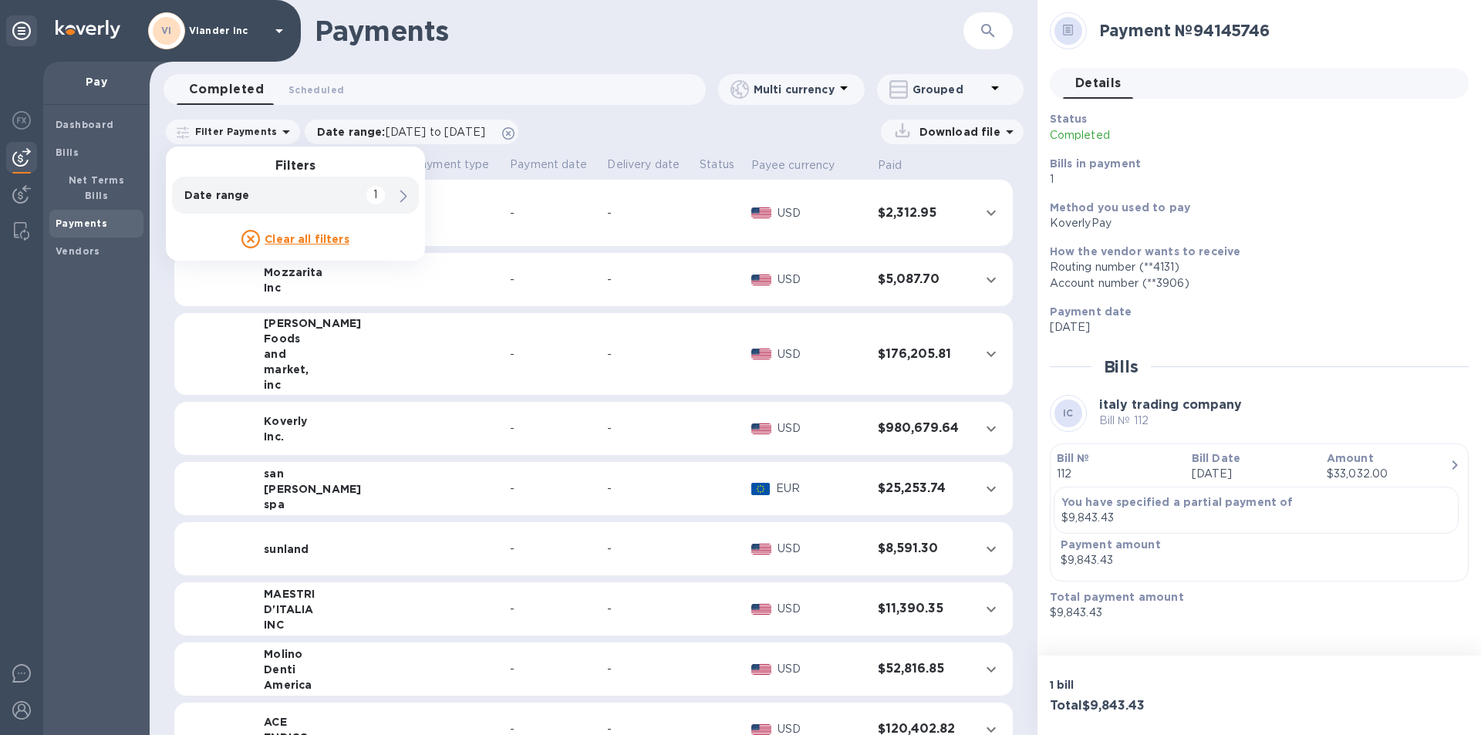
click at [154, 298] on div "Payment № Vendor Payment type Payment date Delivery date Status Payee currency …" at bounding box center [594, 444] width 888 height 583
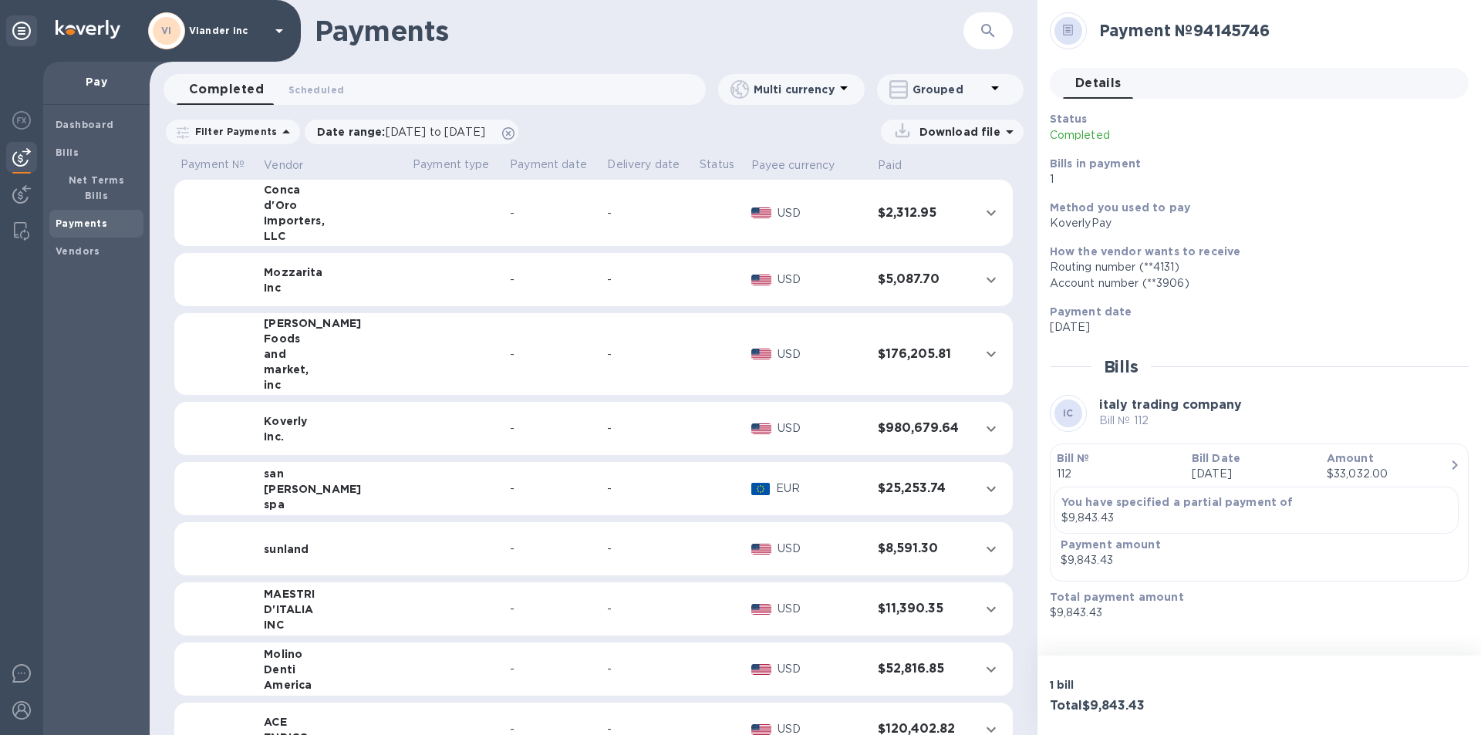
click at [995, 86] on icon at bounding box center [996, 88] width 8 height 4
click at [982, 130] on li "Separate all payments" at bounding box center [960, 129] width 167 height 49
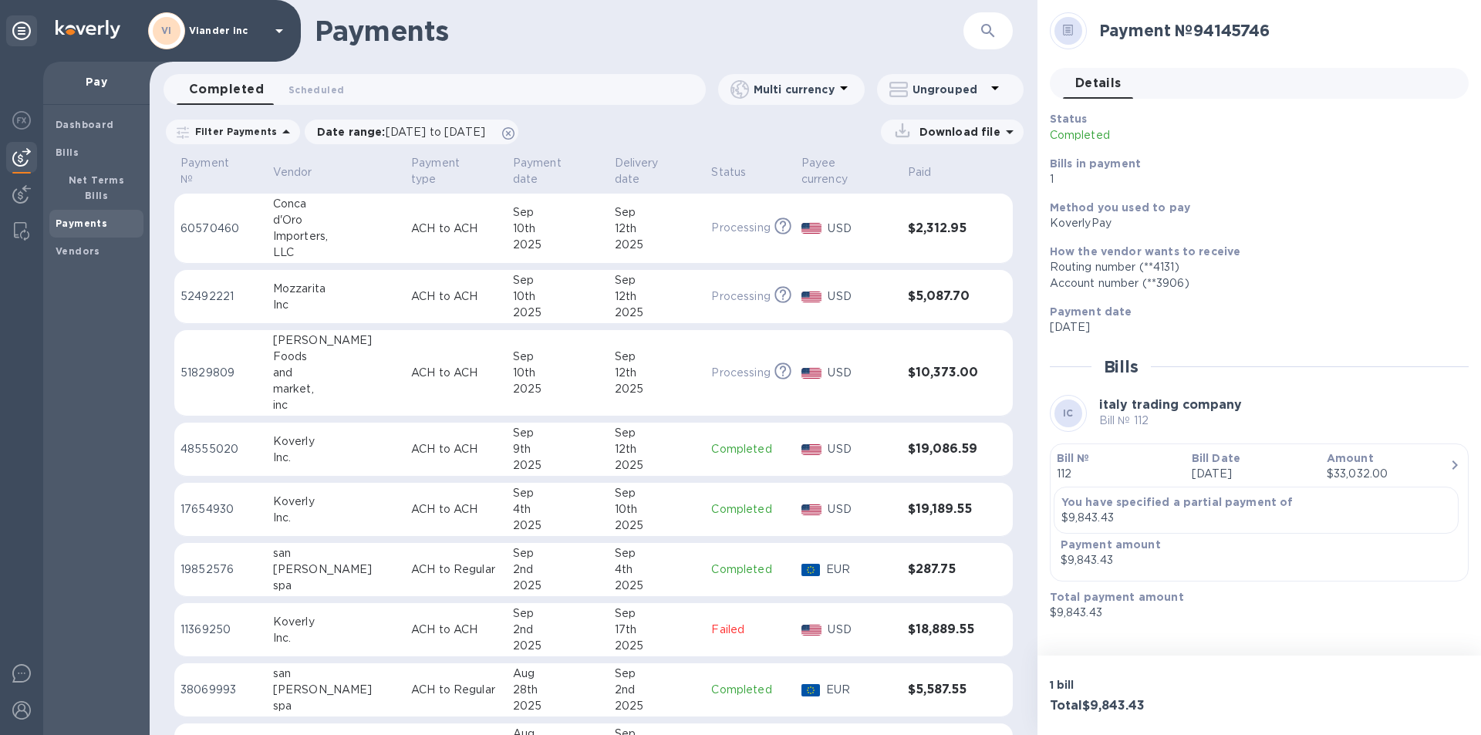
click at [998, 88] on icon at bounding box center [995, 88] width 19 height 19
click at [963, 128] on li "Group payments by vendors" at bounding box center [977, 129] width 200 height 49
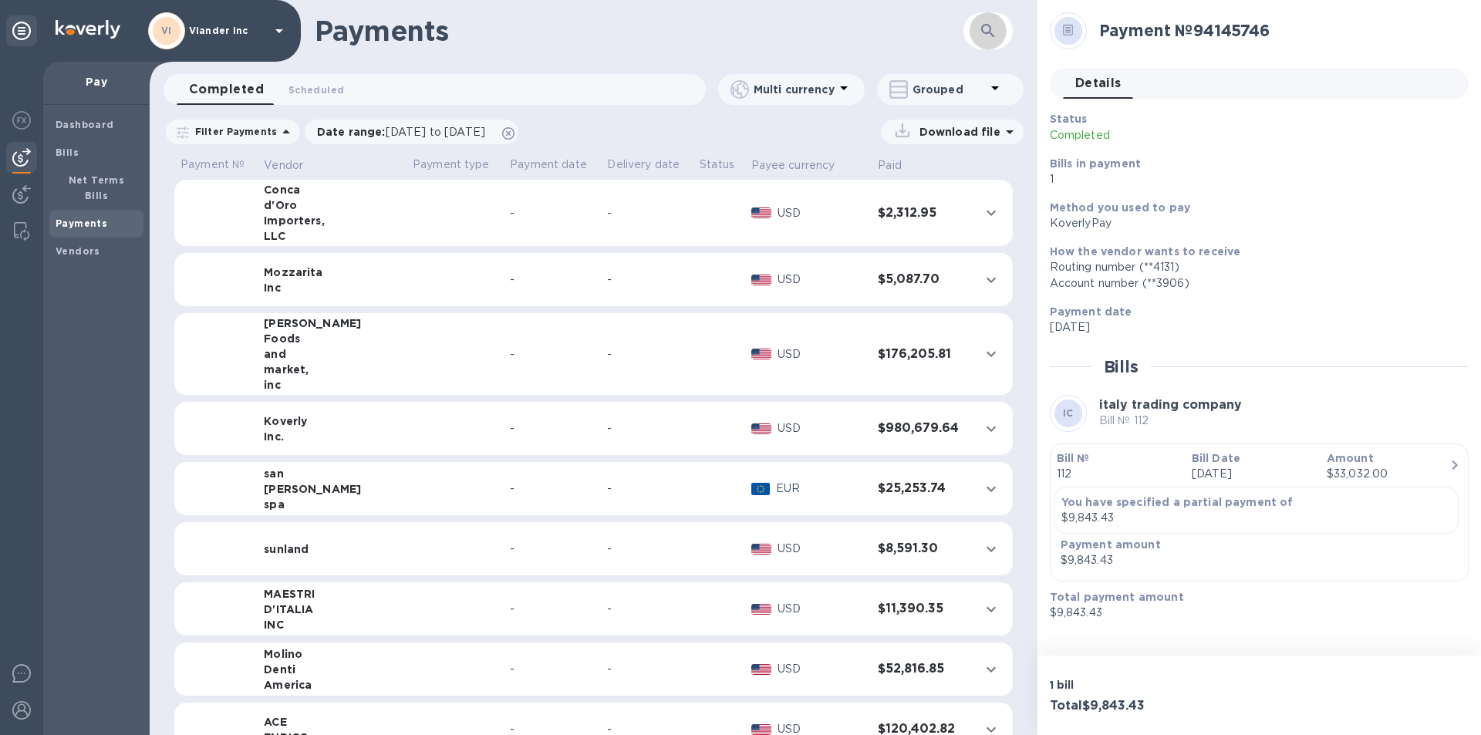
click at [988, 32] on icon "button" at bounding box center [987, 30] width 13 height 13
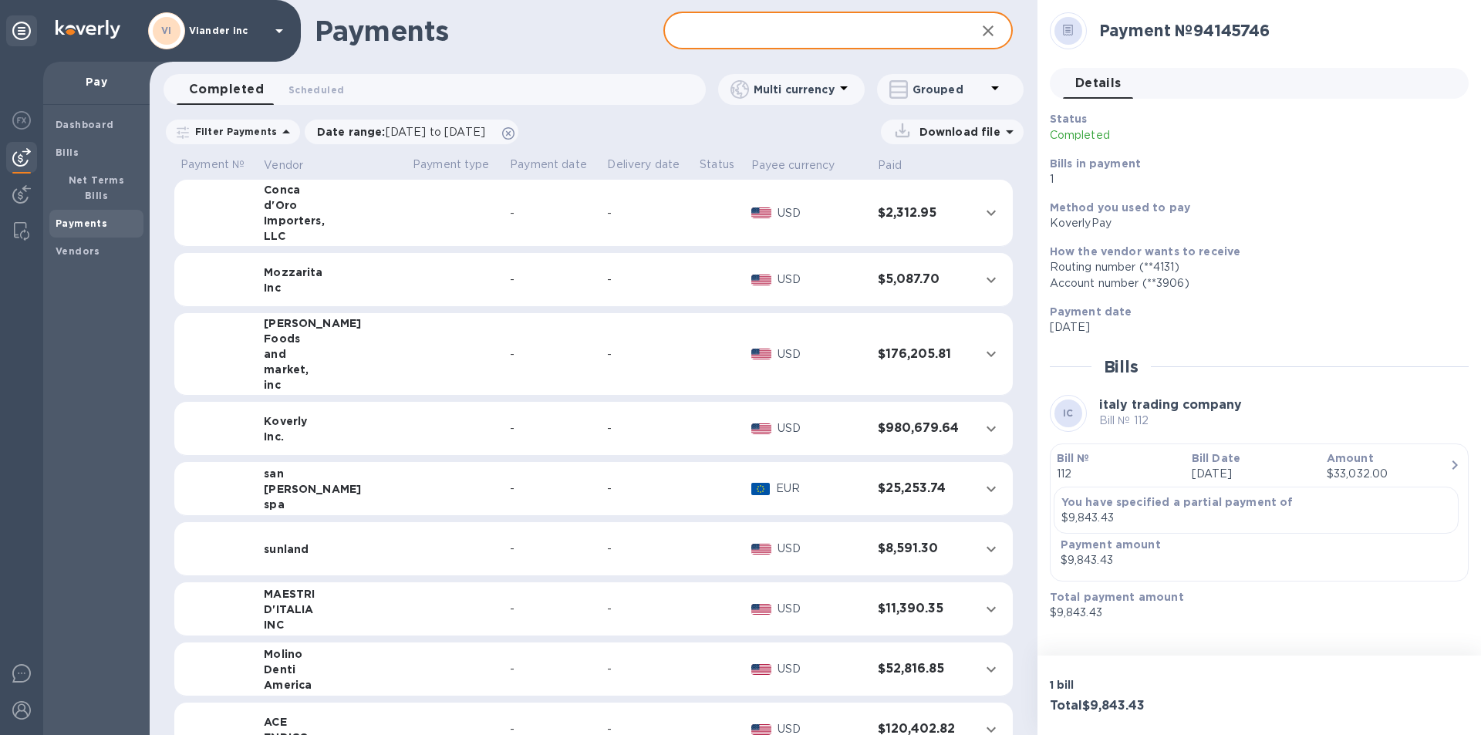
click at [731, 38] on input "text" at bounding box center [813, 31] width 299 height 38
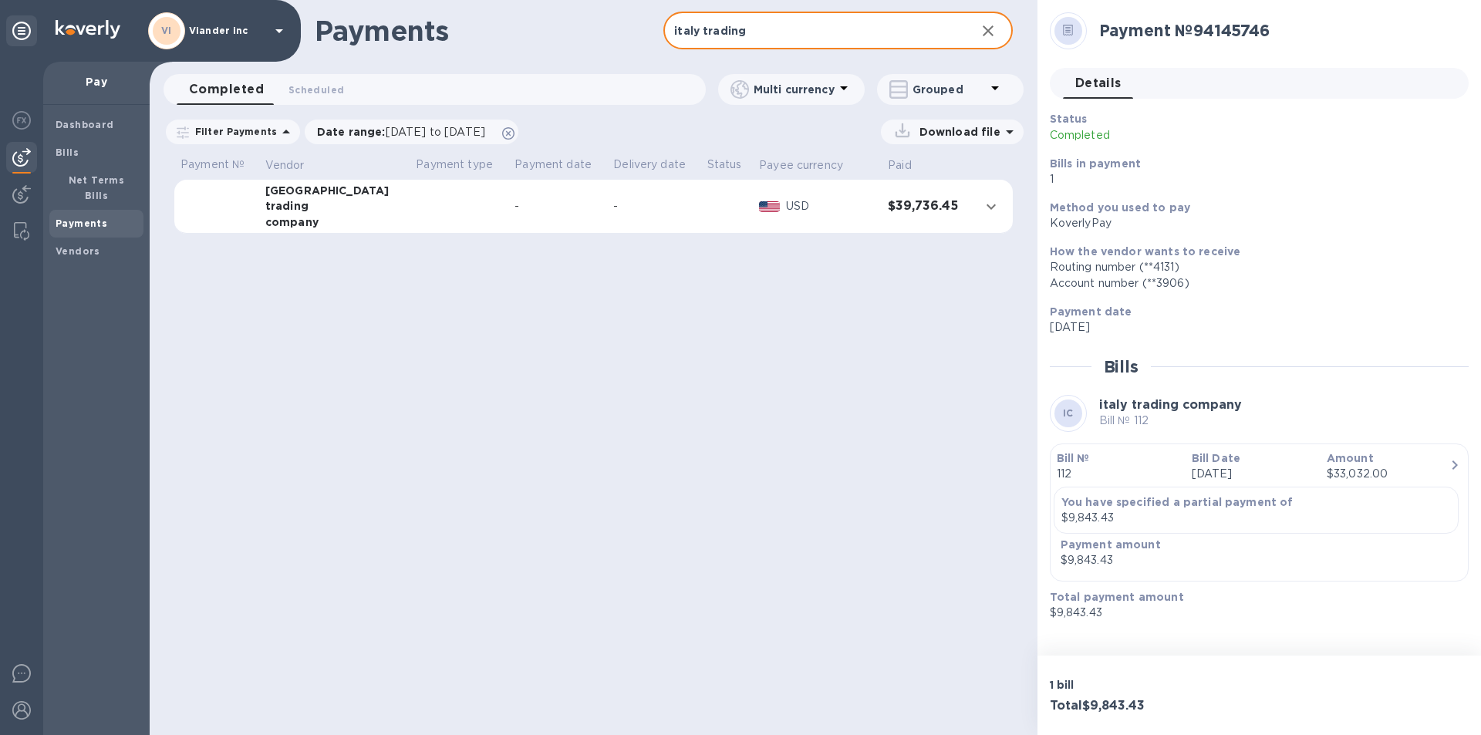
type input "italy trading"
click at [410, 215] on td at bounding box center [459, 207] width 99 height 54
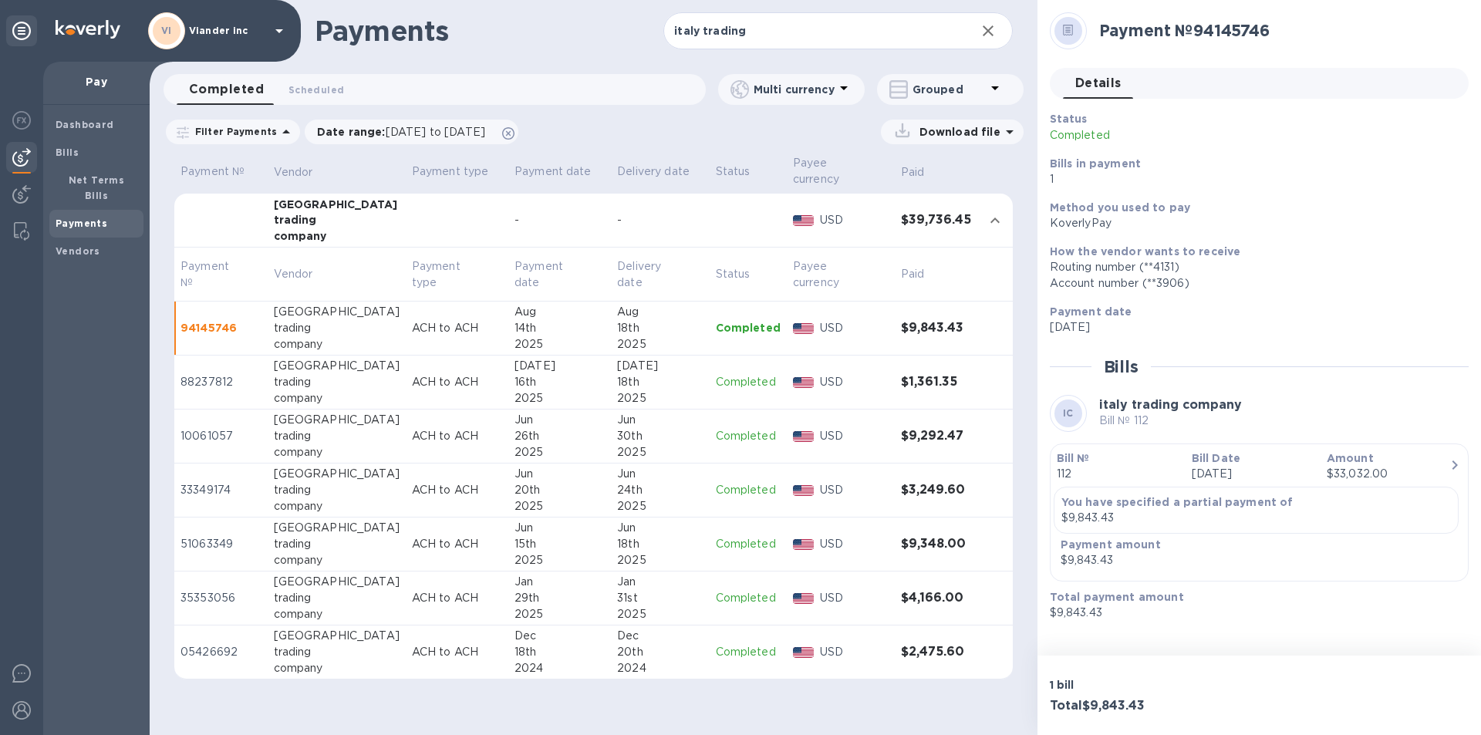
click at [1009, 128] on icon at bounding box center [1010, 132] width 19 height 19
click at [962, 191] on p "Payments detailed" at bounding box center [940, 194] width 135 height 15
click at [803, 201] on p "XLSX file" at bounding box center [791, 199] width 52 height 15
click at [844, 333] on td "USD" at bounding box center [841, 329] width 108 height 54
click at [277, 31] on icon at bounding box center [279, 31] width 8 height 4
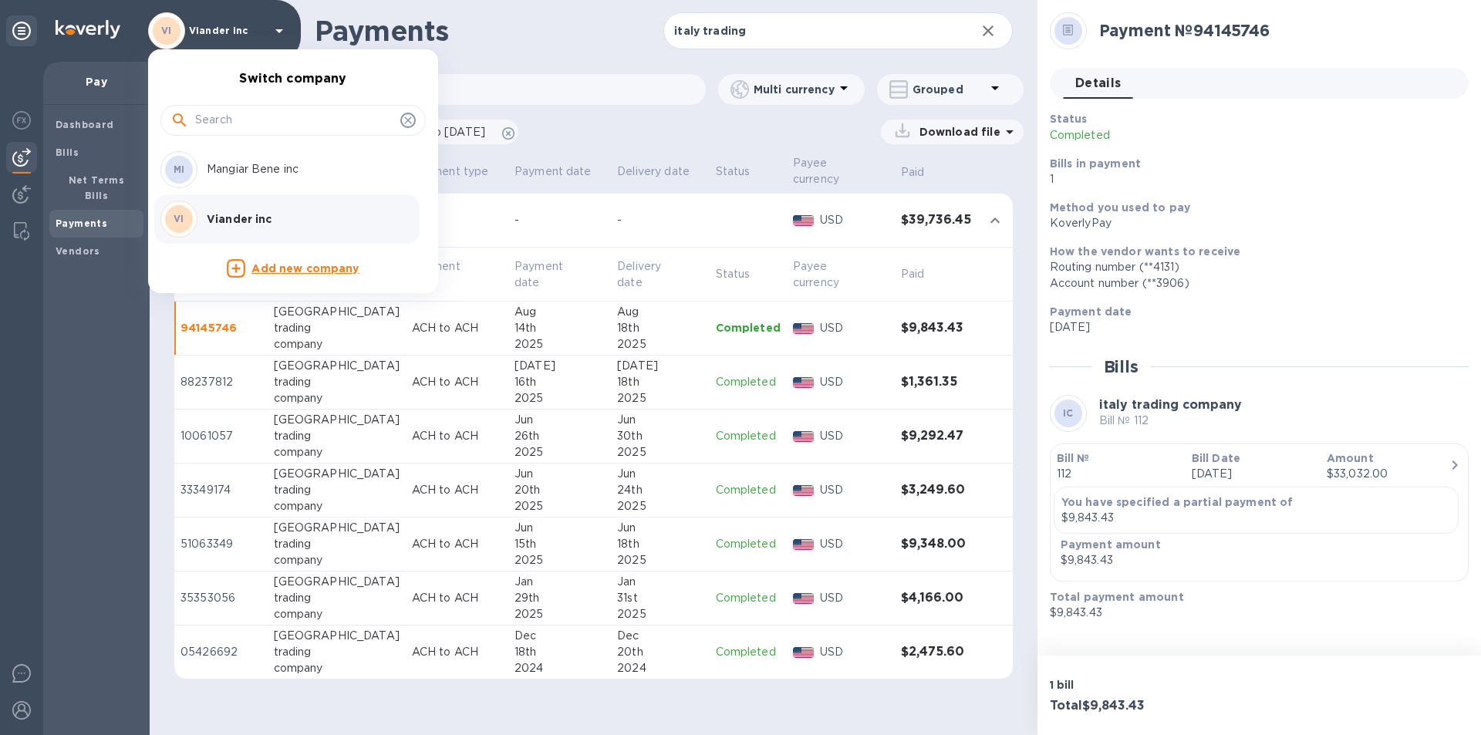
click at [275, 175] on p "Mangiar Bene inc" at bounding box center [304, 169] width 194 height 16
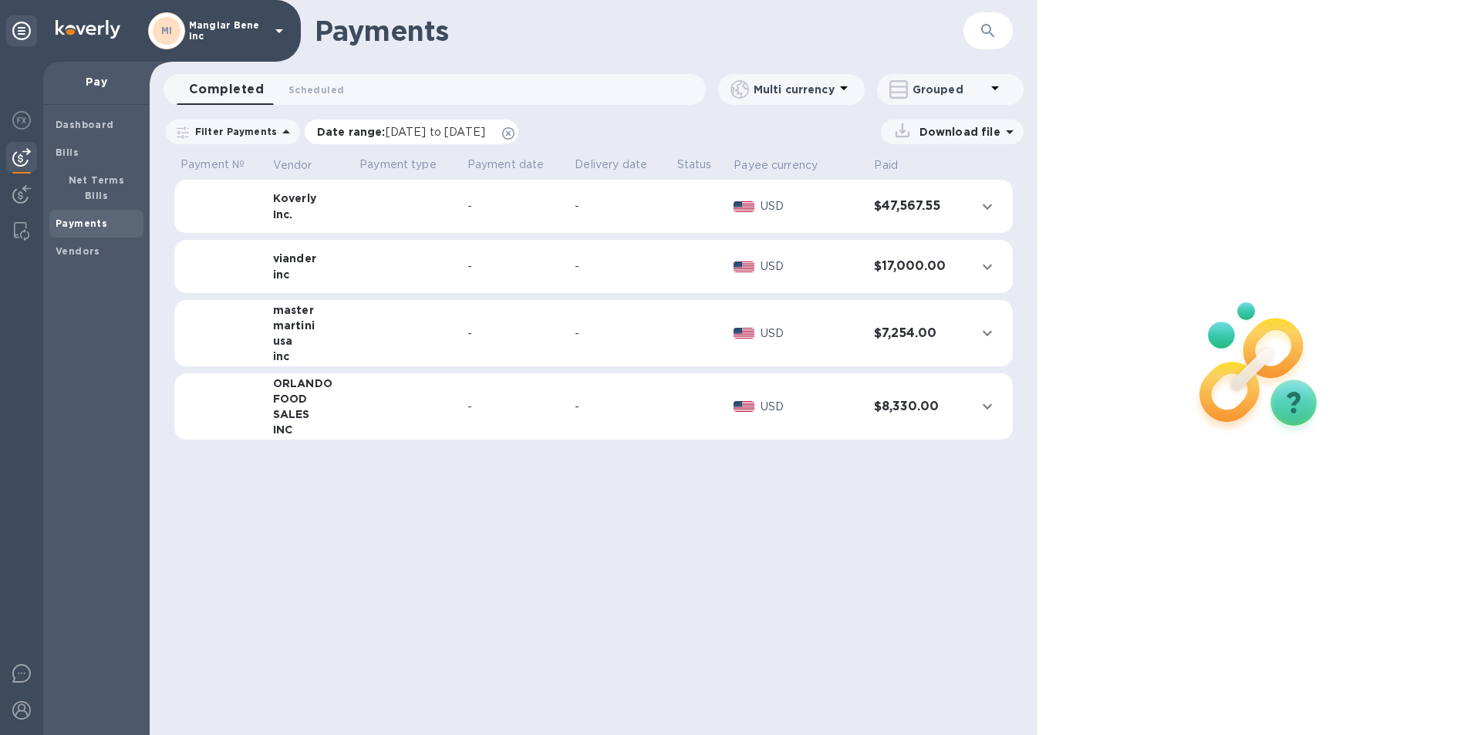
click at [413, 131] on span "[DATE] to [DATE]" at bounding box center [436, 132] width 100 height 12
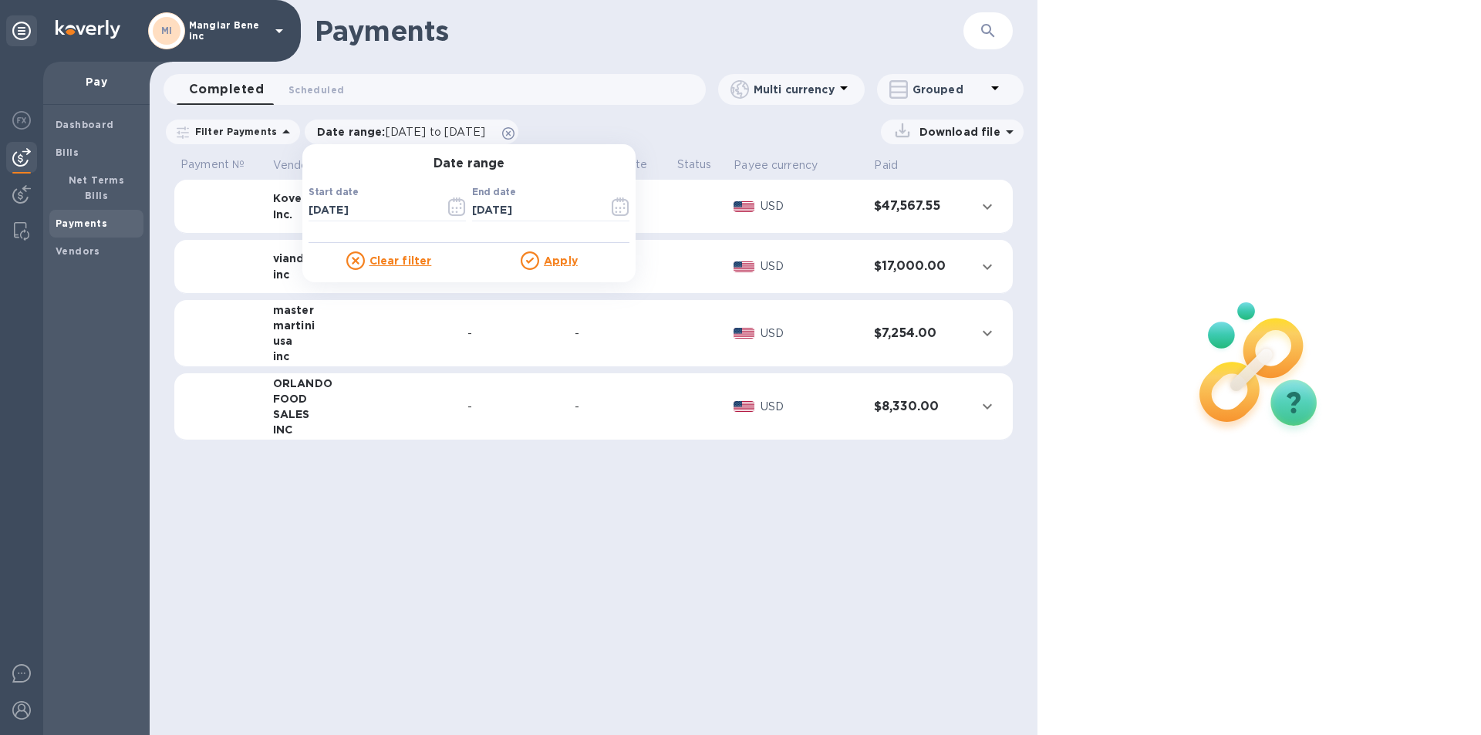
click at [400, 257] on u "Clear filter" at bounding box center [401, 261] width 62 height 12
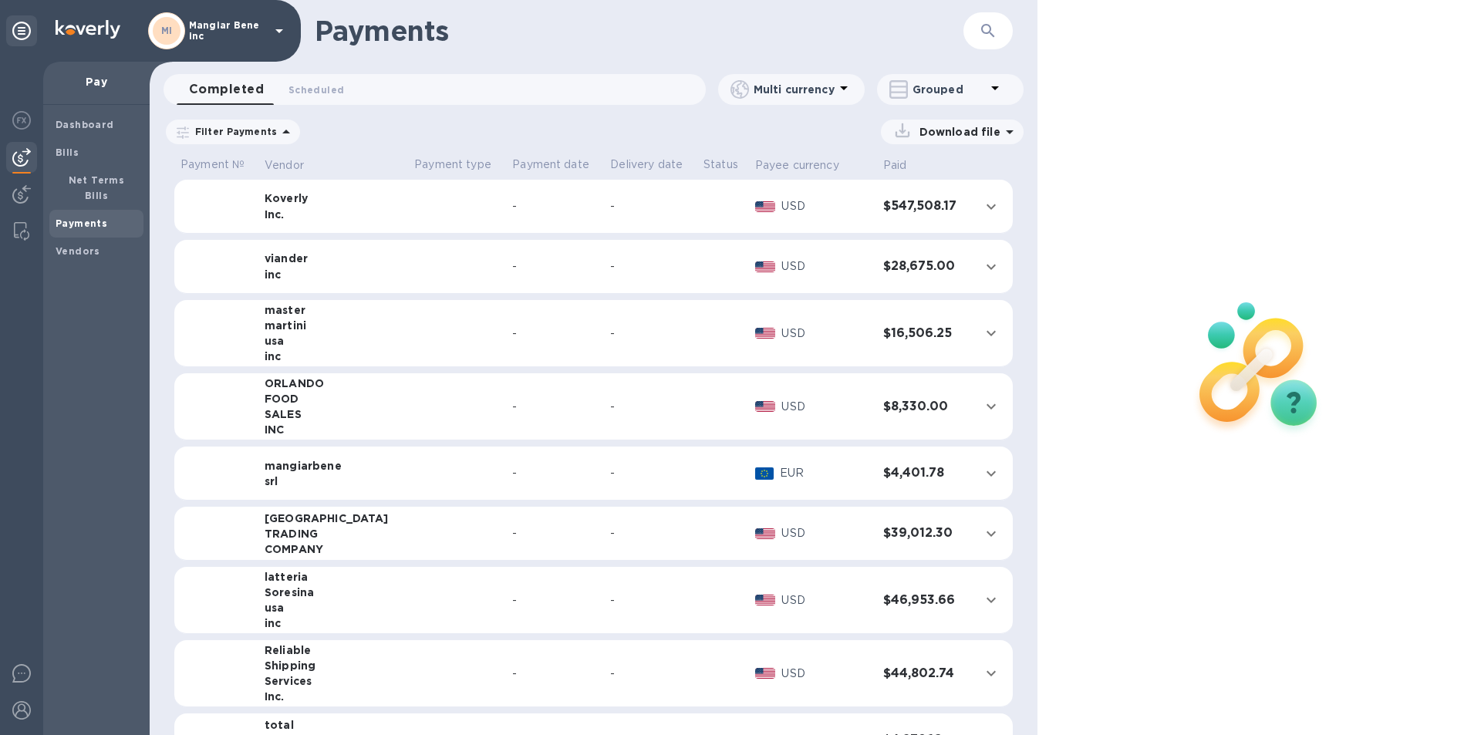
click at [254, 130] on p "Filter Payments" at bounding box center [233, 131] width 88 height 13
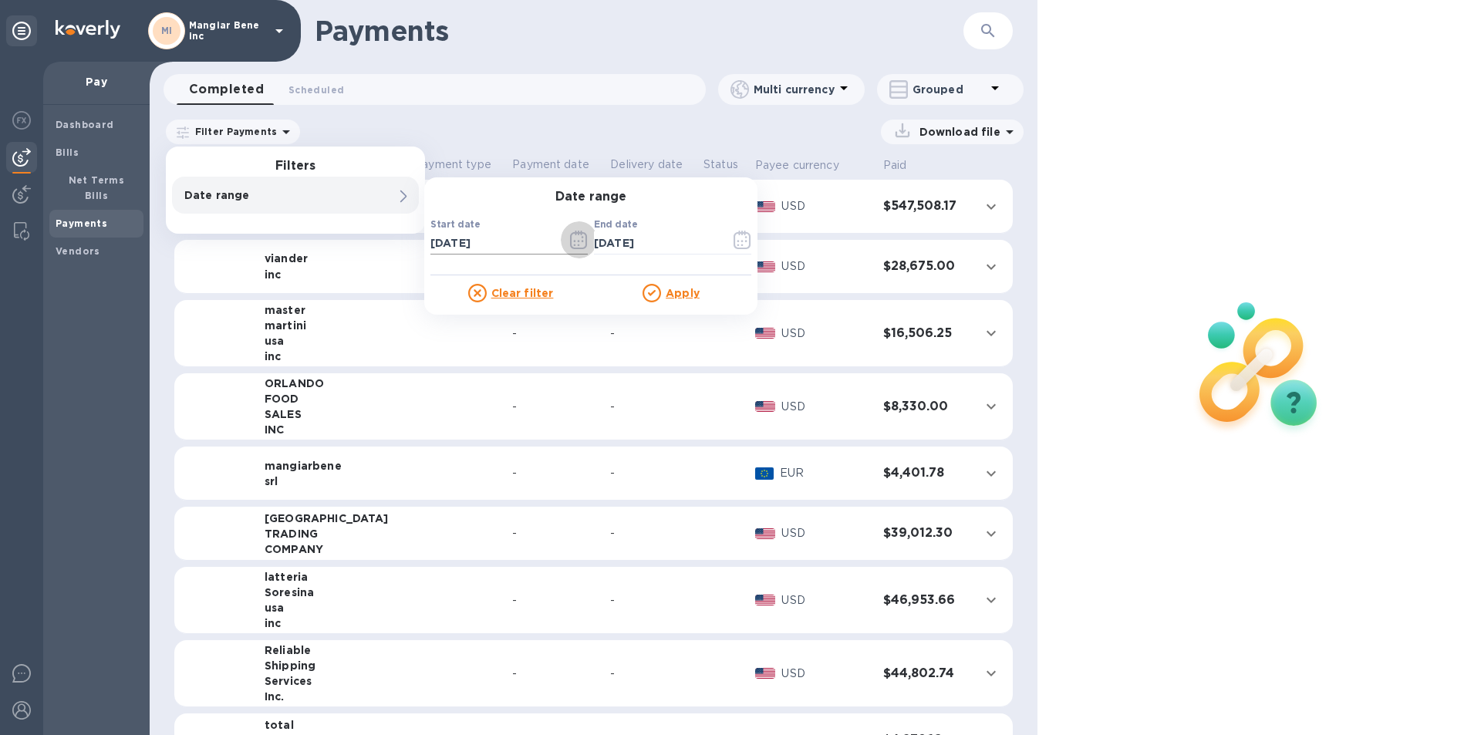
click at [582, 240] on icon "button" at bounding box center [579, 240] width 18 height 19
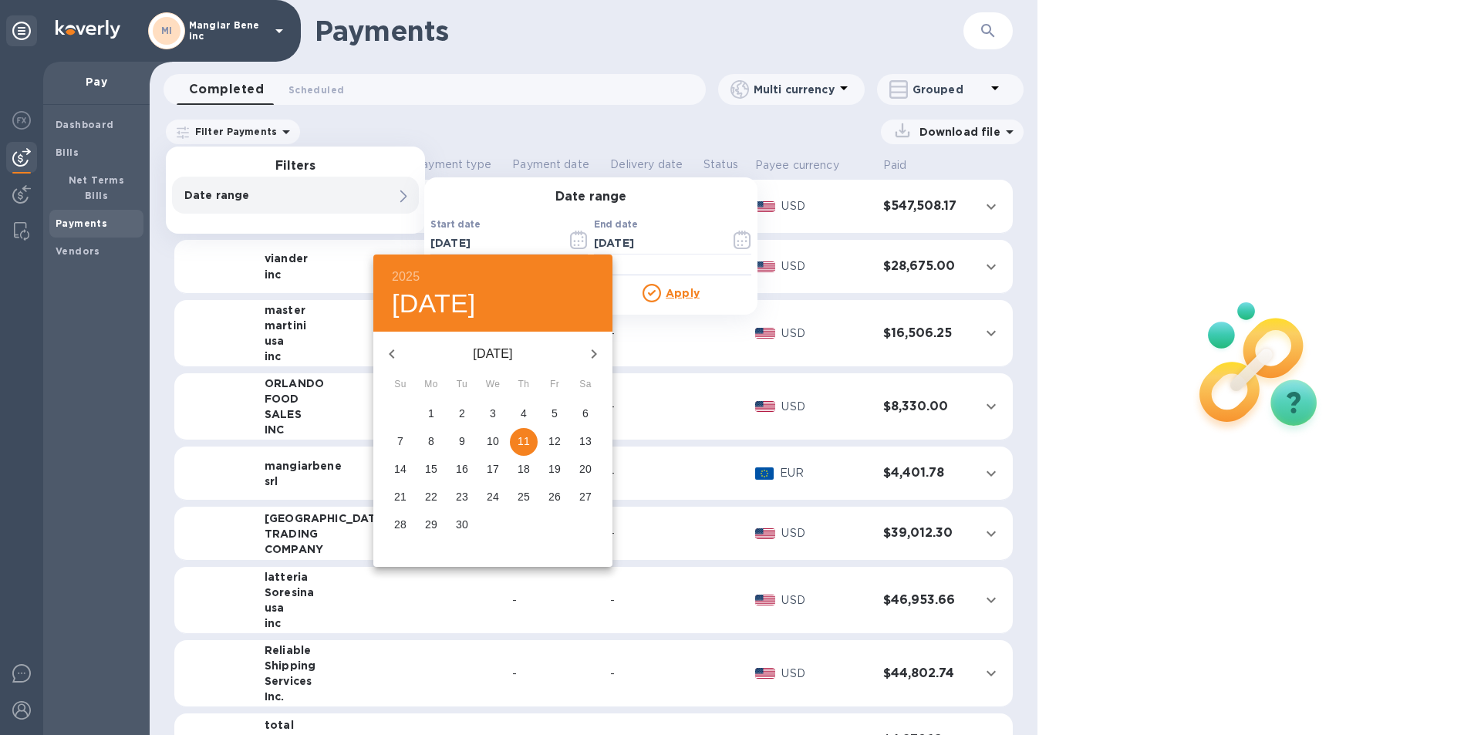
click at [390, 352] on icon "button" at bounding box center [392, 354] width 19 height 19
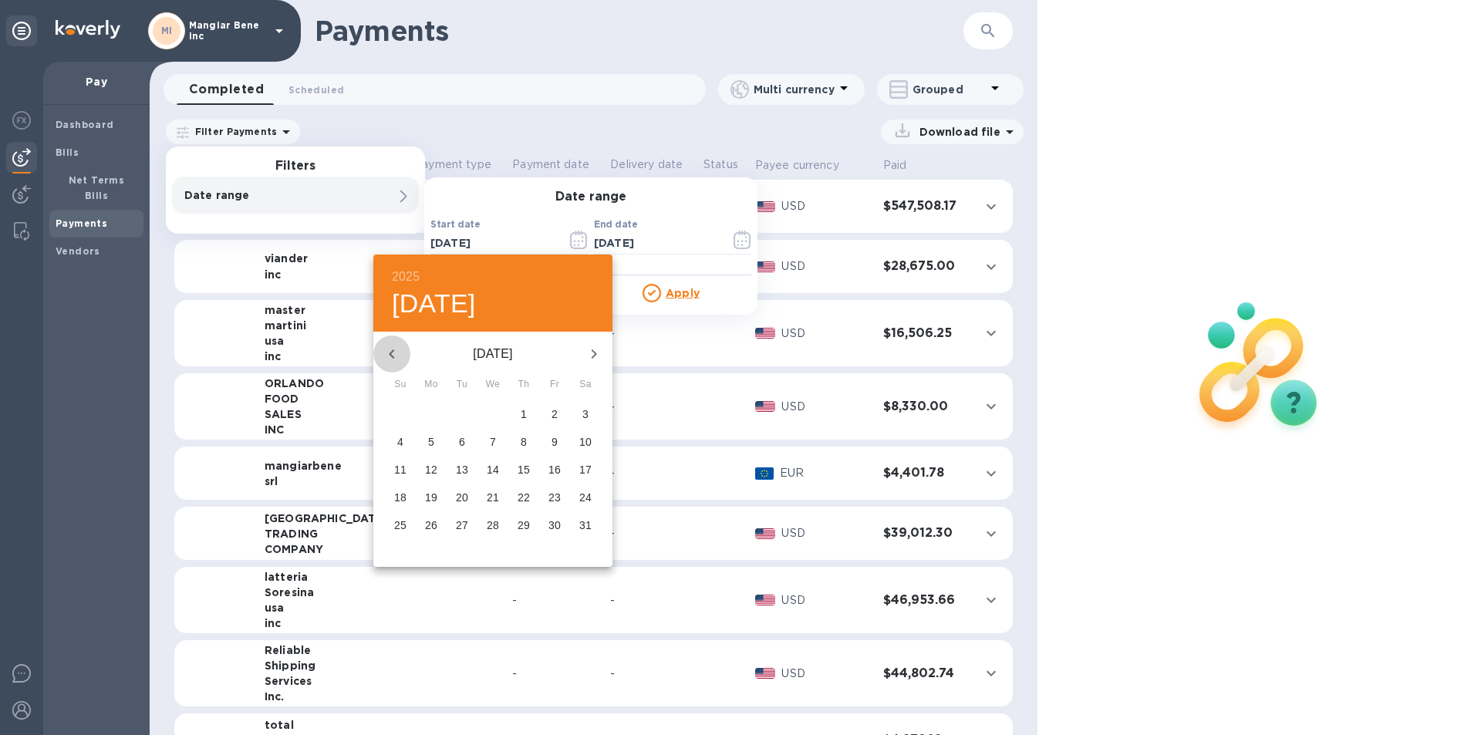
click at [390, 352] on icon "button" at bounding box center [392, 354] width 19 height 19
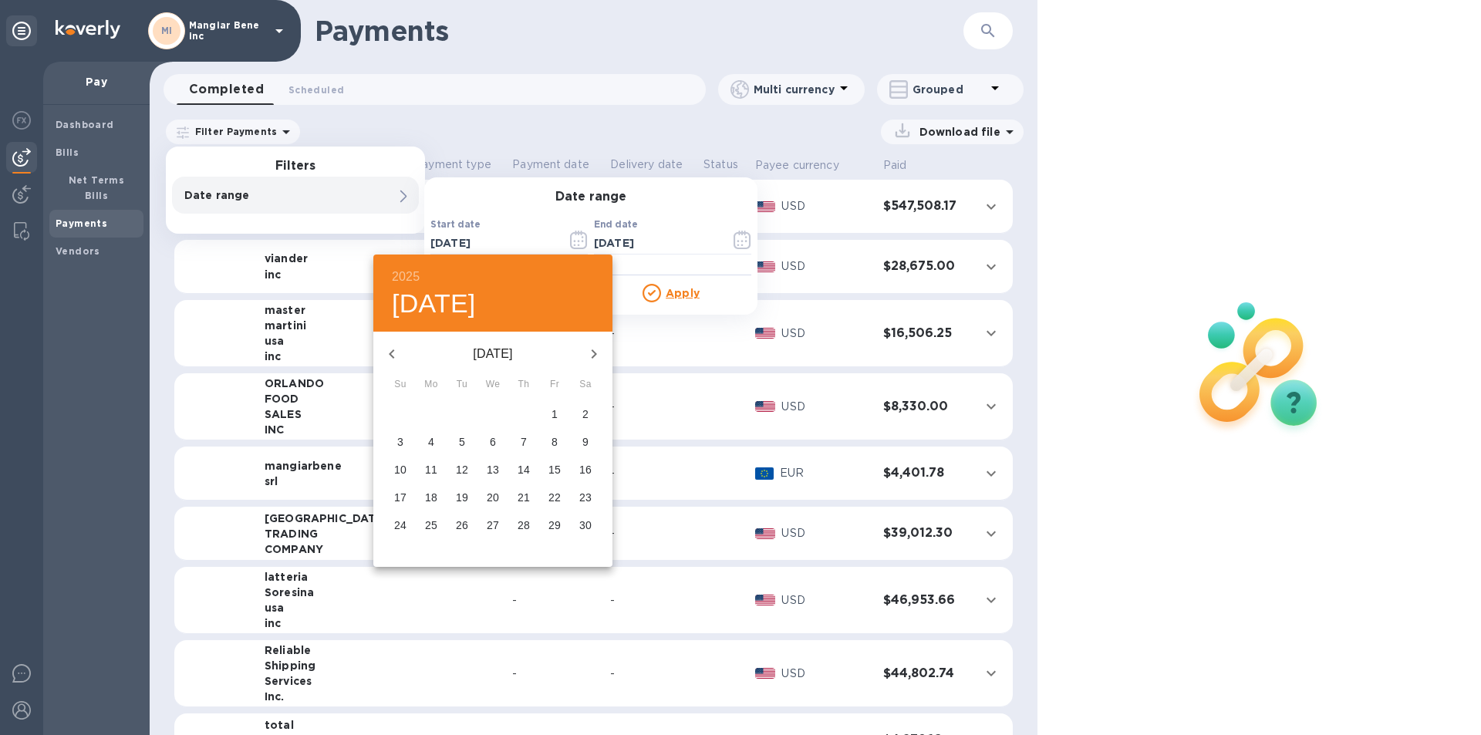
click at [390, 352] on icon "button" at bounding box center [392, 354] width 19 height 19
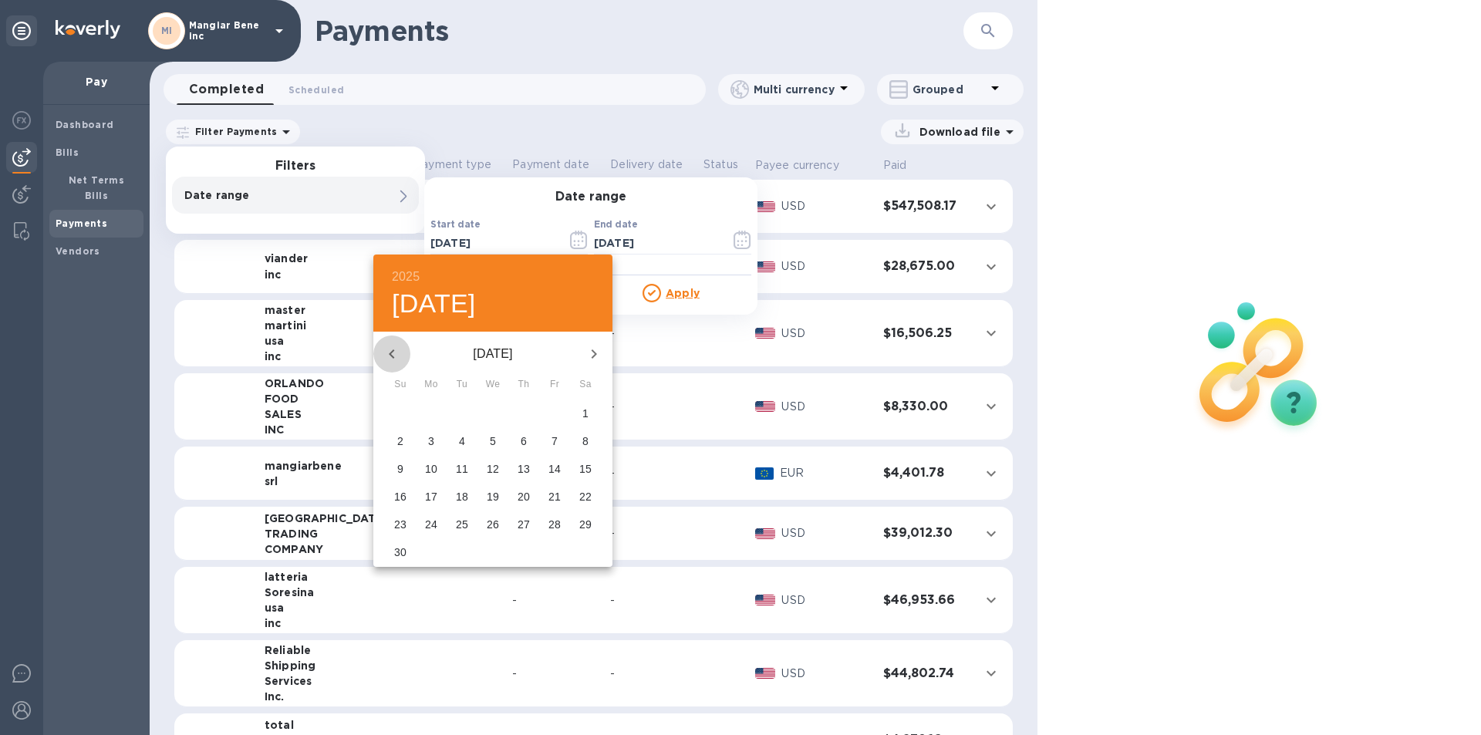
click at [390, 352] on icon "button" at bounding box center [392, 354] width 19 height 19
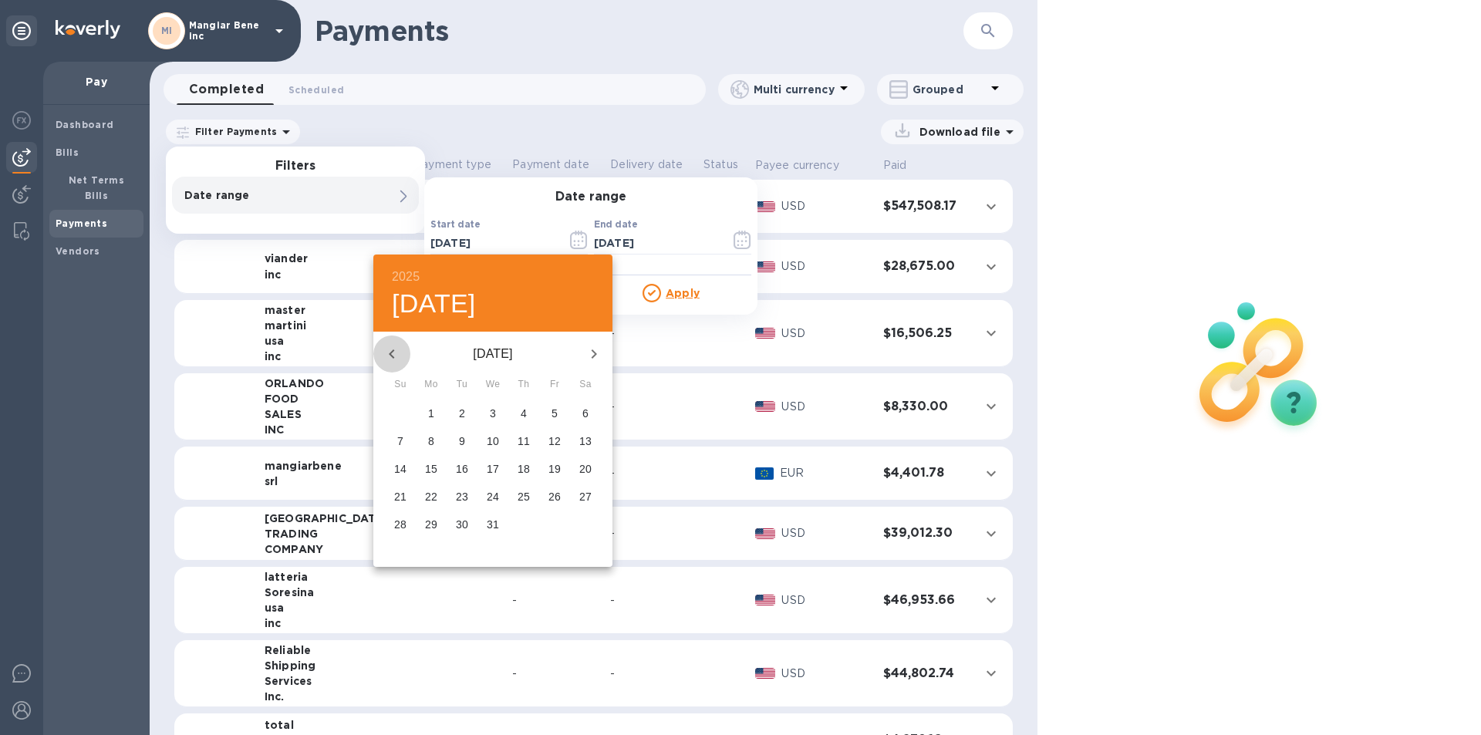
click at [390, 352] on icon "button" at bounding box center [392, 354] width 19 height 19
click at [559, 409] on span "1" at bounding box center [555, 413] width 28 height 15
type input "[DATE]"
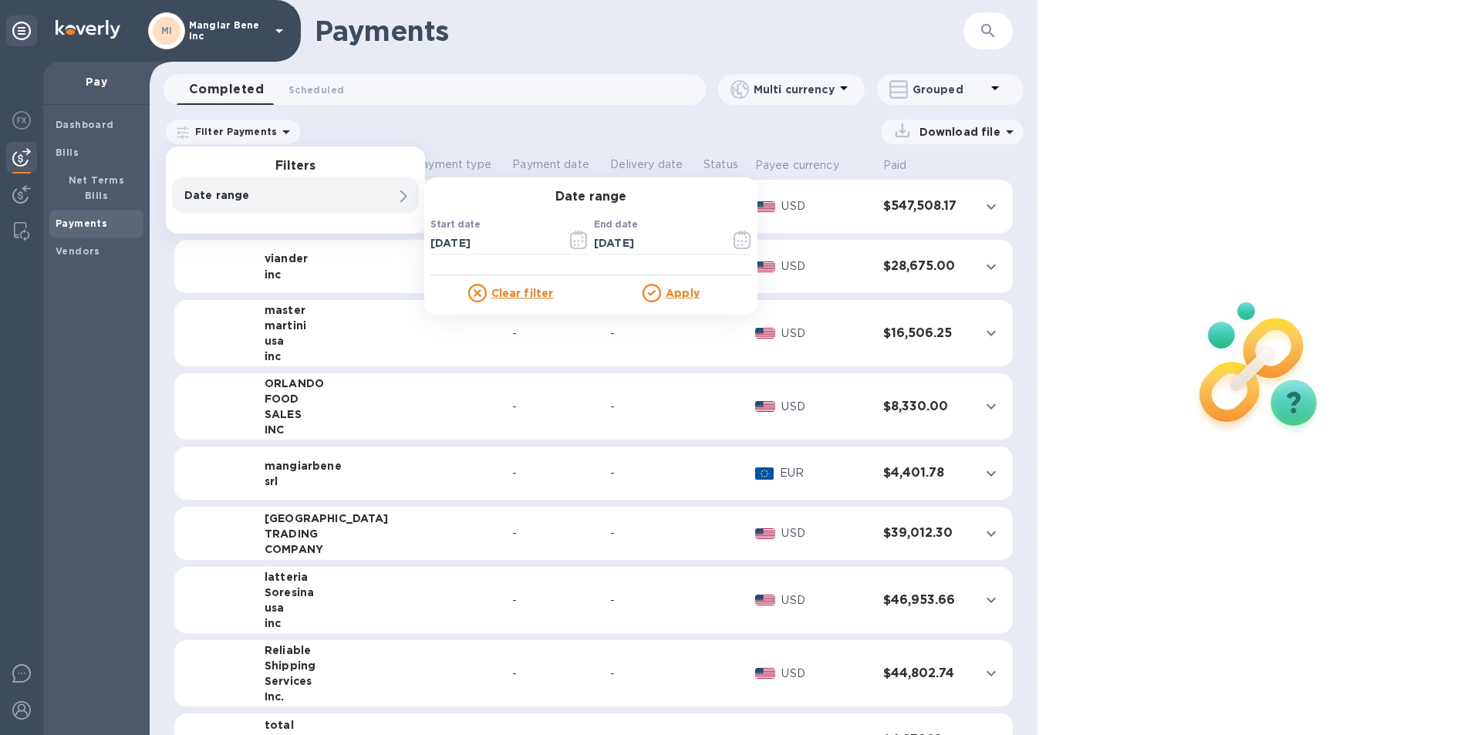
click at [681, 297] on u "Apply" at bounding box center [683, 293] width 34 height 12
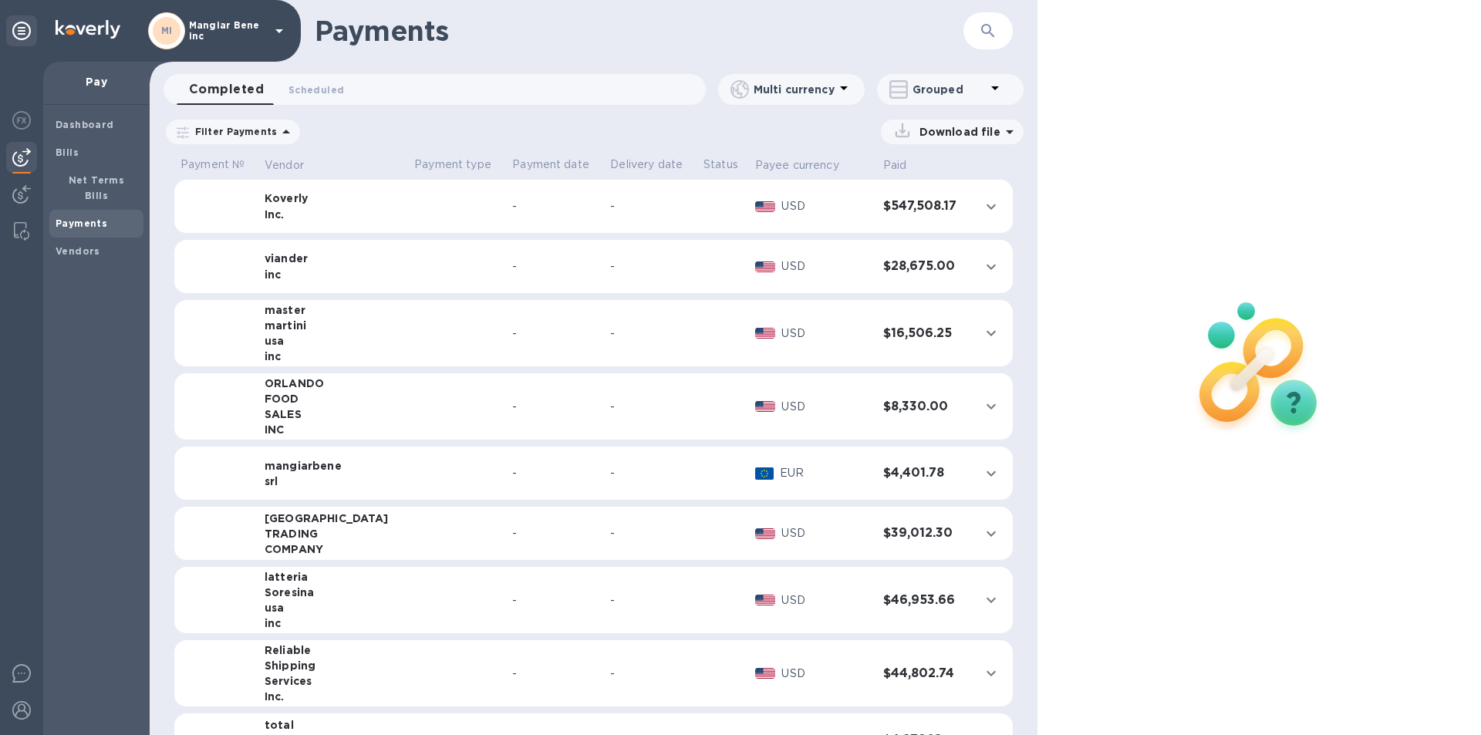
click at [444, 537] on td at bounding box center [457, 534] width 98 height 54
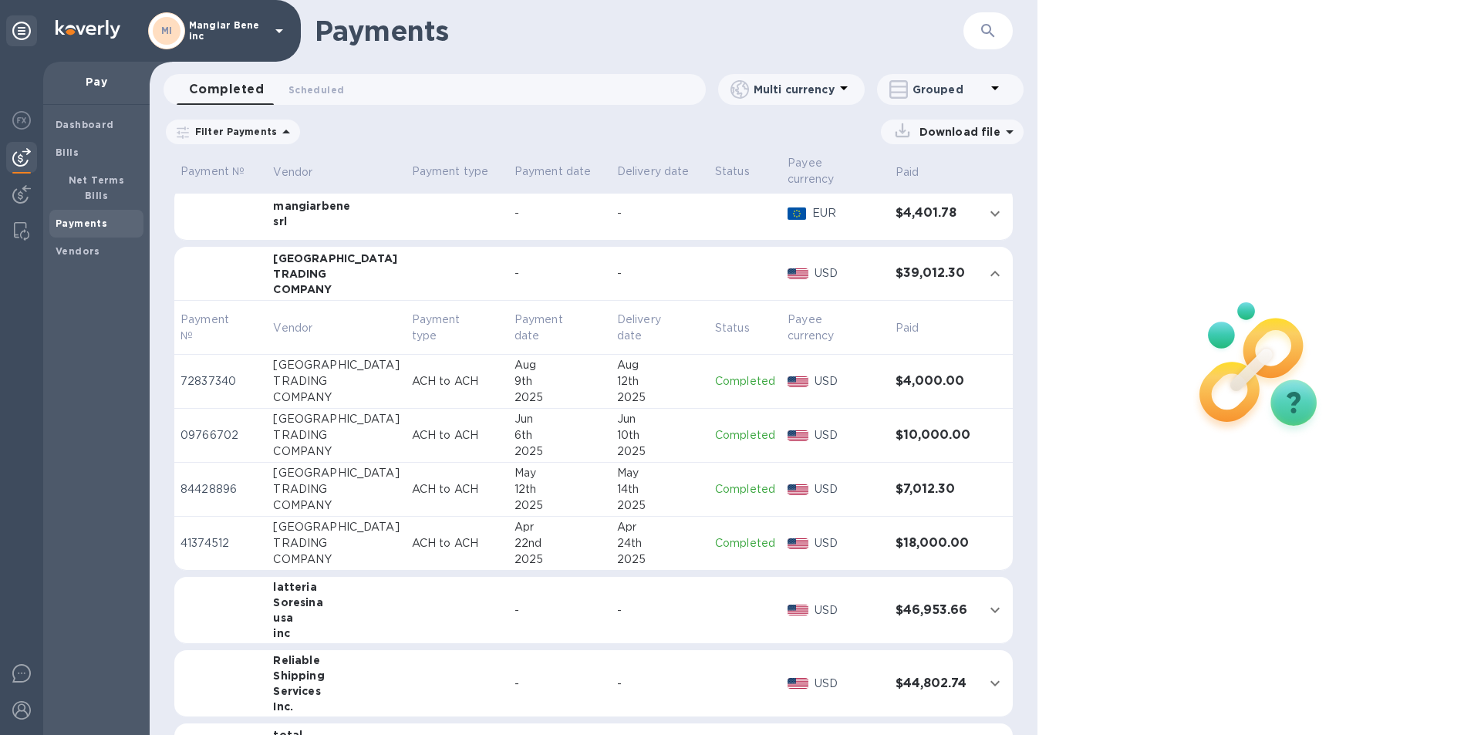
scroll to position [309, 0]
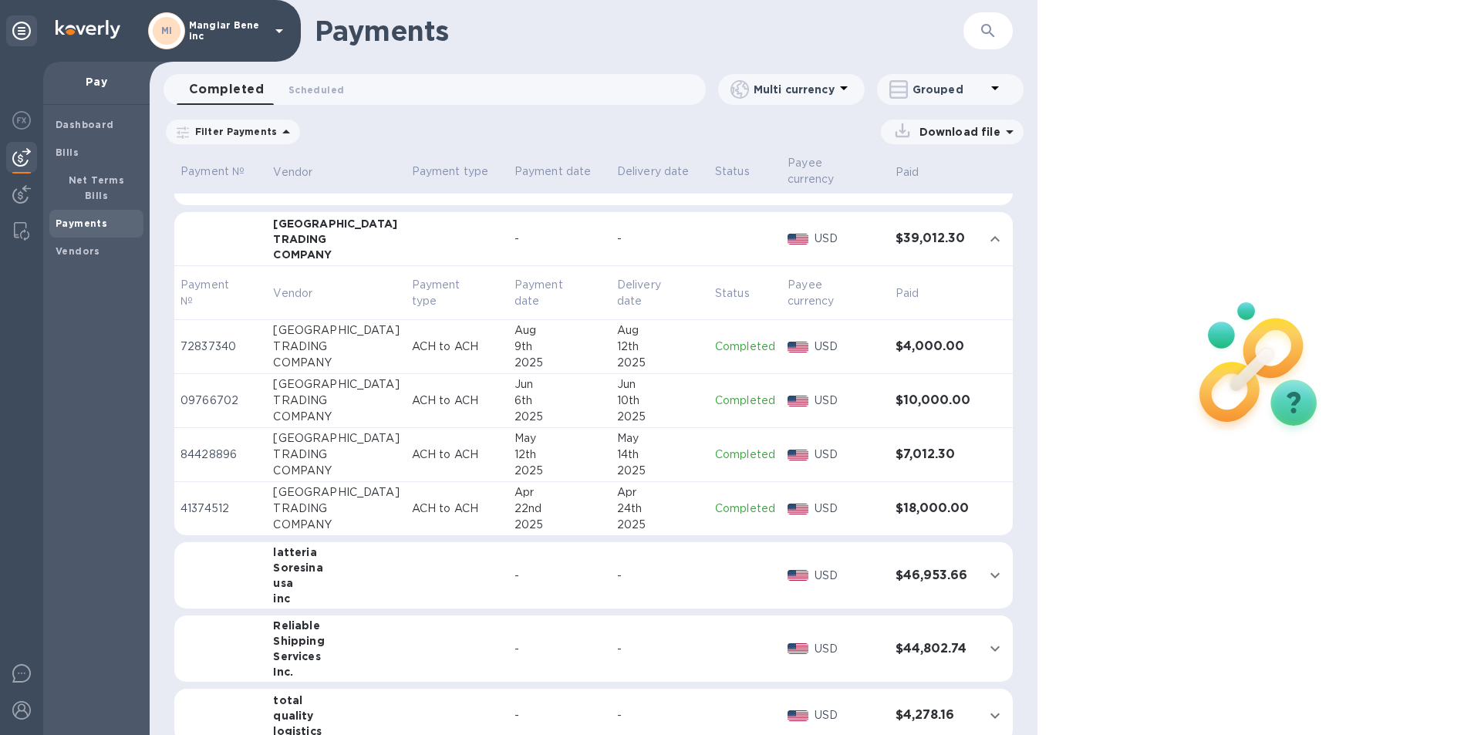
click at [1008, 130] on icon at bounding box center [1010, 132] width 19 height 19
click at [942, 194] on p "Payments detailed" at bounding box center [940, 194] width 135 height 15
click at [799, 239] on p "XLSX file" at bounding box center [791, 239] width 52 height 15
click at [726, 229] on td at bounding box center [745, 239] width 73 height 54
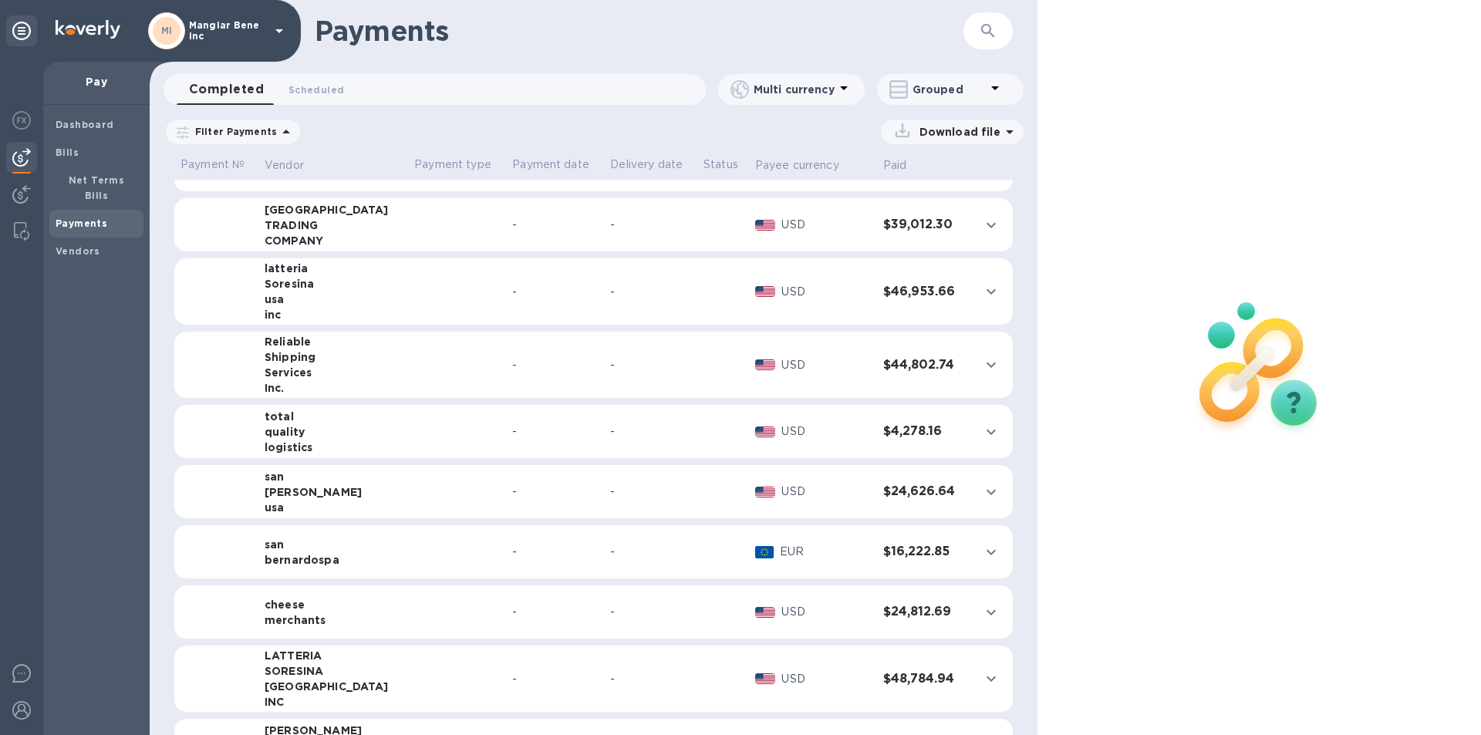
click at [408, 233] on td at bounding box center [457, 225] width 98 height 54
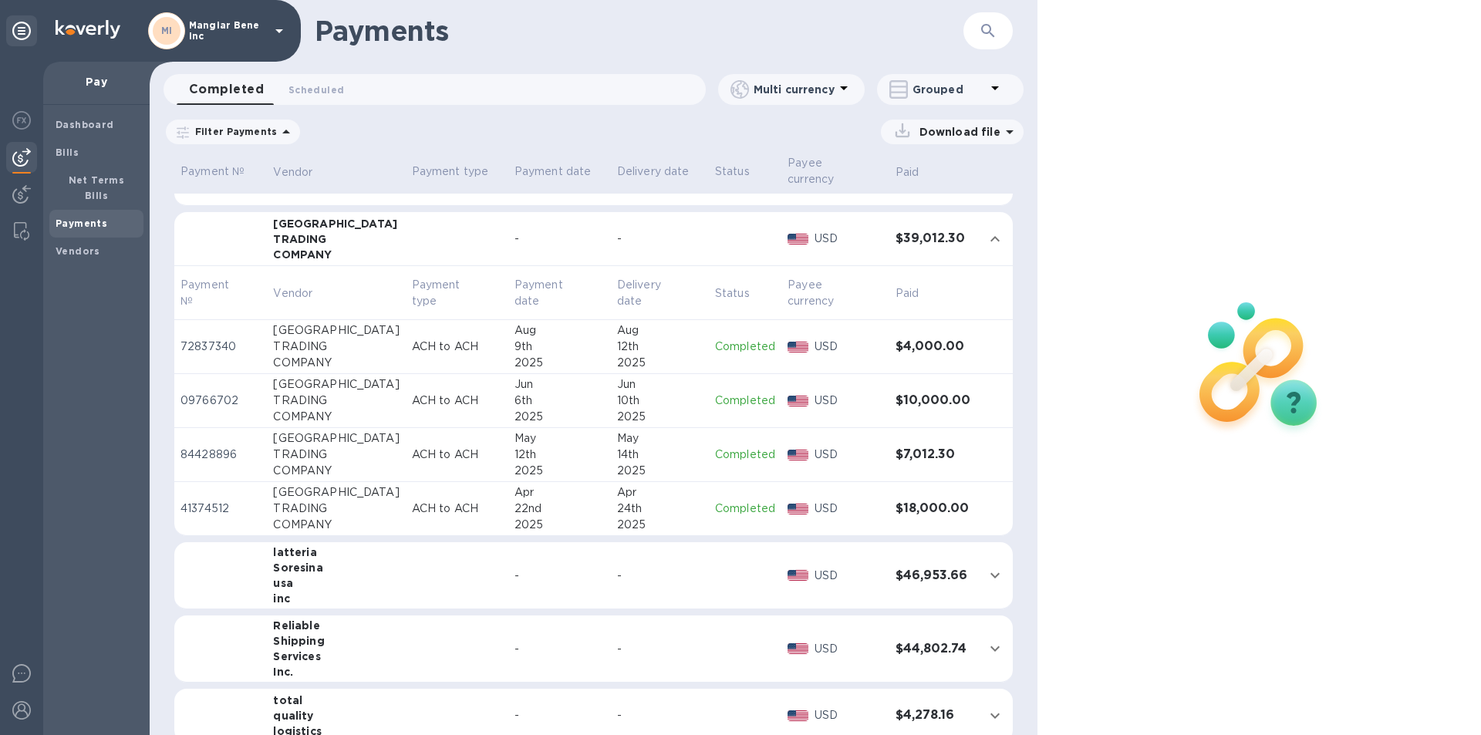
click at [978, 225] on td at bounding box center [995, 239] width 35 height 54
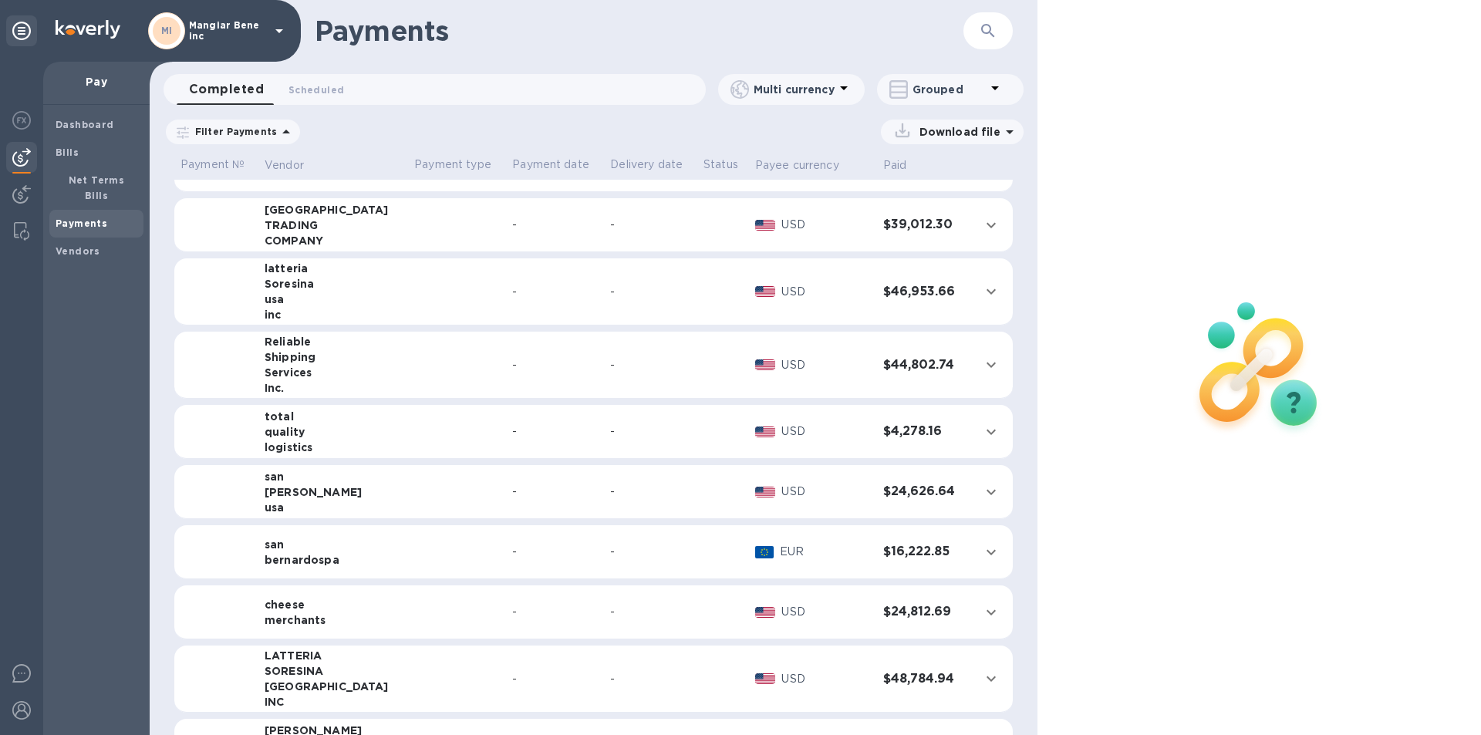
click at [506, 215] on td "-" at bounding box center [555, 225] width 98 height 54
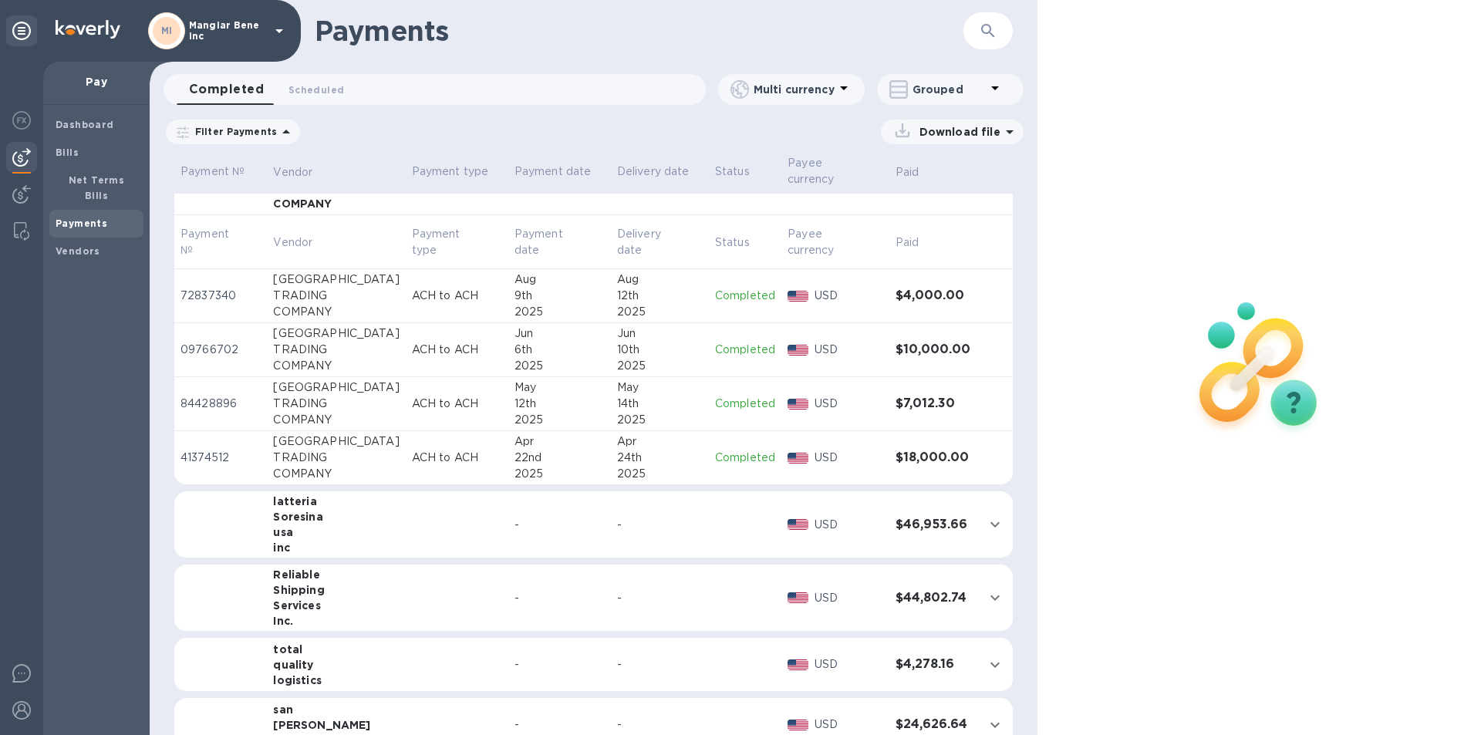
scroll to position [386, 0]
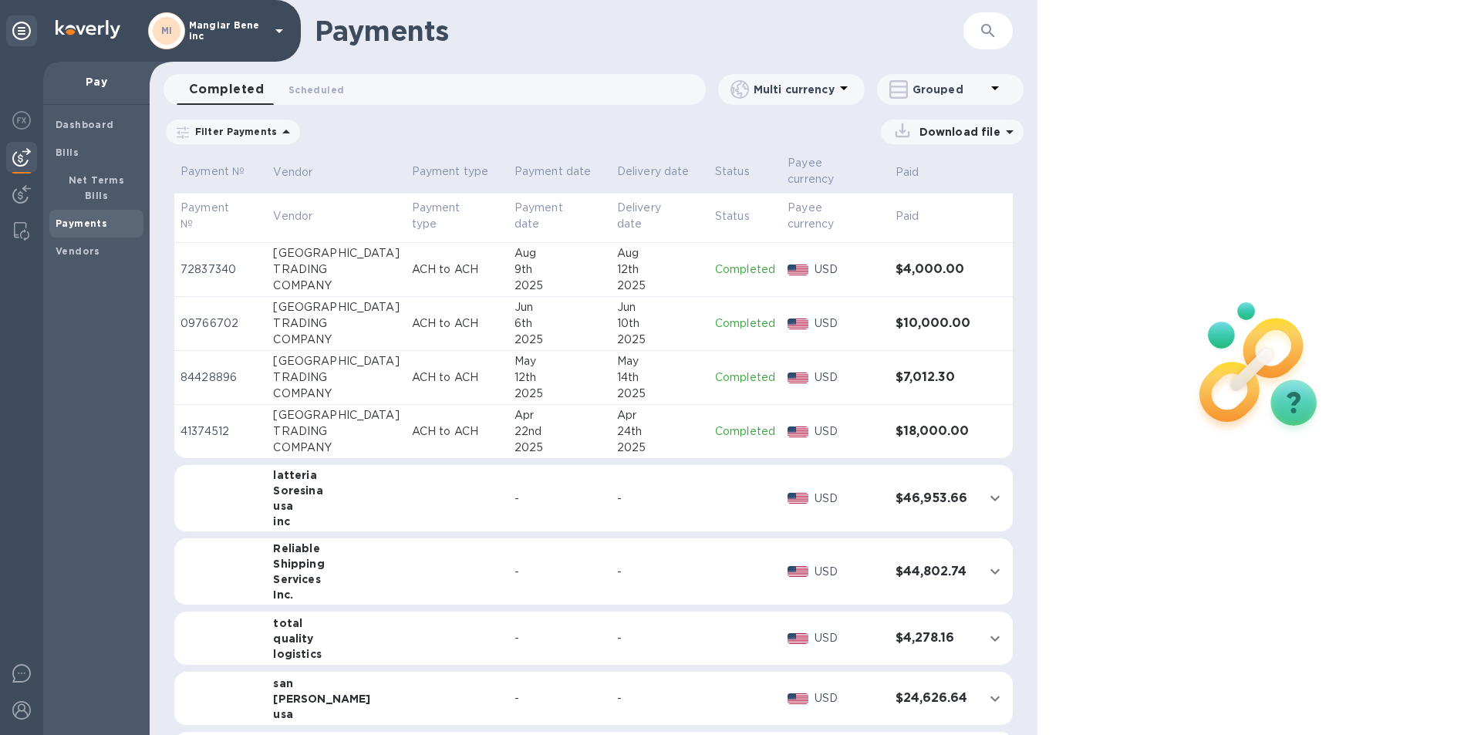
click at [277, 129] on icon at bounding box center [286, 132] width 19 height 19
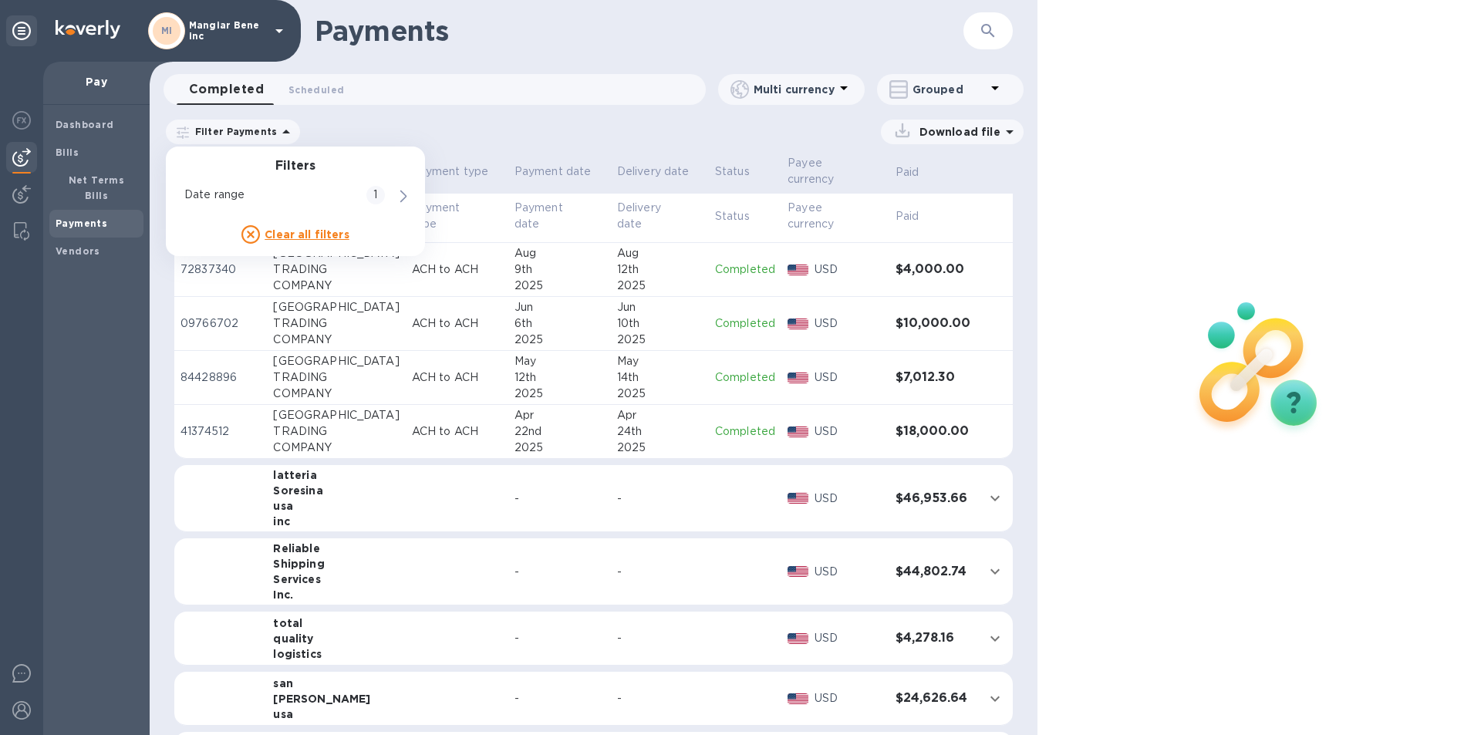
click at [709, 360] on td "Completed" at bounding box center [745, 378] width 73 height 54
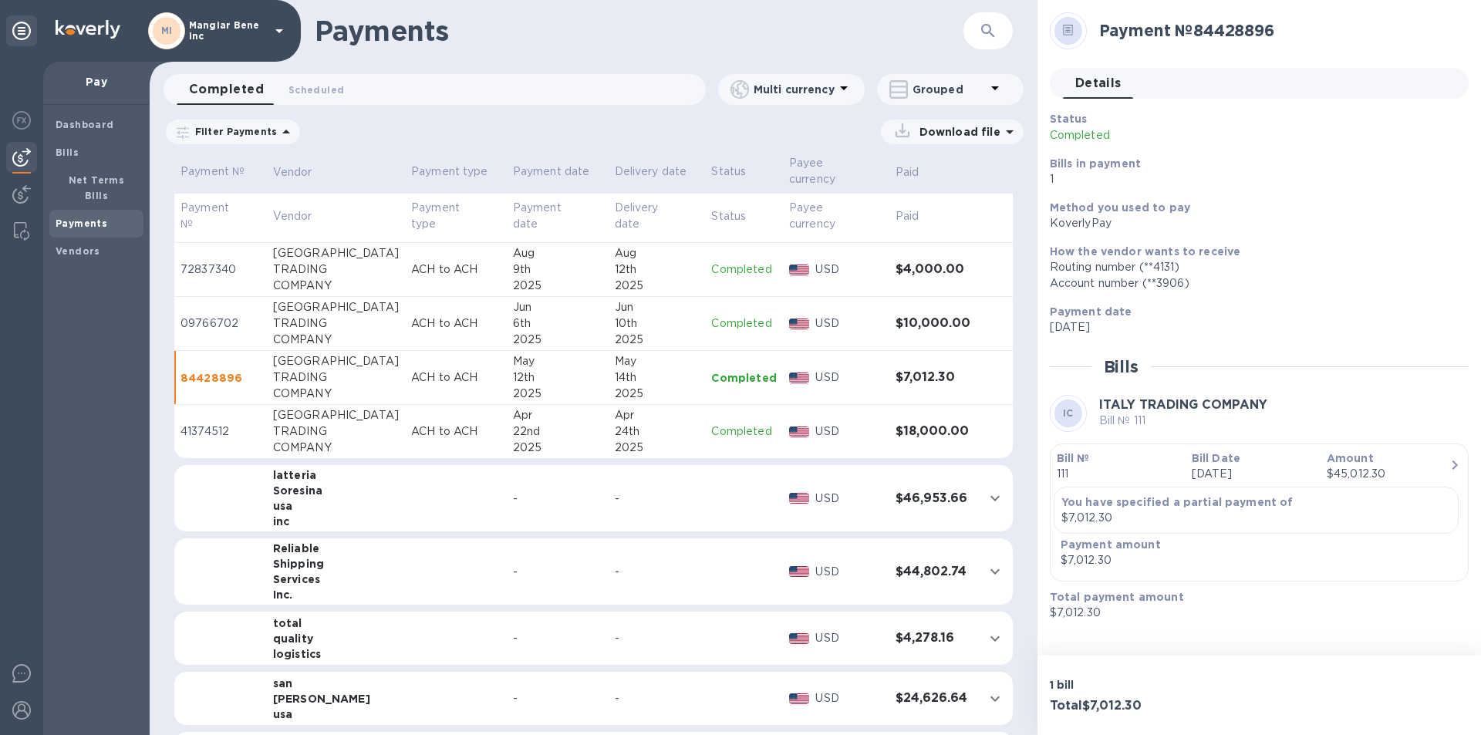
click at [1005, 128] on icon at bounding box center [1010, 132] width 19 height 19
click at [919, 192] on p "Payments detailed" at bounding box center [940, 194] width 135 height 15
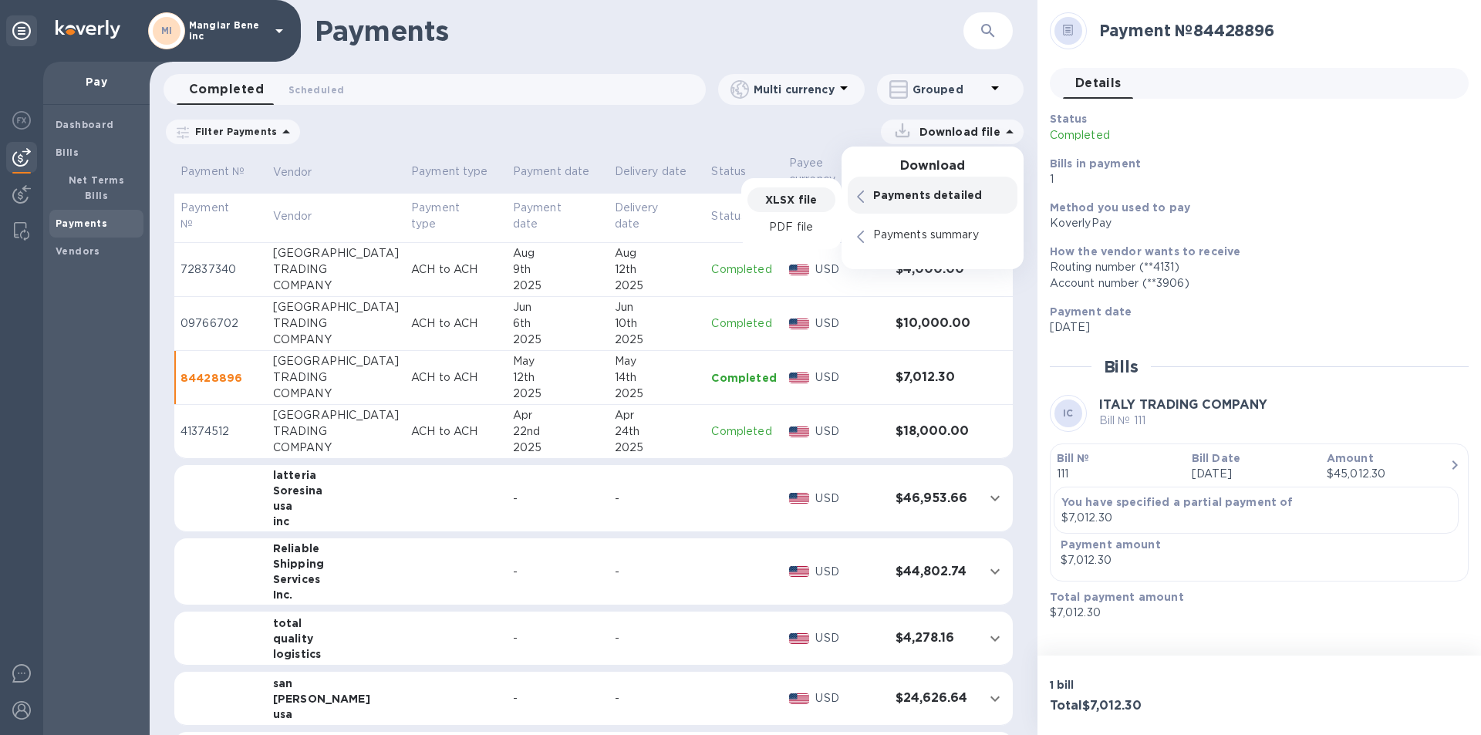
click at [803, 202] on p "XLSX file" at bounding box center [791, 199] width 52 height 15
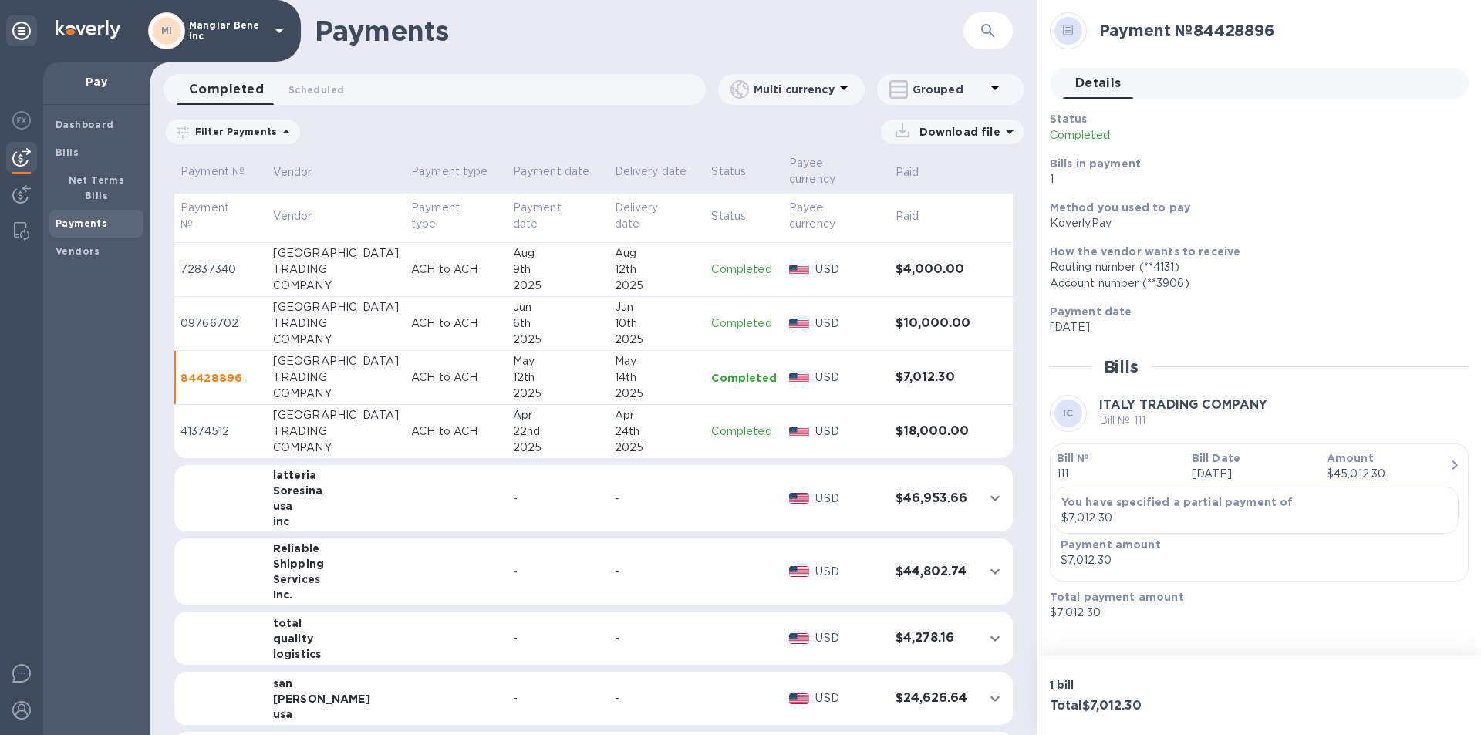
click at [62, 411] on div "Dashboard Bills Net Terms Bills Payments Vendors" at bounding box center [96, 420] width 106 height 630
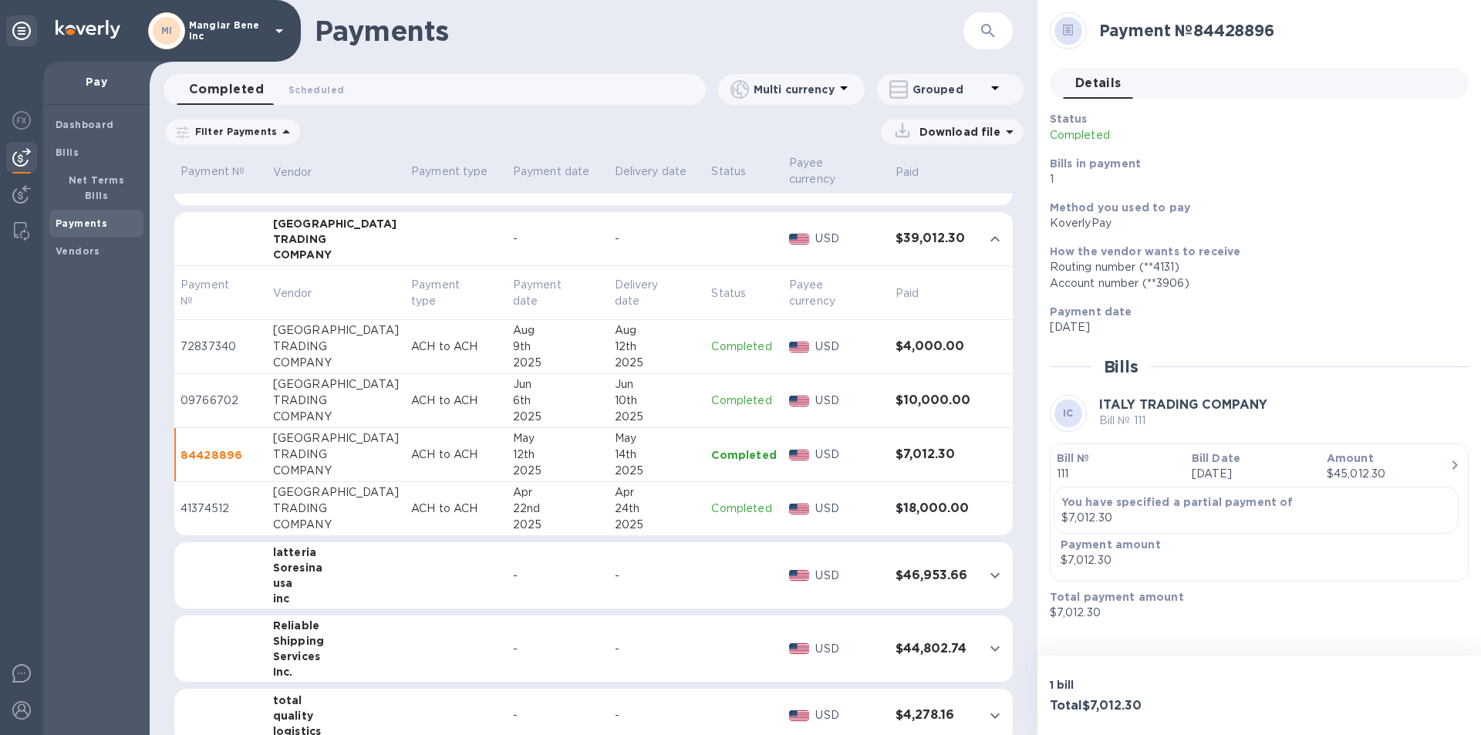
scroll to position [231, 0]
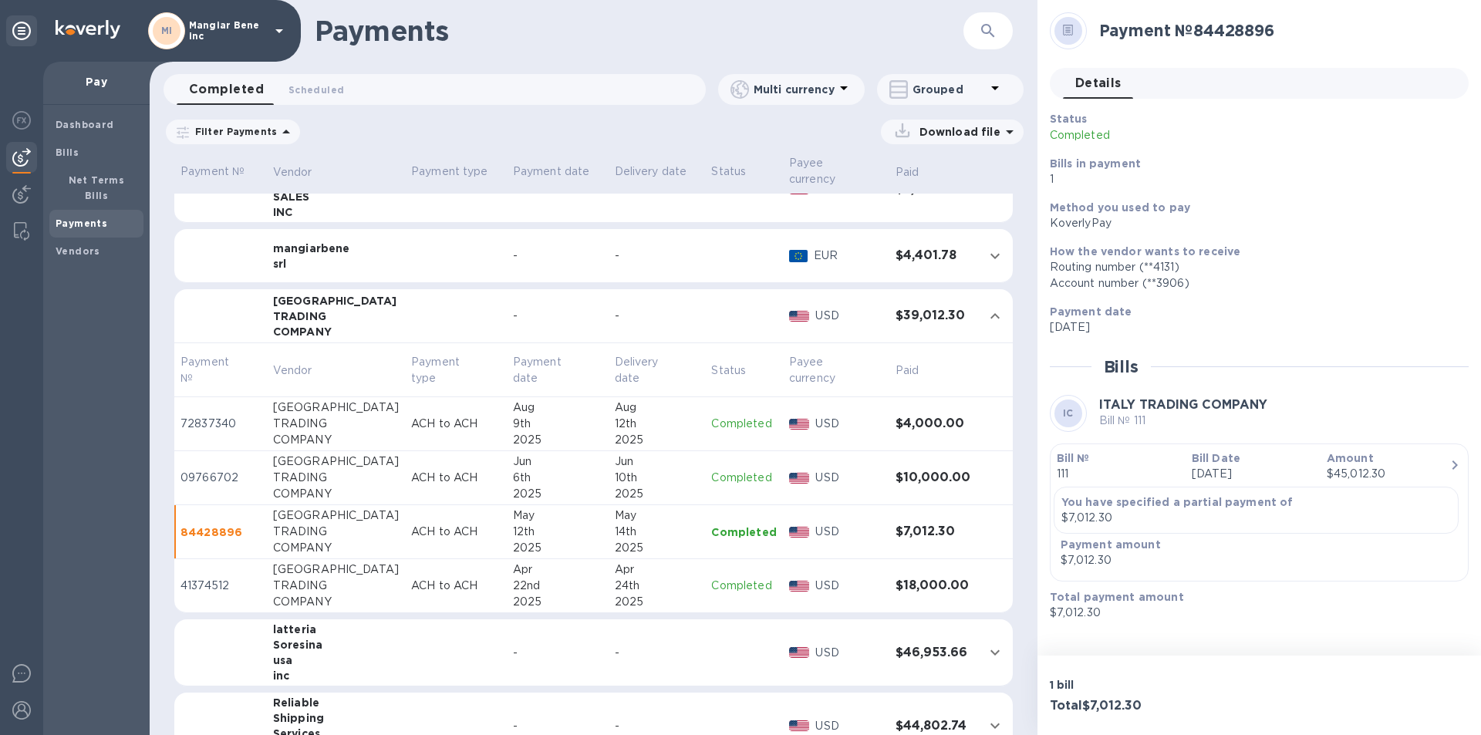
click at [436, 301] on td at bounding box center [456, 316] width 102 height 54
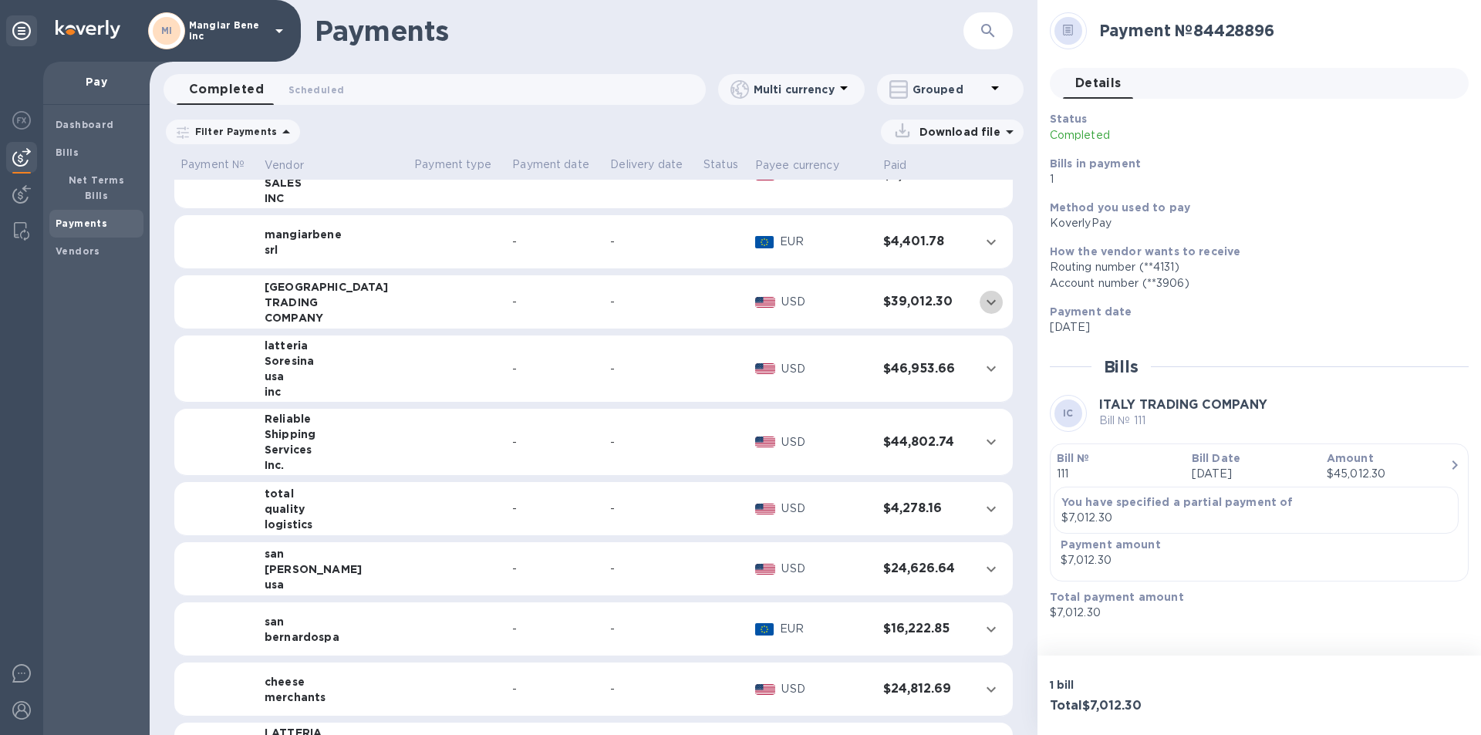
click at [982, 297] on icon "expand row" at bounding box center [991, 302] width 19 height 19
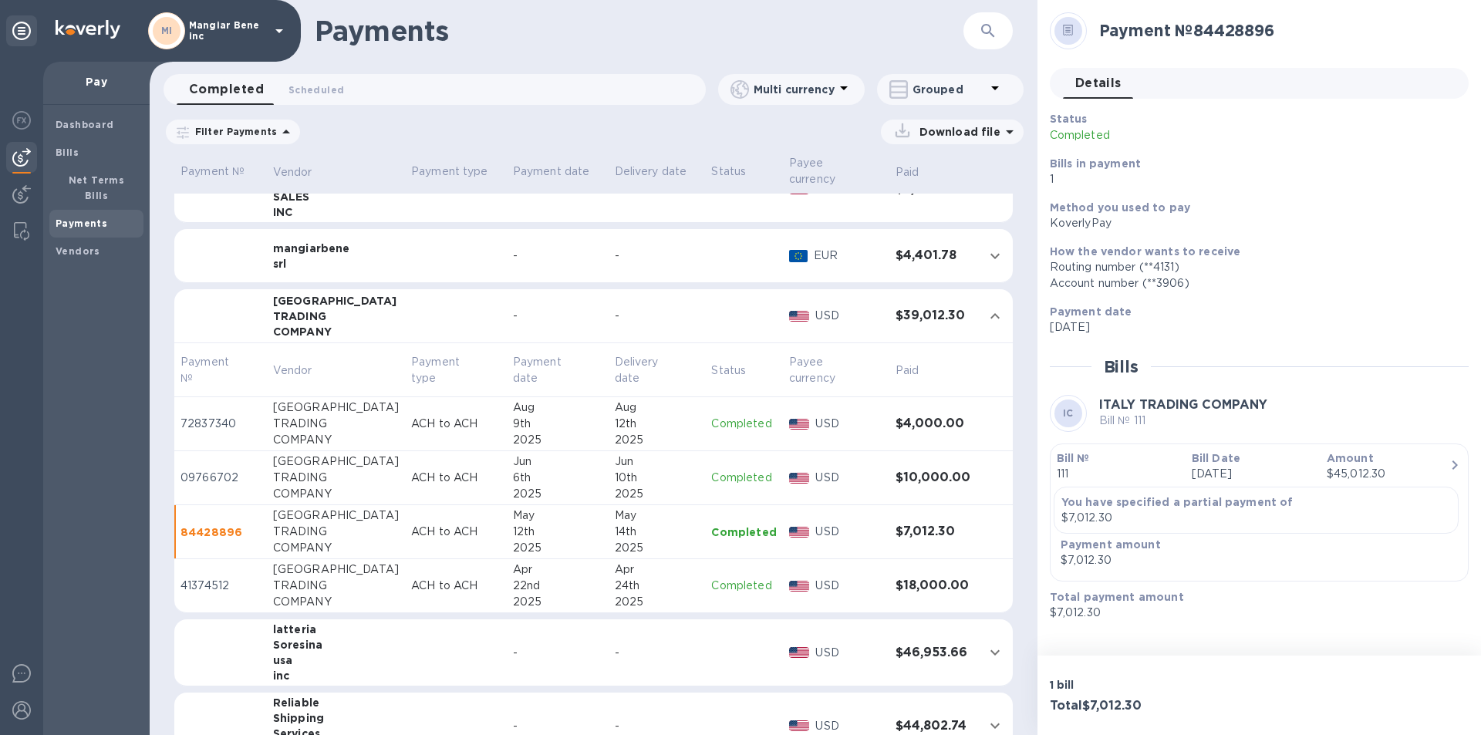
click at [424, 319] on td at bounding box center [456, 316] width 102 height 54
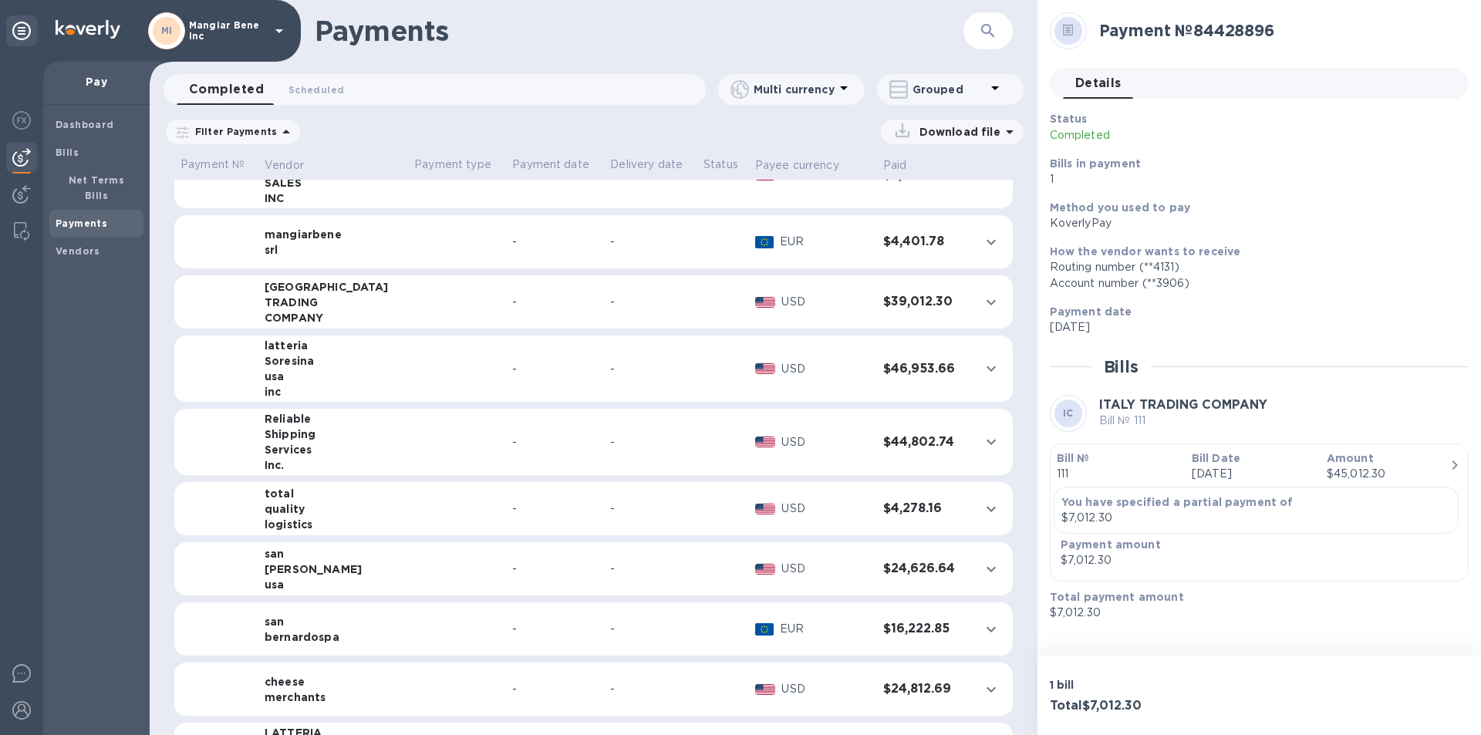
click at [302, 310] on div "COMPANY" at bounding box center [333, 317] width 137 height 15
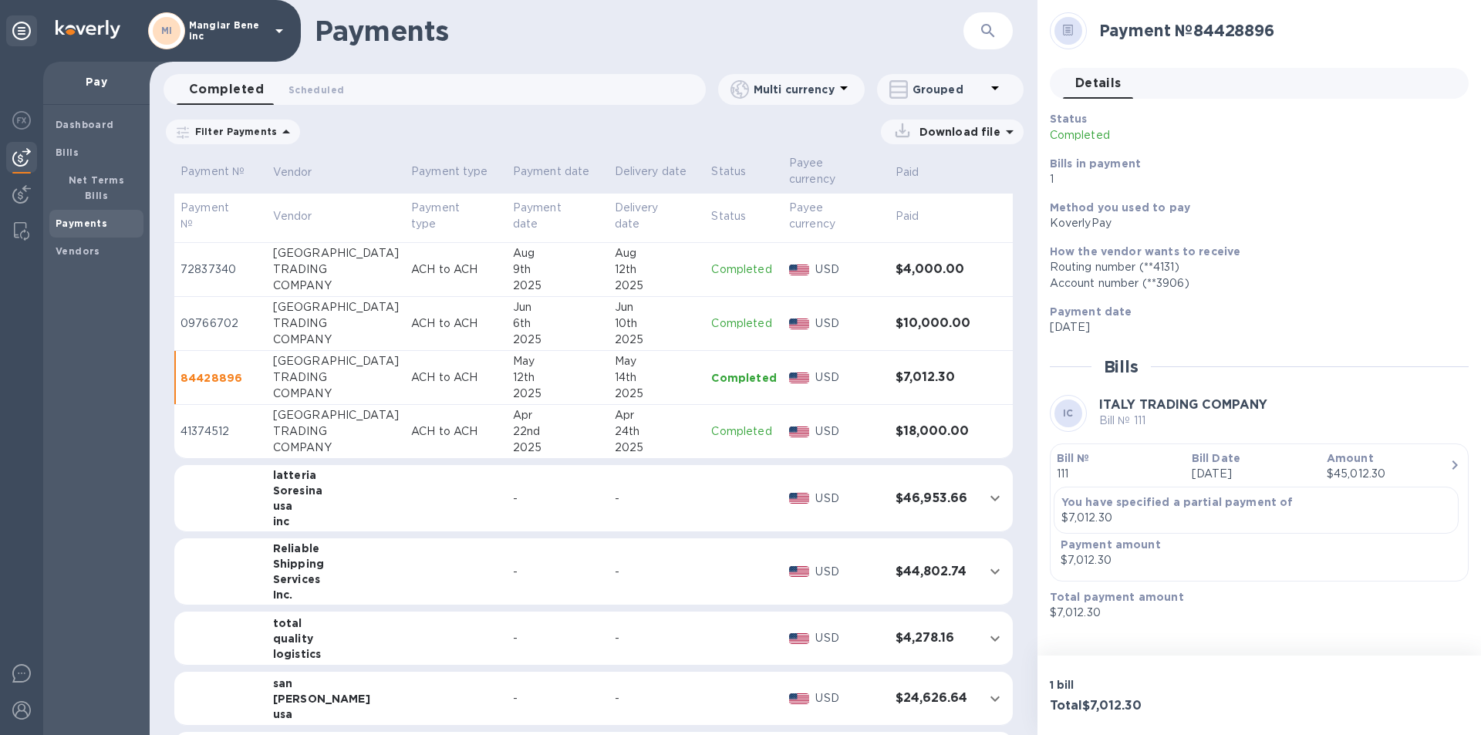
scroll to position [309, 0]
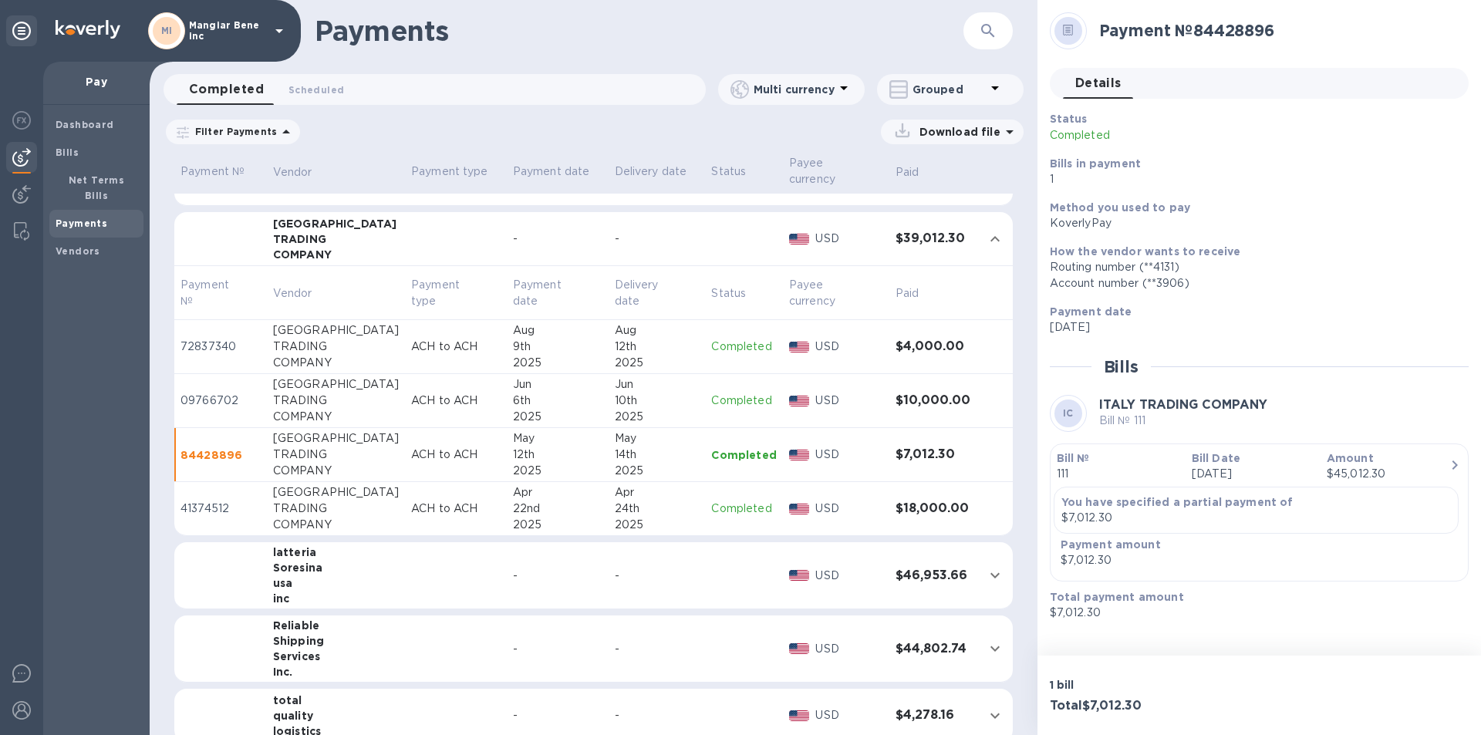
click at [916, 231] on h3 "$39,012.30" at bounding box center [934, 238] width 76 height 15
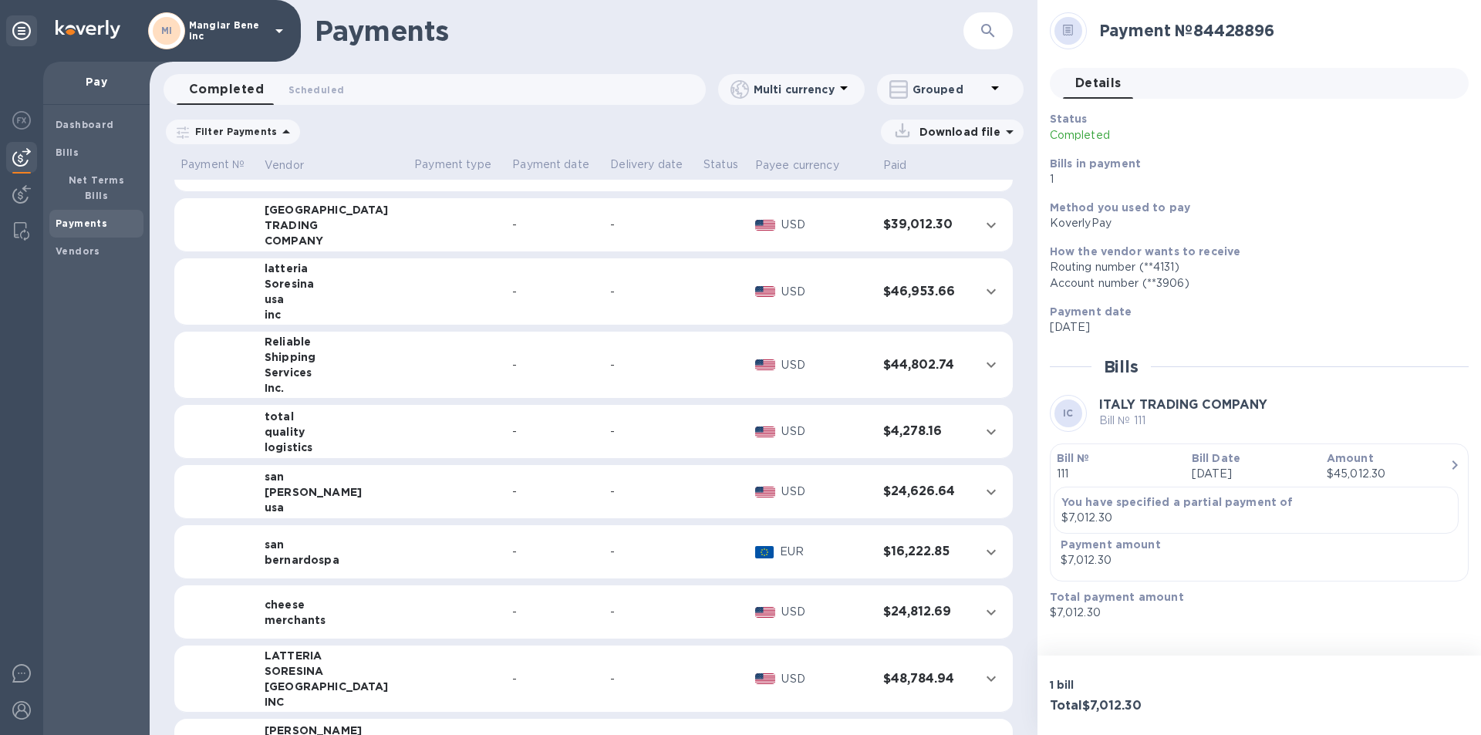
click at [1010, 131] on icon at bounding box center [1010, 132] width 8 height 4
click at [805, 196] on p "XLSX file" at bounding box center [791, 199] width 52 height 15
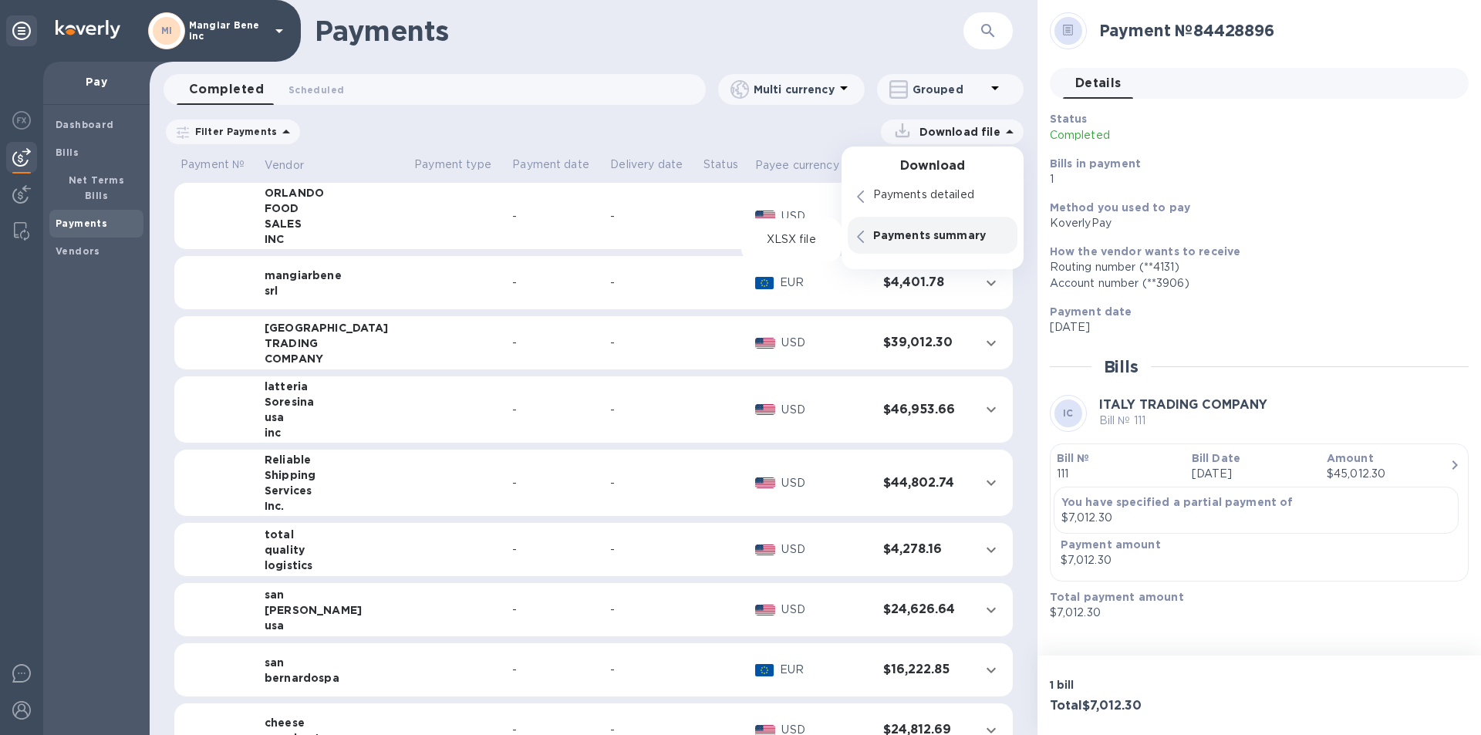
scroll to position [154, 0]
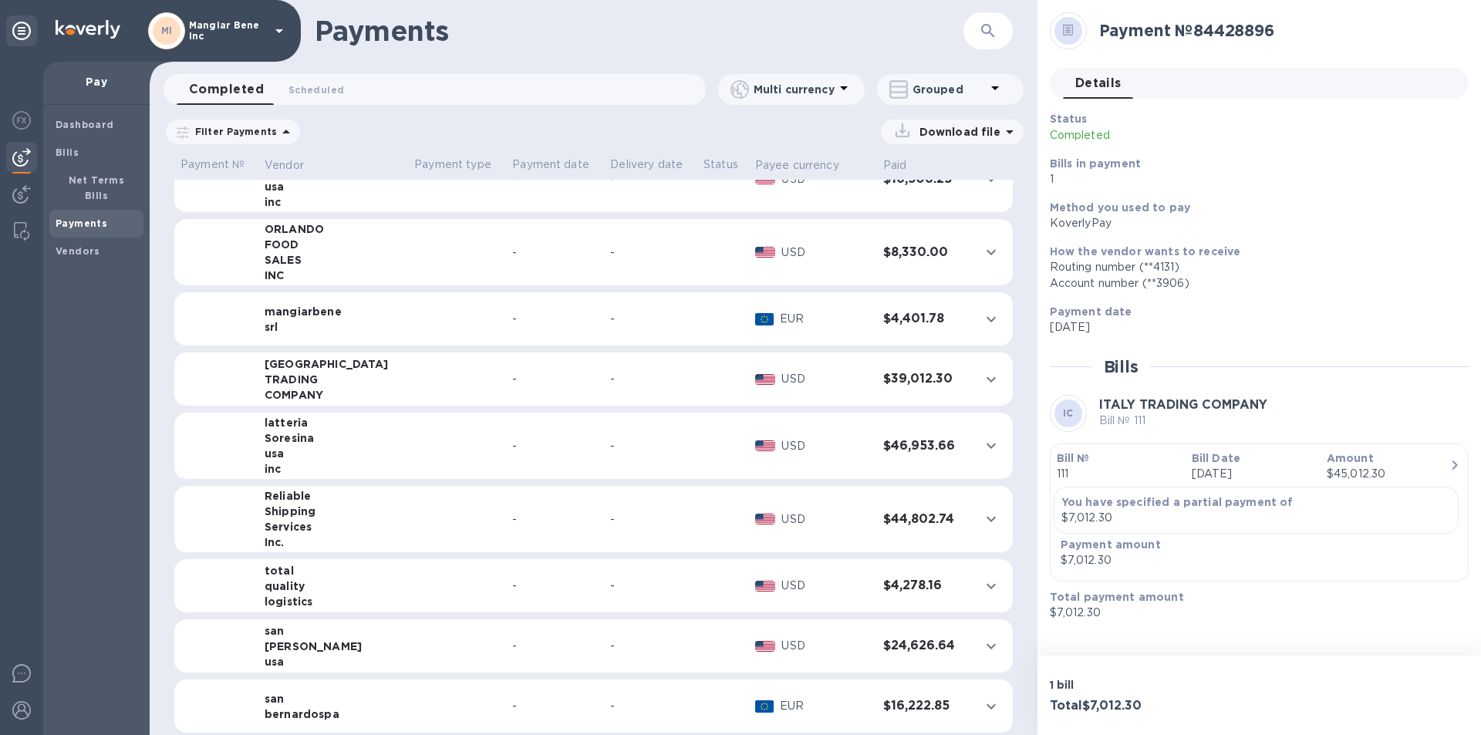
click at [512, 384] on div "-" at bounding box center [555, 379] width 86 height 16
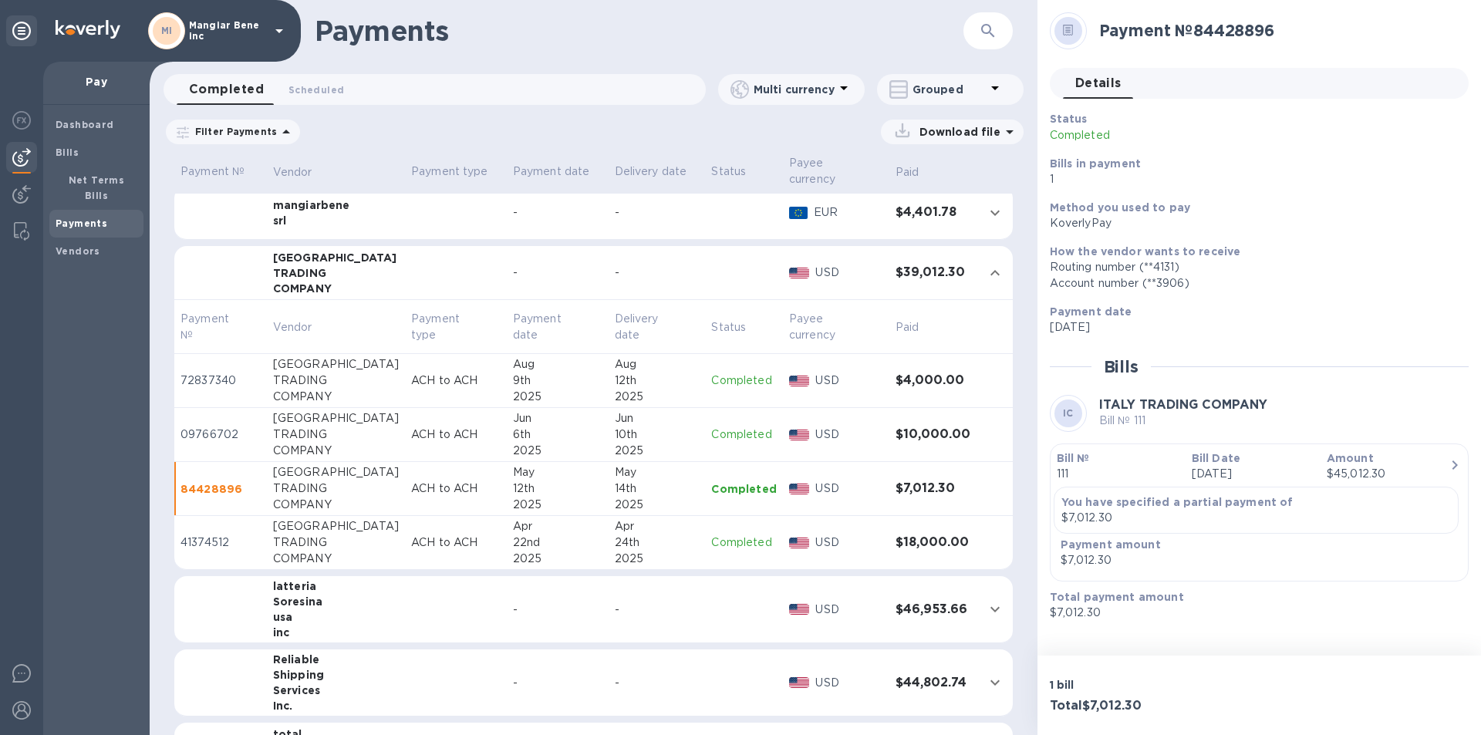
scroll to position [309, 0]
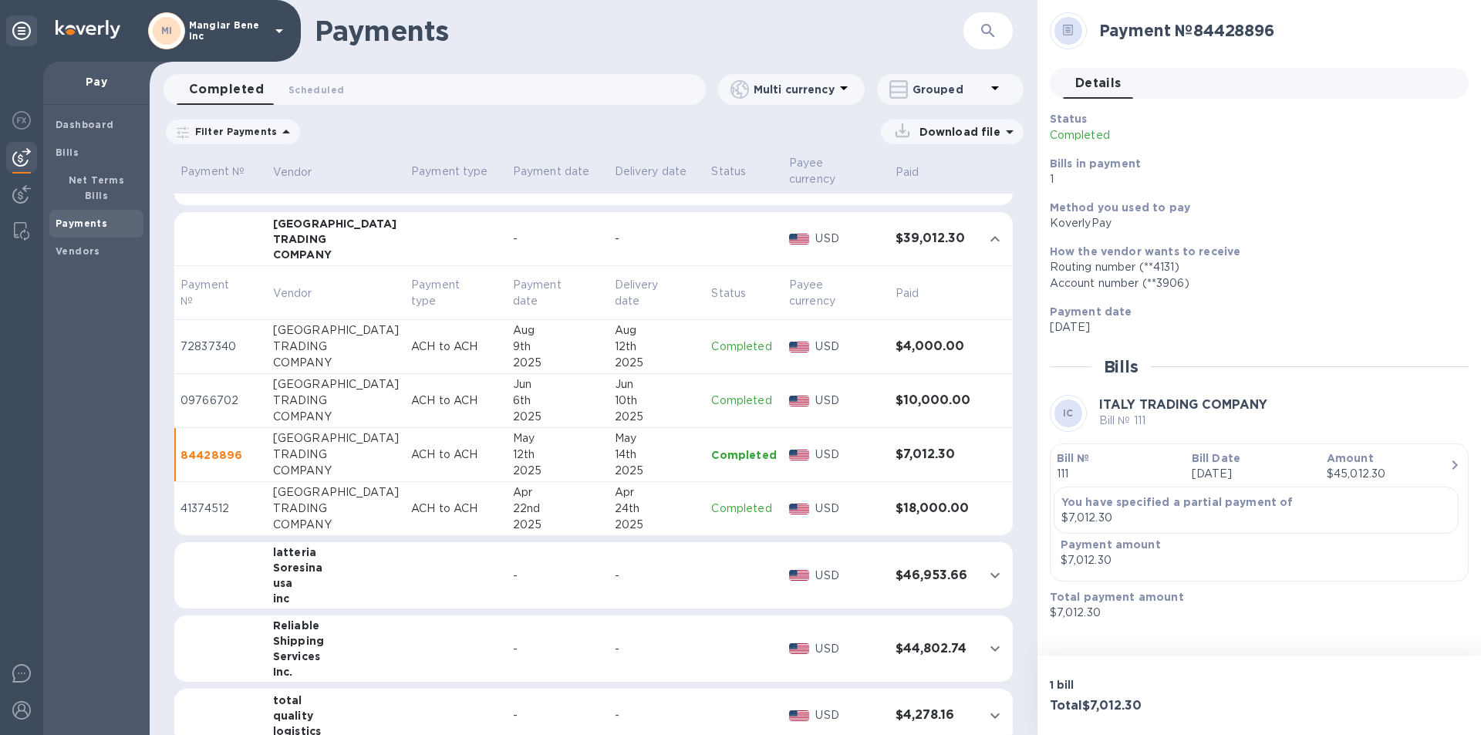
click at [644, 339] on div "12th" at bounding box center [657, 347] width 85 height 16
click at [708, 407] on td "Completed" at bounding box center [743, 401] width 77 height 54
click at [713, 460] on td "Completed" at bounding box center [743, 455] width 77 height 54
click at [732, 510] on td "Completed" at bounding box center [743, 509] width 77 height 54
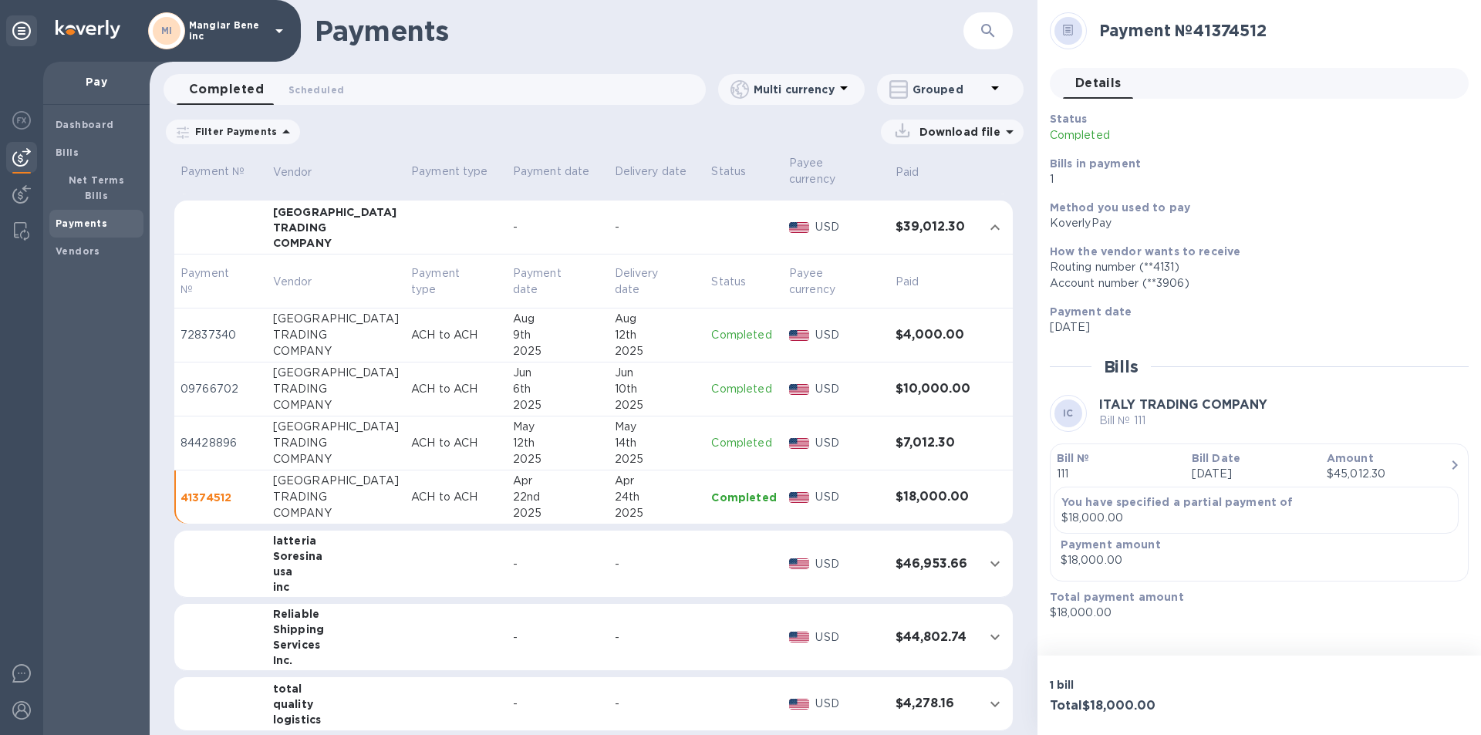
scroll to position [243, 0]
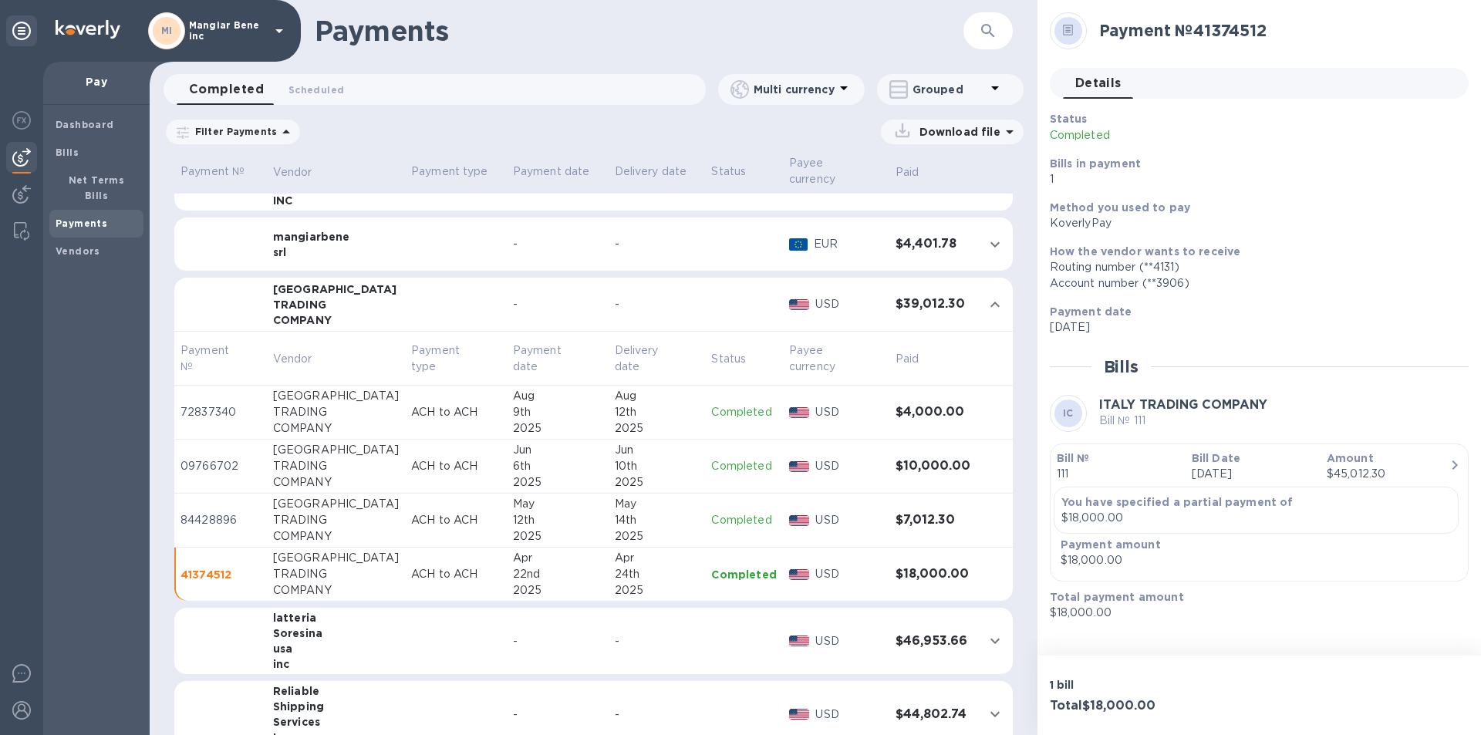
click at [127, 389] on div "Dashboard Bills Net Terms Bills Payments Vendors" at bounding box center [96, 420] width 106 height 630
click at [405, 510] on td "ACH to ACH" at bounding box center [456, 521] width 102 height 54
click at [986, 296] on icon "expand row" at bounding box center [995, 305] width 19 height 19
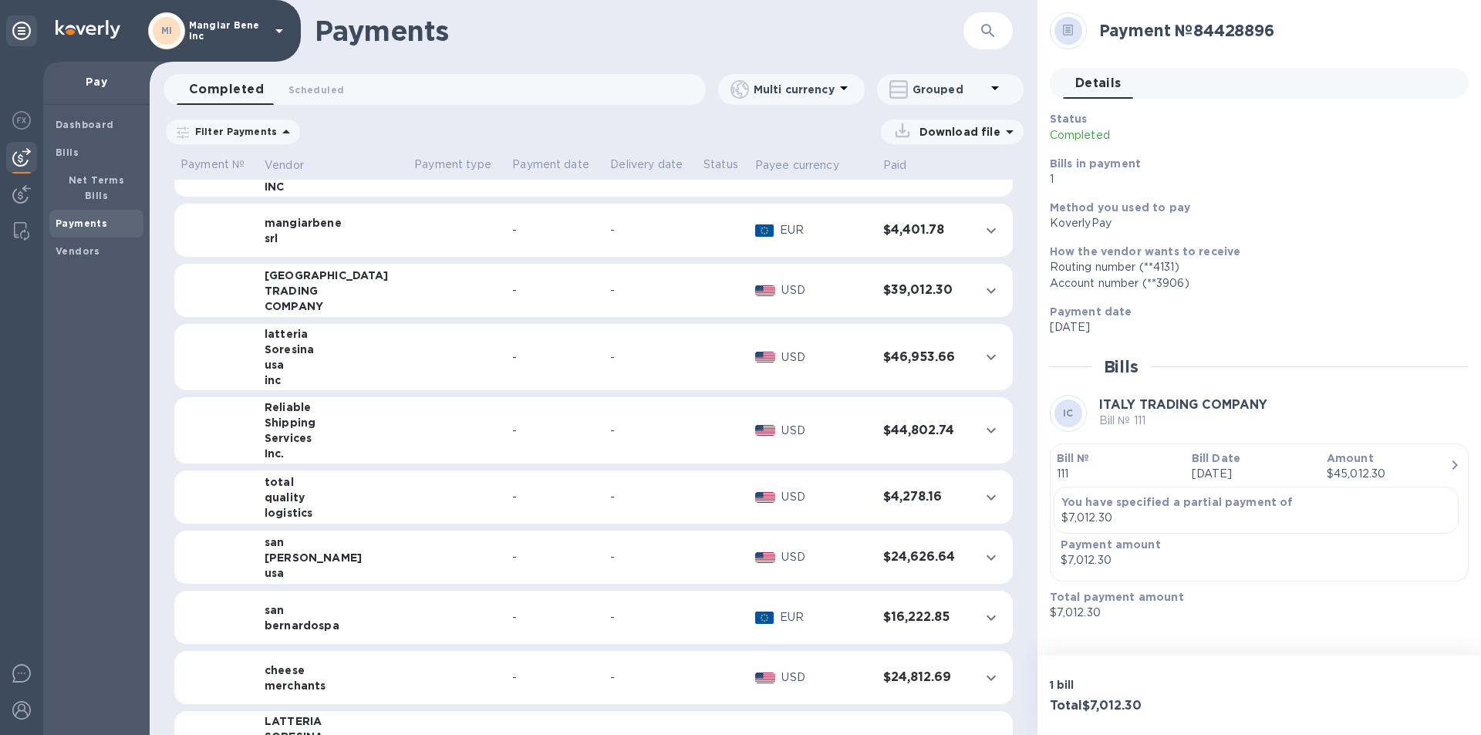
click at [456, 302] on td at bounding box center [457, 291] width 98 height 54
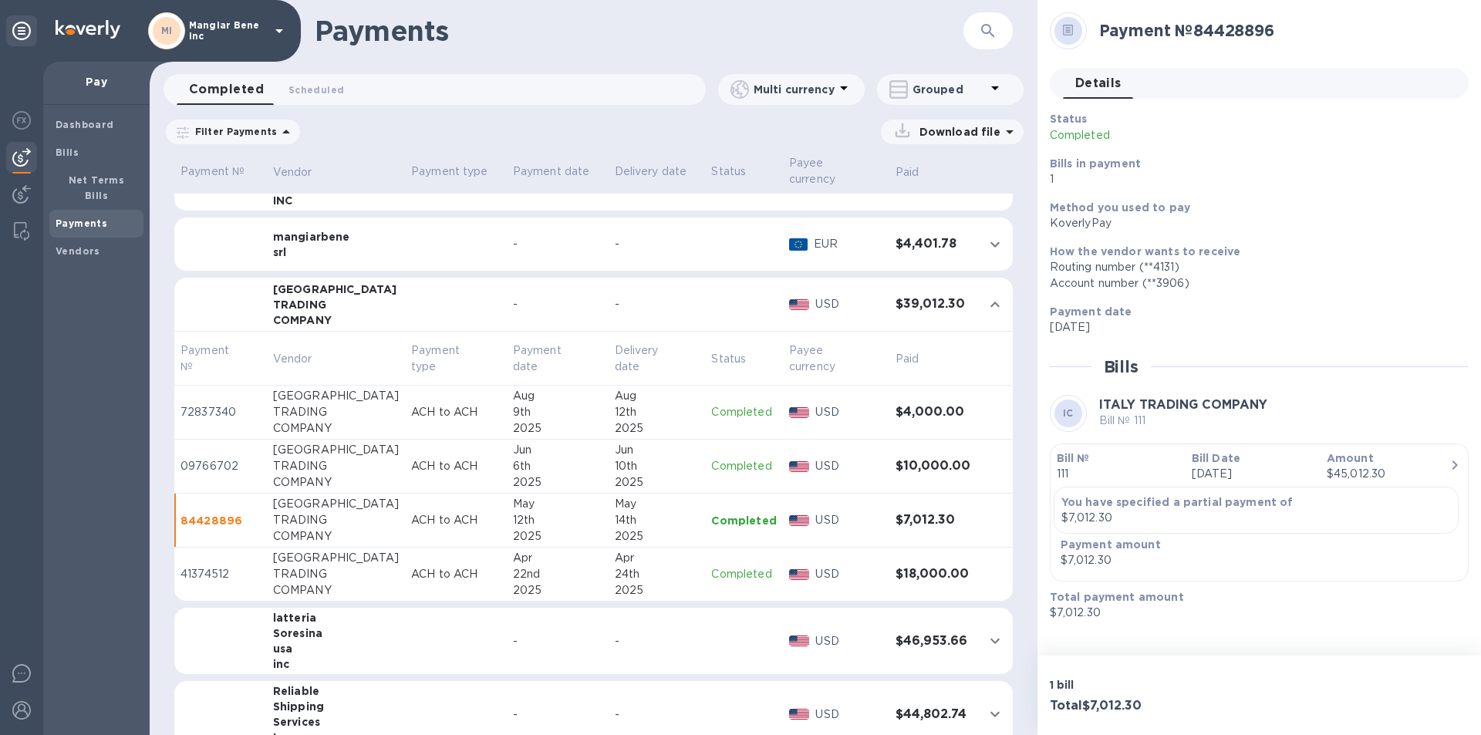
click at [998, 87] on icon at bounding box center [995, 88] width 19 height 19
click at [978, 132] on li "Separate all payments" at bounding box center [960, 129] width 167 height 49
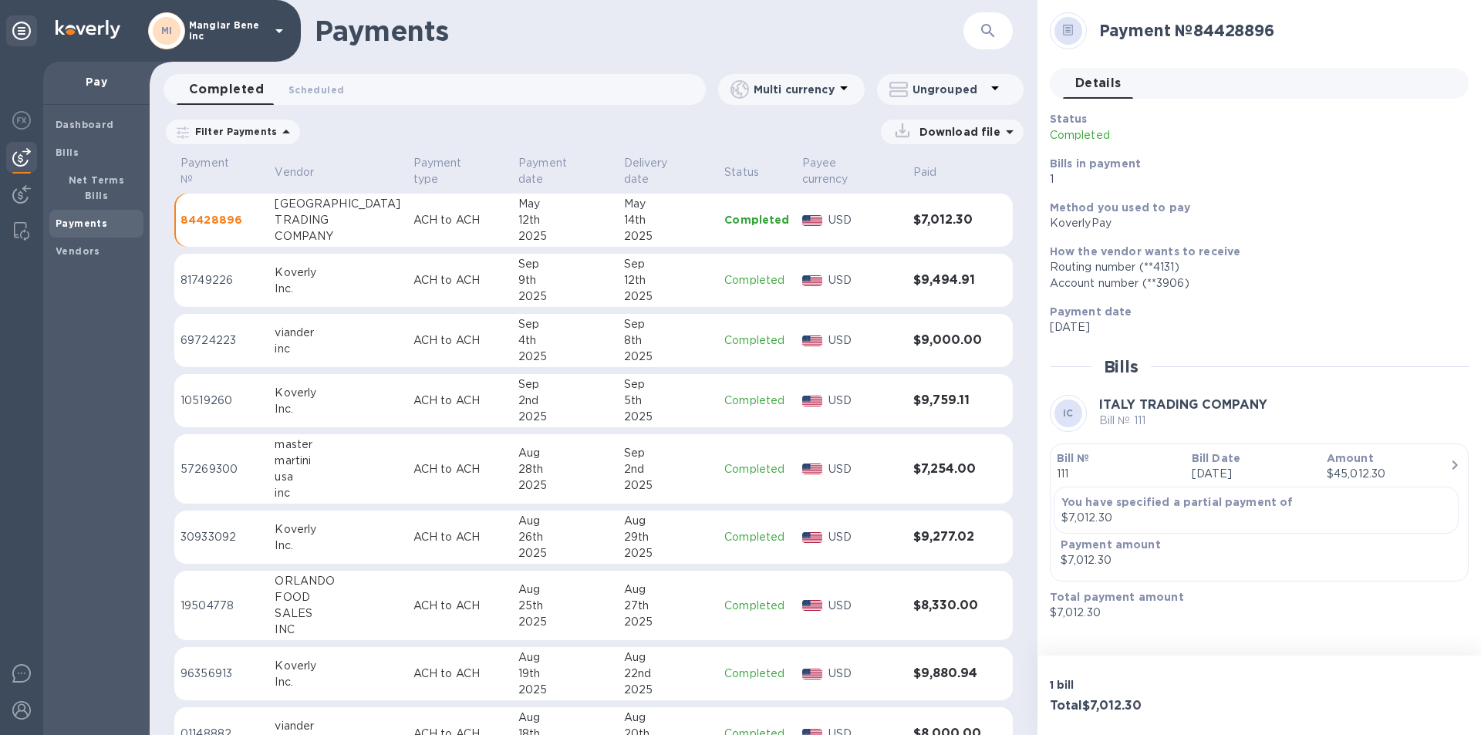
click at [990, 86] on icon at bounding box center [995, 88] width 19 height 19
click at [954, 137] on li "Group payments by vendors" at bounding box center [977, 129] width 200 height 49
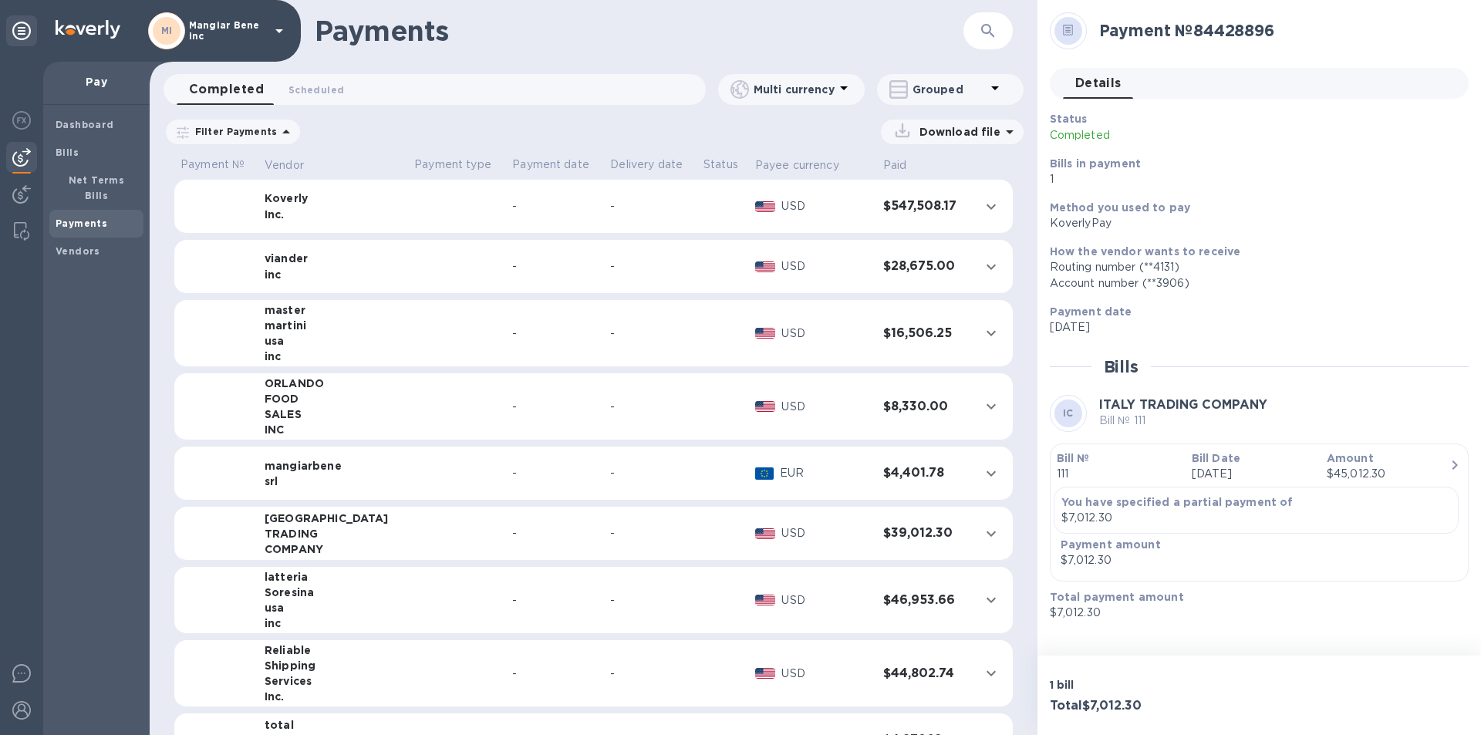
click at [408, 539] on td at bounding box center [457, 534] width 98 height 54
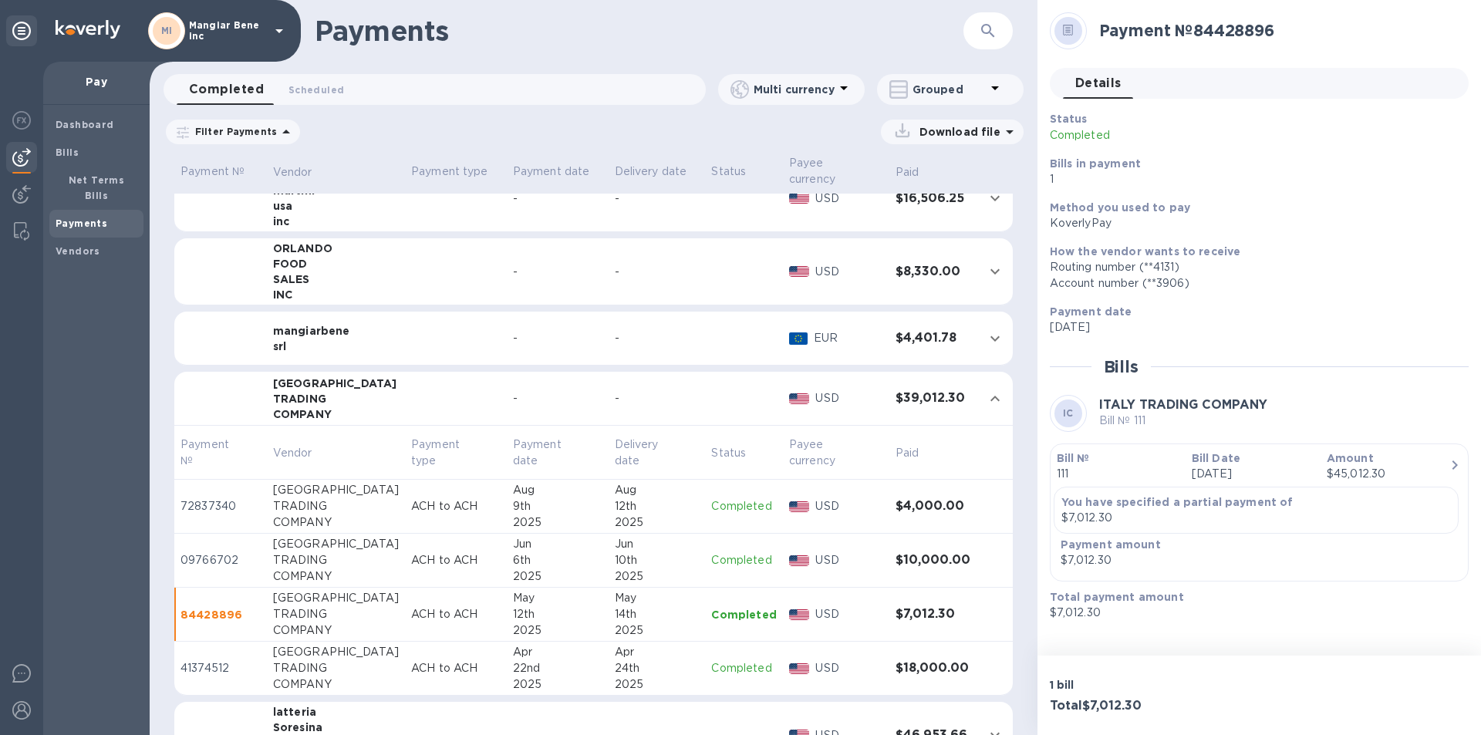
scroll to position [231, 0]
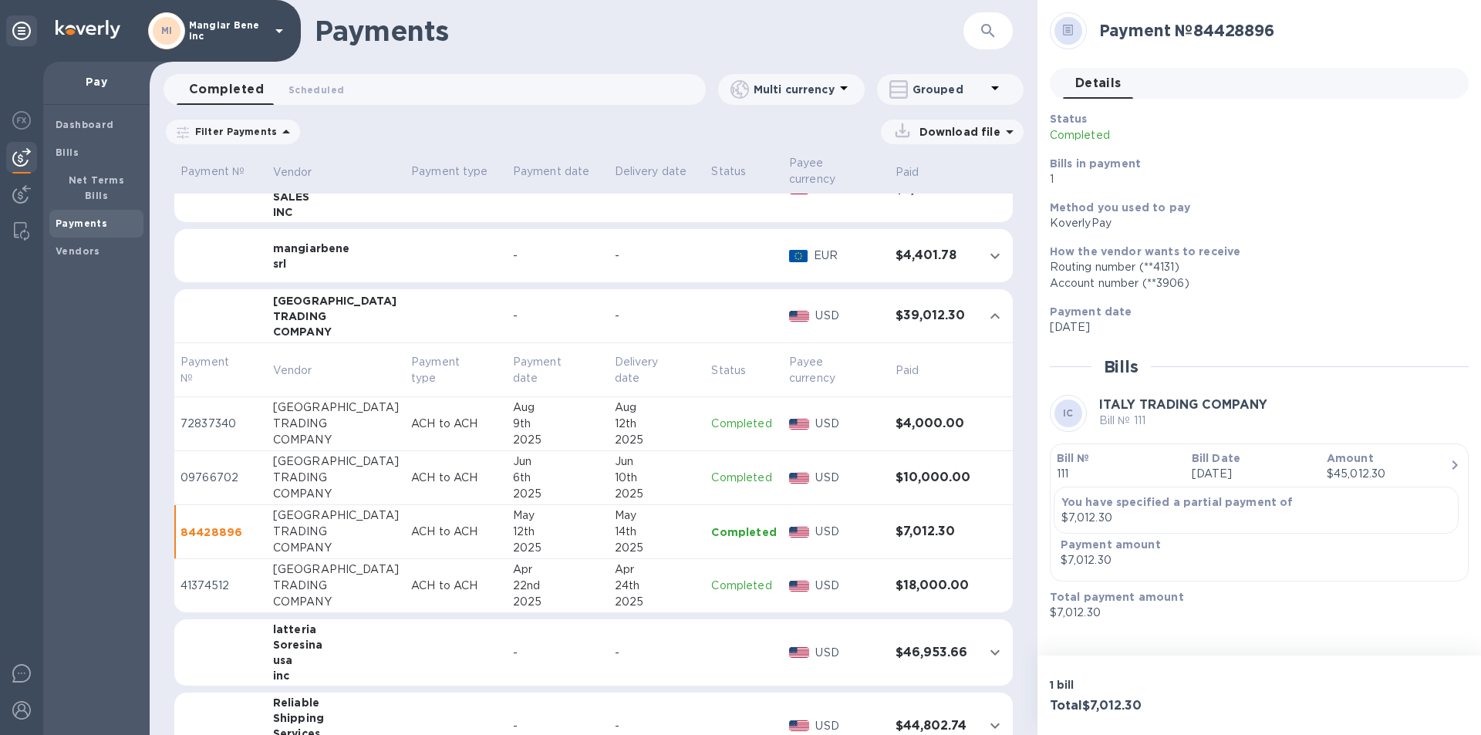
click at [405, 309] on td at bounding box center [456, 316] width 102 height 54
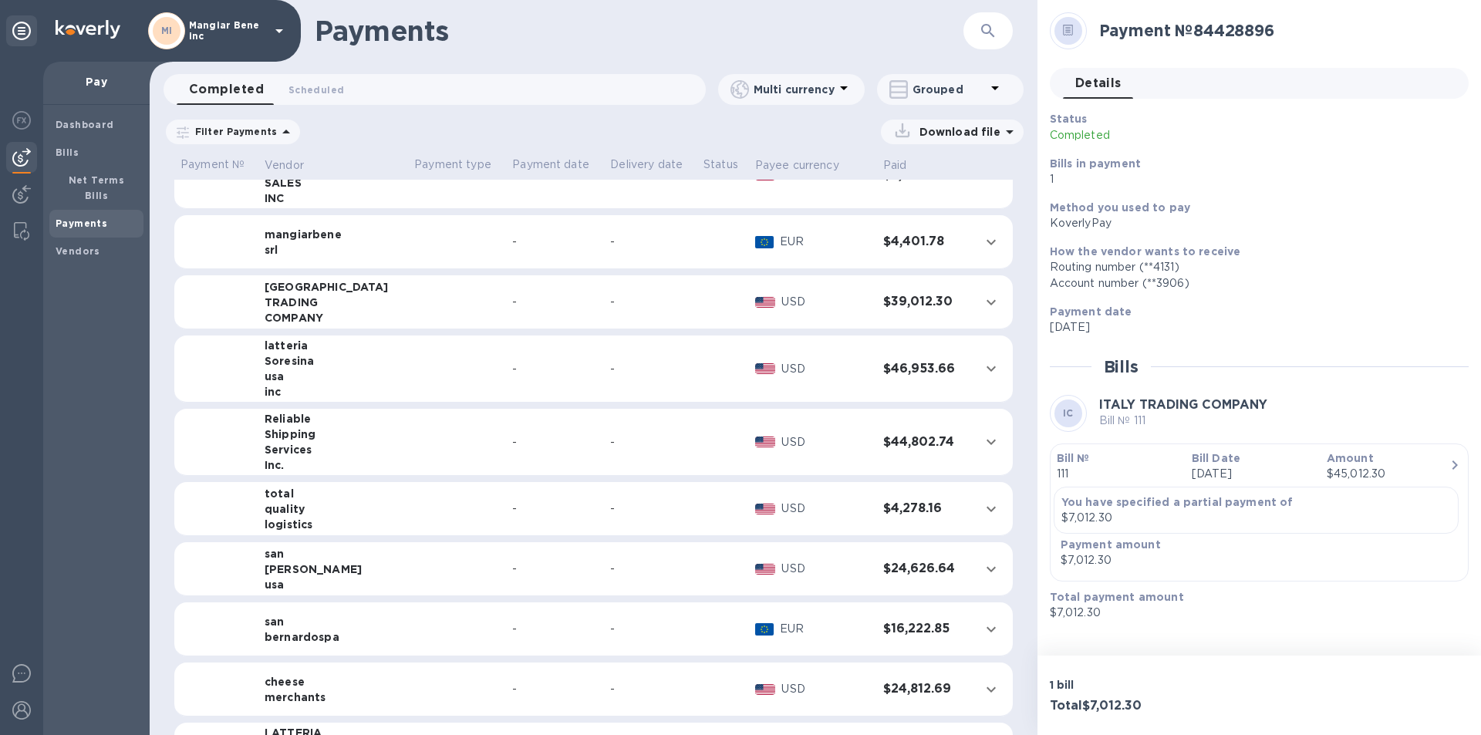
click at [408, 309] on td at bounding box center [457, 302] width 98 height 54
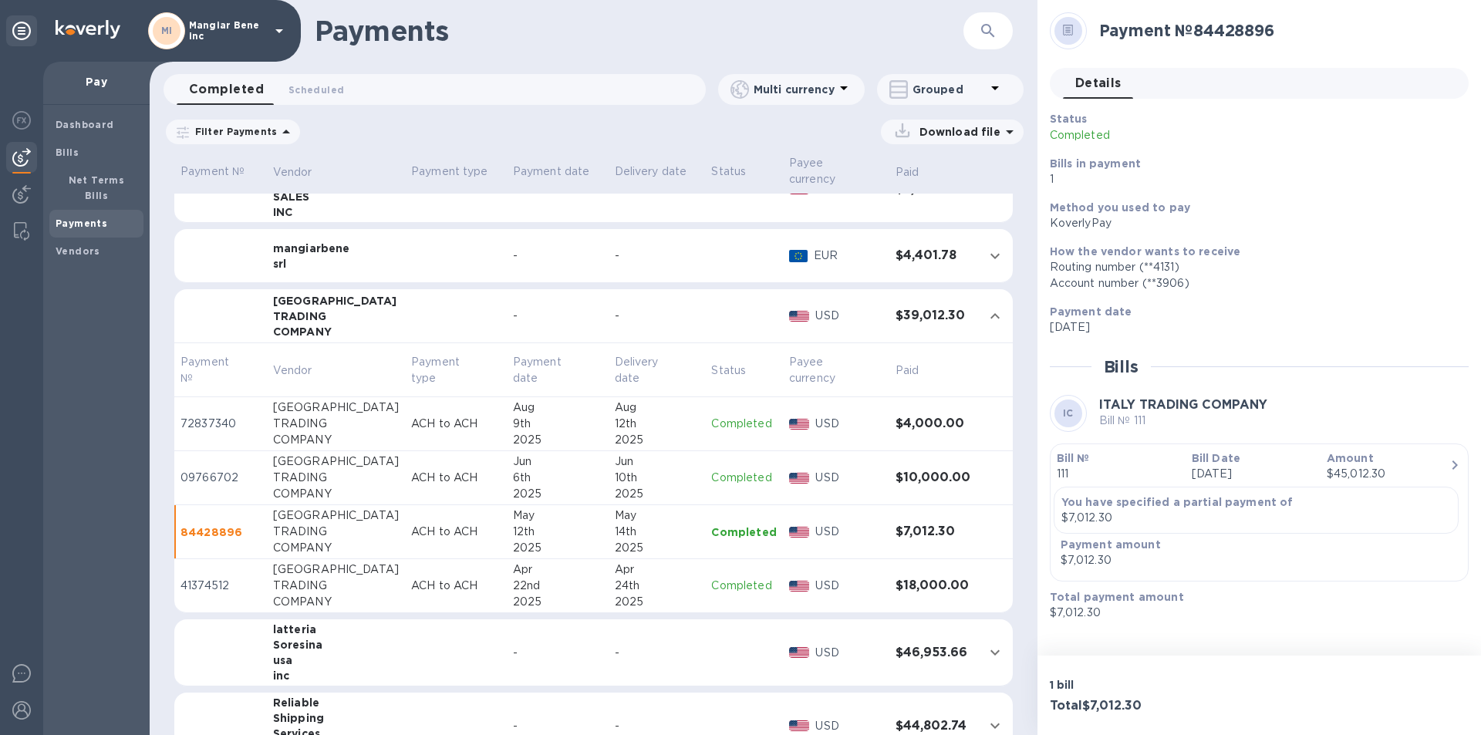
click at [991, 313] on icon "expand row" at bounding box center [995, 315] width 9 height 5
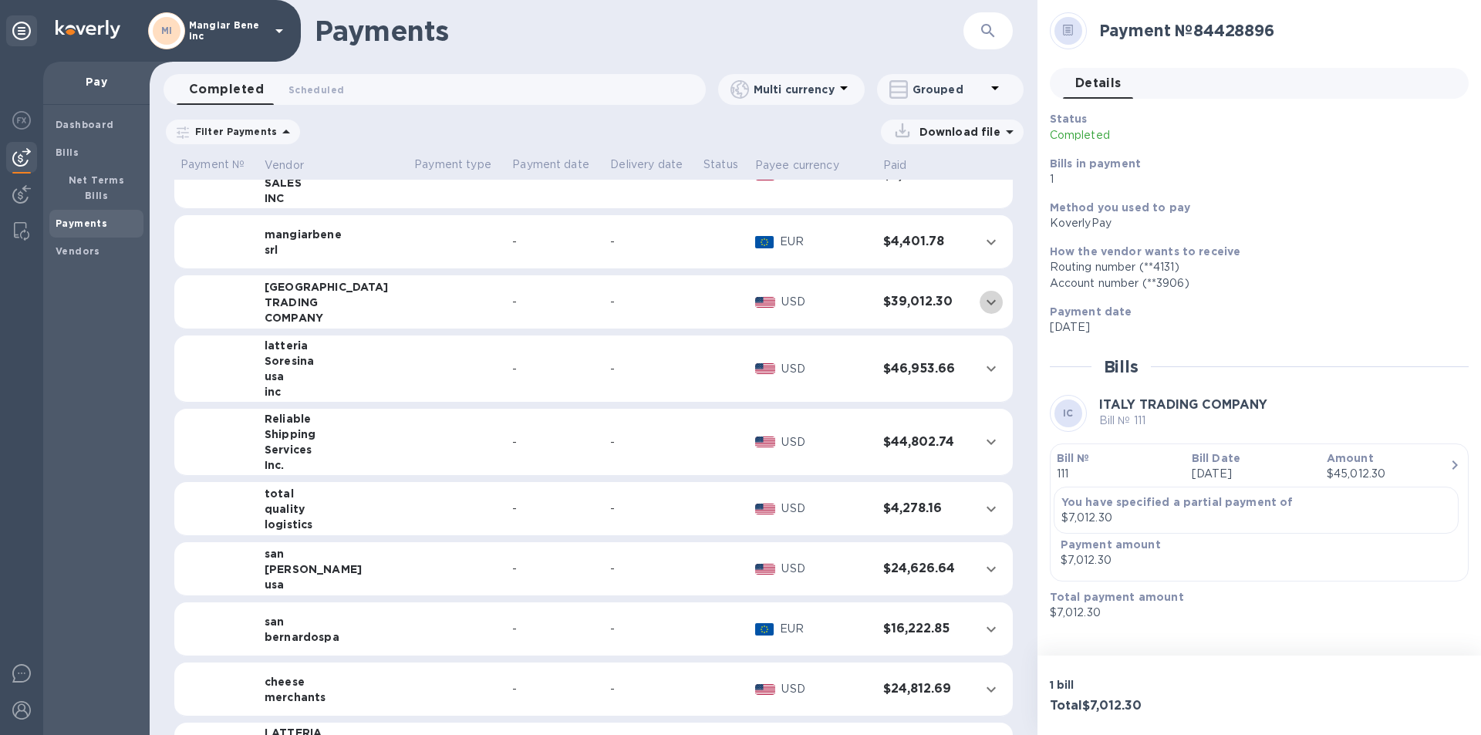
click at [988, 301] on icon "expand row" at bounding box center [991, 302] width 19 height 19
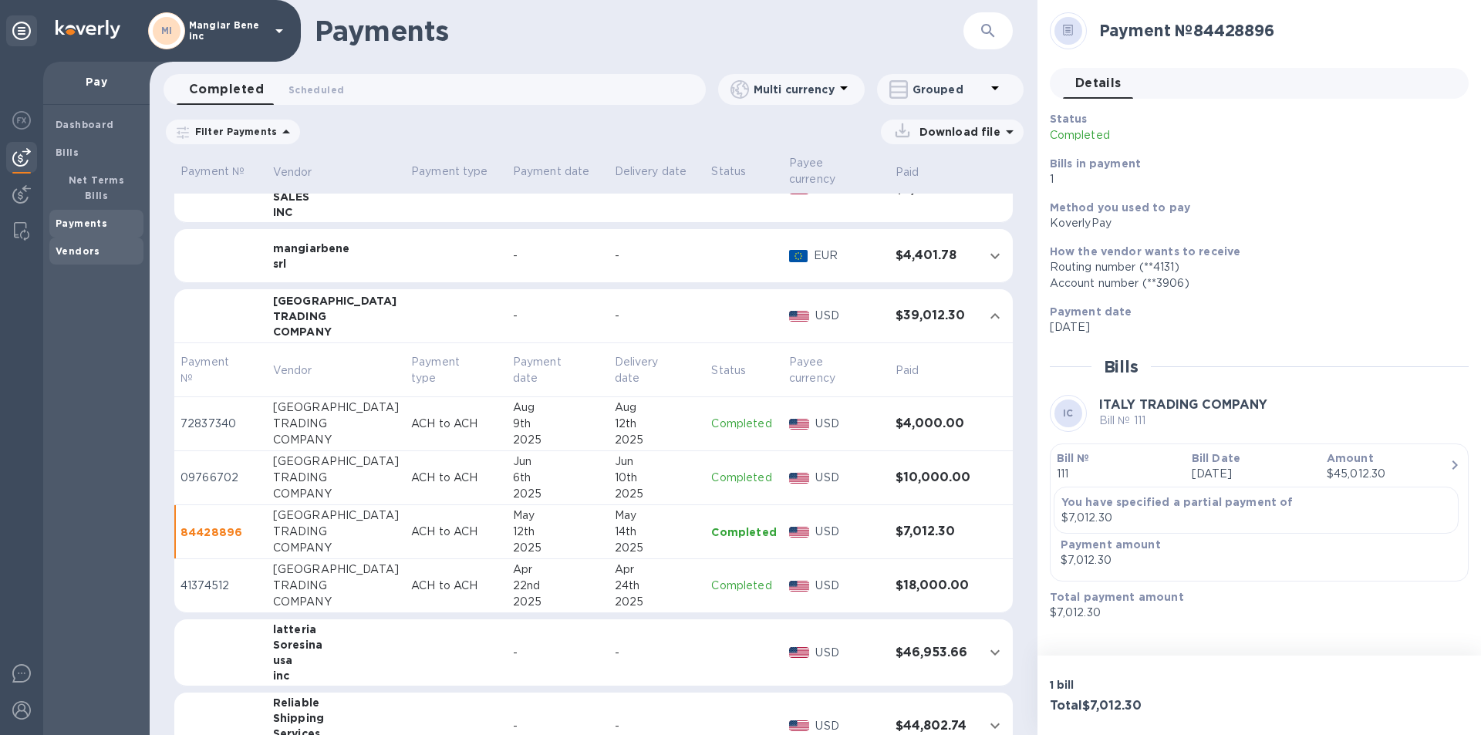
click at [100, 244] on span "Vendors" at bounding box center [97, 251] width 82 height 15
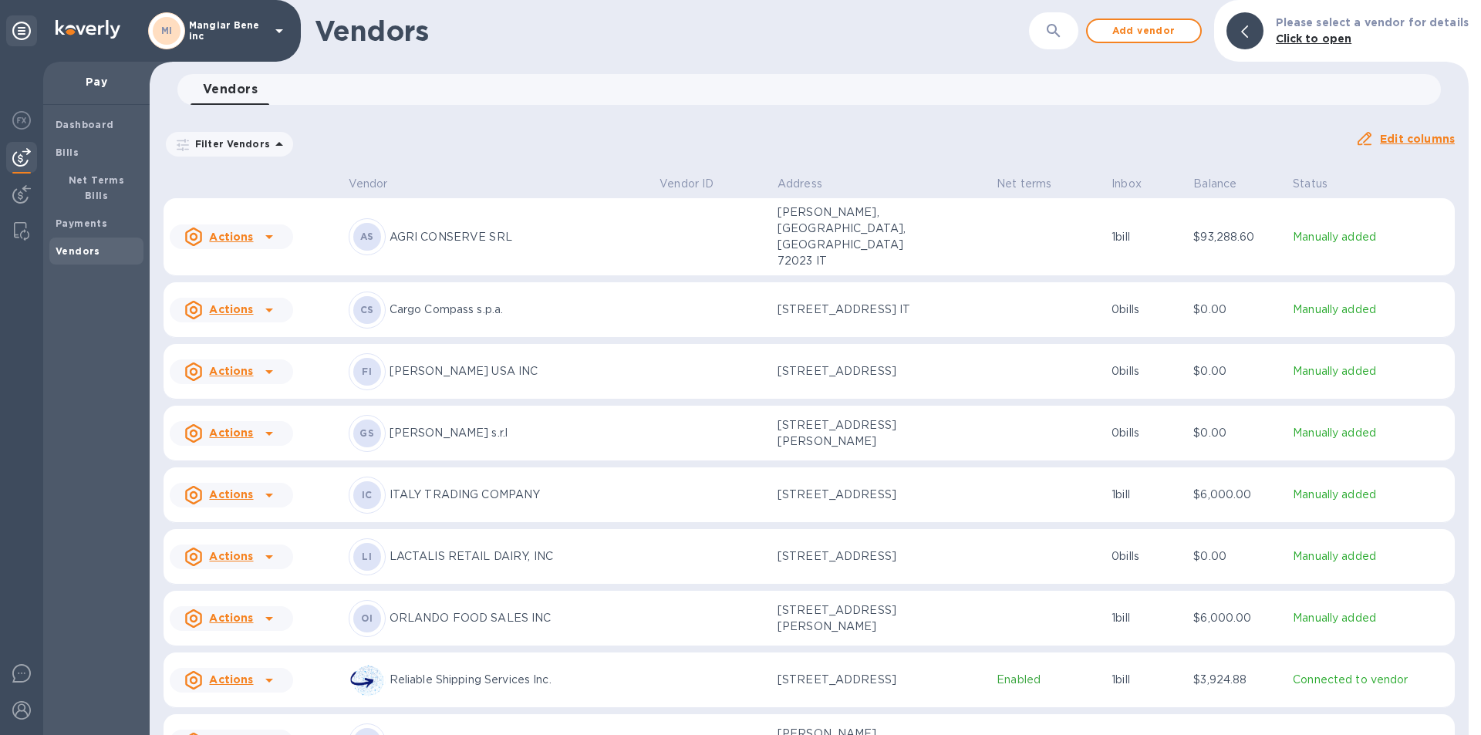
click at [610, 489] on p "ITALY TRADING COMPANY" at bounding box center [519, 495] width 258 height 16
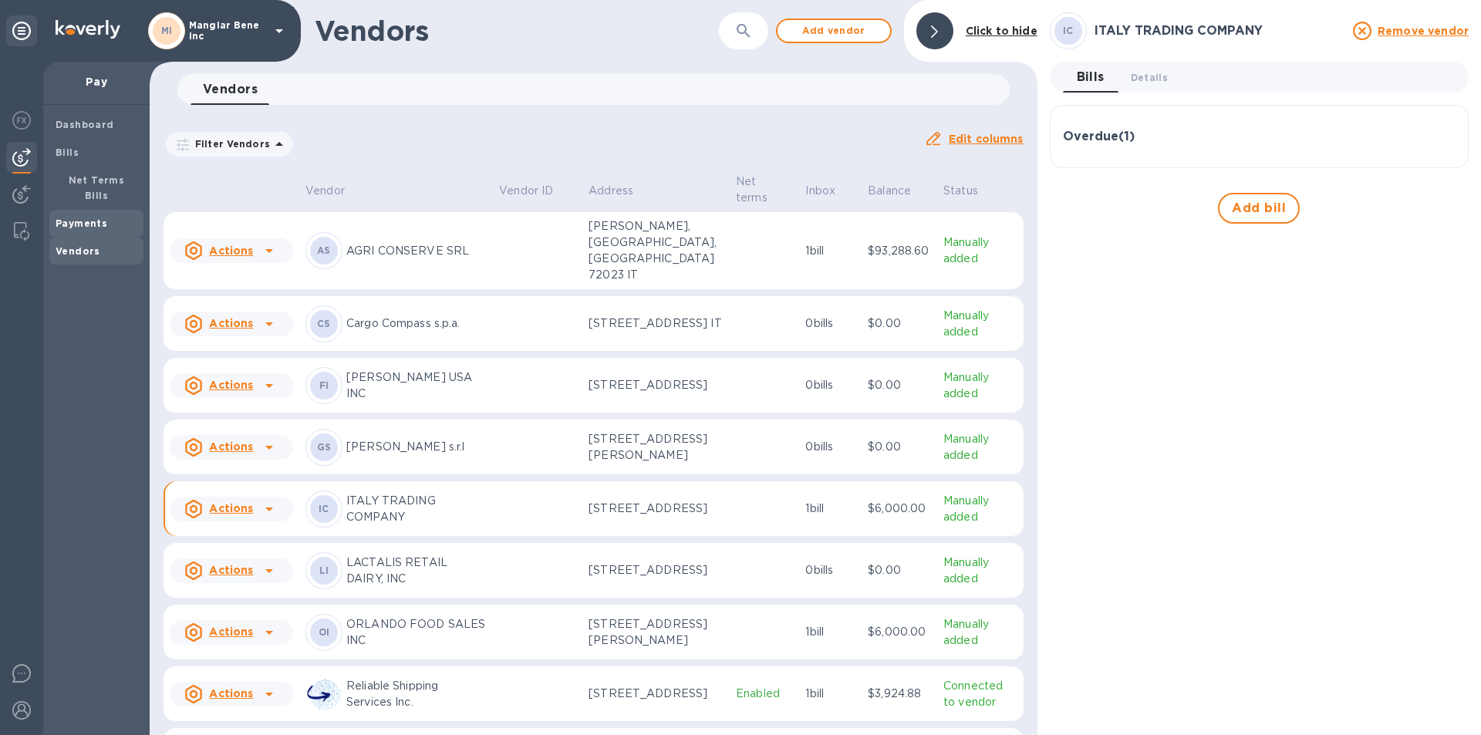
click at [98, 218] on b "Payments" at bounding box center [82, 224] width 52 height 12
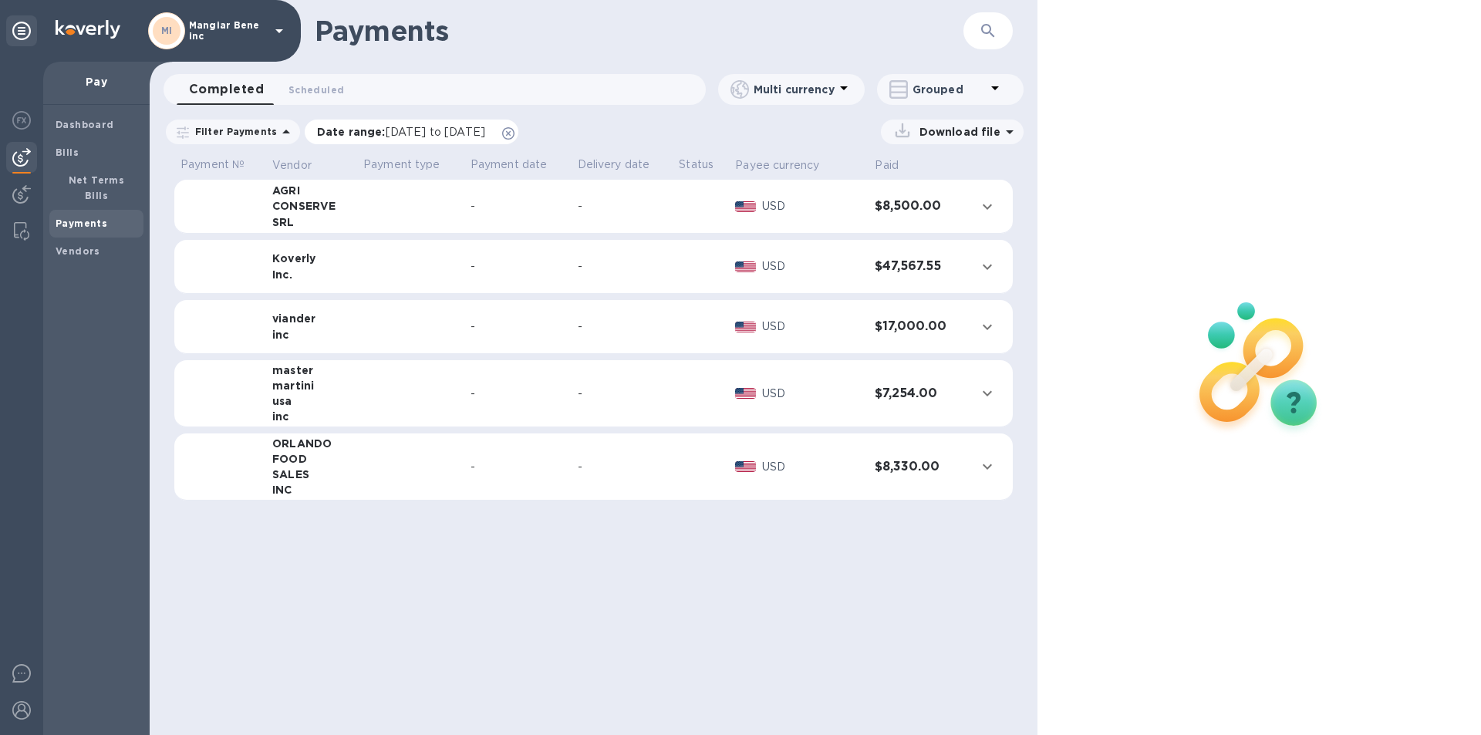
click at [414, 130] on span "[DATE] to [DATE]" at bounding box center [436, 132] width 100 height 12
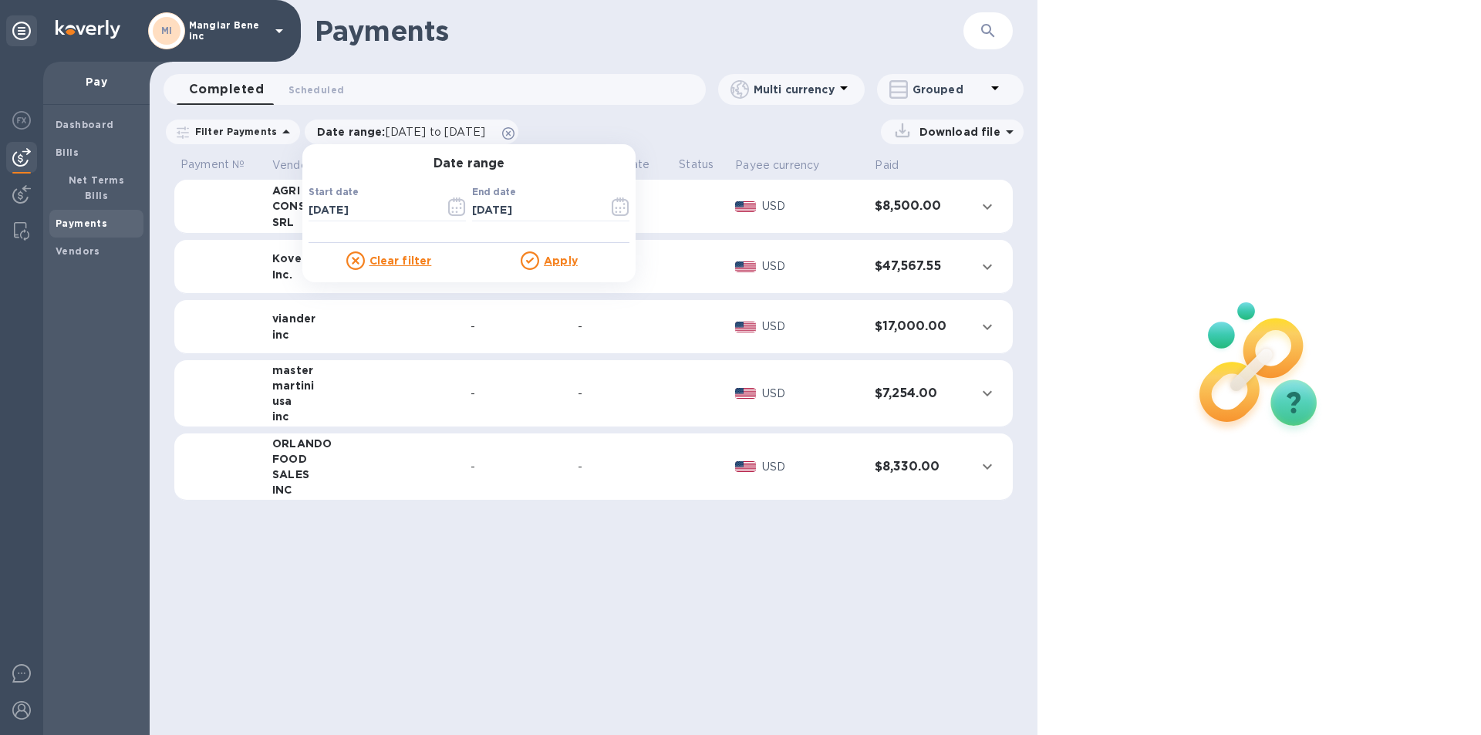
click at [414, 259] on u "Clear filter" at bounding box center [401, 261] width 62 height 12
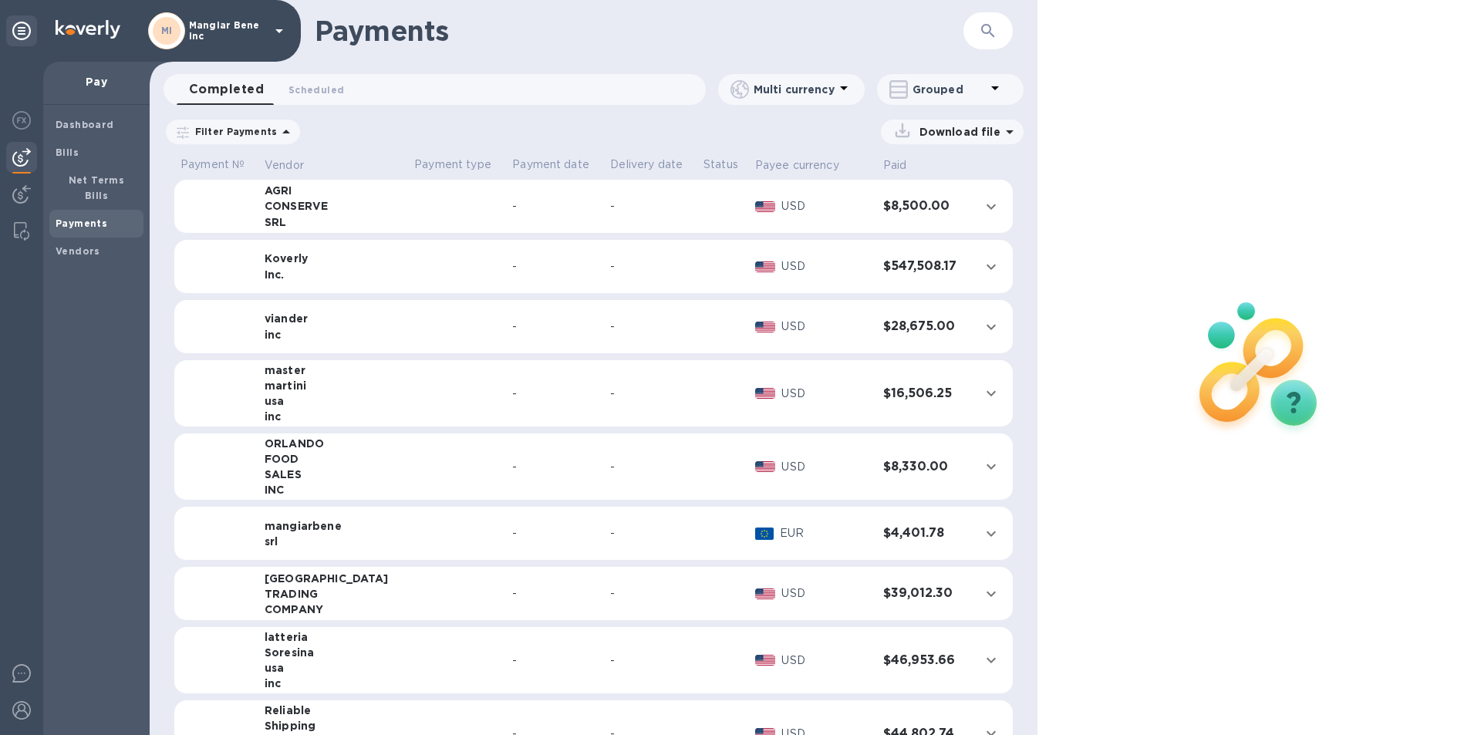
click at [281, 130] on icon at bounding box center [286, 132] width 19 height 19
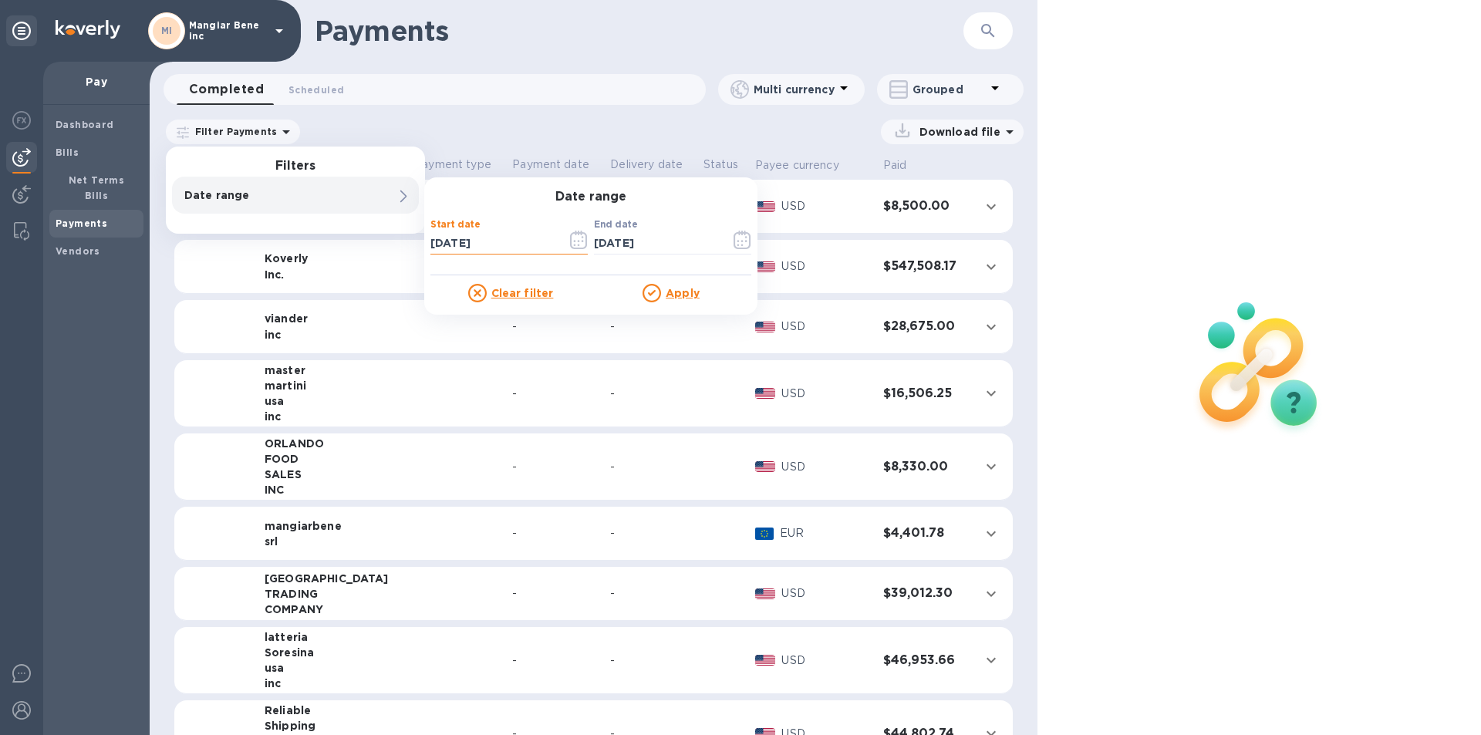
click at [475, 243] on input "09/11/2025" at bounding box center [493, 242] width 124 height 23
click at [577, 238] on icon "button" at bounding box center [579, 240] width 18 height 19
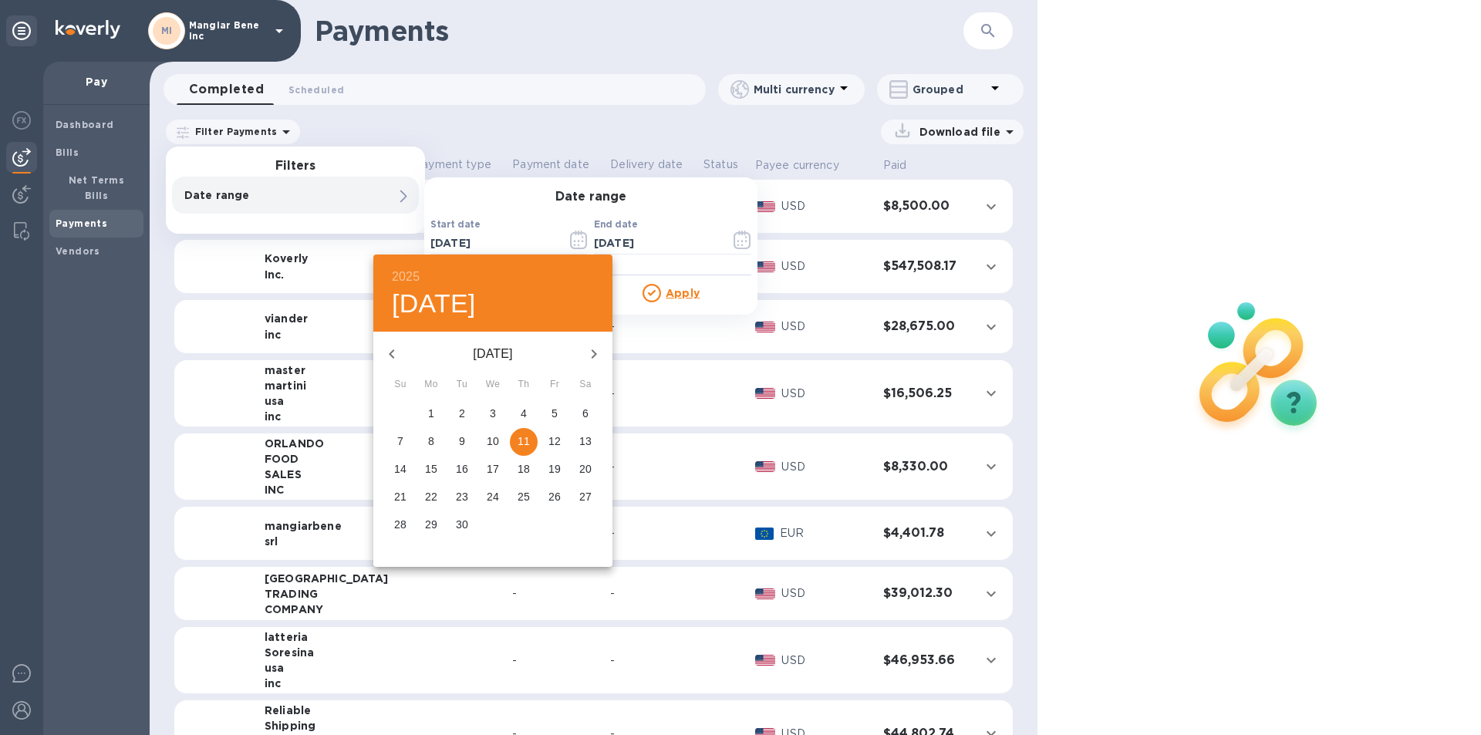
click at [395, 353] on icon "button" at bounding box center [392, 354] width 19 height 19
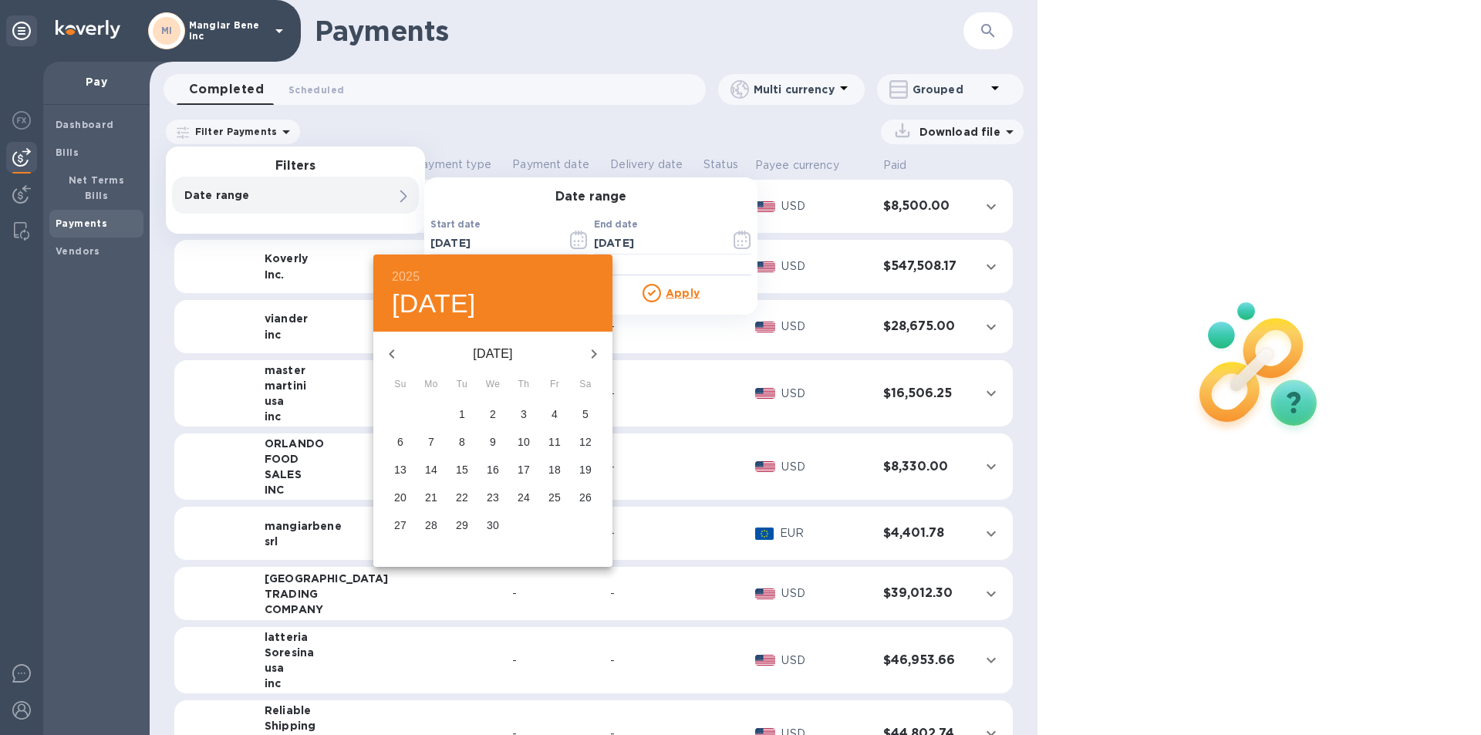
click at [395, 353] on icon "button" at bounding box center [392, 354] width 19 height 19
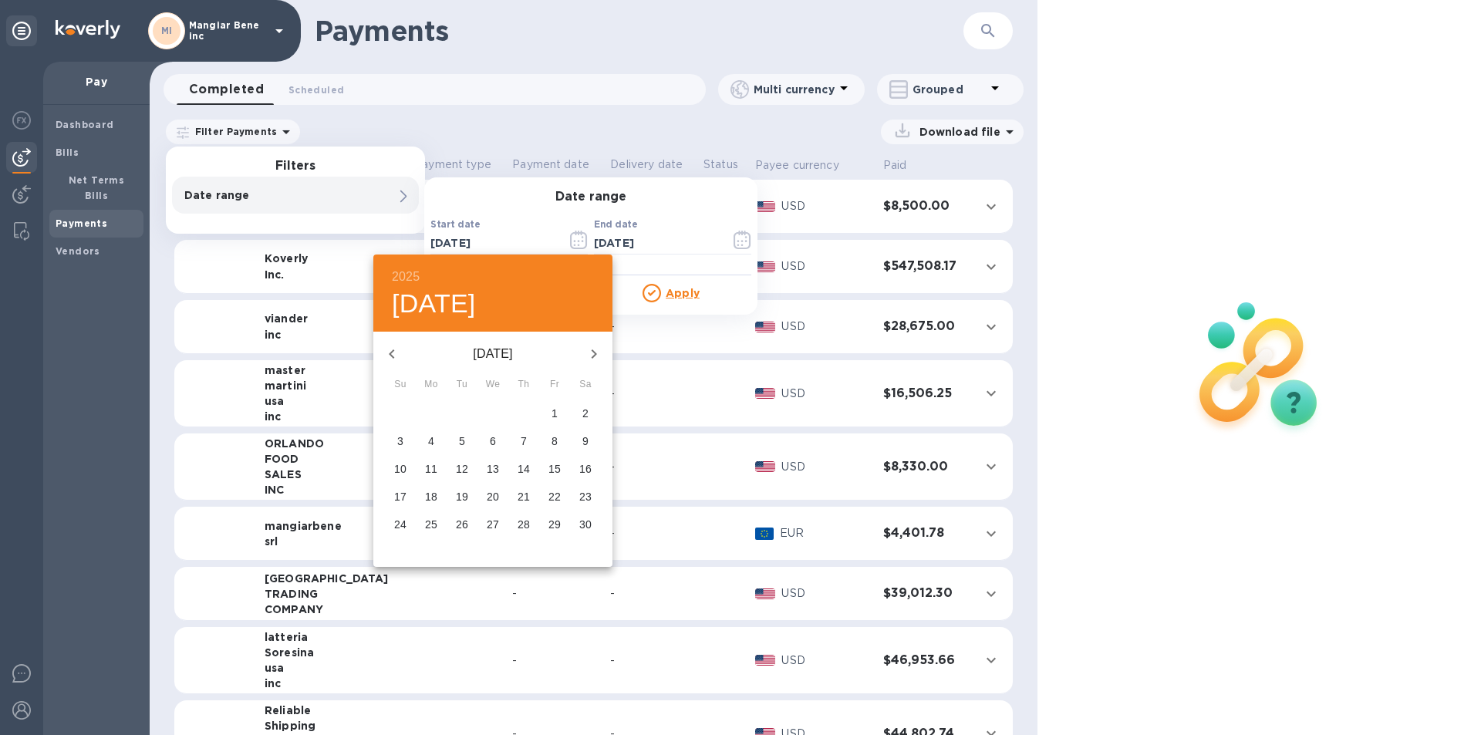
click at [395, 353] on icon "button" at bounding box center [392, 354] width 19 height 19
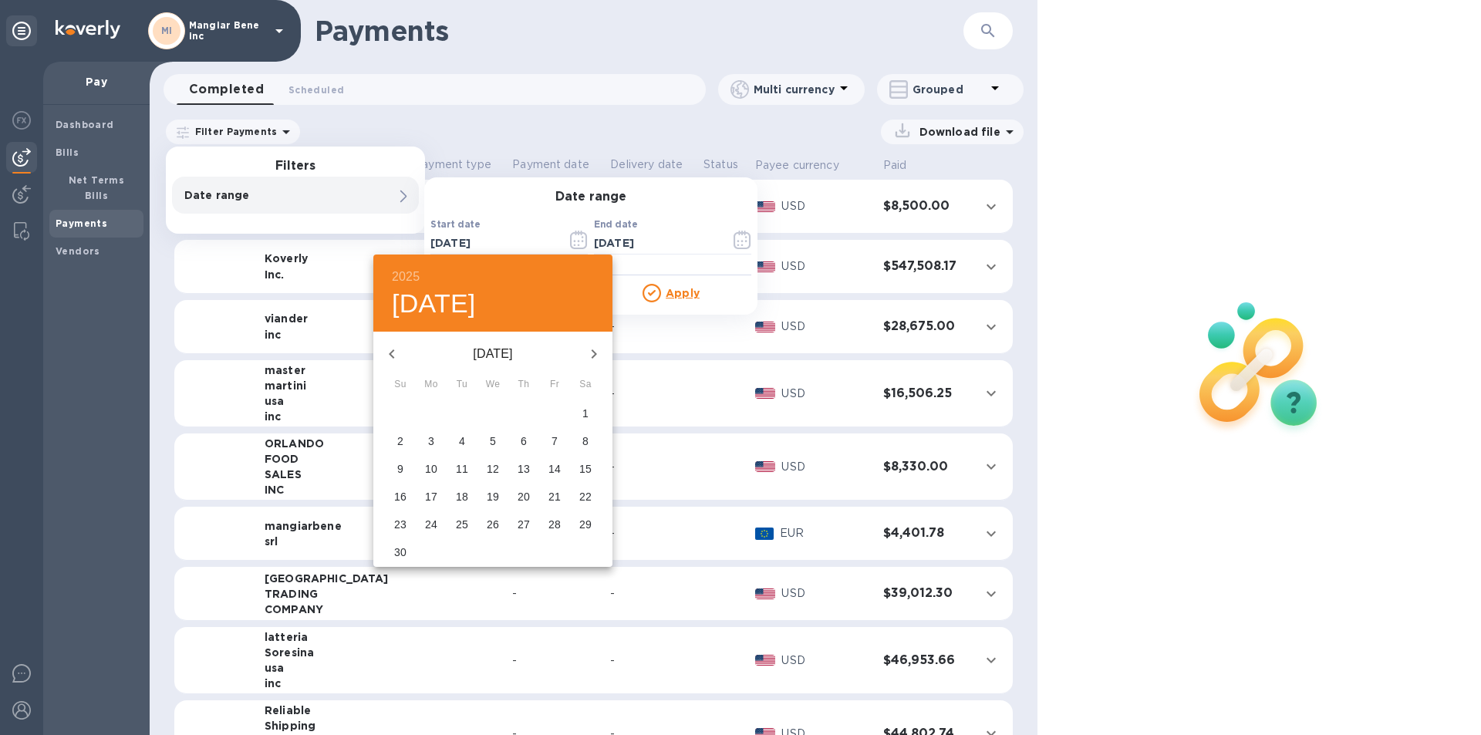
click at [395, 353] on icon "button" at bounding box center [392, 354] width 19 height 19
click at [393, 351] on icon "button" at bounding box center [391, 354] width 5 height 9
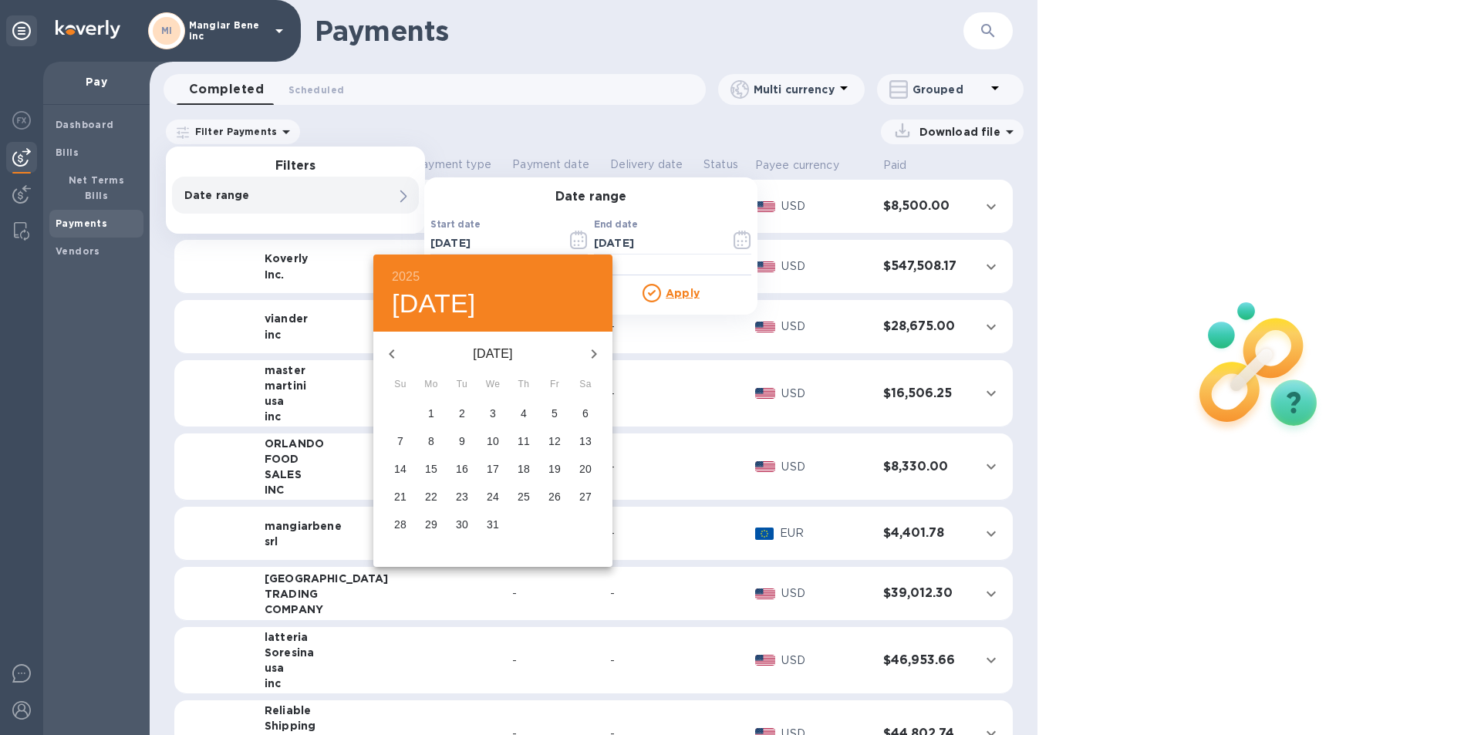
click at [393, 351] on icon "button" at bounding box center [391, 354] width 5 height 9
click at [596, 354] on icon "button" at bounding box center [594, 354] width 5 height 9
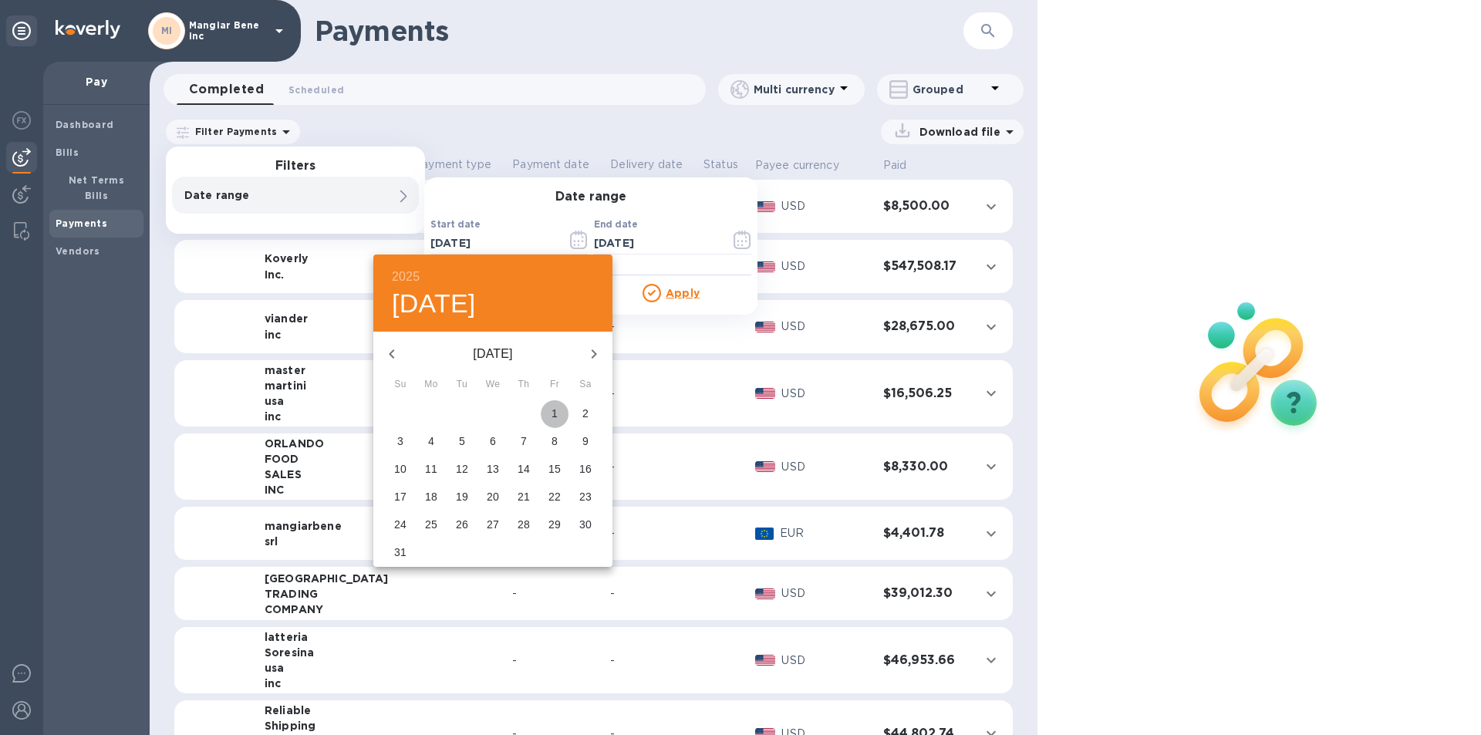
click at [557, 413] on p "1" at bounding box center [555, 413] width 6 height 15
type input "[DATE]"
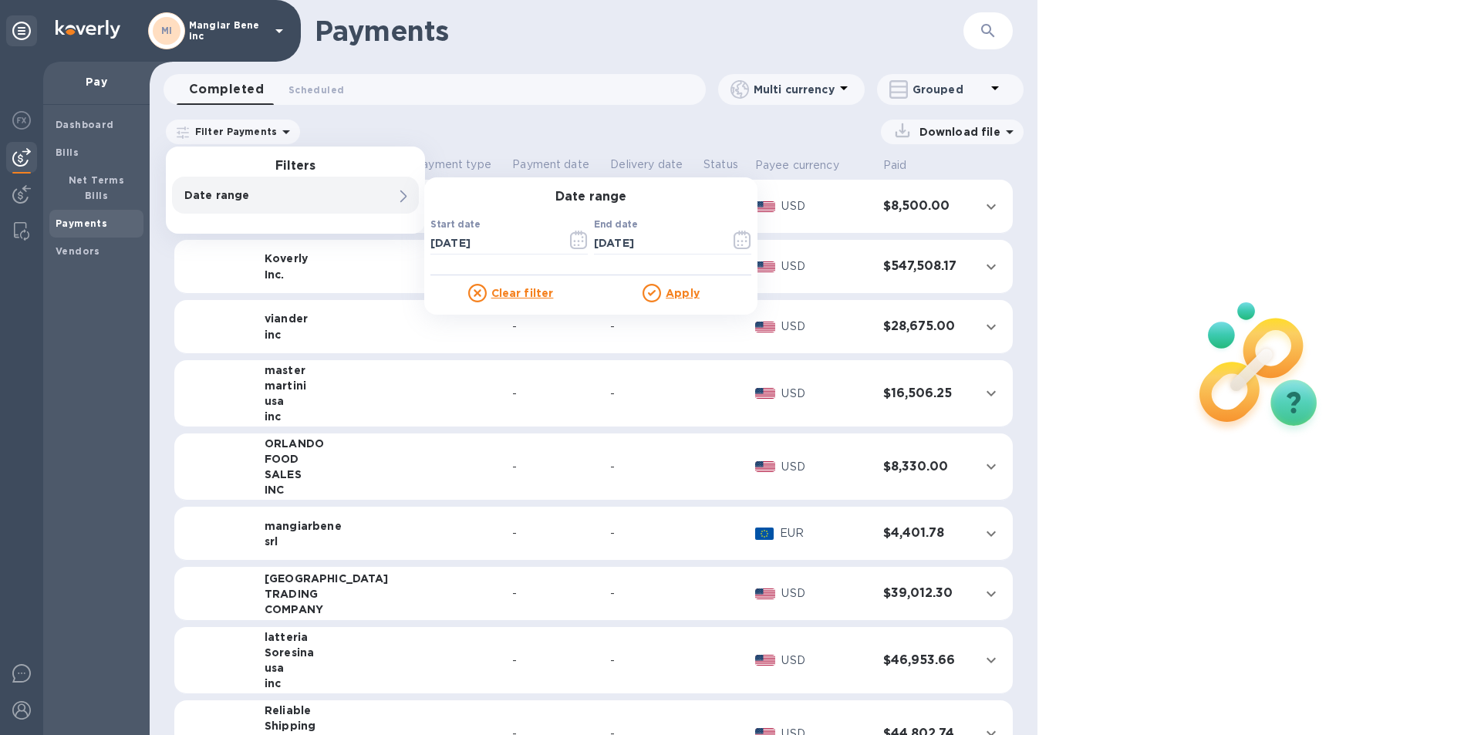
click at [683, 295] on u "Apply" at bounding box center [683, 293] width 34 height 12
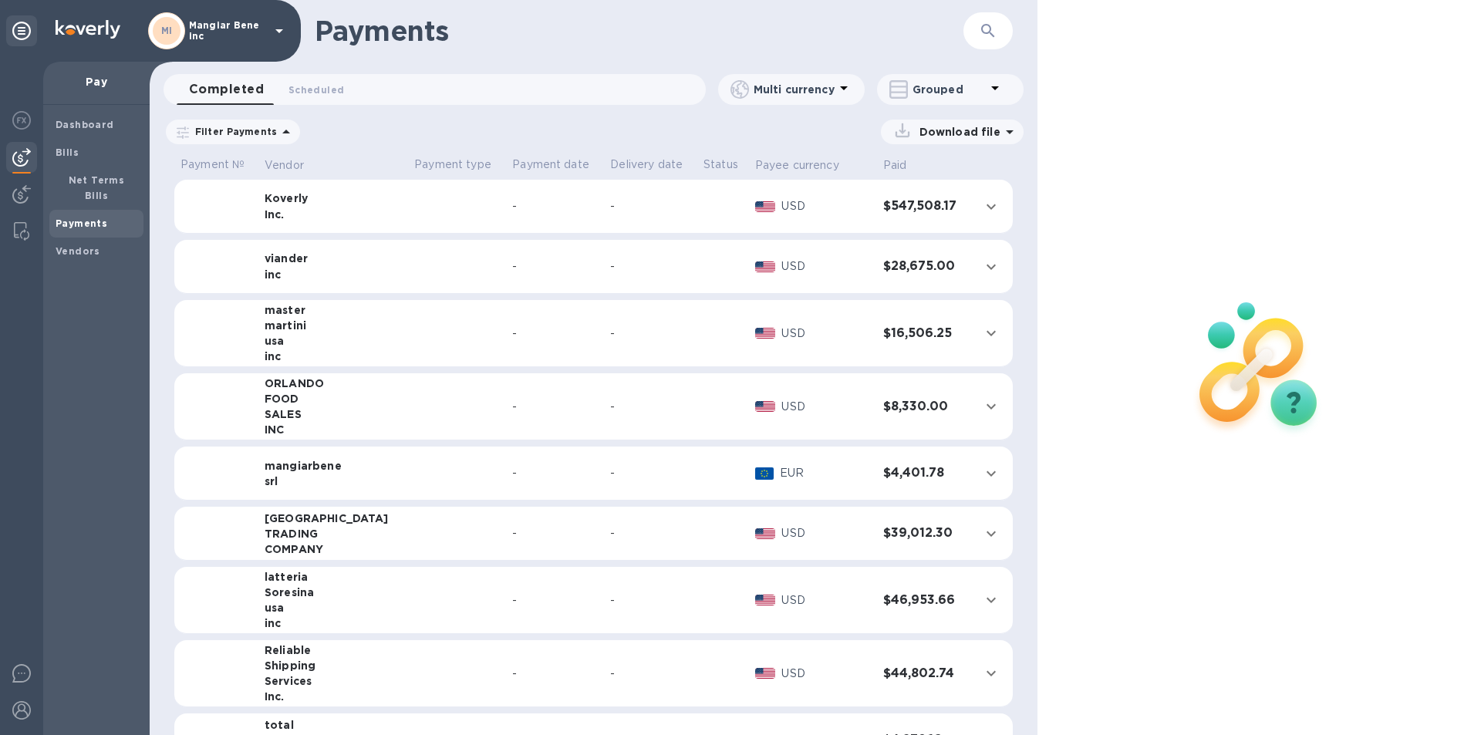
click at [408, 543] on td at bounding box center [457, 534] width 98 height 54
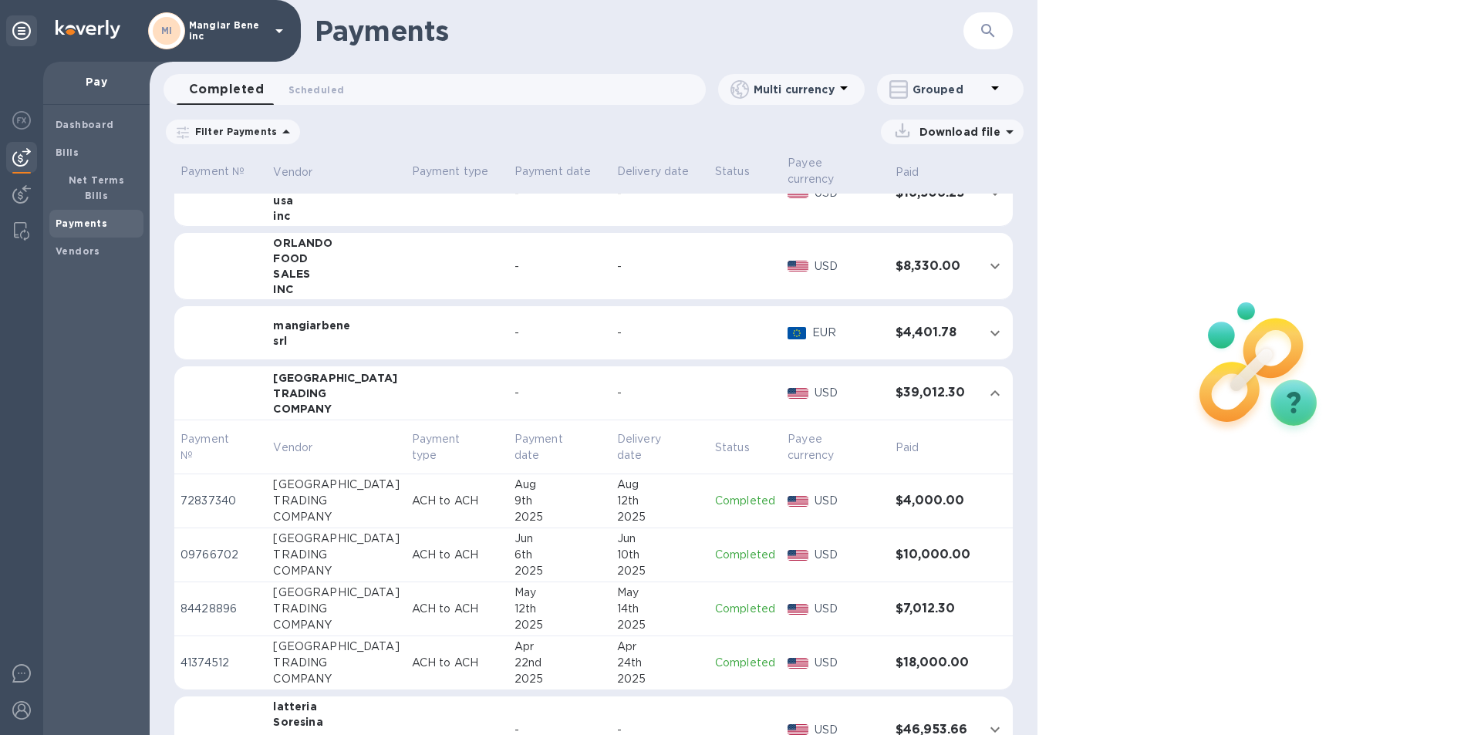
scroll to position [231, 0]
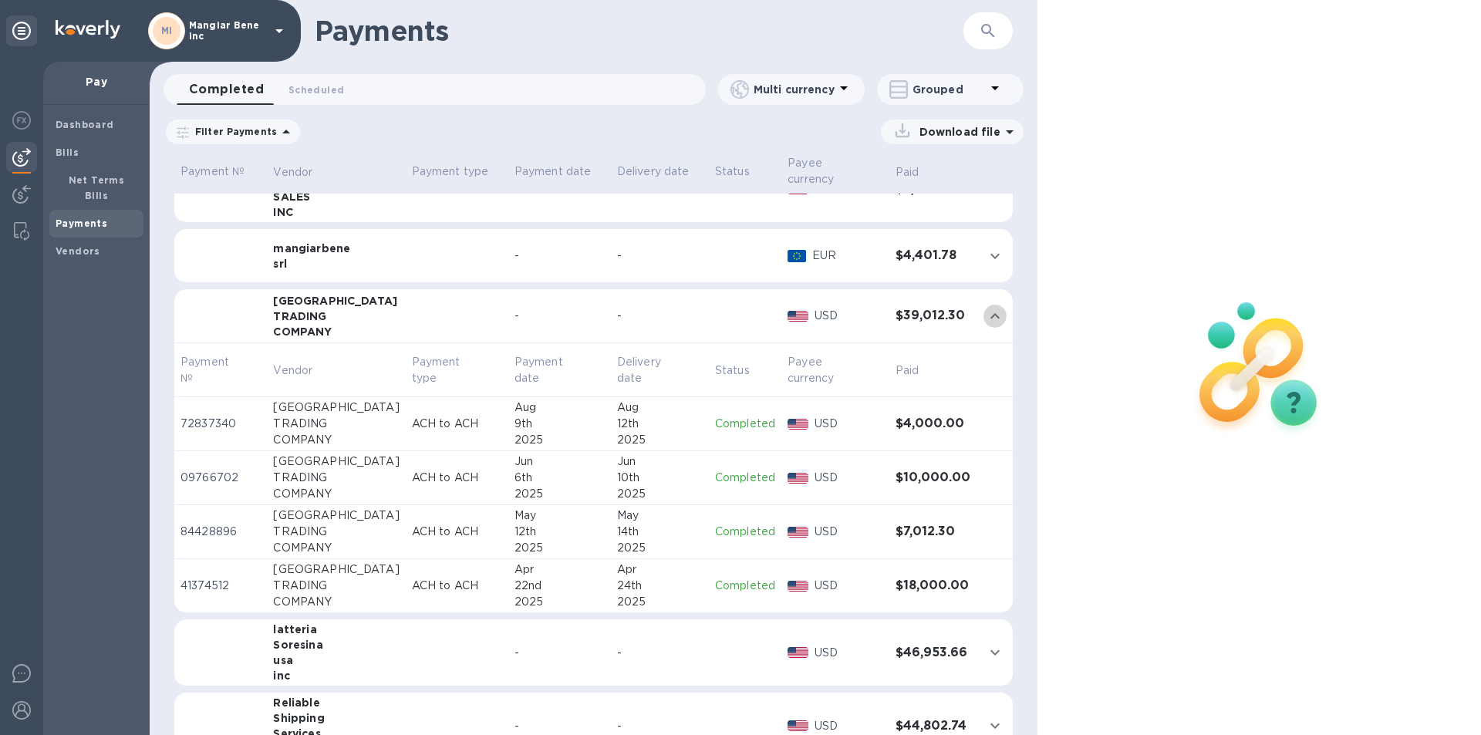
click at [988, 307] on icon "expand row" at bounding box center [995, 316] width 19 height 19
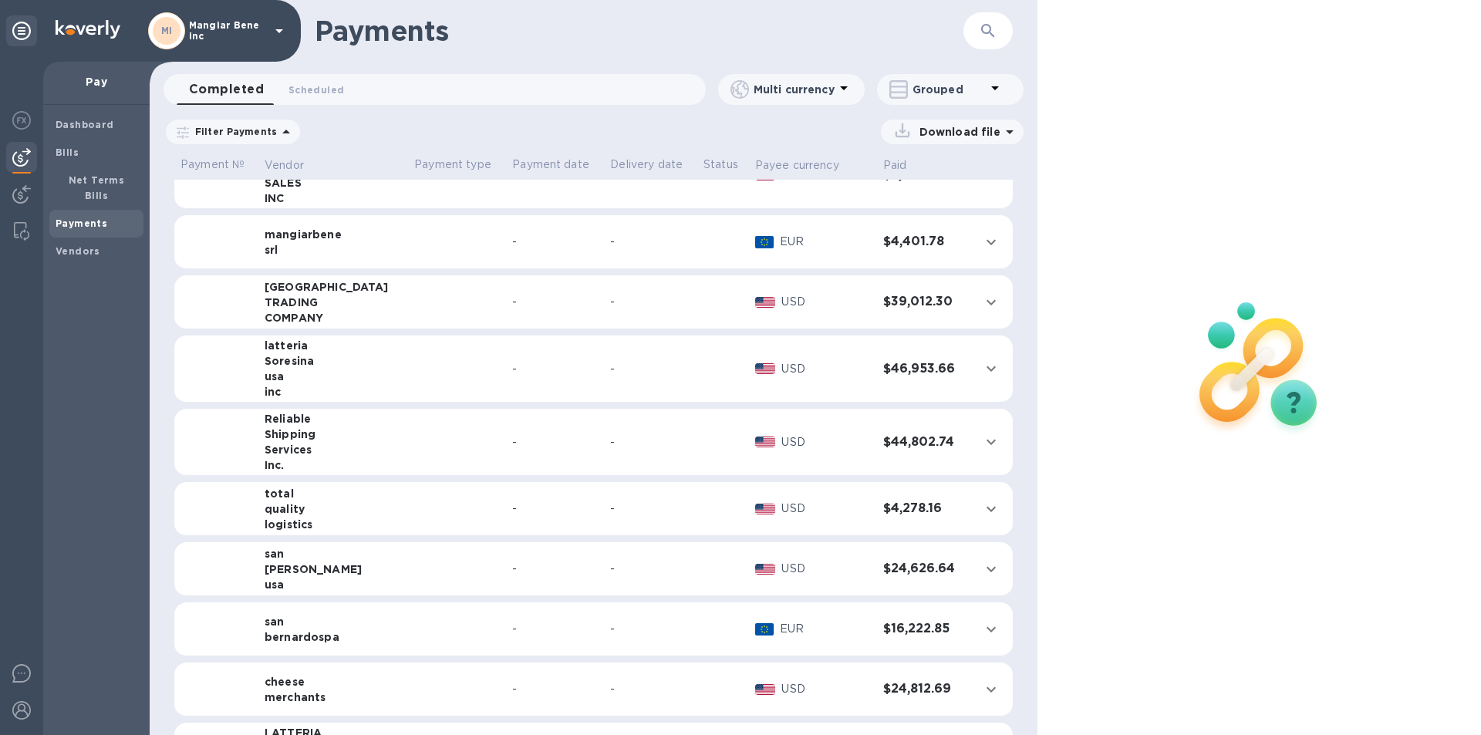
click at [988, 302] on icon "expand row" at bounding box center [991, 302] width 19 height 19
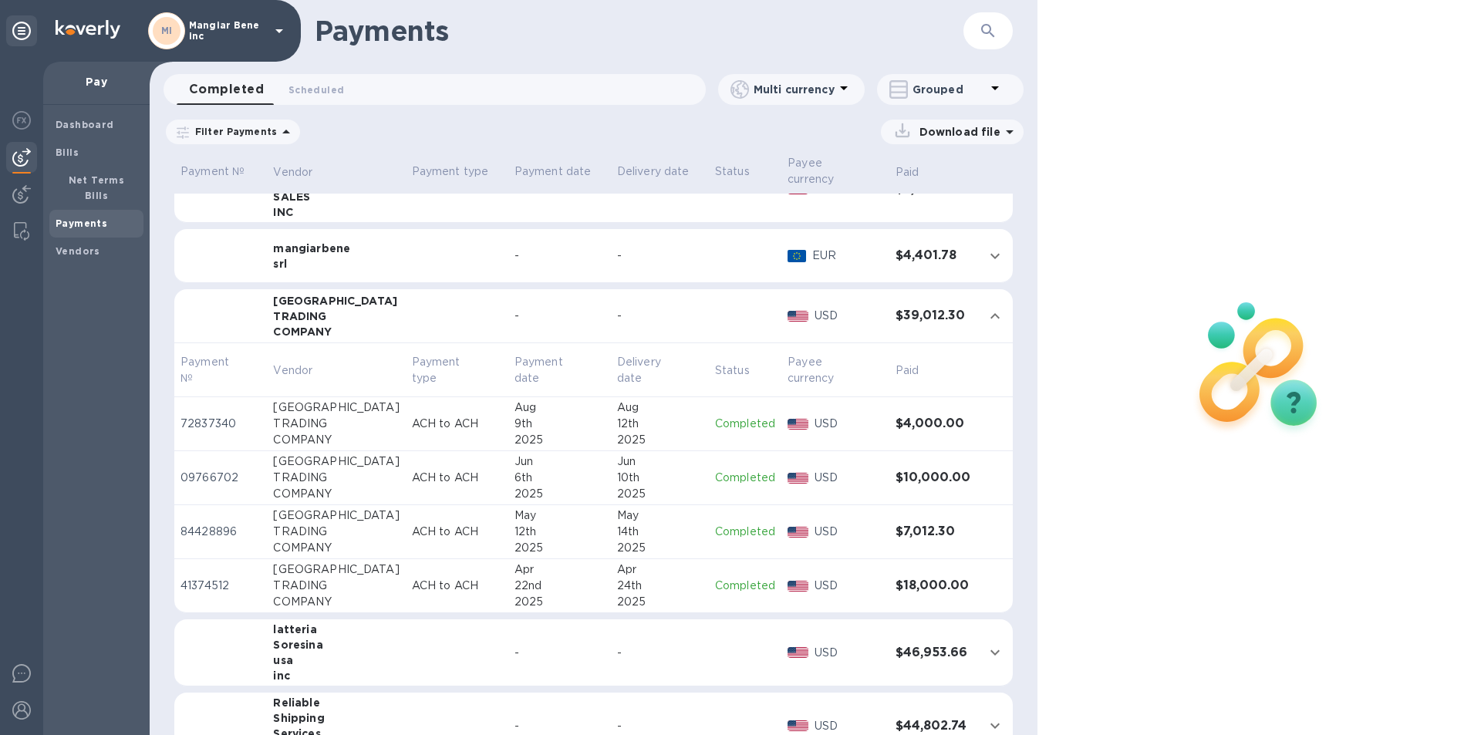
click at [1007, 133] on icon at bounding box center [1010, 132] width 19 height 19
click at [942, 238] on p "Payments summary" at bounding box center [940, 235] width 135 height 15
click at [795, 239] on p "XLSX file" at bounding box center [791, 239] width 52 height 15
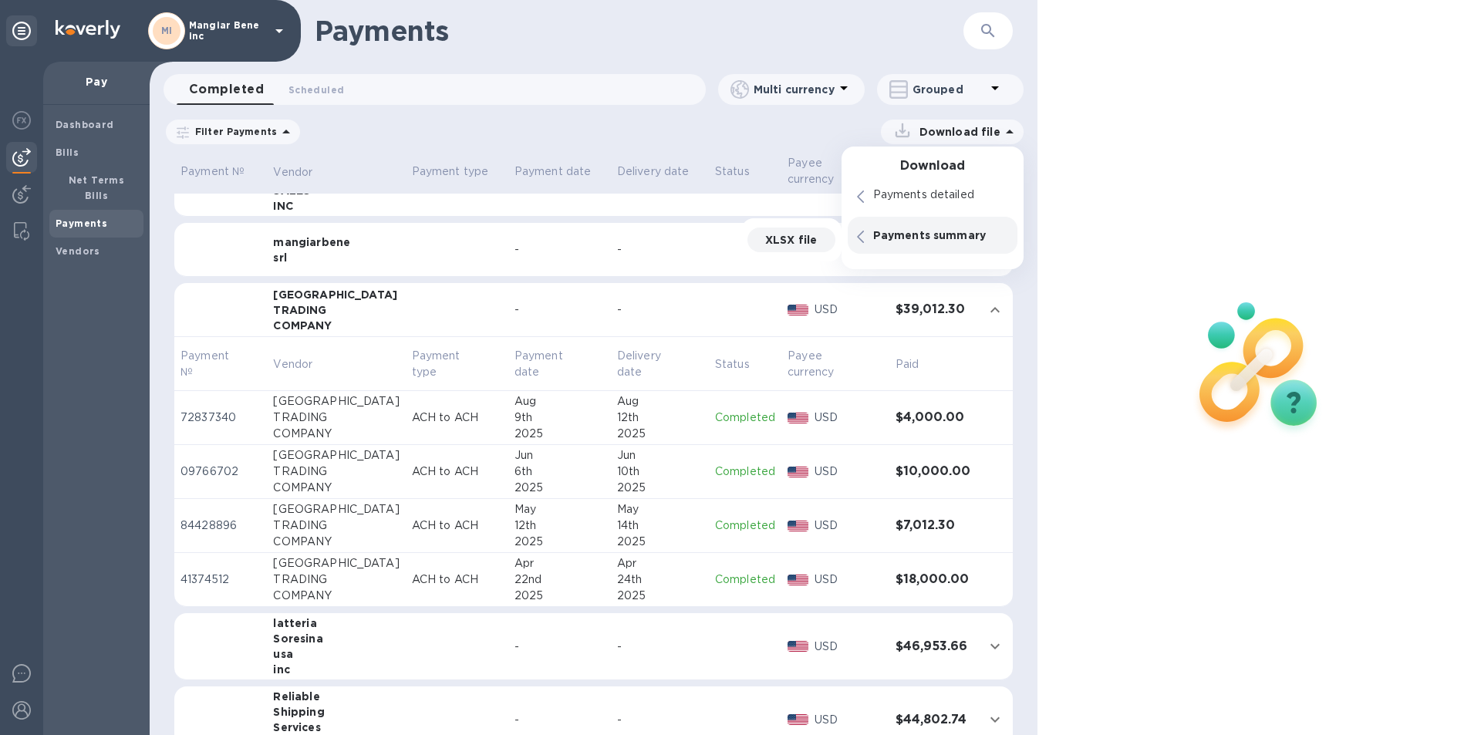
scroll to position [154, 0]
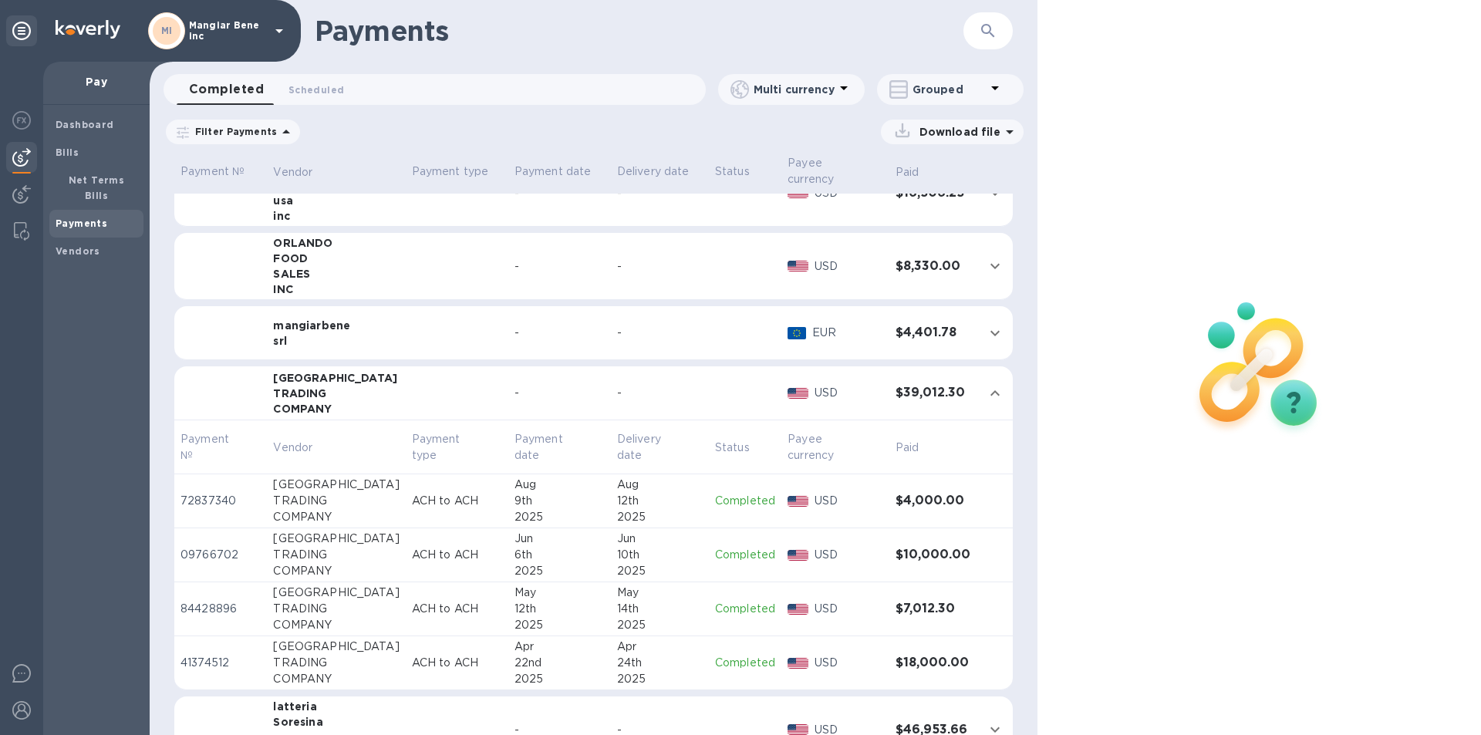
click at [788, 388] on img at bounding box center [798, 393] width 21 height 11
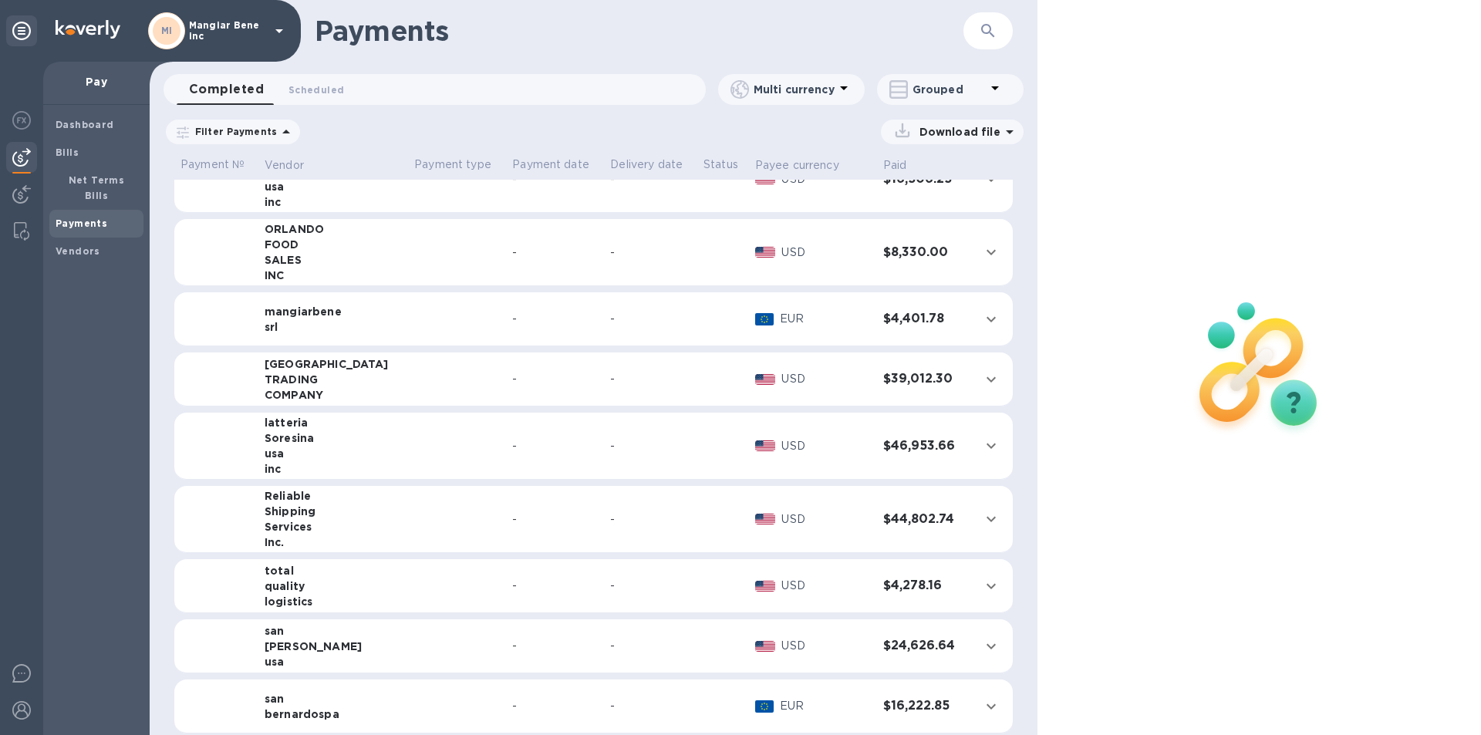
click at [408, 388] on td at bounding box center [457, 380] width 98 height 54
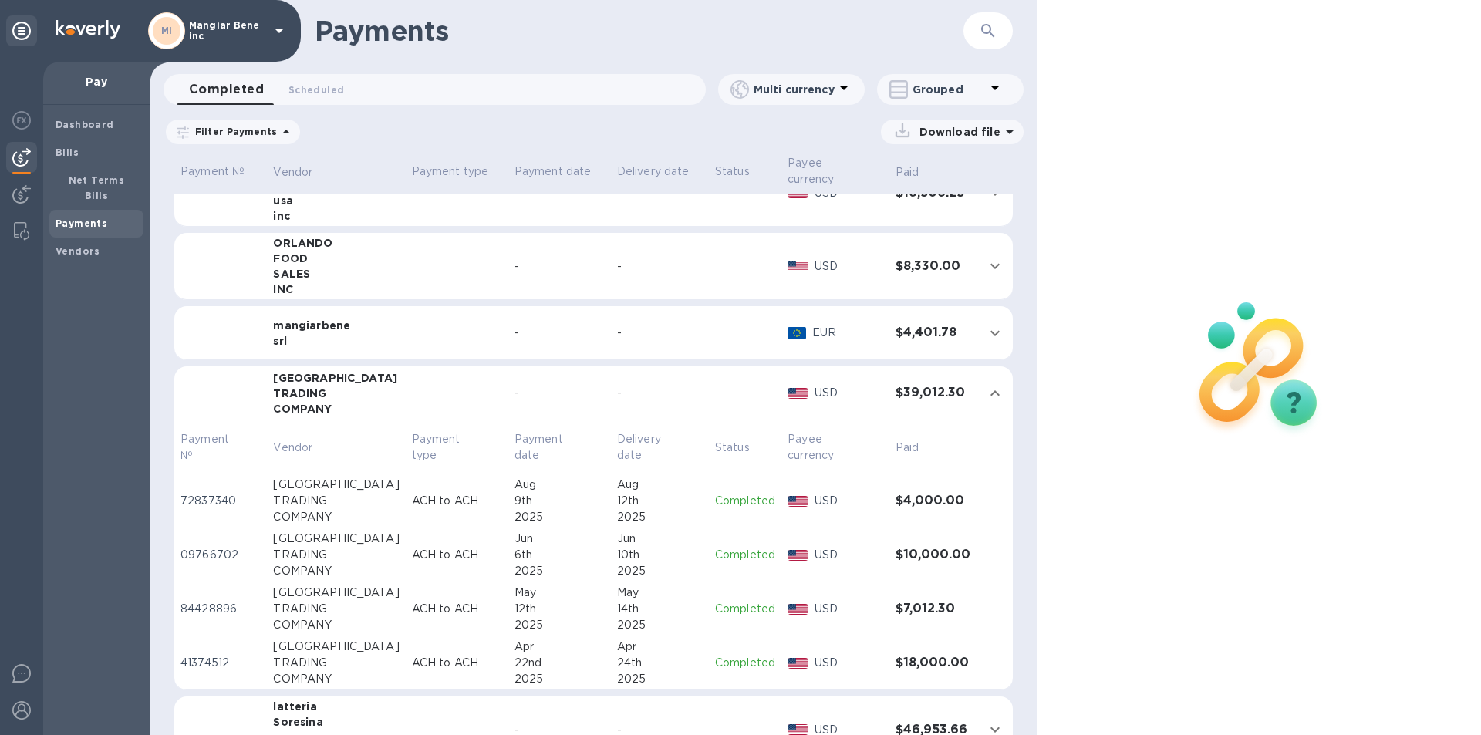
click at [1005, 130] on icon at bounding box center [1010, 132] width 19 height 19
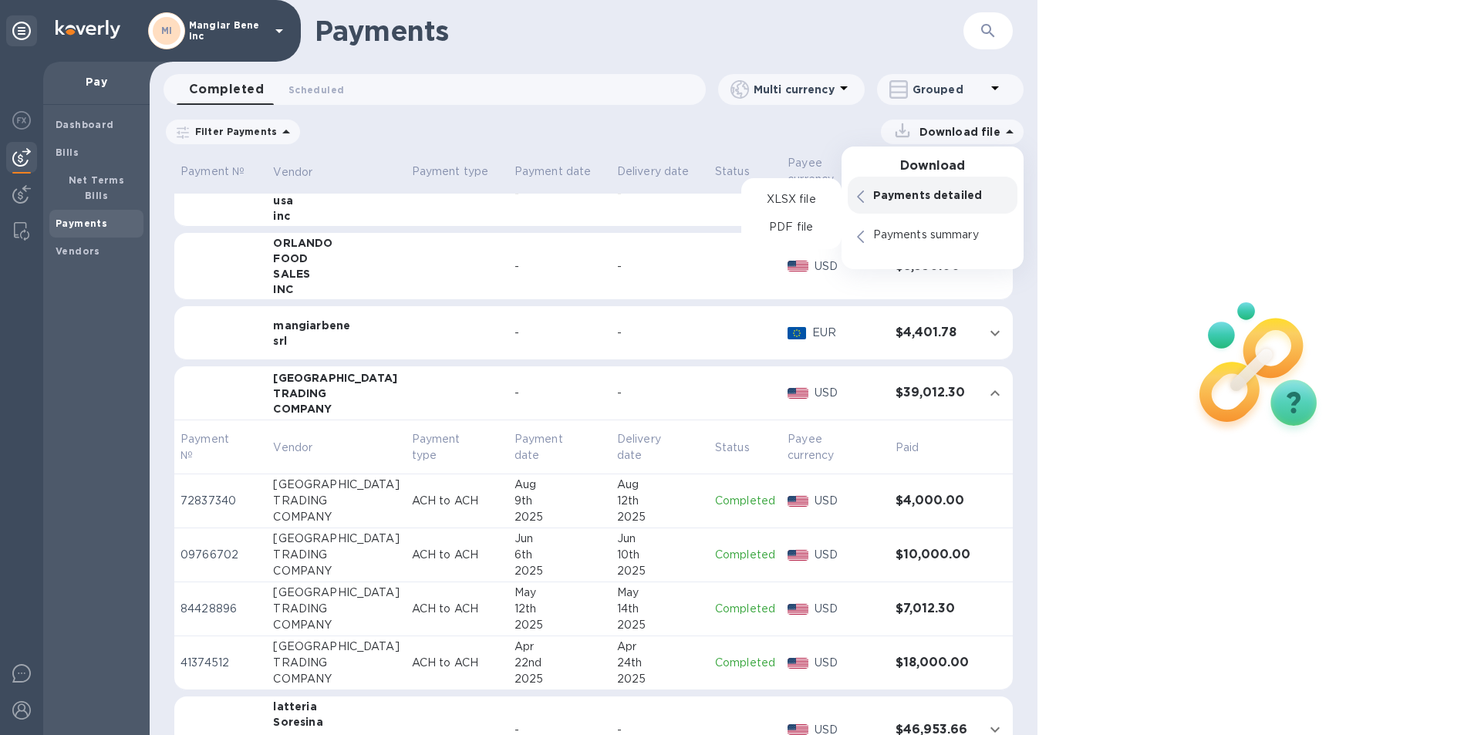
click at [949, 199] on p "Payments detailed" at bounding box center [940, 194] width 135 height 15
click at [803, 244] on p "XLSX file" at bounding box center [791, 239] width 52 height 15
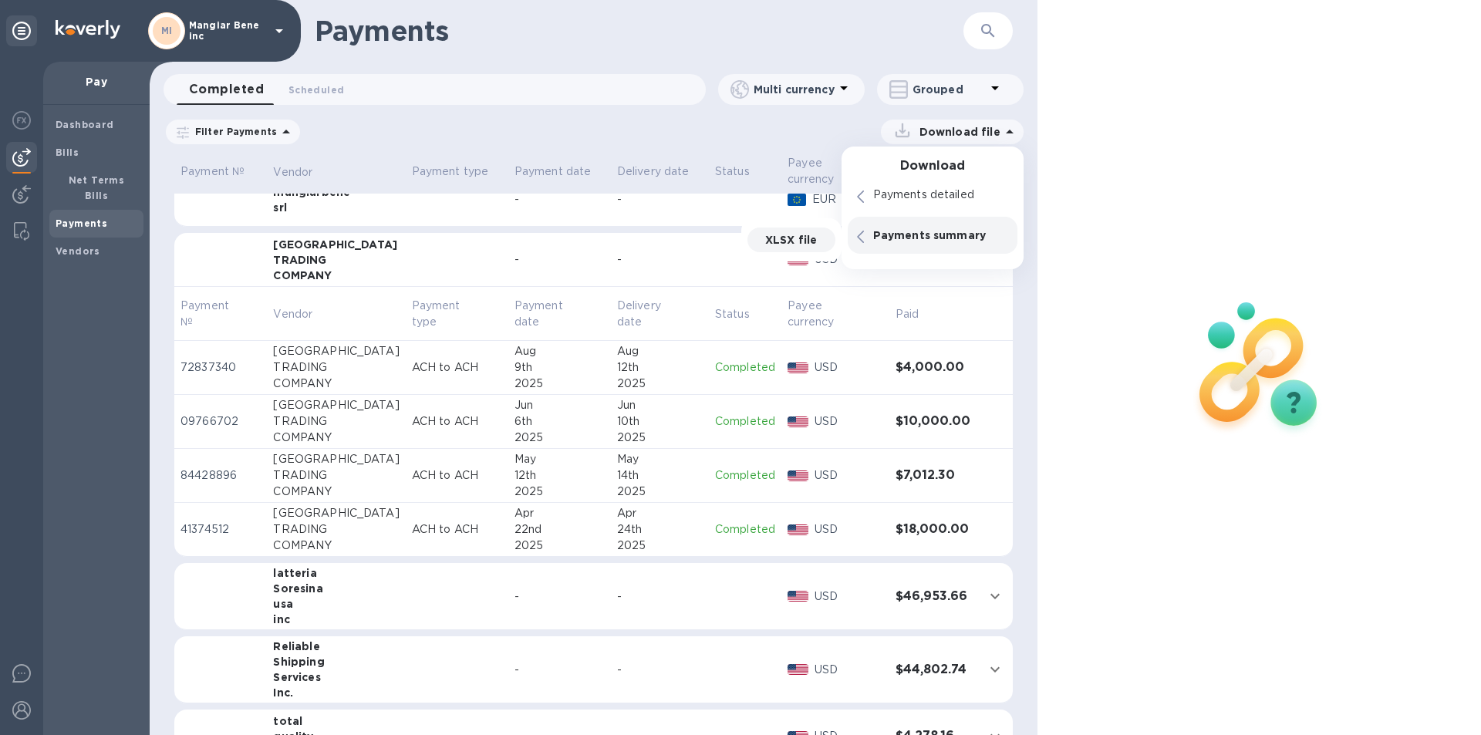
scroll to position [309, 0]
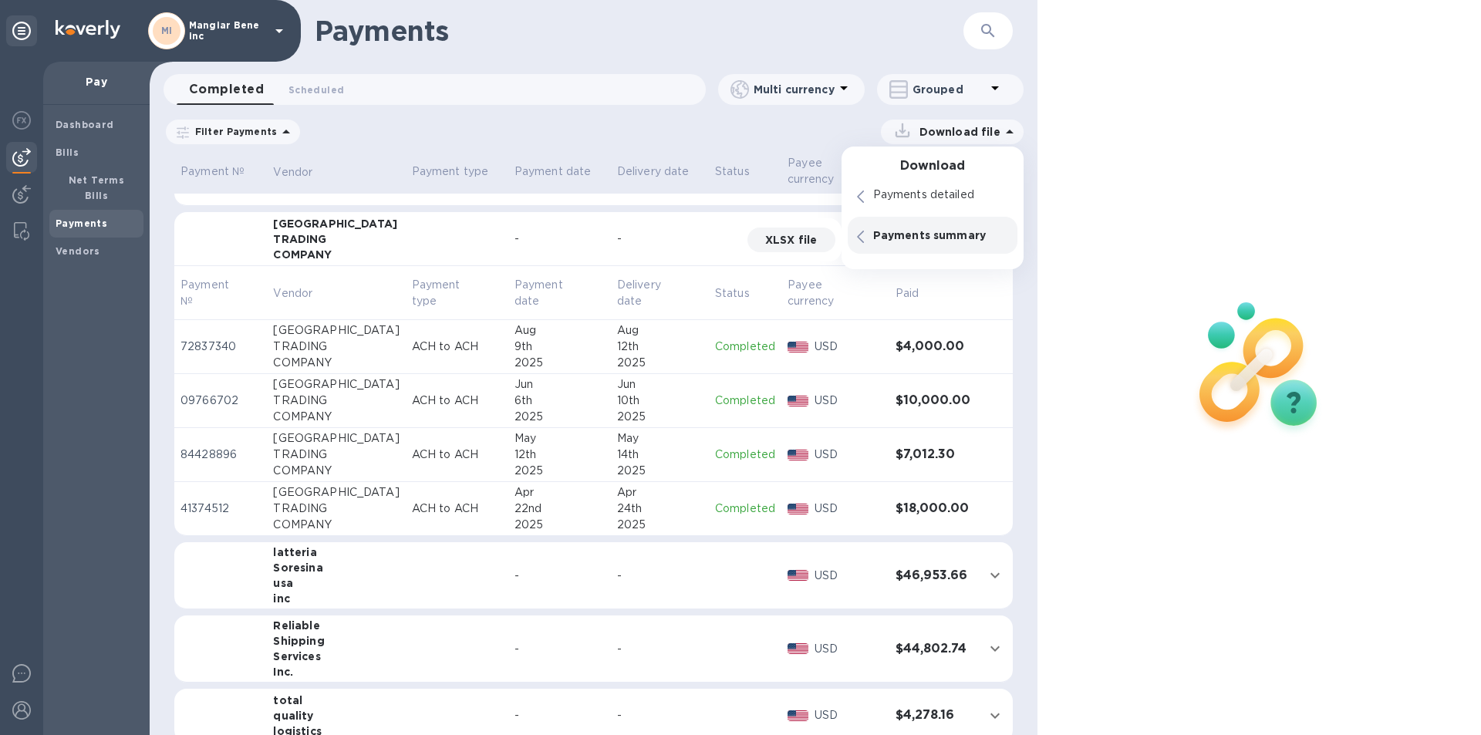
click at [784, 242] on p "XLSX file" at bounding box center [791, 239] width 52 height 15
click at [1299, 490] on div at bounding box center [1260, 367] width 444 height 735
click at [1005, 130] on icon at bounding box center [1010, 132] width 19 height 19
click at [803, 198] on p "XLSX file" at bounding box center [791, 199] width 52 height 15
click at [1201, 567] on div at bounding box center [1260, 367] width 444 height 735
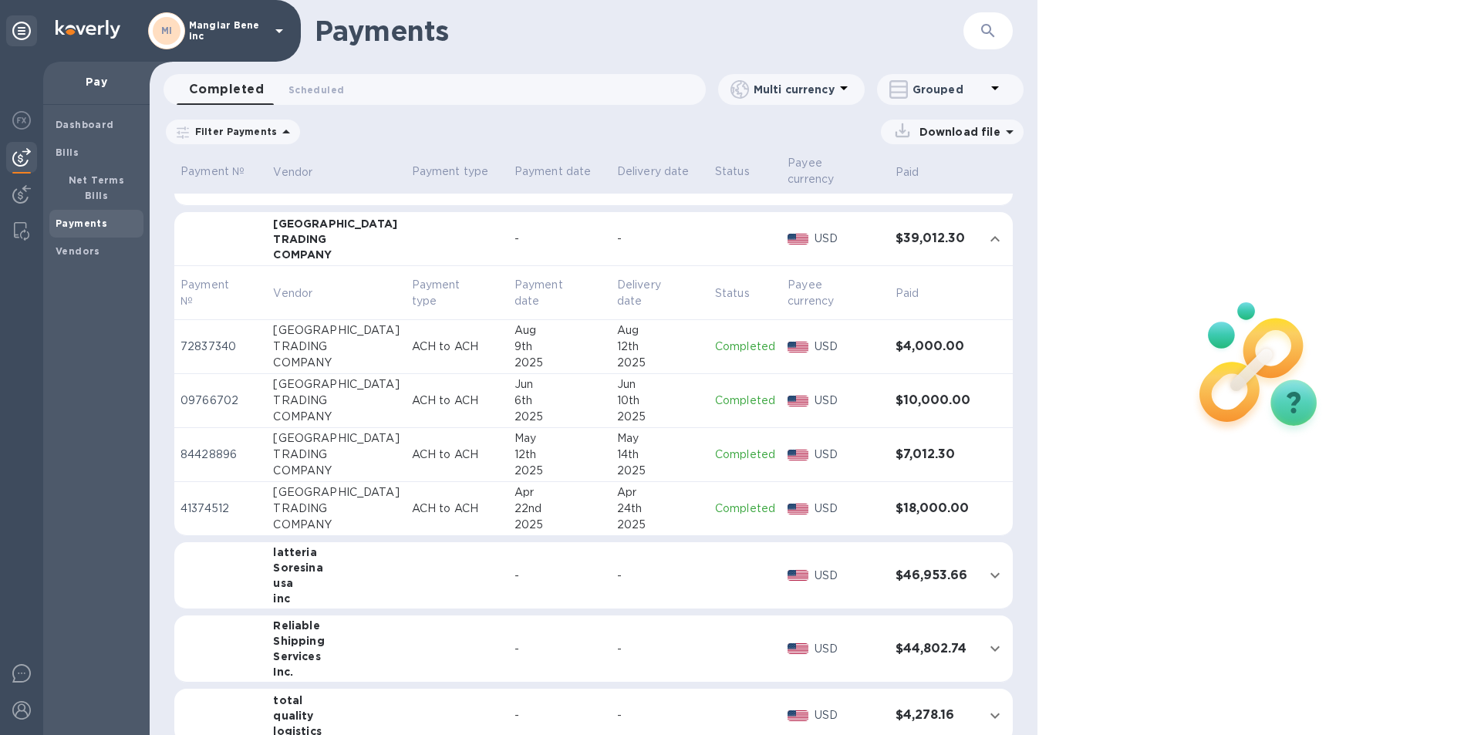
click at [652, 340] on div "12th" at bounding box center [660, 347] width 86 height 16
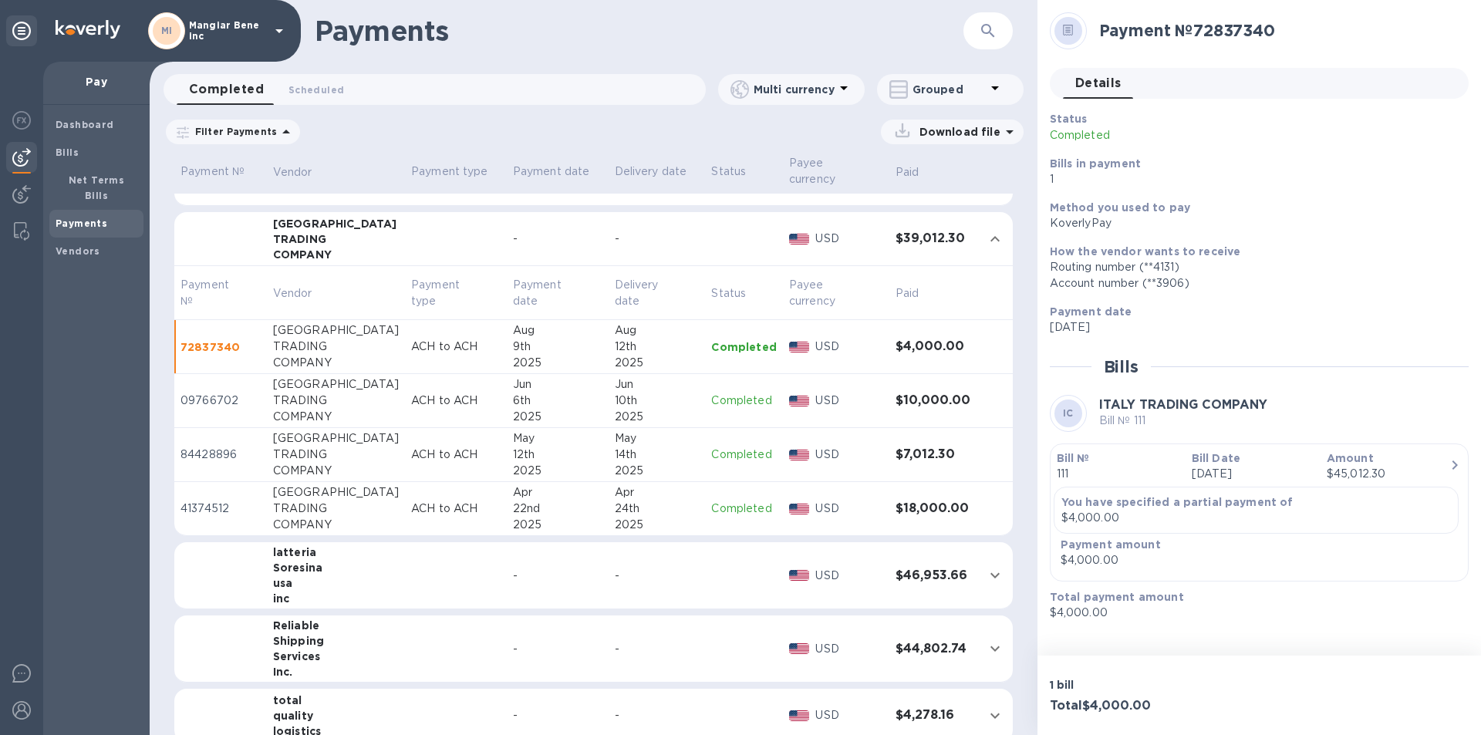
click at [615, 409] on div "2025" at bounding box center [657, 417] width 85 height 16
click at [615, 448] on div "14th" at bounding box center [657, 455] width 85 height 16
click at [280, 30] on icon at bounding box center [279, 31] width 8 height 4
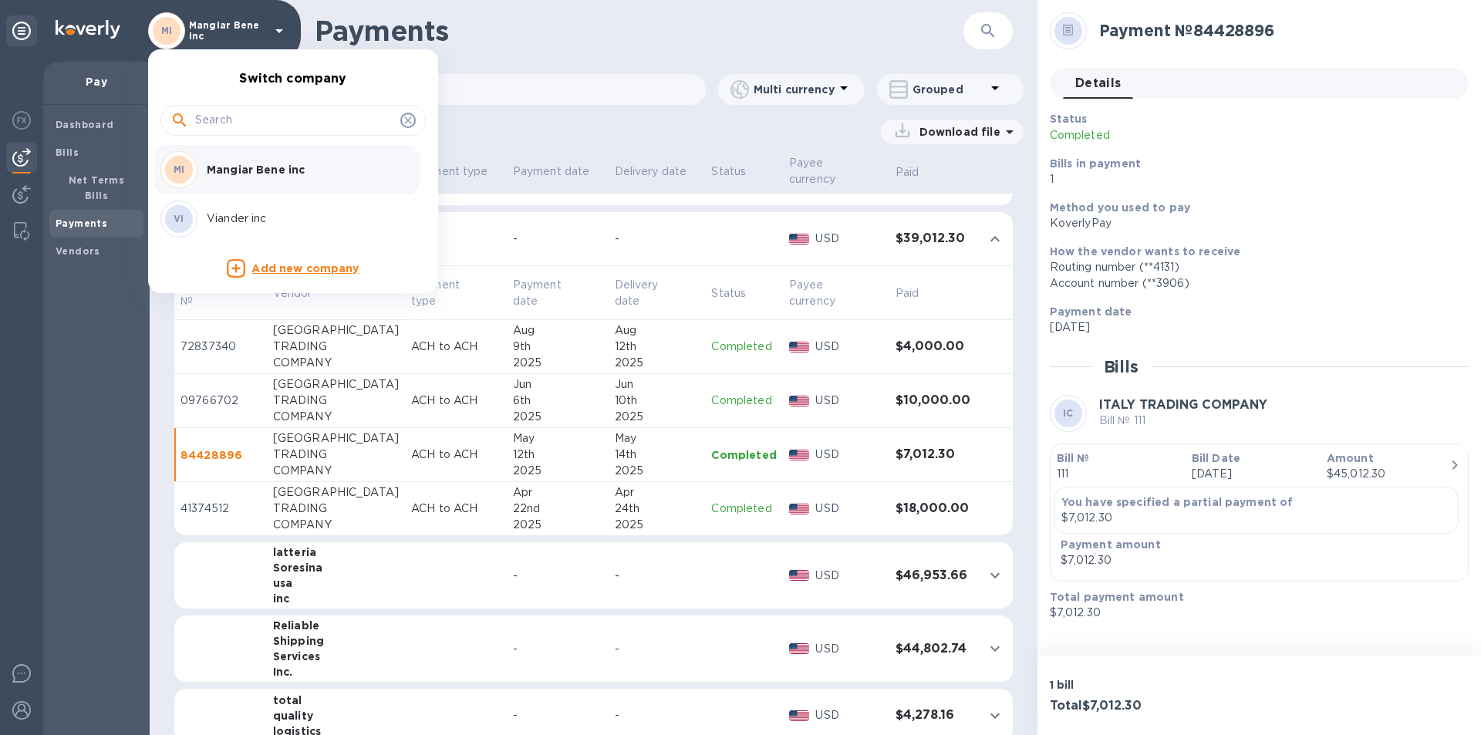
click at [272, 219] on p "Viander inc" at bounding box center [304, 219] width 194 height 16
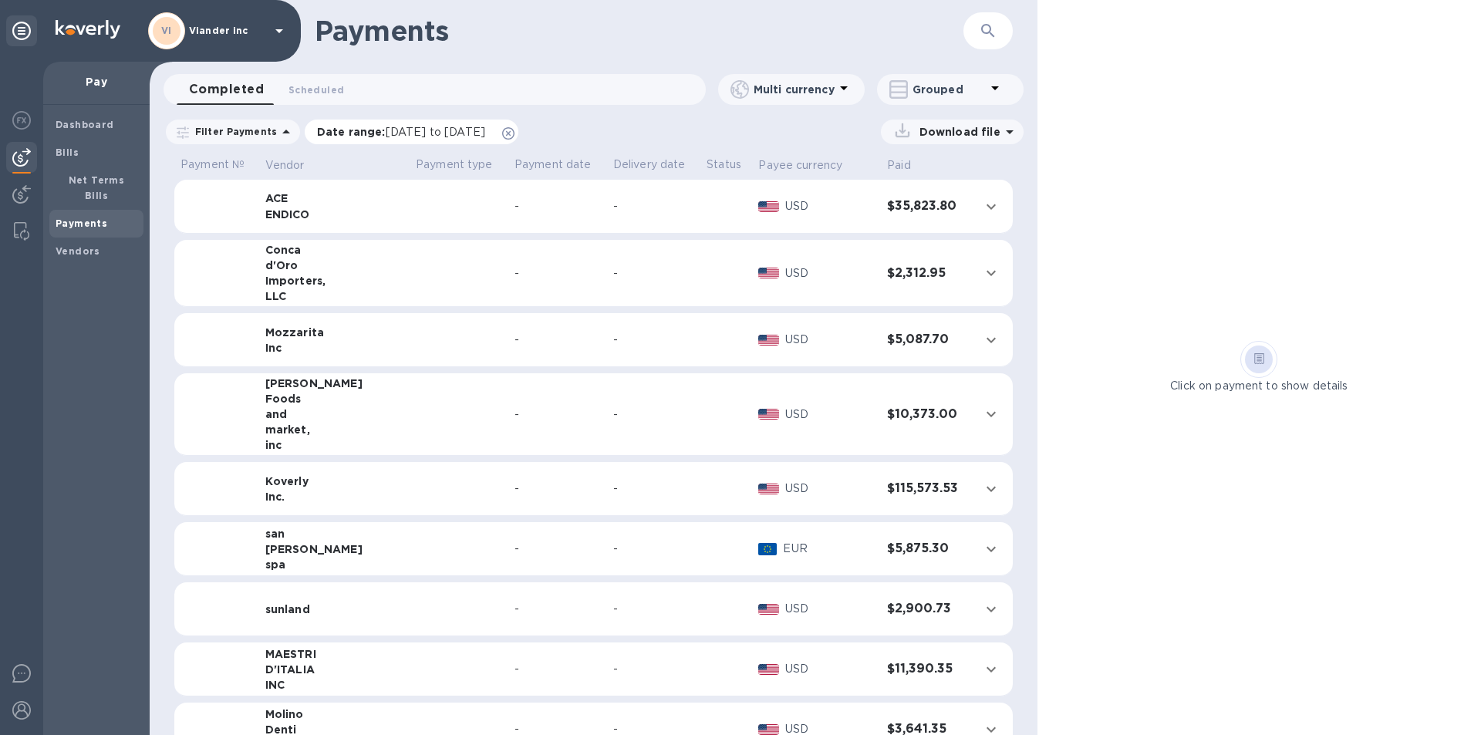
click at [420, 130] on span "[DATE] to [DATE]" at bounding box center [436, 132] width 100 height 12
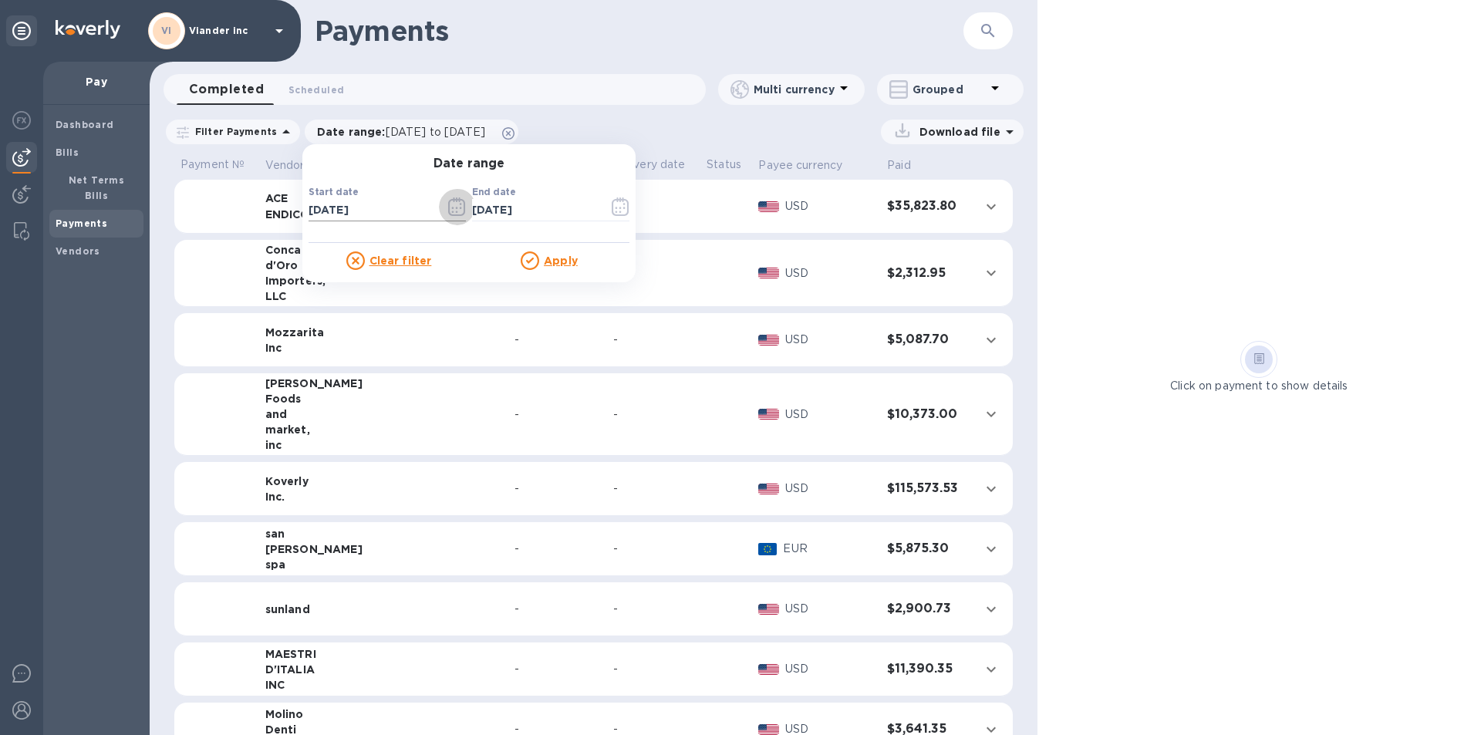
click at [450, 210] on icon "button" at bounding box center [457, 207] width 18 height 19
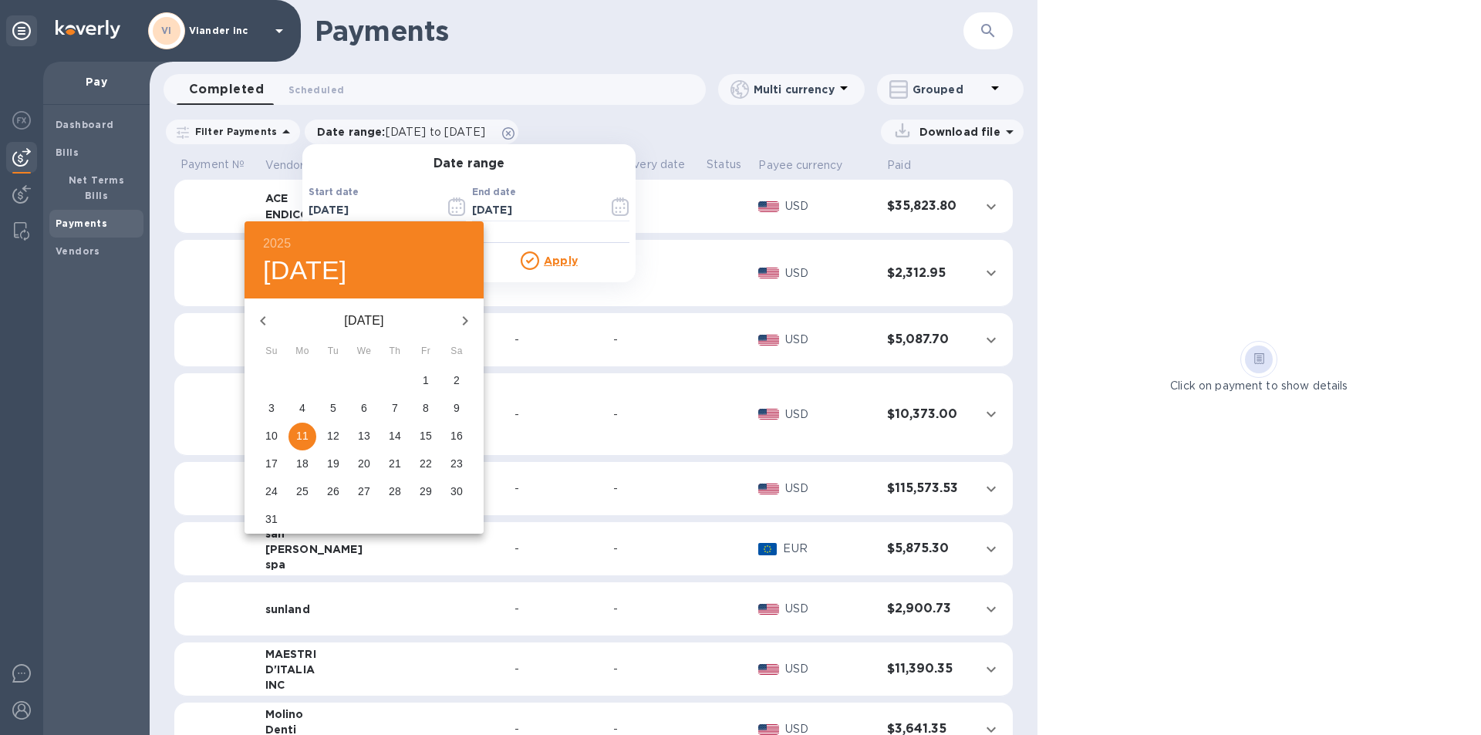
click at [263, 323] on icon "button" at bounding box center [262, 320] width 5 height 9
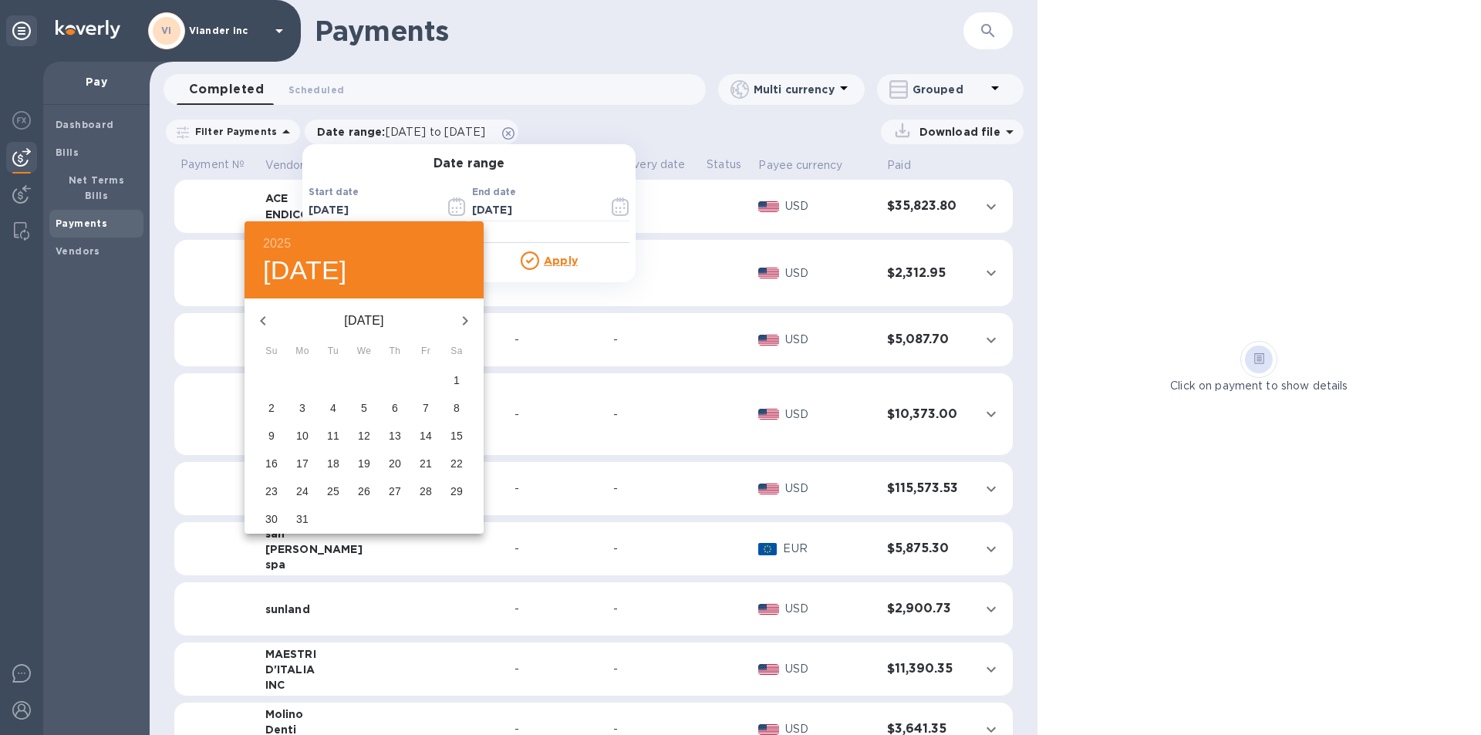
click at [263, 323] on icon "button" at bounding box center [262, 320] width 5 height 9
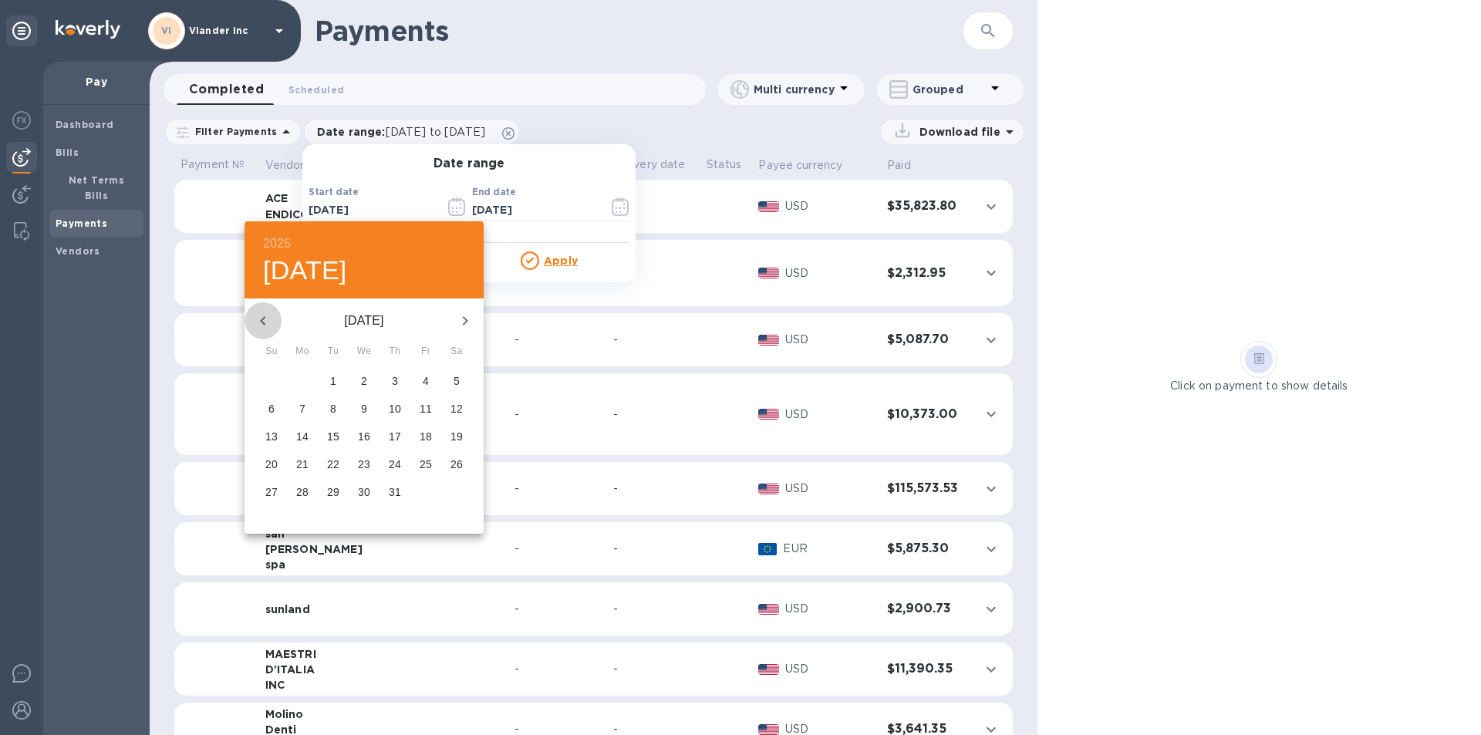
click at [263, 323] on icon "button" at bounding box center [262, 320] width 5 height 9
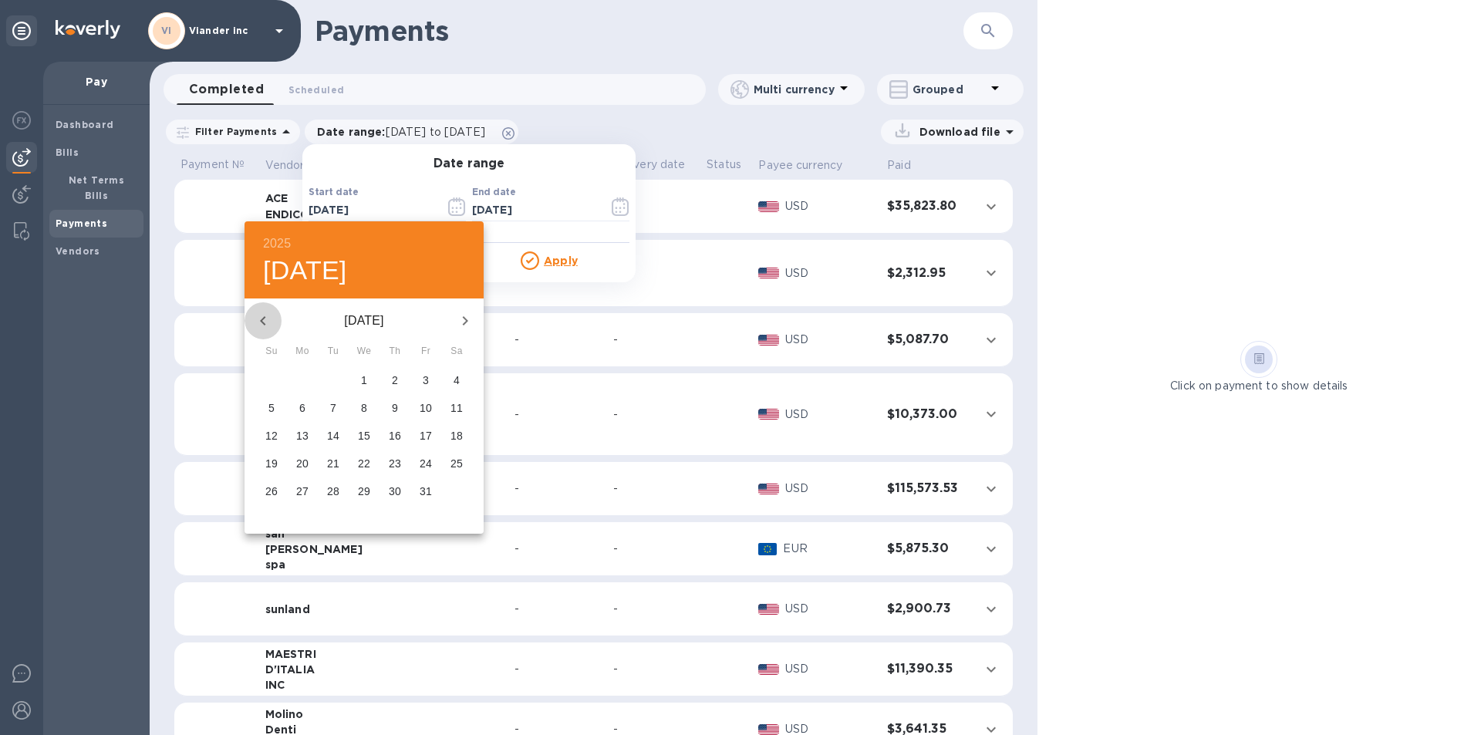
click at [263, 323] on icon "button" at bounding box center [262, 320] width 5 height 9
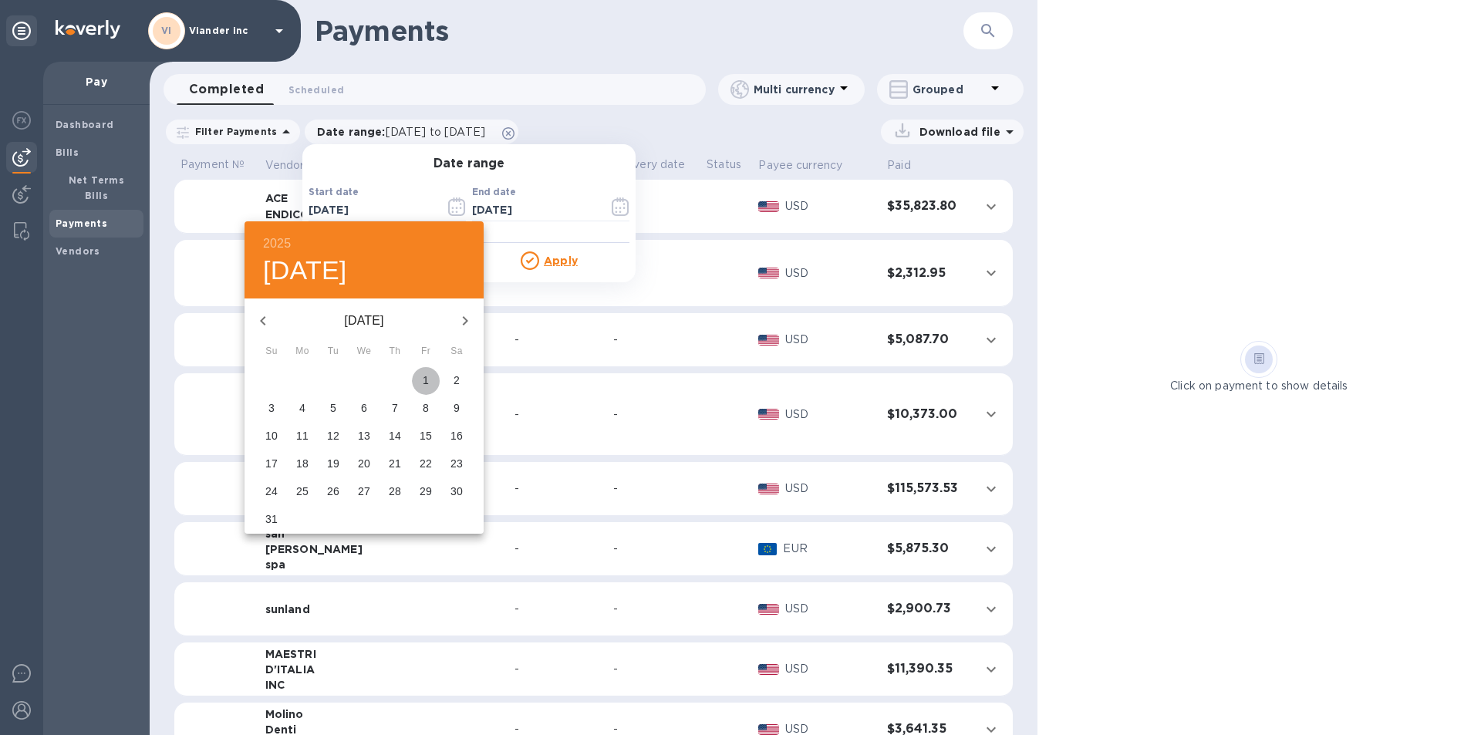
click at [430, 377] on span "1" at bounding box center [426, 380] width 28 height 15
type input "[DATE]"
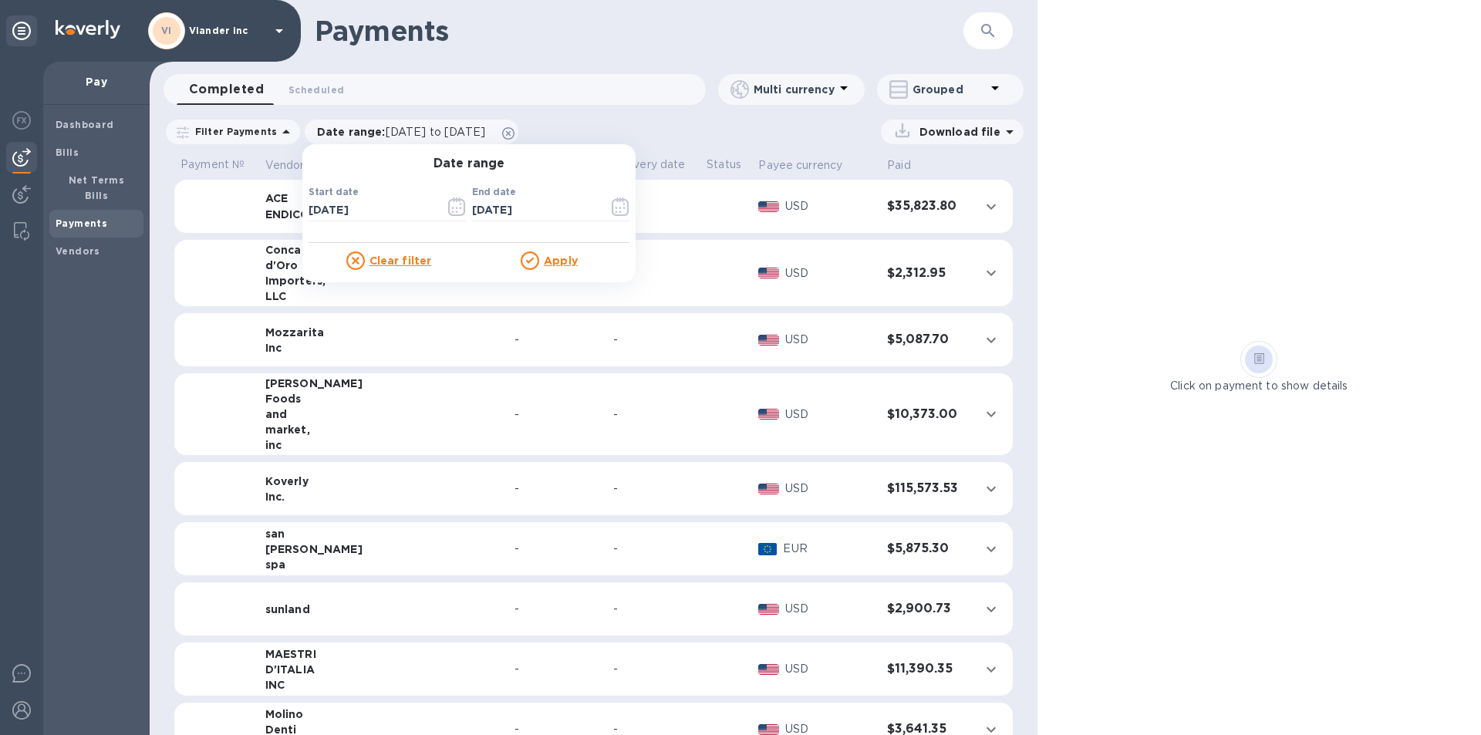
click at [560, 261] on u "Apply" at bounding box center [561, 261] width 34 height 12
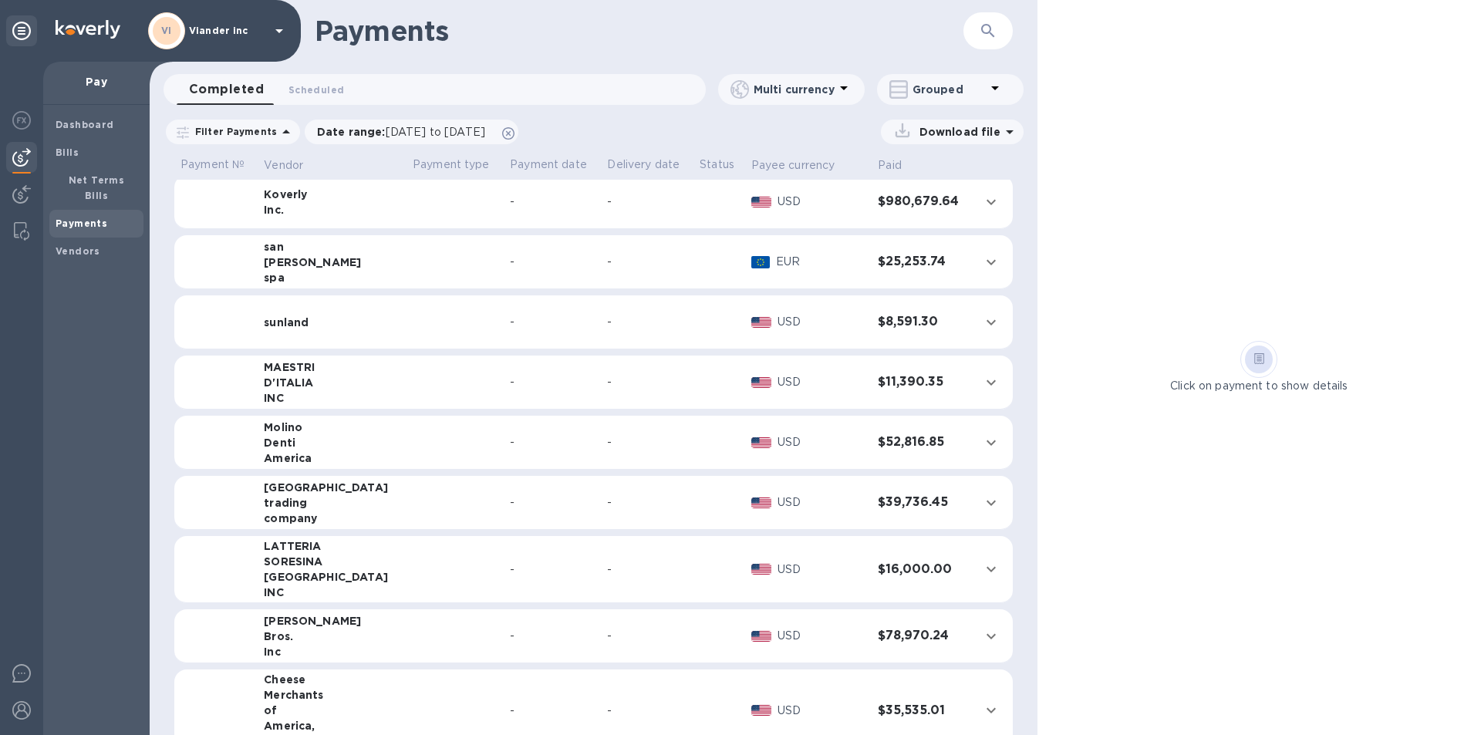
scroll to position [309, 0]
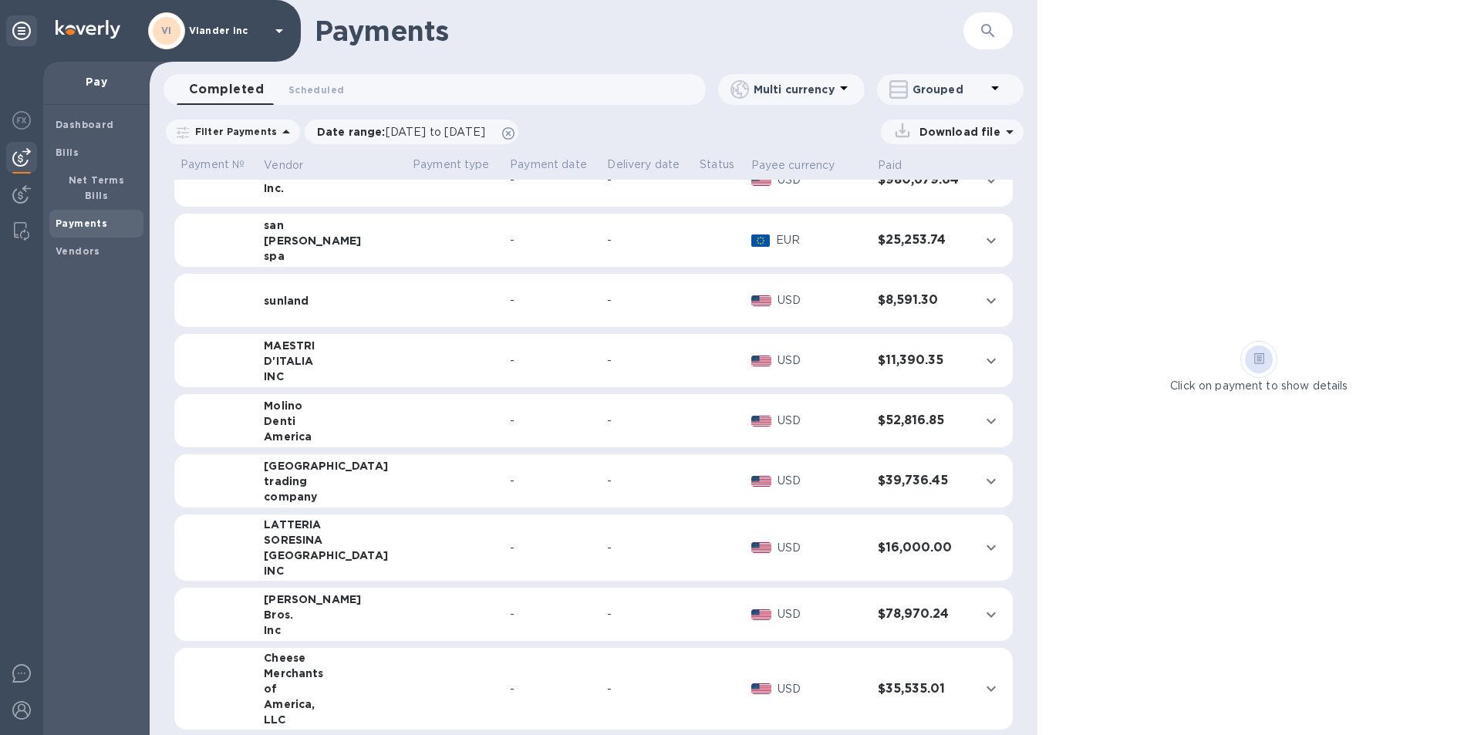
click at [349, 489] on div "company" at bounding box center [332, 496] width 137 height 15
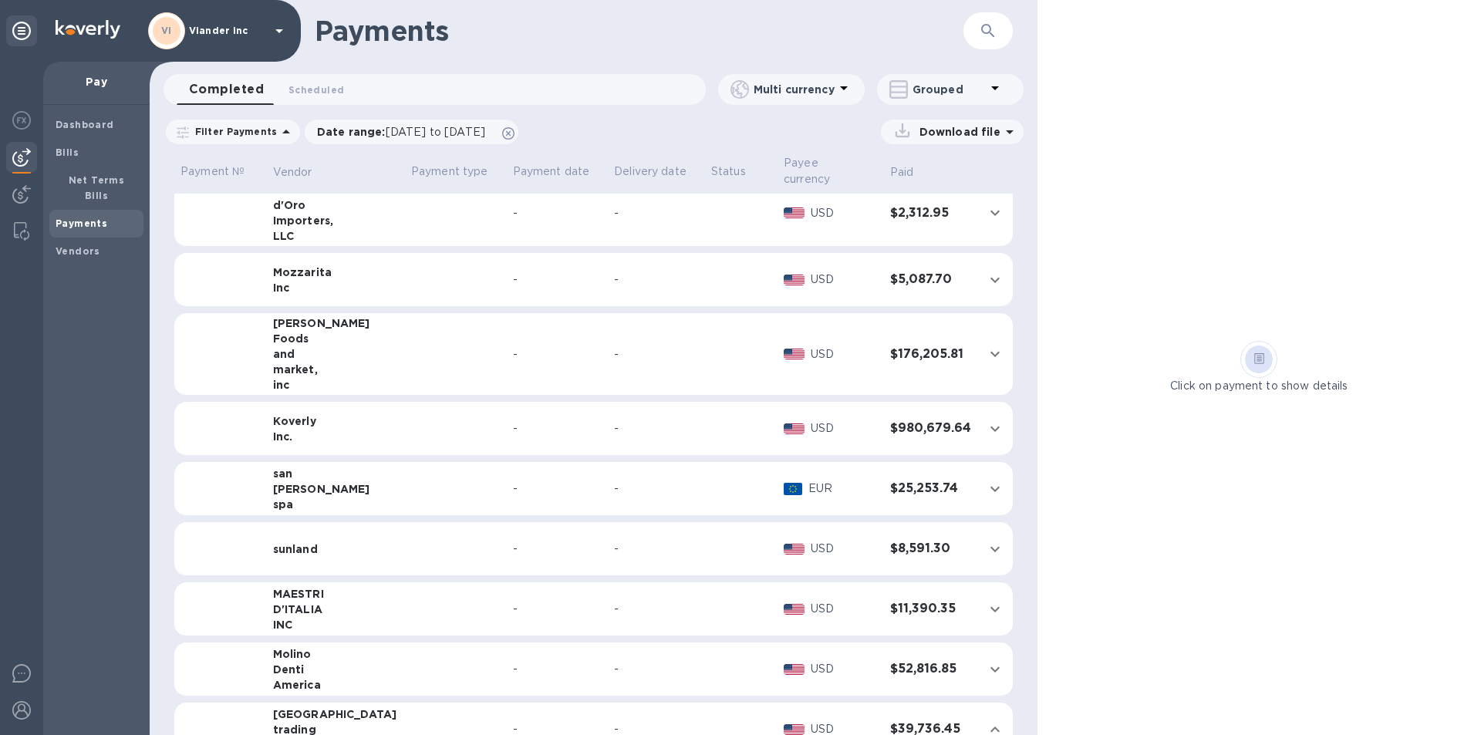
scroll to position [0, 0]
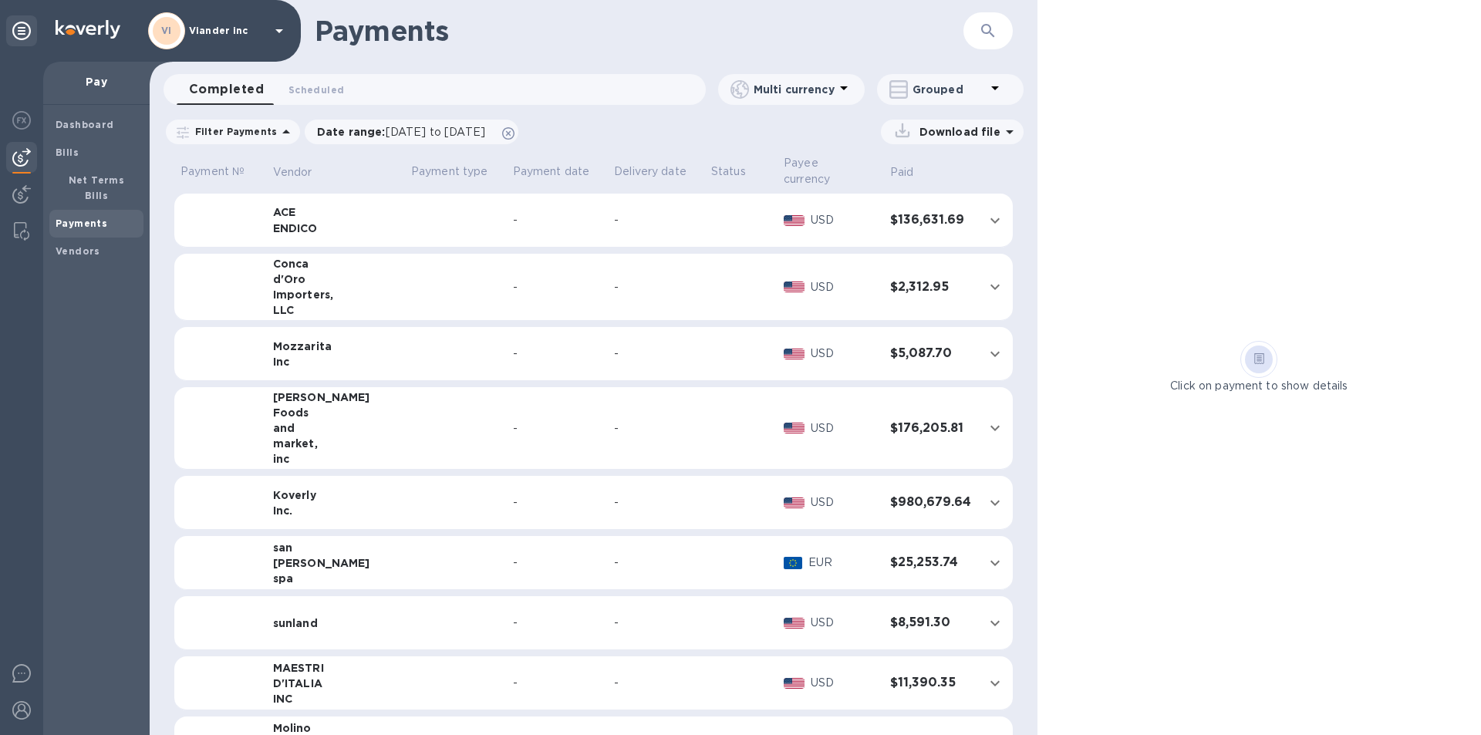
click at [279, 29] on icon at bounding box center [279, 31] width 19 height 19
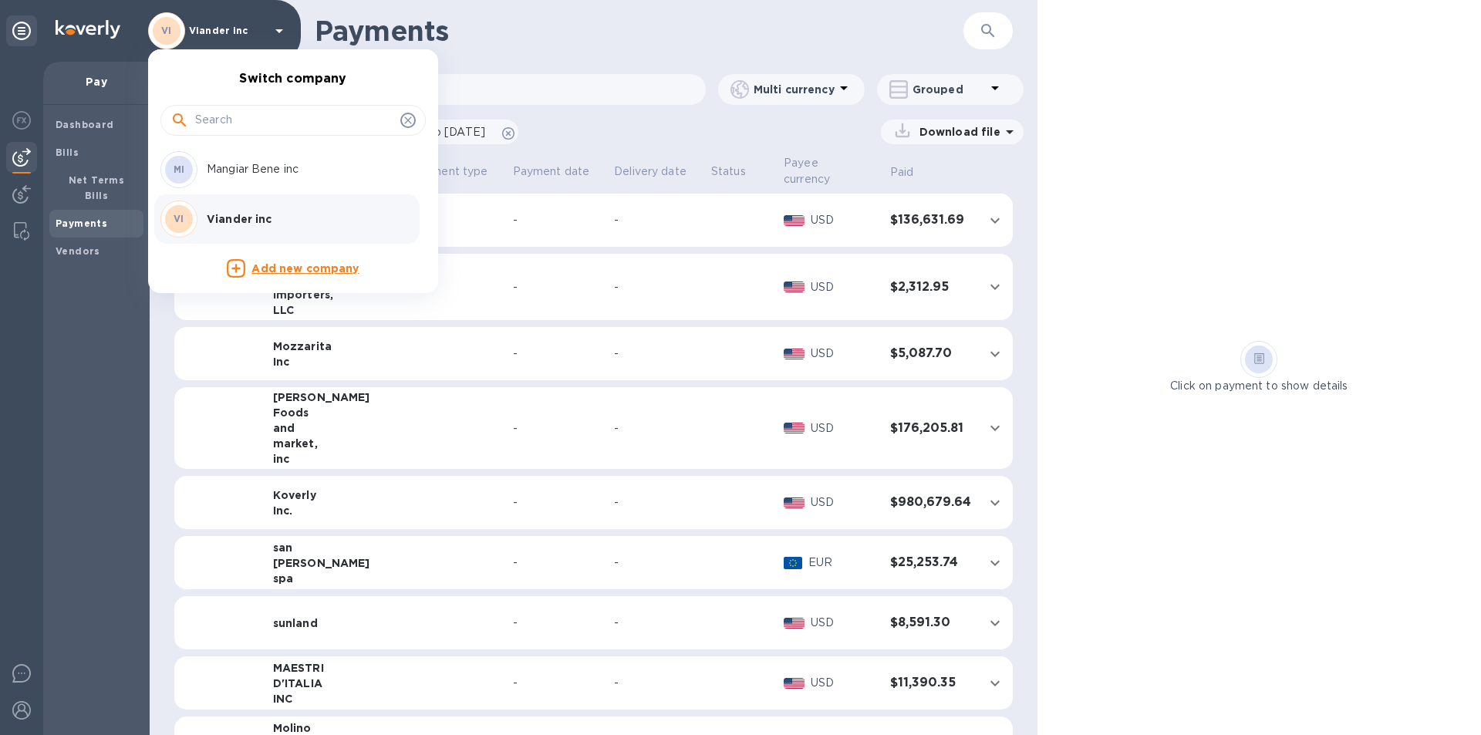
click at [299, 173] on p "Mangiar Bene inc" at bounding box center [304, 169] width 194 height 16
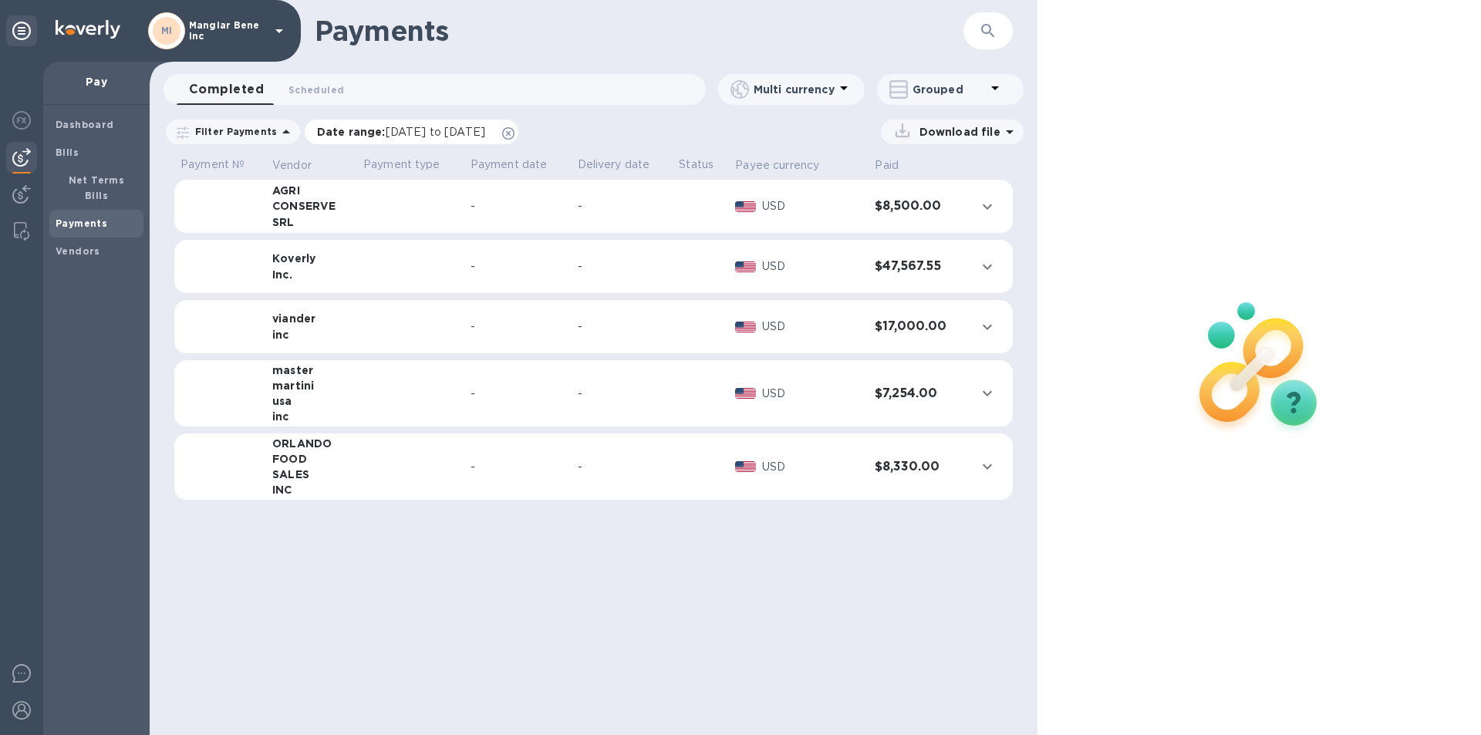
click at [436, 131] on span "[DATE] to [DATE]" at bounding box center [436, 132] width 100 height 12
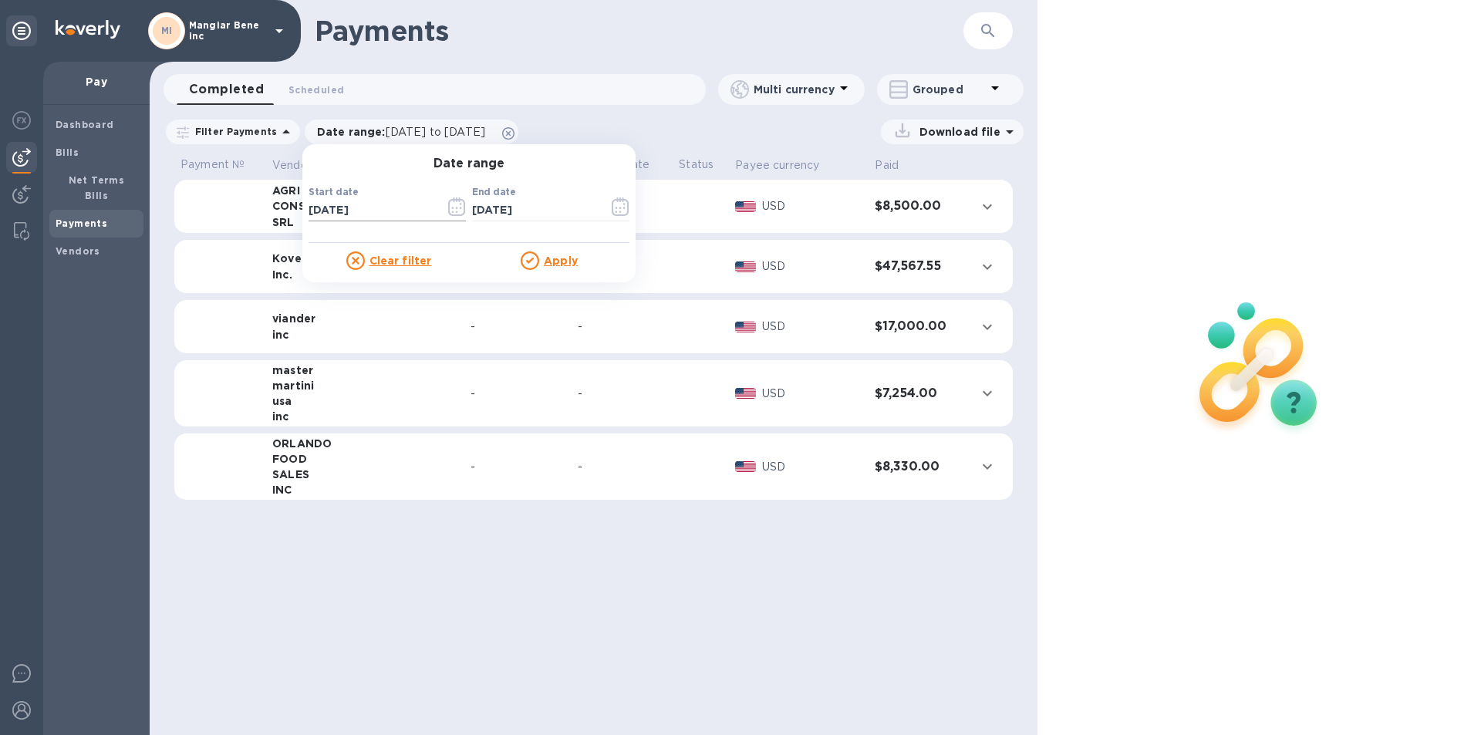
click at [402, 211] on input "[DATE]" at bounding box center [371, 210] width 124 height 23
click at [403, 214] on input "[DATE]" at bounding box center [371, 210] width 124 height 23
click at [451, 204] on icon "button" at bounding box center [457, 207] width 18 height 19
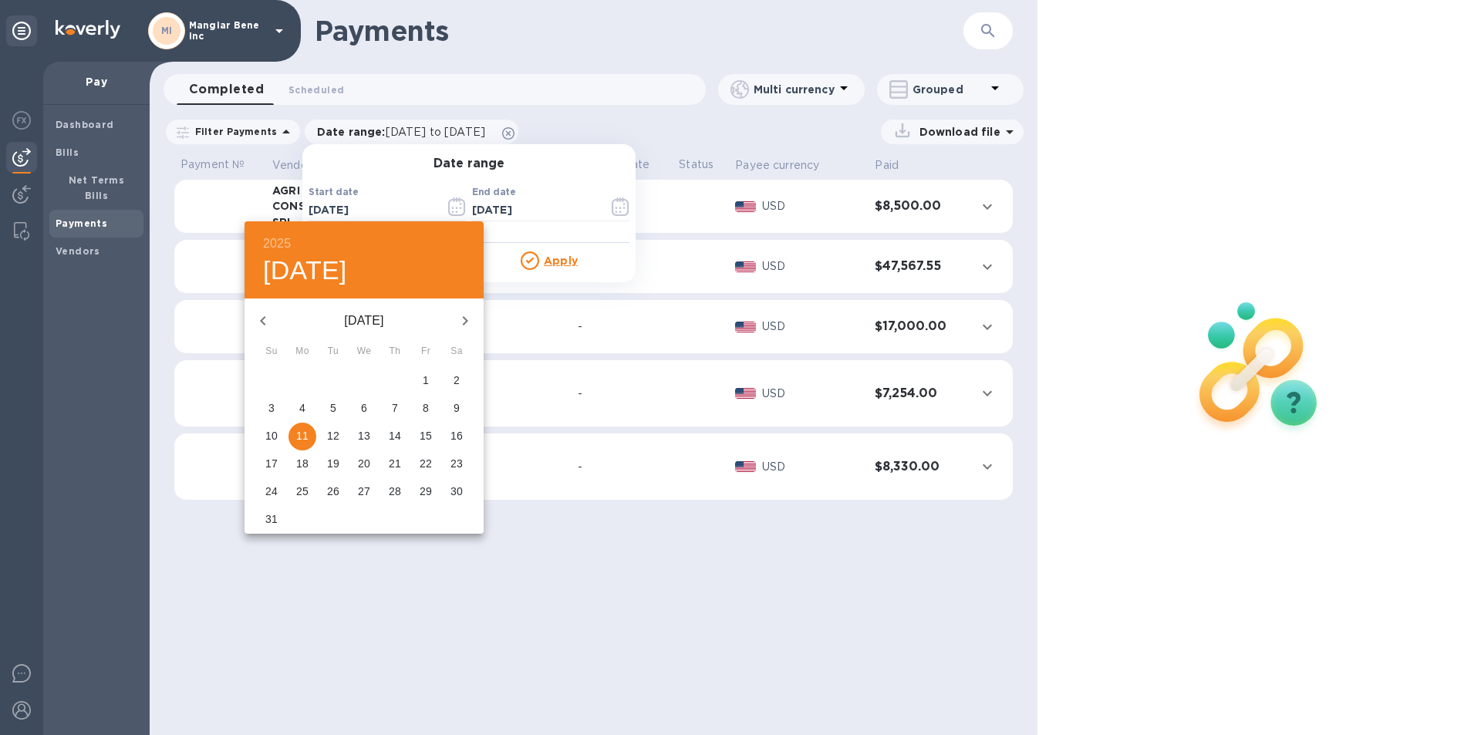
click at [273, 318] on button "button" at bounding box center [263, 320] width 37 height 37
click at [272, 318] on button "button" at bounding box center [263, 320] width 37 height 37
click at [272, 318] on icon "button" at bounding box center [263, 321] width 19 height 19
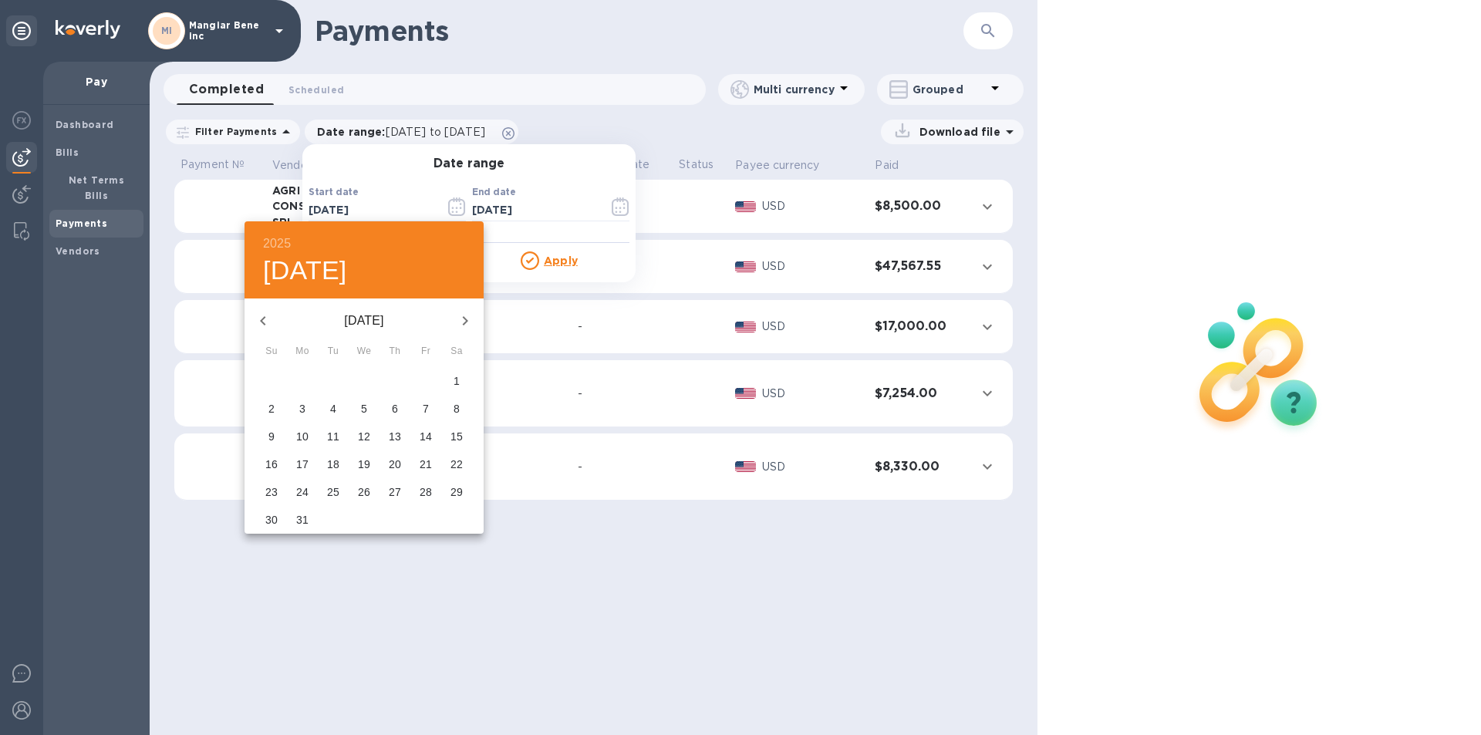
click at [272, 318] on icon "button" at bounding box center [263, 321] width 19 height 19
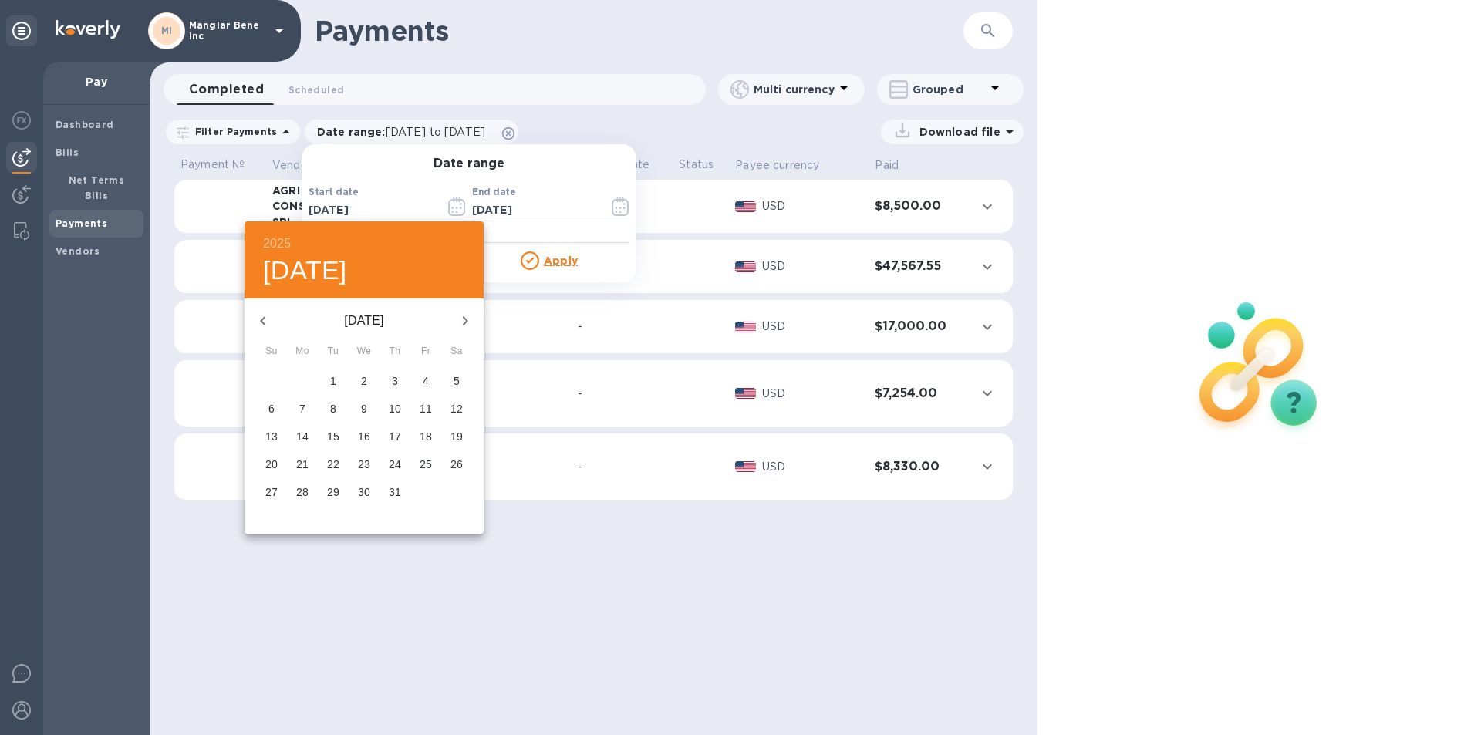
click at [272, 318] on icon "button" at bounding box center [263, 321] width 19 height 19
click at [272, 317] on icon "button" at bounding box center [263, 321] width 19 height 19
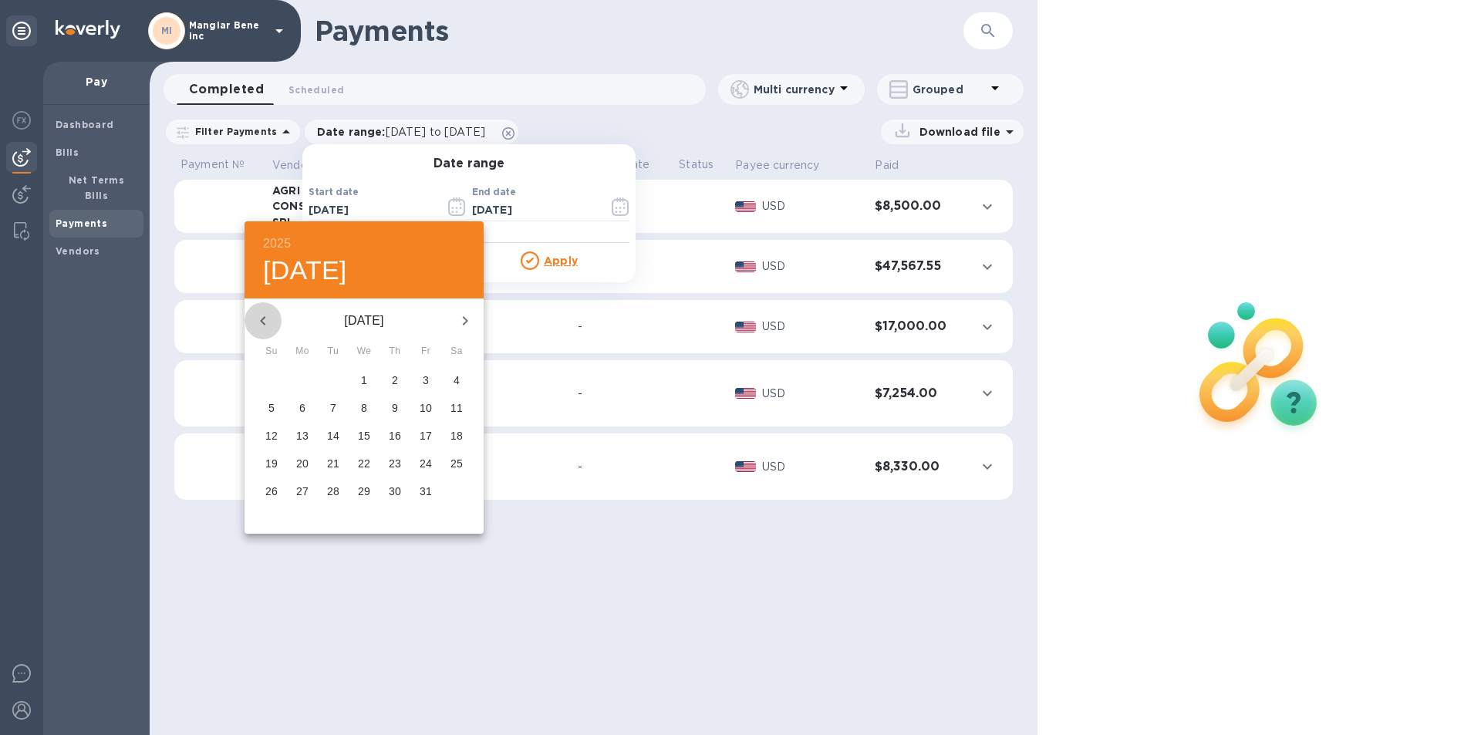
click at [272, 317] on icon "button" at bounding box center [263, 321] width 19 height 19
click at [272, 316] on button "button" at bounding box center [263, 320] width 37 height 37
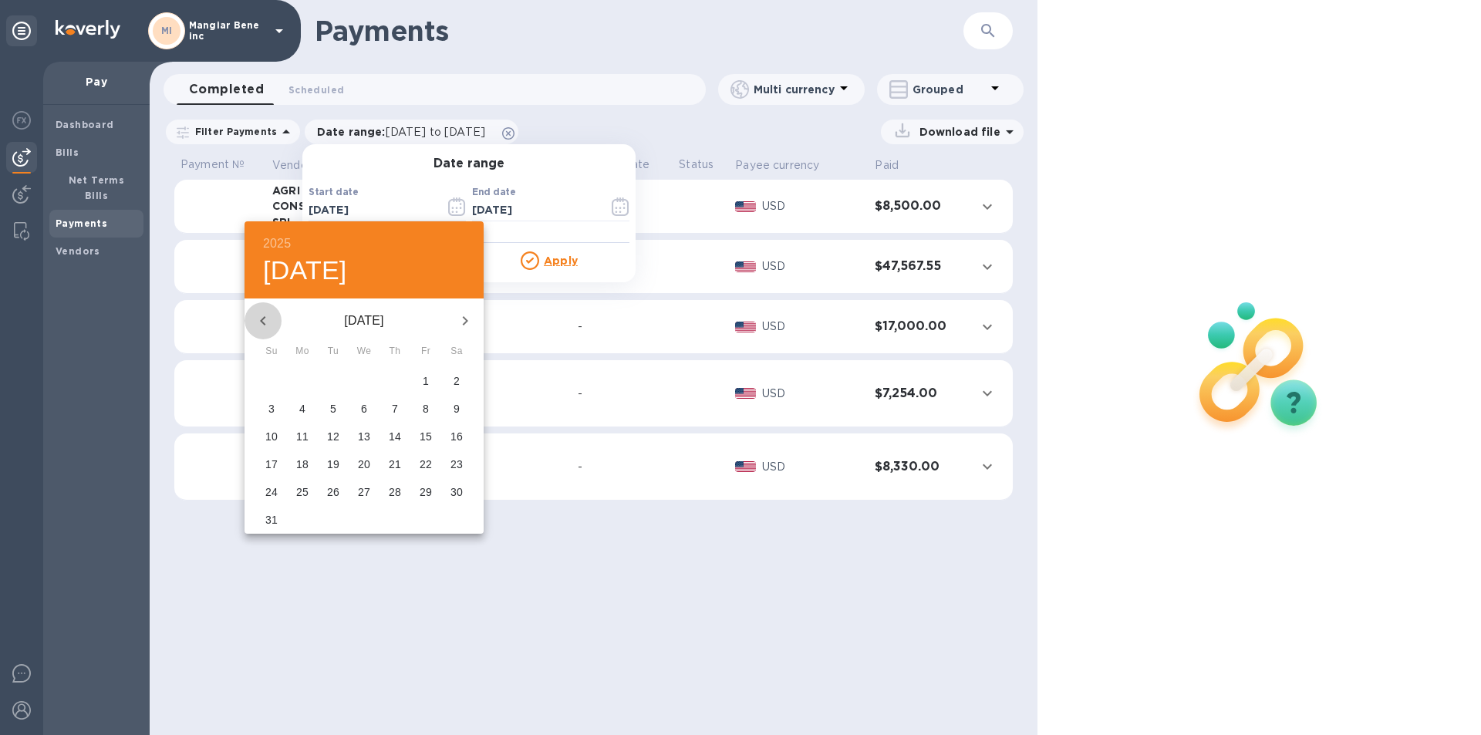
click at [272, 316] on button "button" at bounding box center [263, 320] width 37 height 37
click at [458, 319] on icon "button" at bounding box center [465, 321] width 19 height 19
click at [467, 316] on icon "button" at bounding box center [465, 321] width 19 height 19
click at [430, 378] on span "1" at bounding box center [426, 380] width 28 height 15
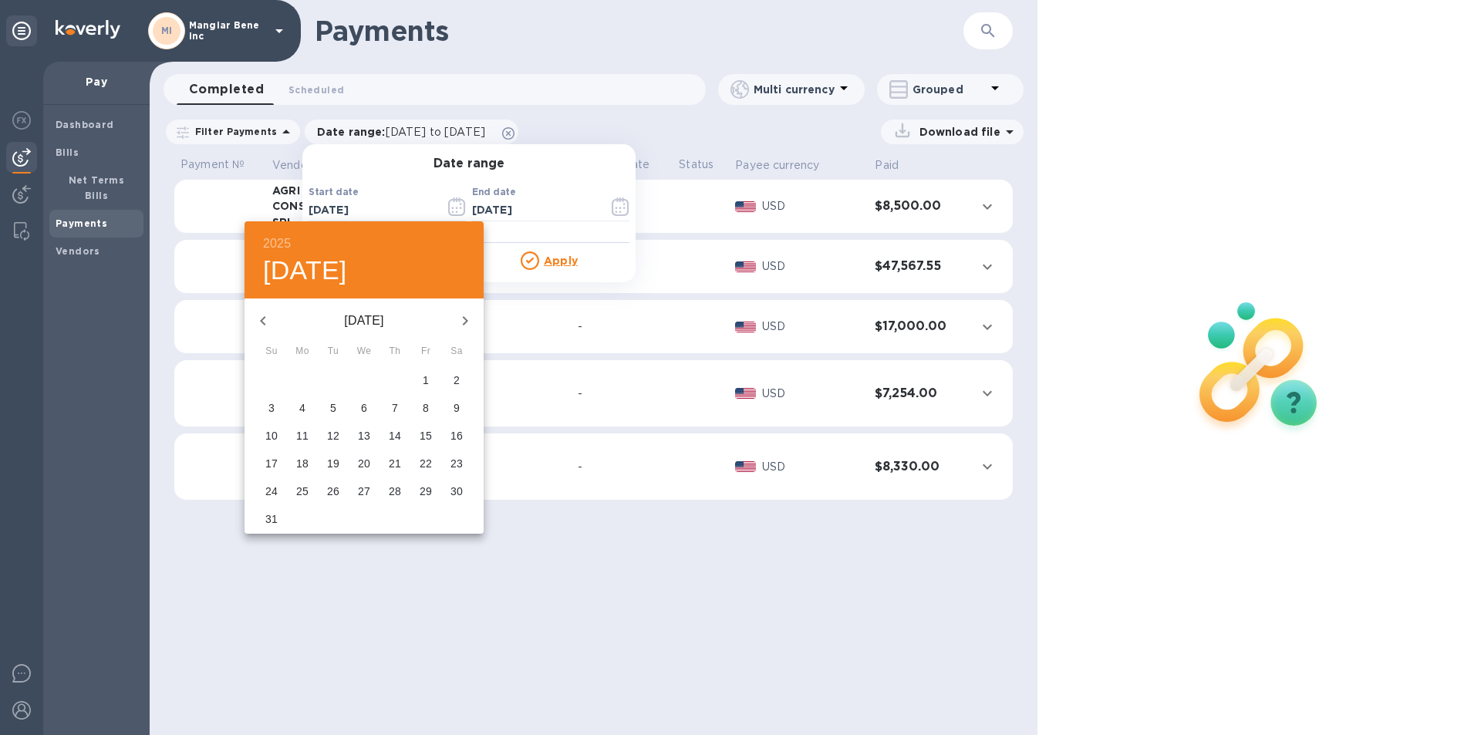
type input "[DATE]"
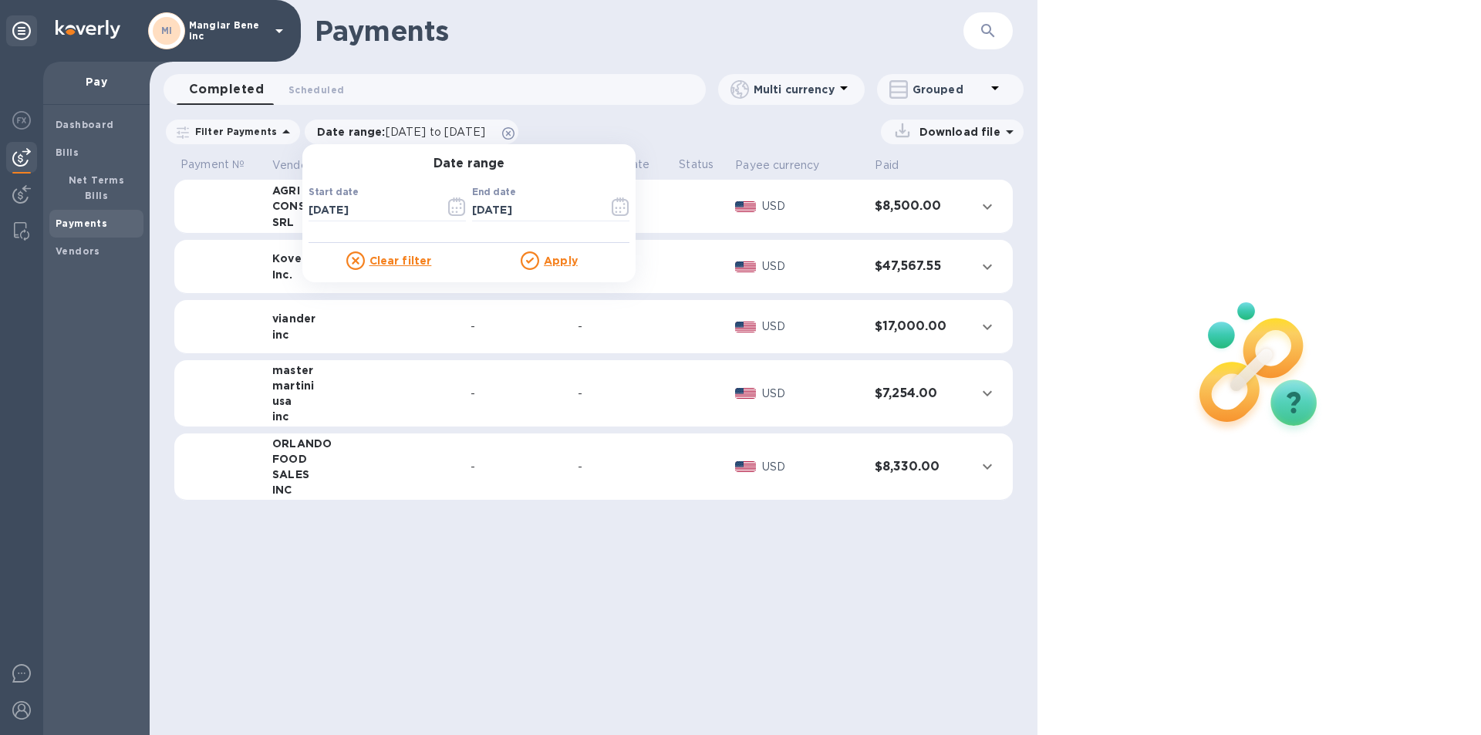
click at [559, 258] on u "Apply" at bounding box center [561, 261] width 34 height 12
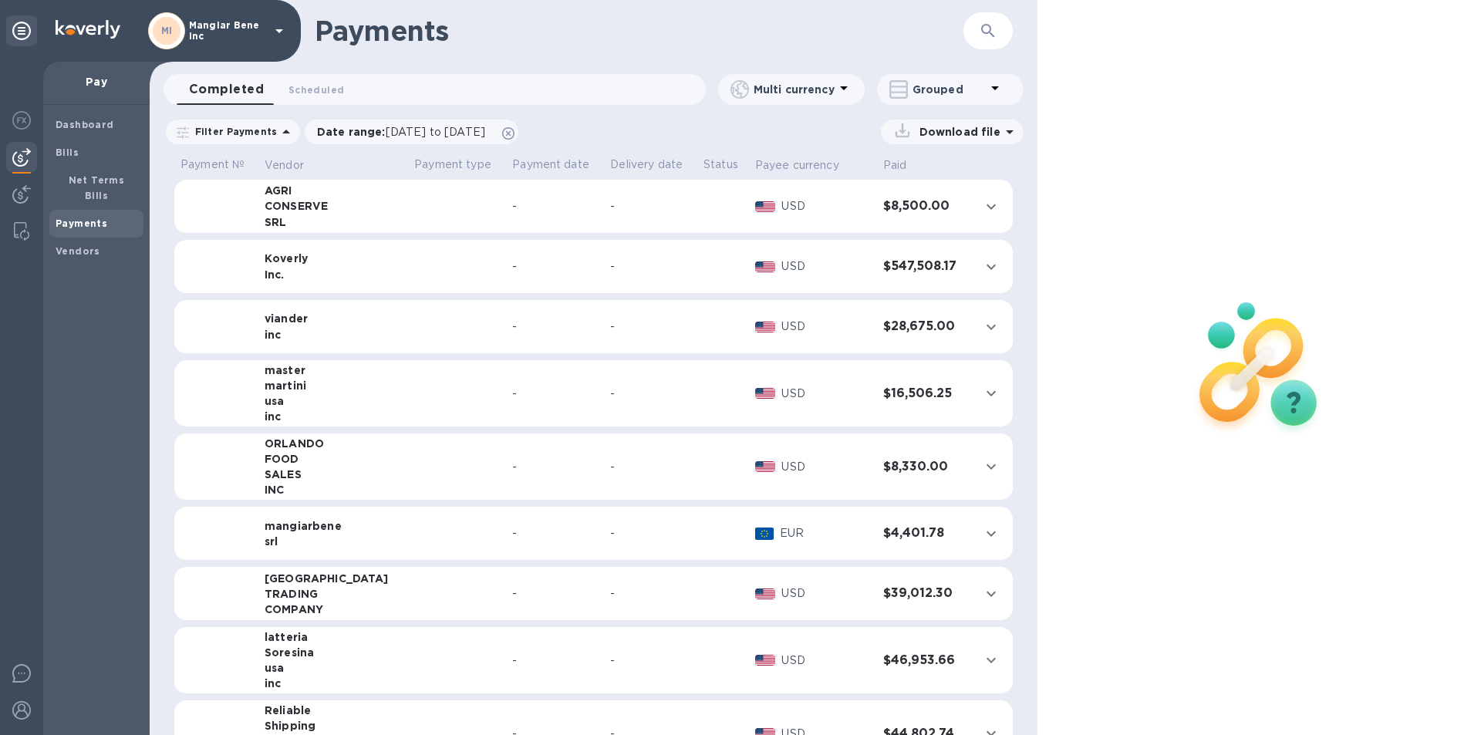
click at [412, 599] on td at bounding box center [457, 594] width 98 height 54
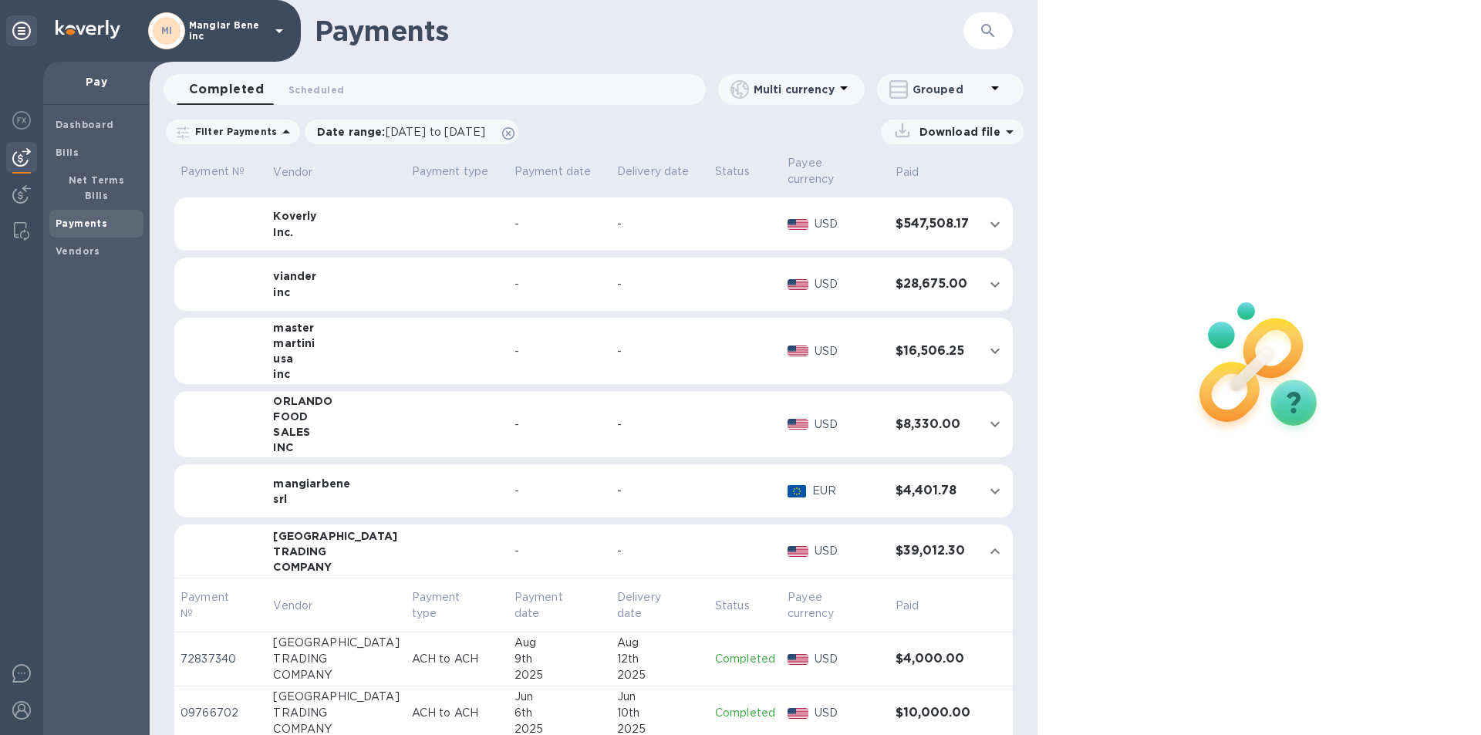
scroll to position [231, 0]
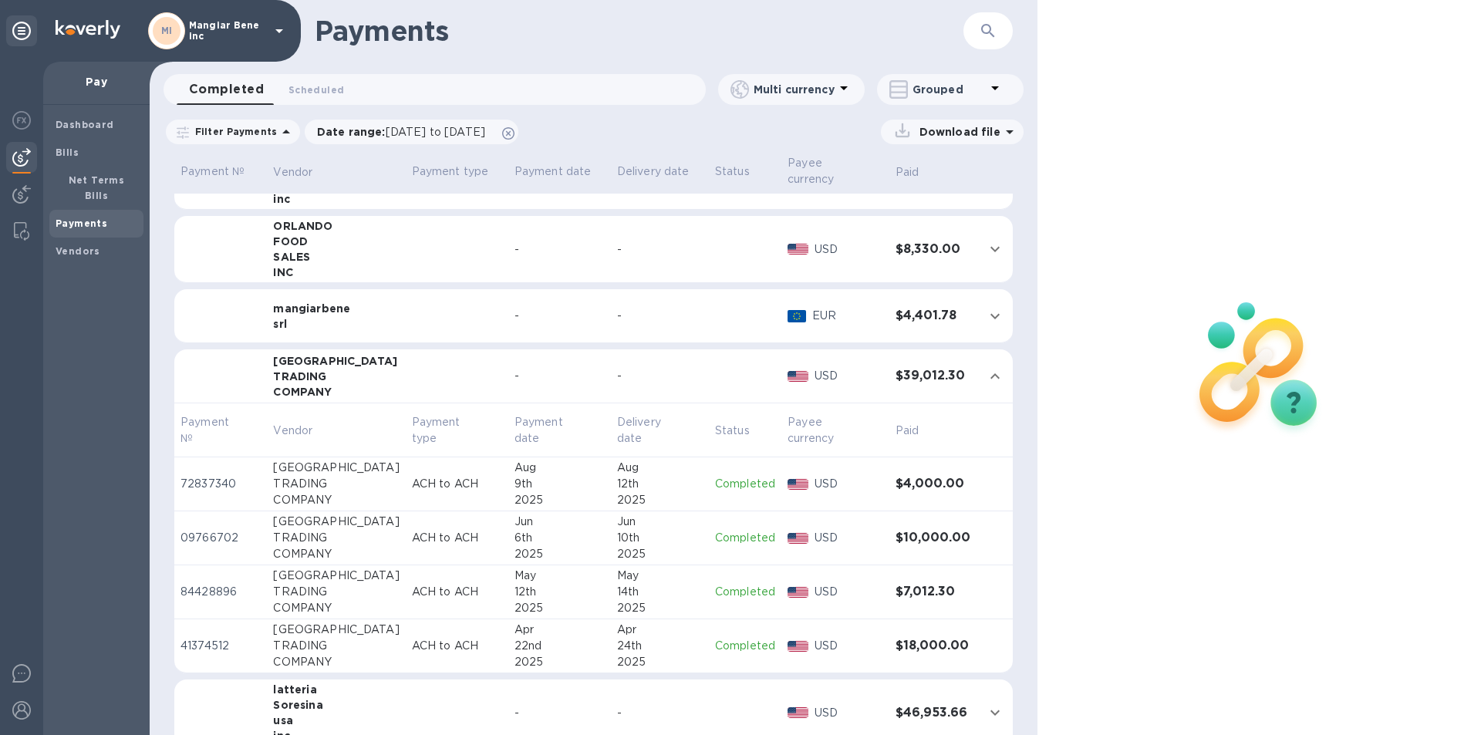
click at [665, 492] on div "2025" at bounding box center [660, 500] width 86 height 16
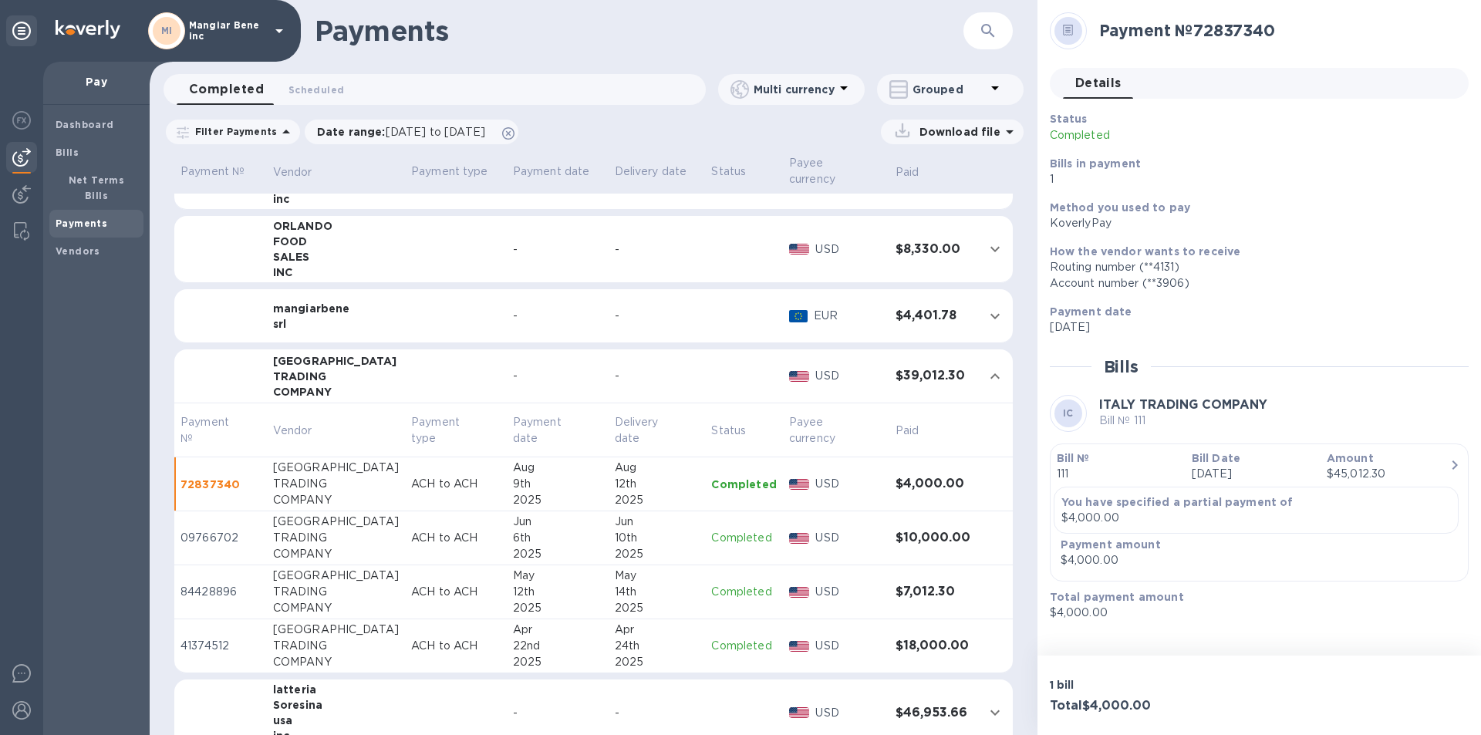
click at [615, 546] on div "2025" at bounding box center [657, 554] width 85 height 16
click at [621, 600] on div "2025" at bounding box center [657, 608] width 85 height 16
click at [620, 654] on div "2025" at bounding box center [657, 662] width 85 height 16
